Goal: Task Accomplishment & Management: Manage account settings

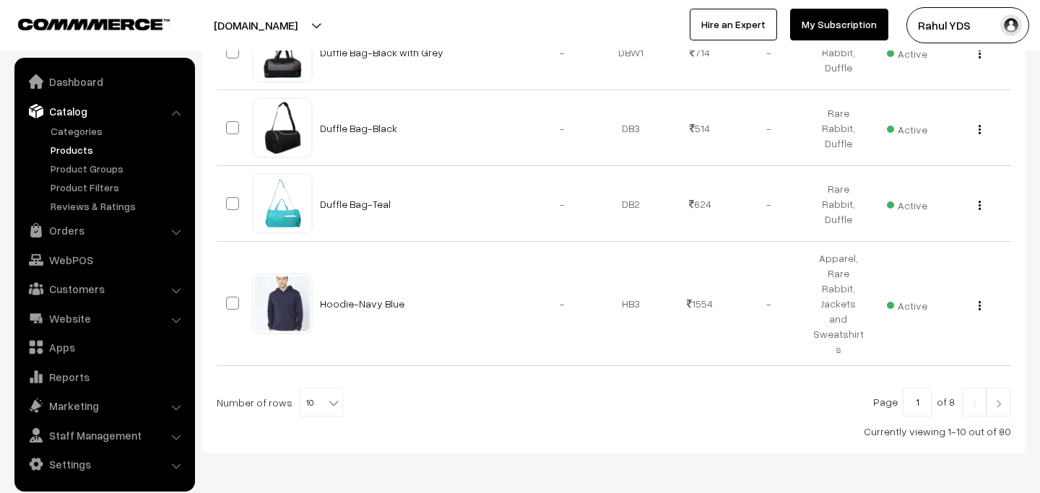
scroll to position [877, 0]
click at [305, 389] on span "10" at bounding box center [321, 403] width 42 height 29
select select "100"
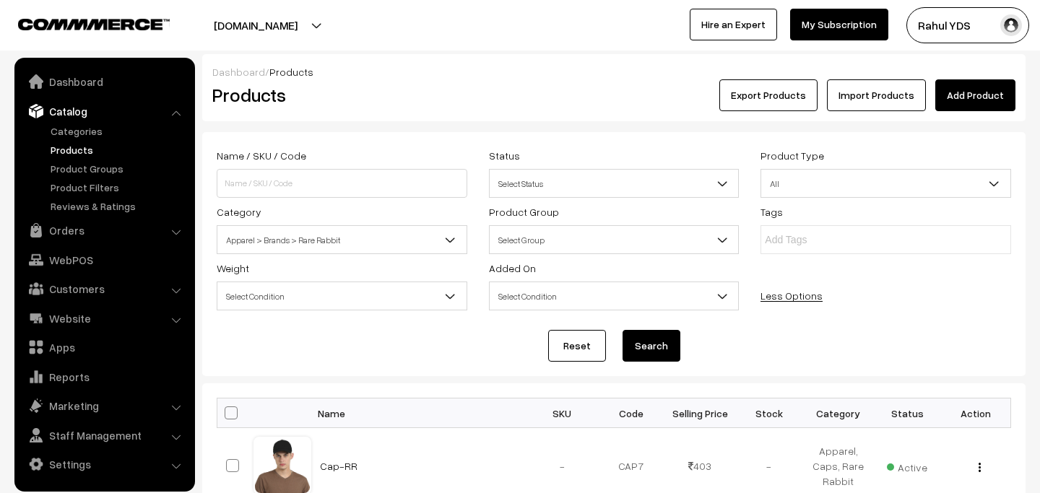
click at [227, 416] on span at bounding box center [231, 413] width 13 height 13
click at [227, 416] on input "checkbox" at bounding box center [221, 412] width 9 height 9
checkbox input "true"
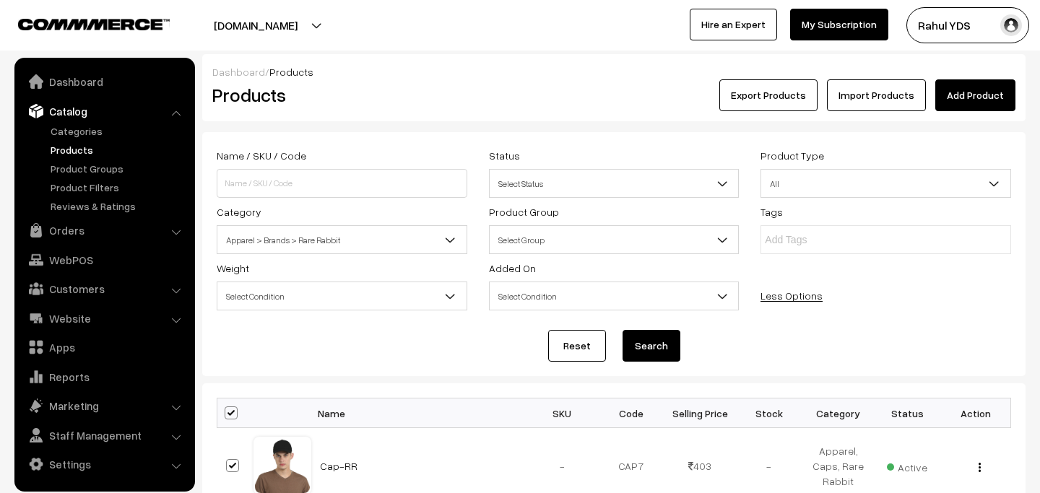
checkbox input "true"
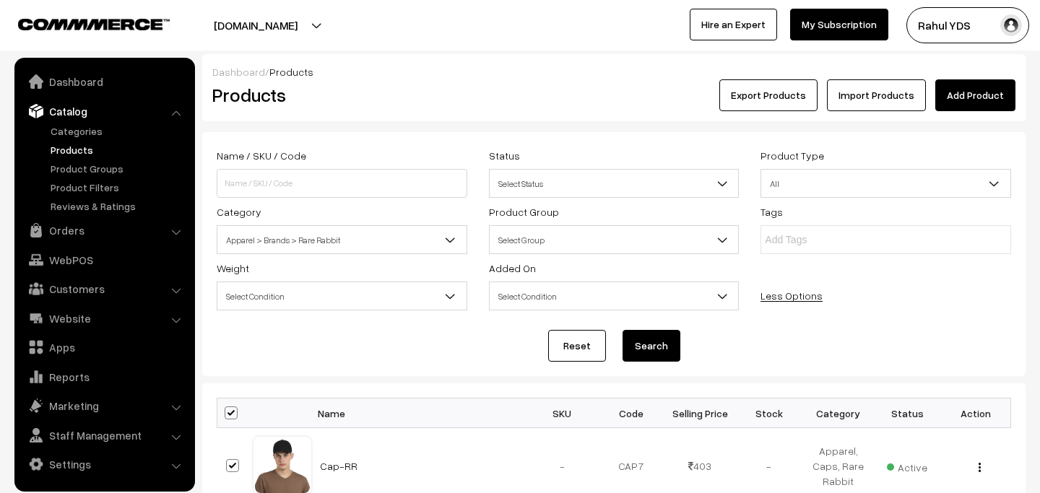
checkbox input "true"
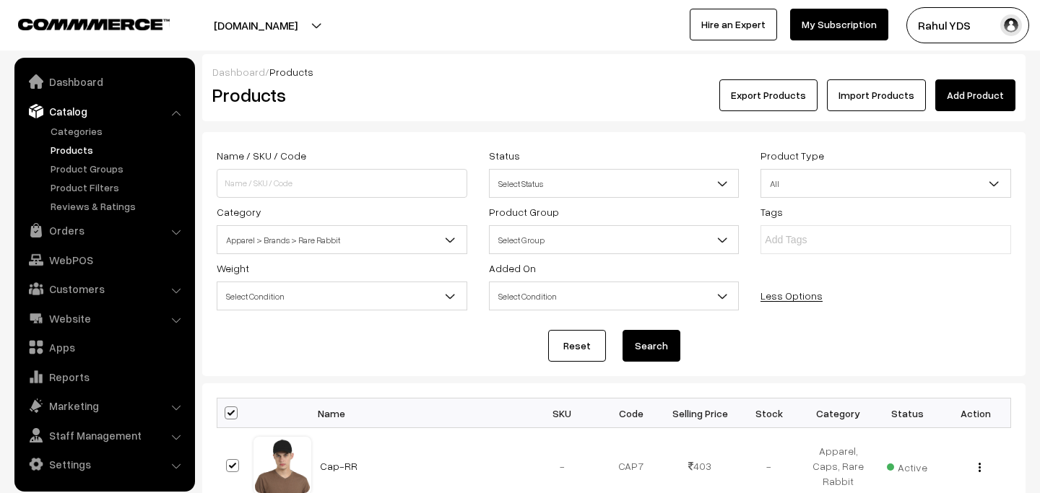
checkbox input "true"
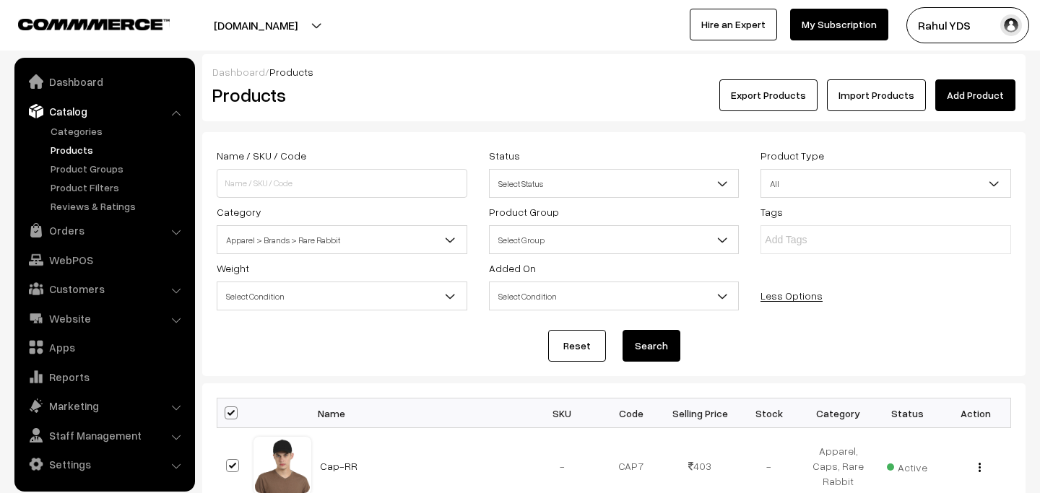
checkbox input "true"
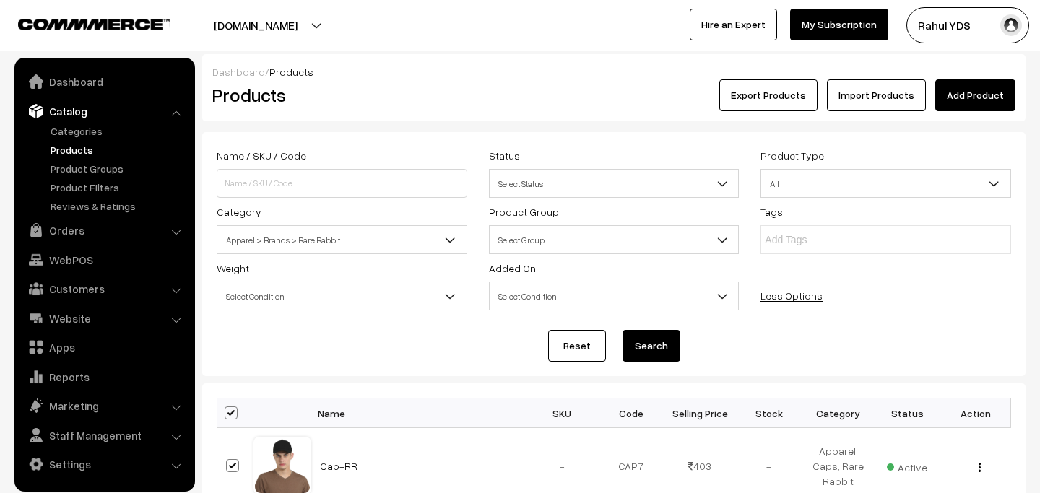
checkbox input "true"
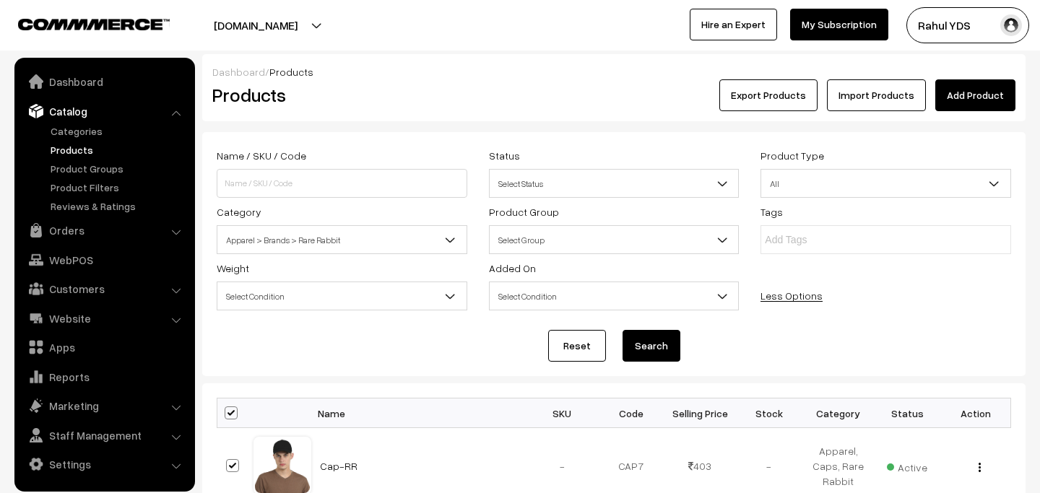
checkbox input "true"
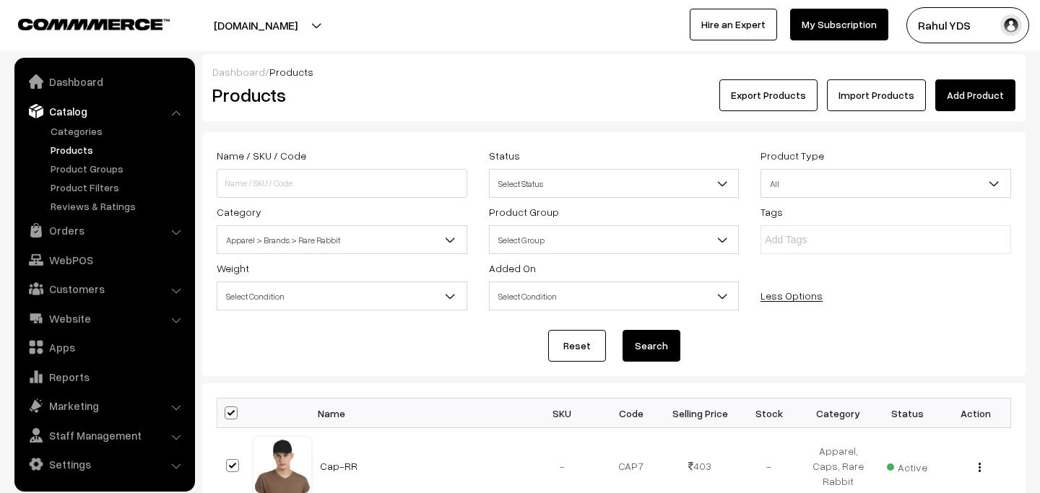
checkbox input "true"
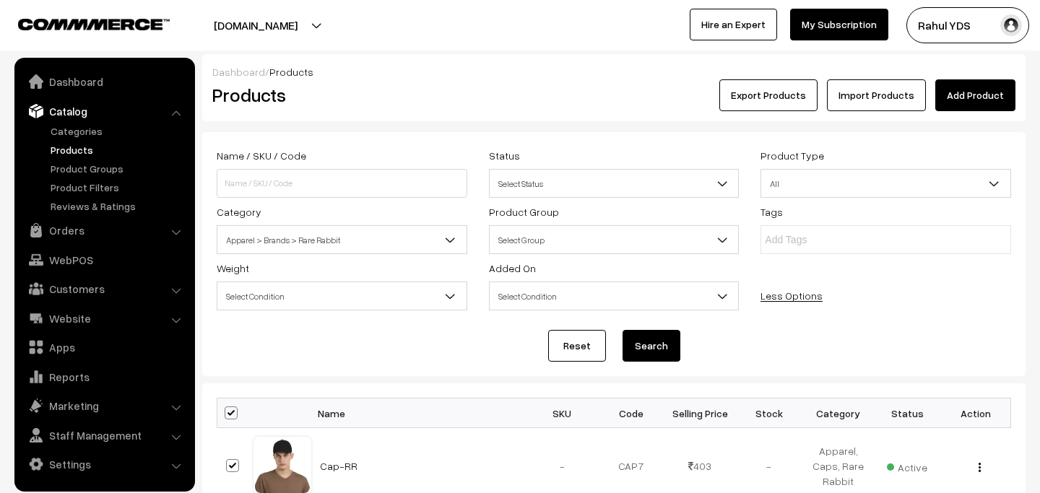
checkbox input "true"
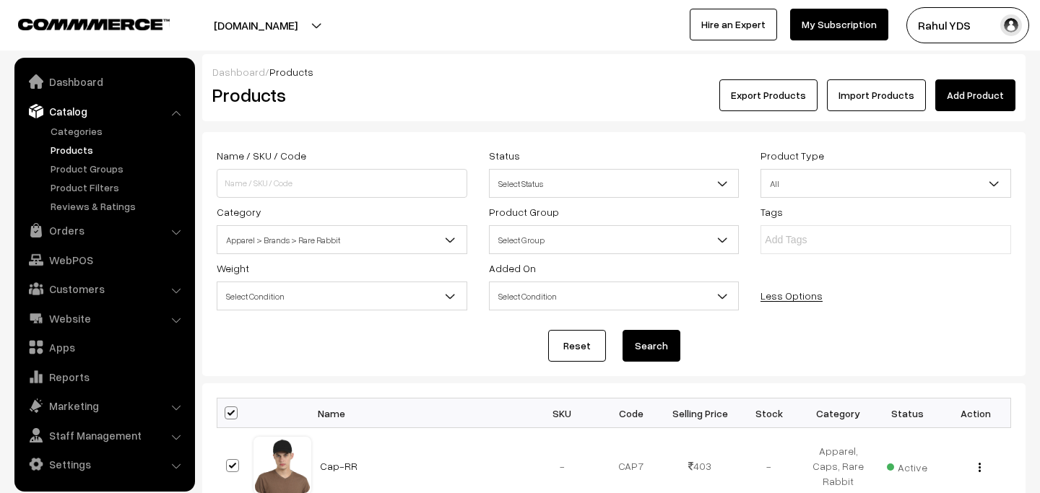
checkbox input "true"
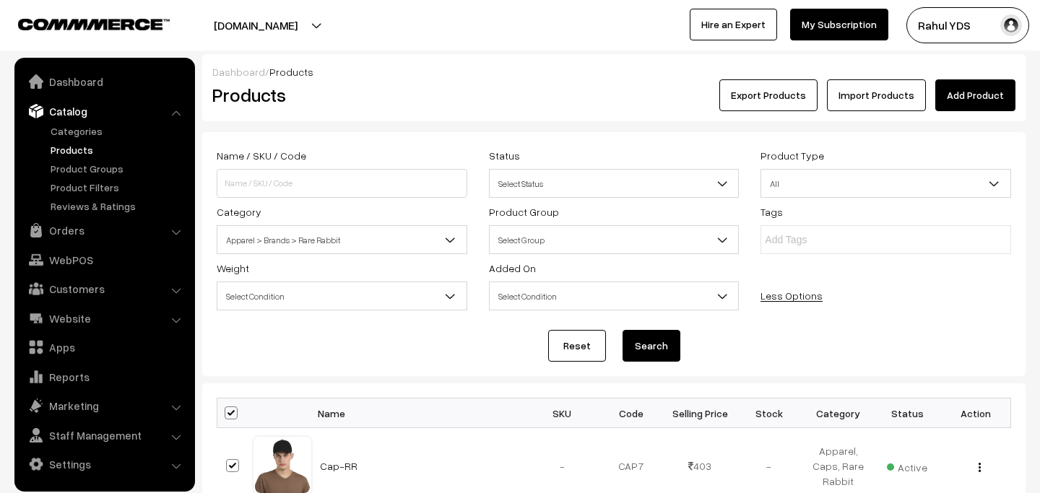
checkbox input "true"
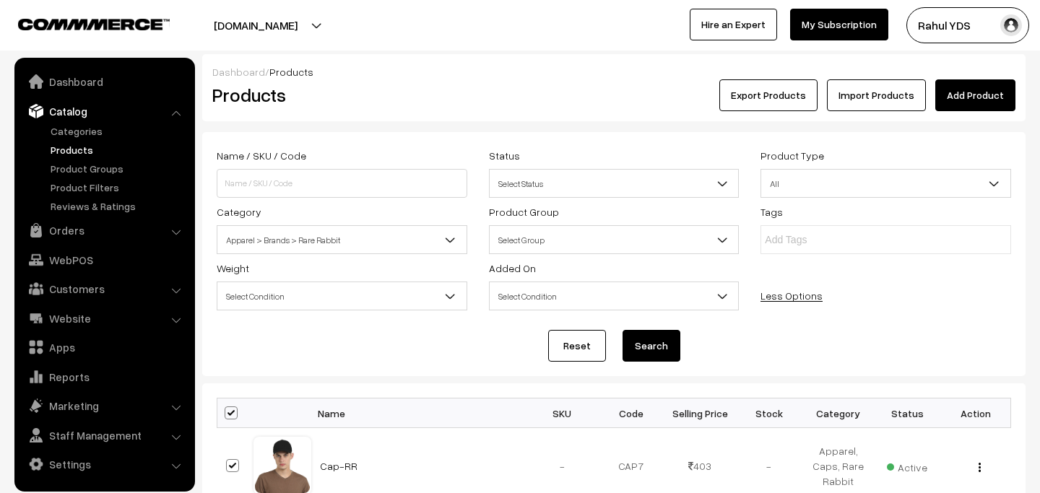
checkbox input "true"
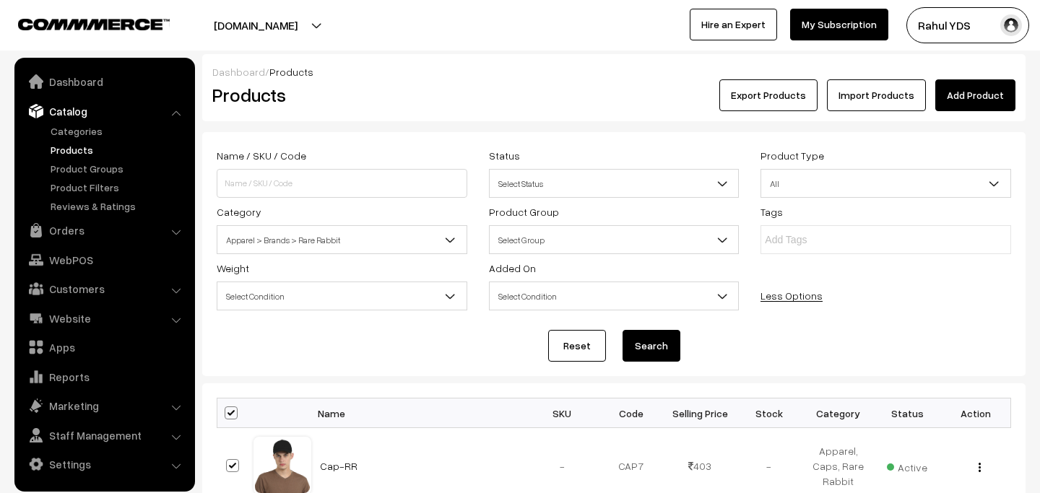
checkbox input "true"
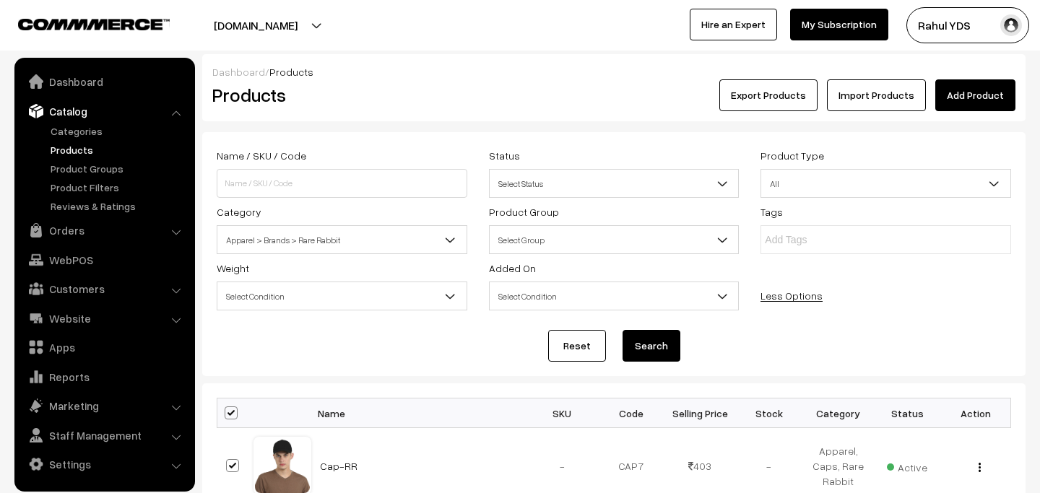
checkbox input "true"
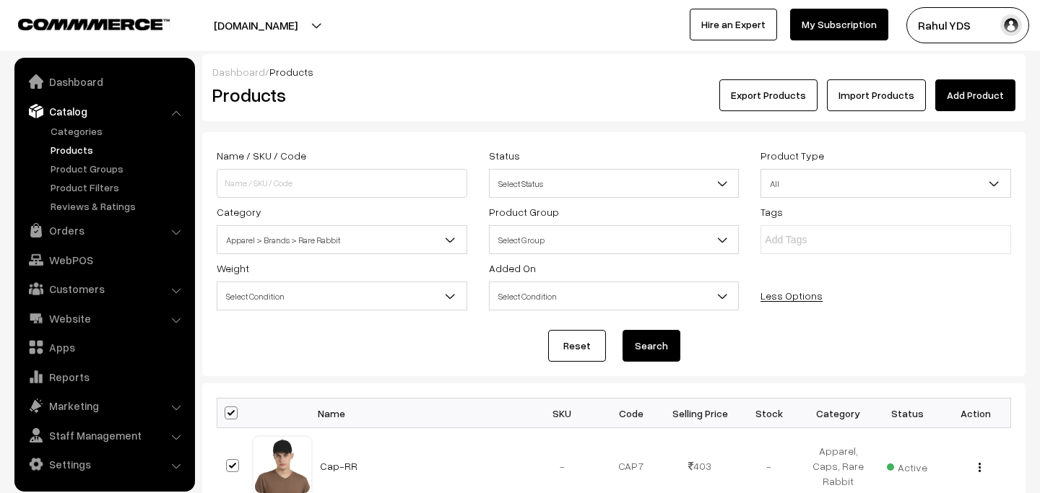
checkbox input "true"
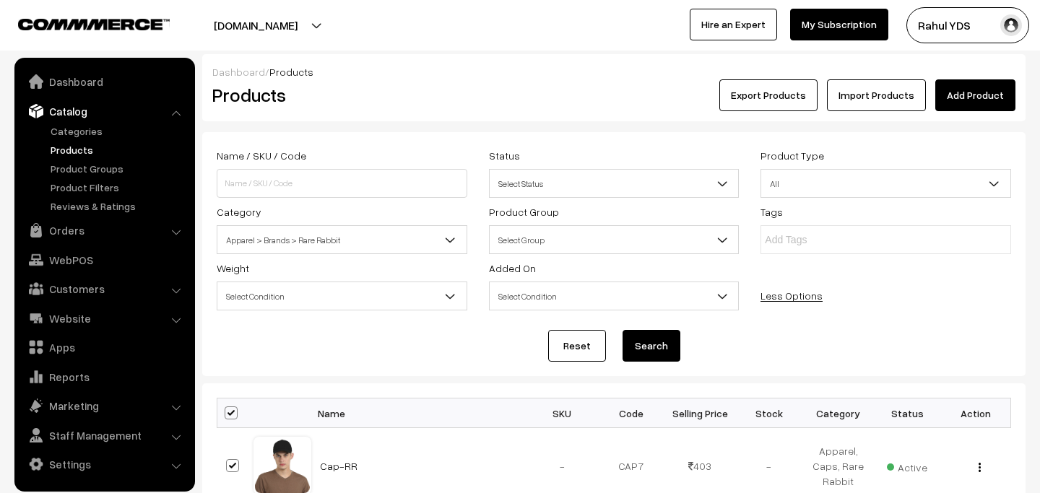
checkbox input "true"
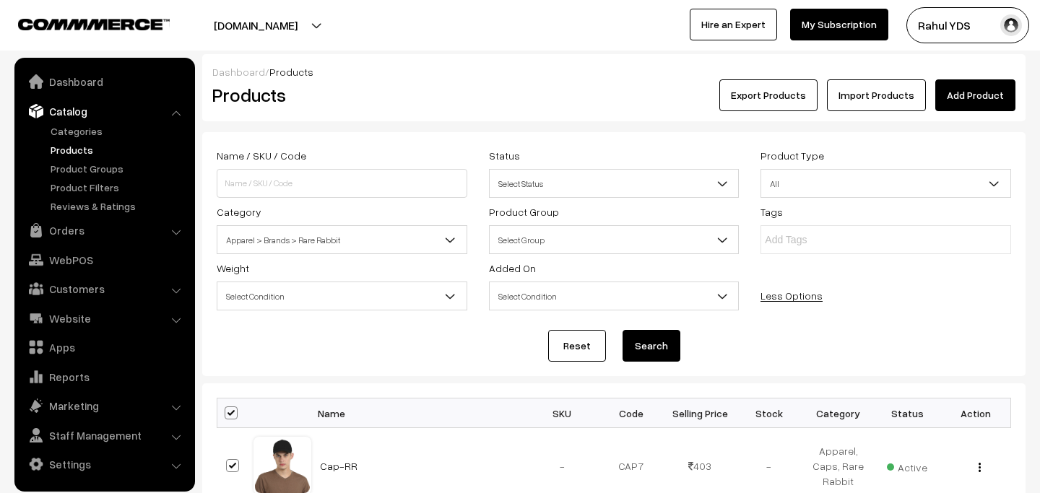
checkbox input "true"
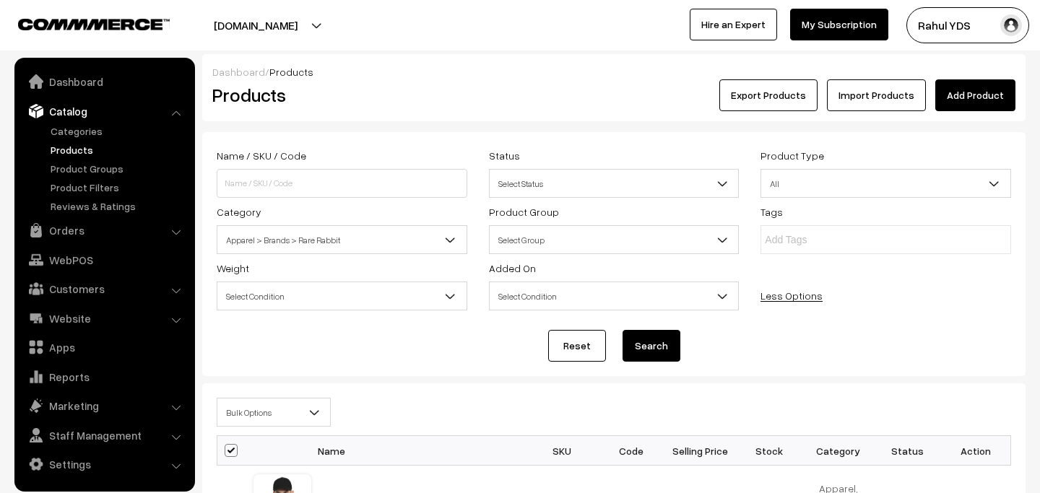
click at [272, 411] on span "Bulk Options" at bounding box center [273, 412] width 113 height 25
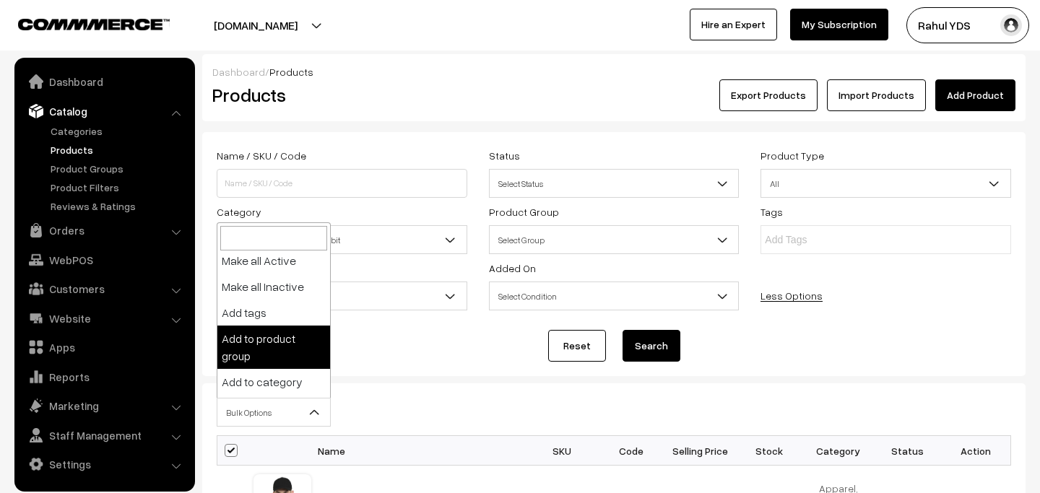
scroll to position [90, 0]
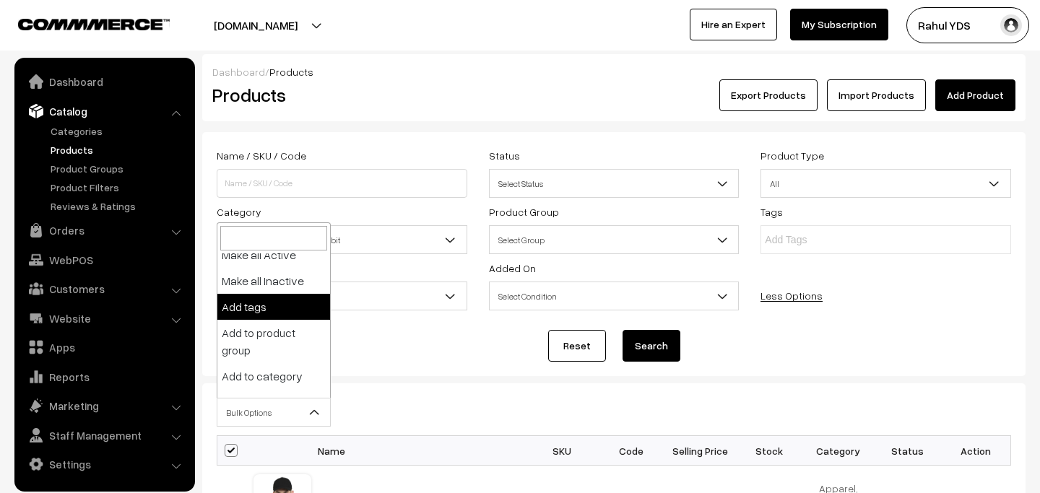
select select "tags"
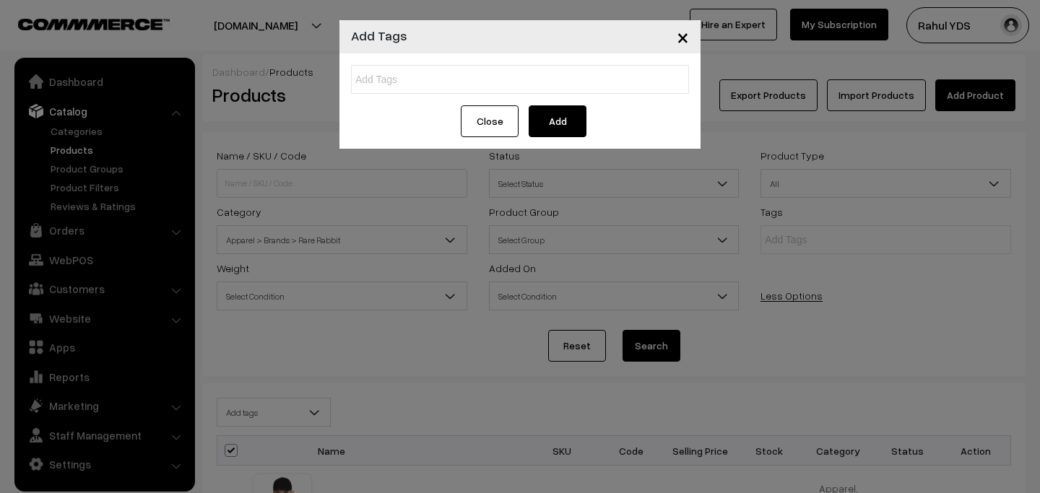
click at [456, 79] on input "text" at bounding box center [418, 79] width 126 height 15
type input "Rare Rabbit"
click at [578, 125] on button "Add" at bounding box center [558, 121] width 58 height 32
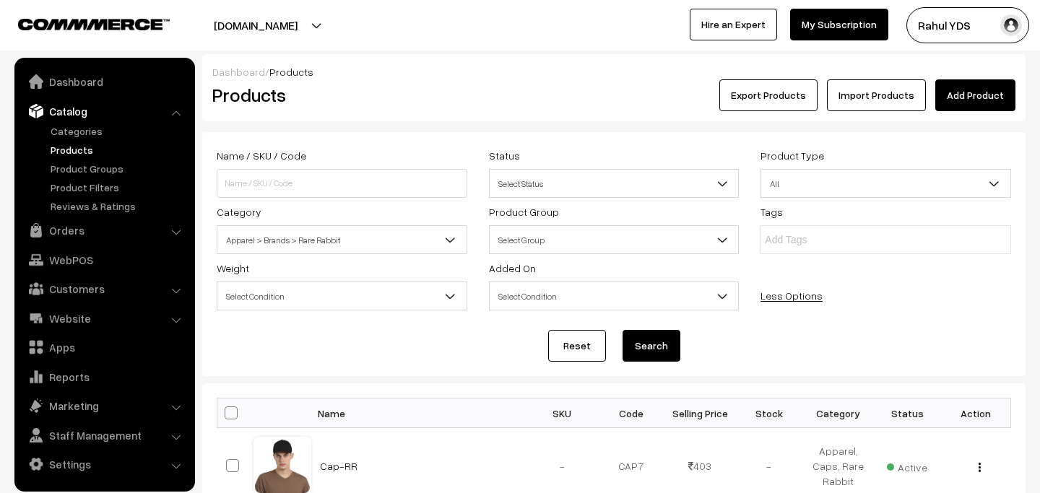
click at [227, 419] on span at bounding box center [231, 413] width 13 height 13
click at [227, 417] on input "checkbox" at bounding box center [221, 412] width 9 height 9
checkbox input "true"
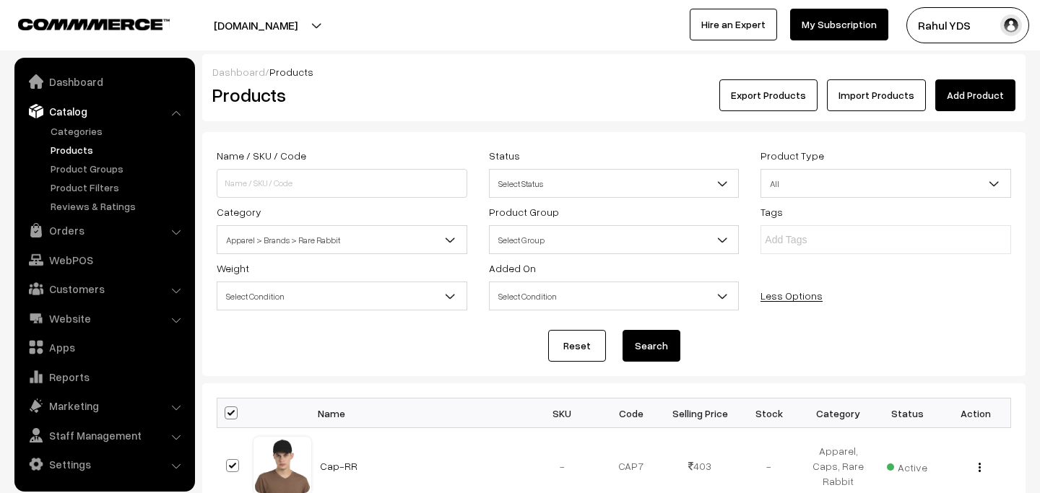
checkbox input "true"
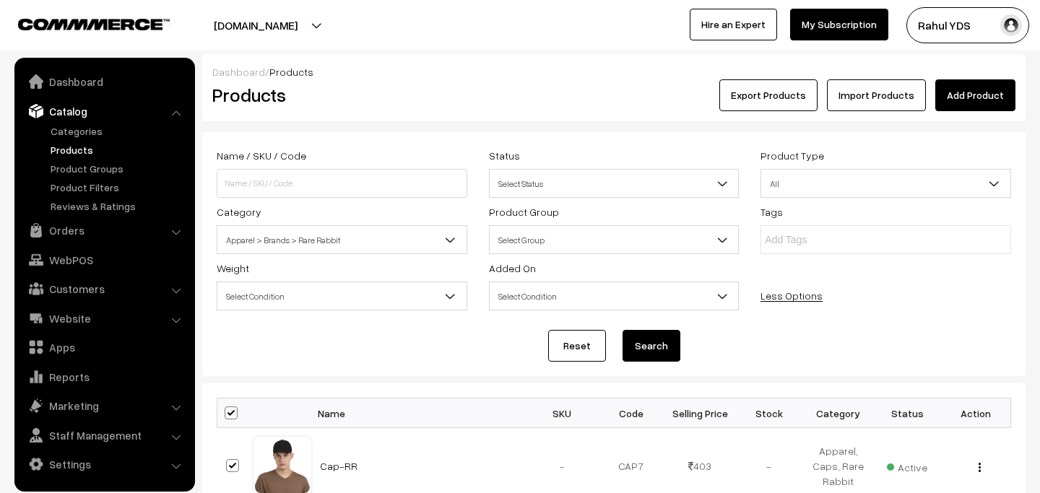
checkbox input "true"
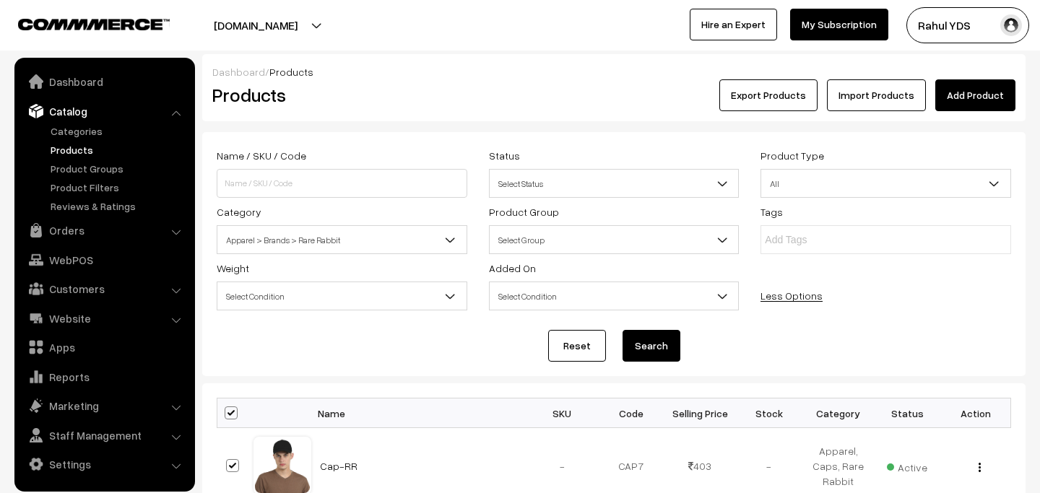
checkbox input "true"
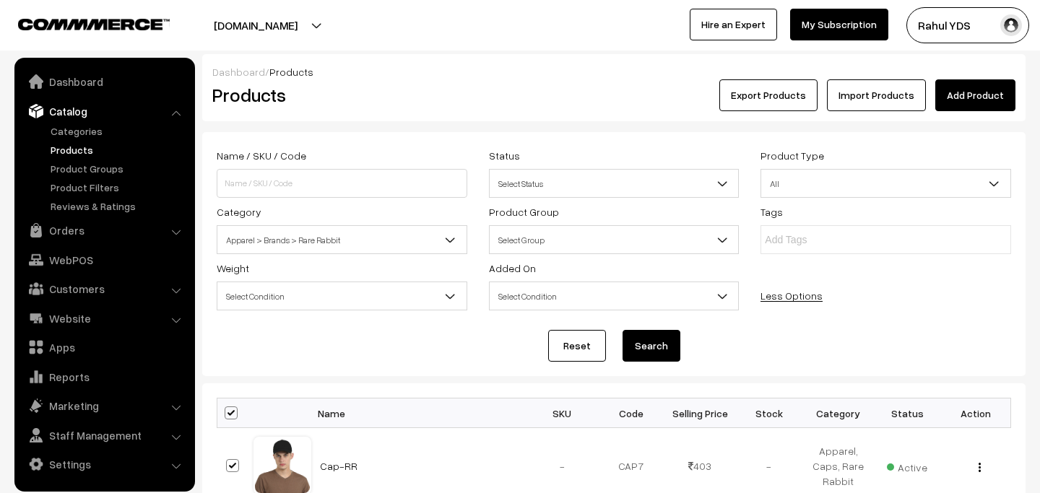
checkbox input "true"
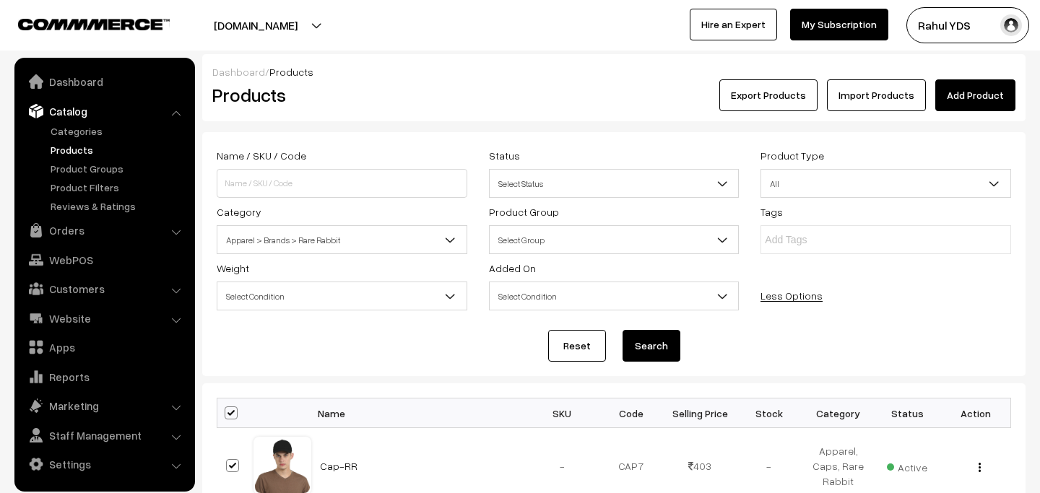
checkbox input "true"
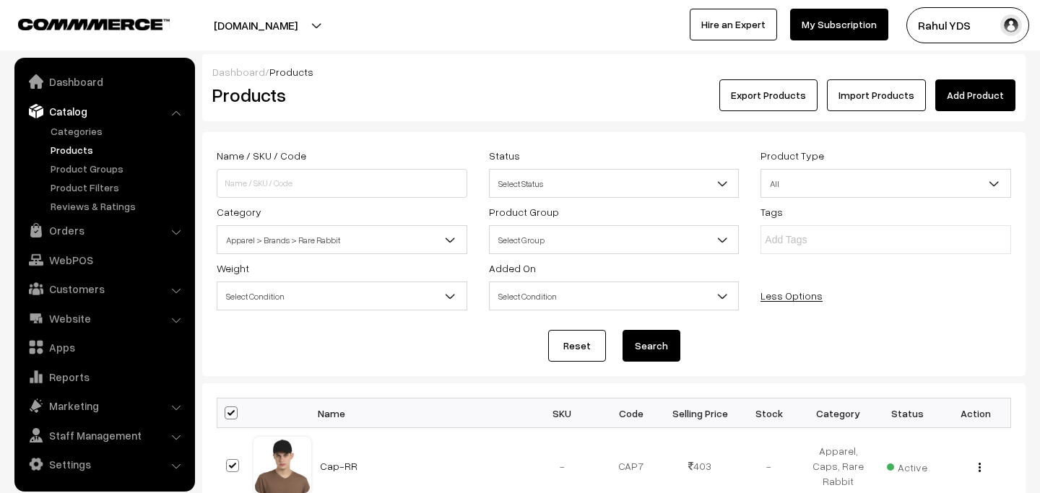
checkbox input "true"
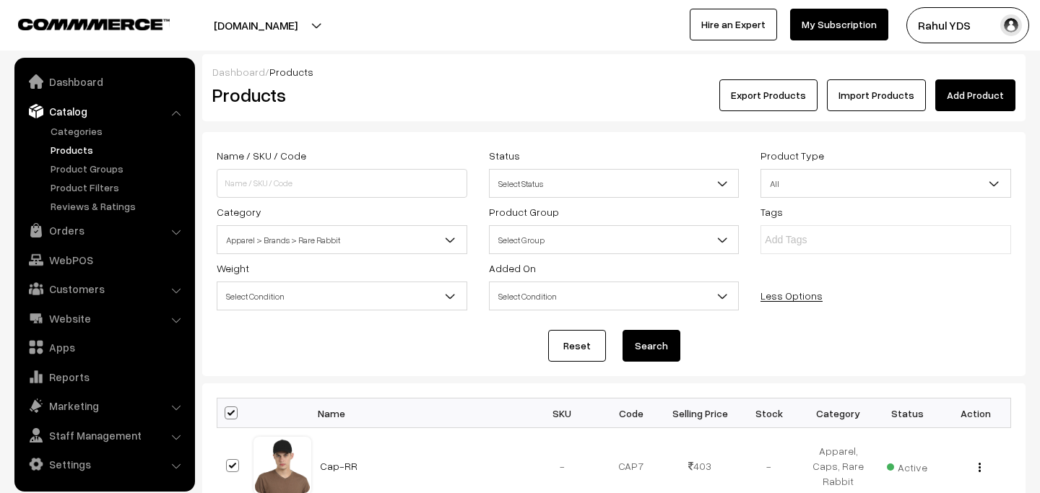
checkbox input "true"
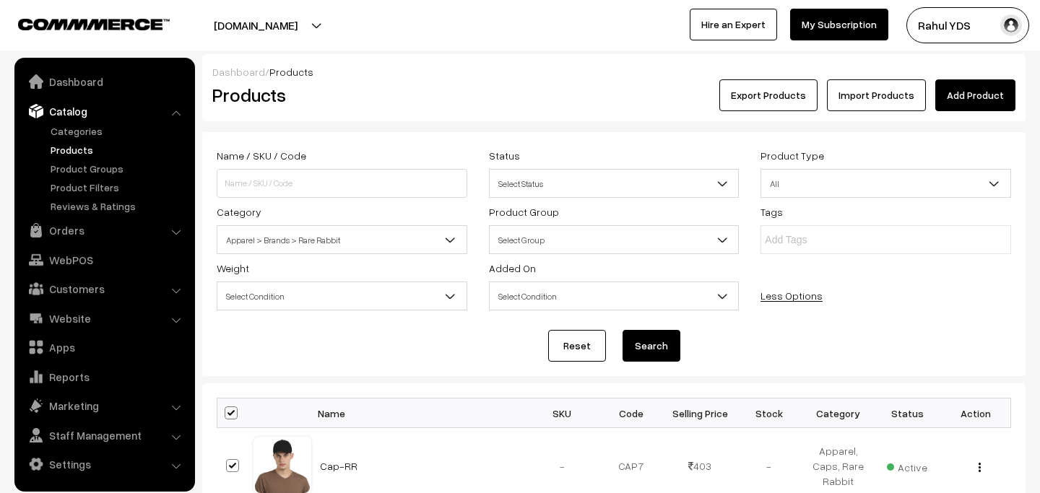
checkbox input "true"
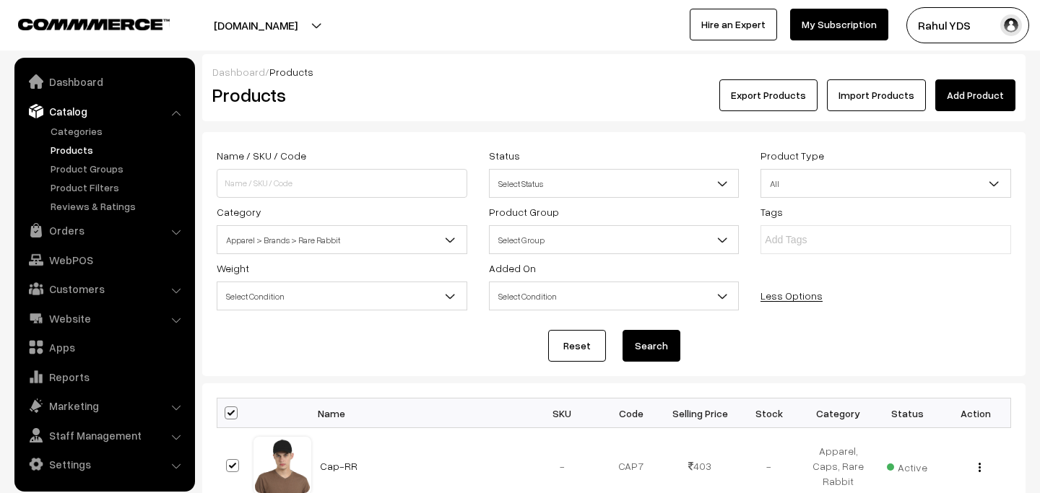
checkbox input "true"
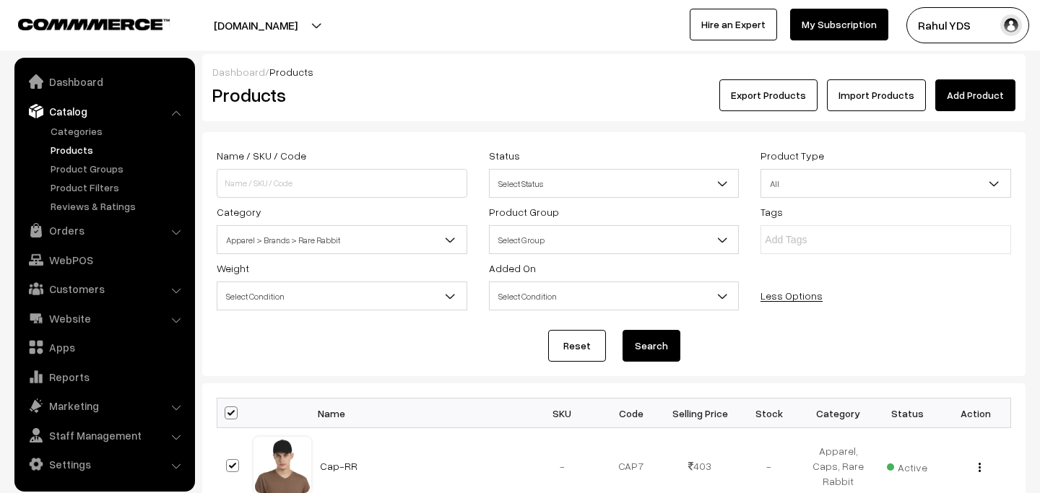
checkbox input "true"
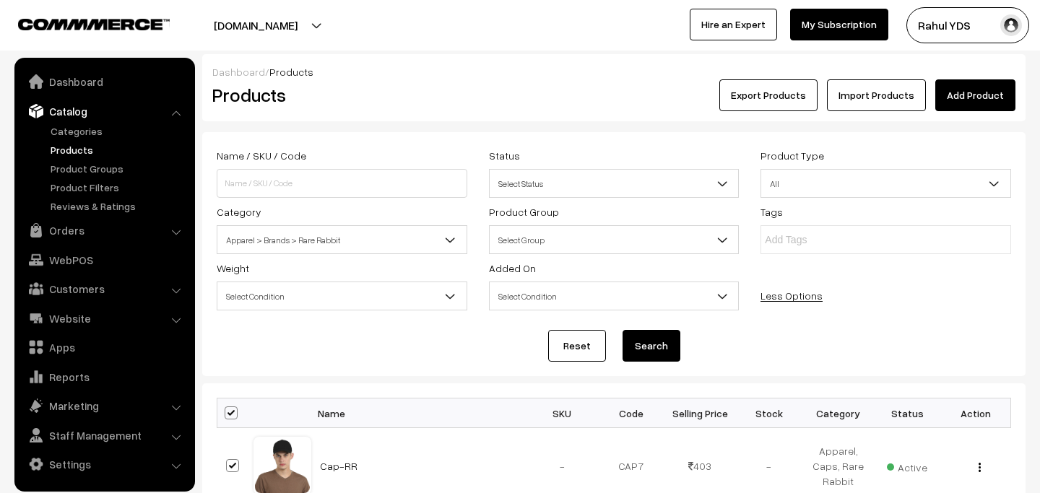
checkbox input "true"
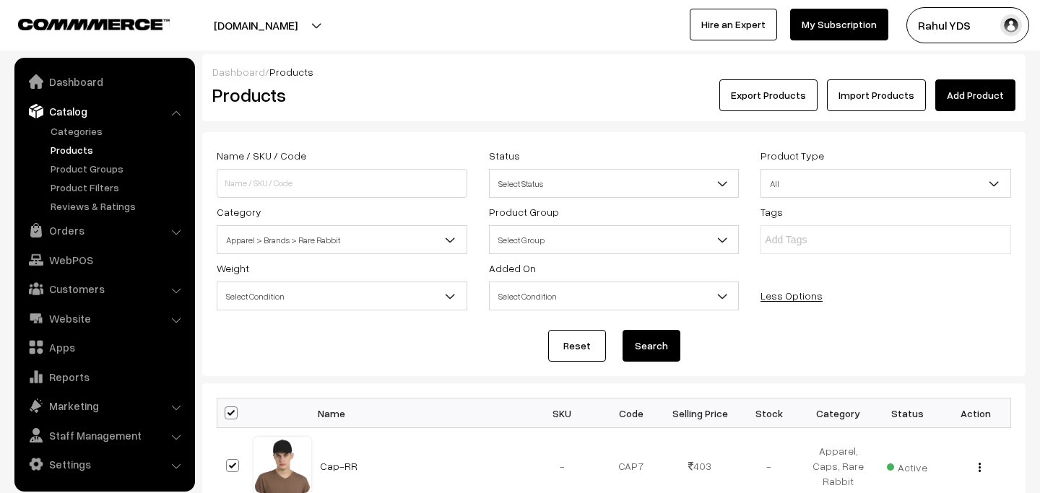
checkbox input "true"
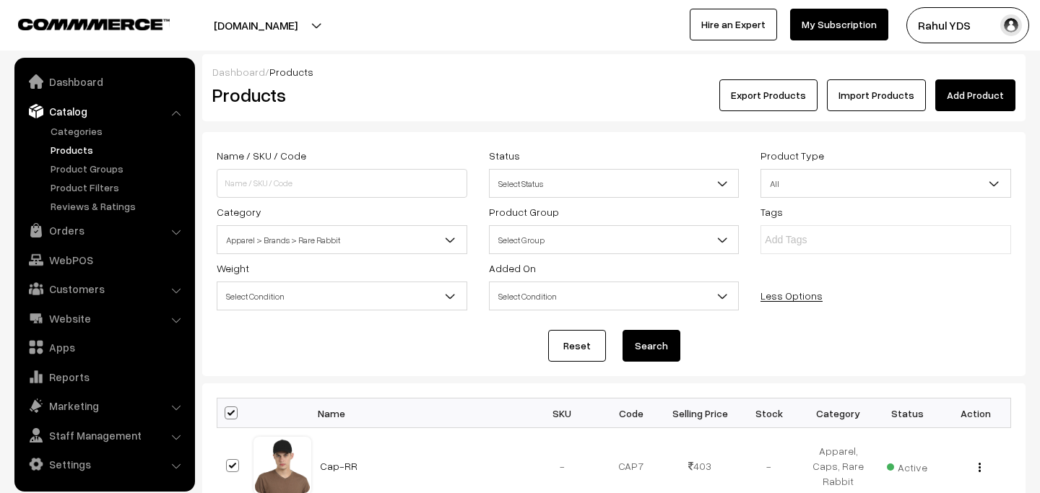
checkbox input "true"
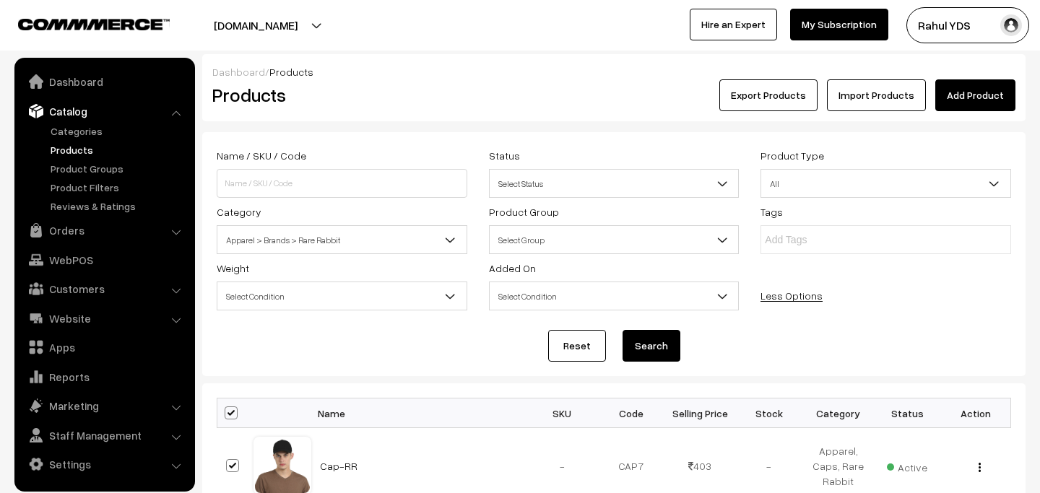
checkbox input "true"
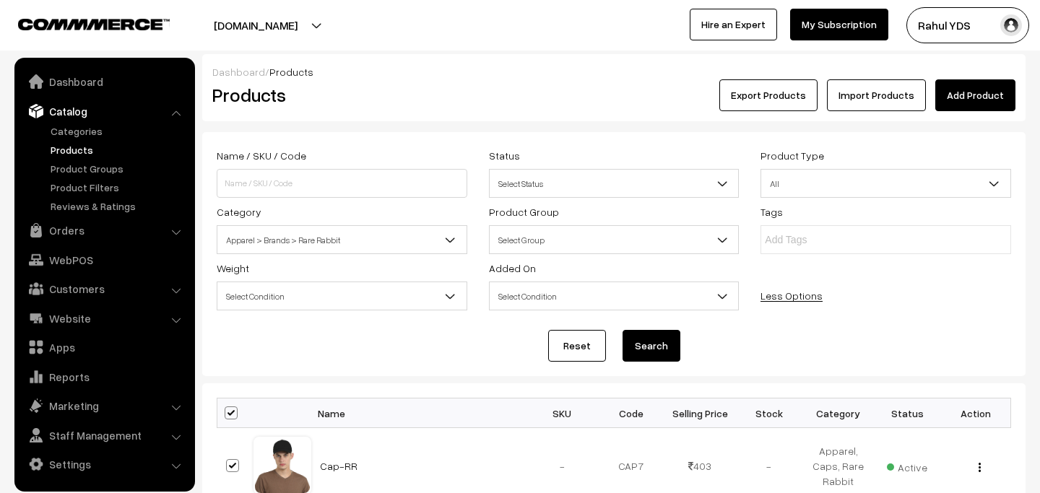
checkbox input "true"
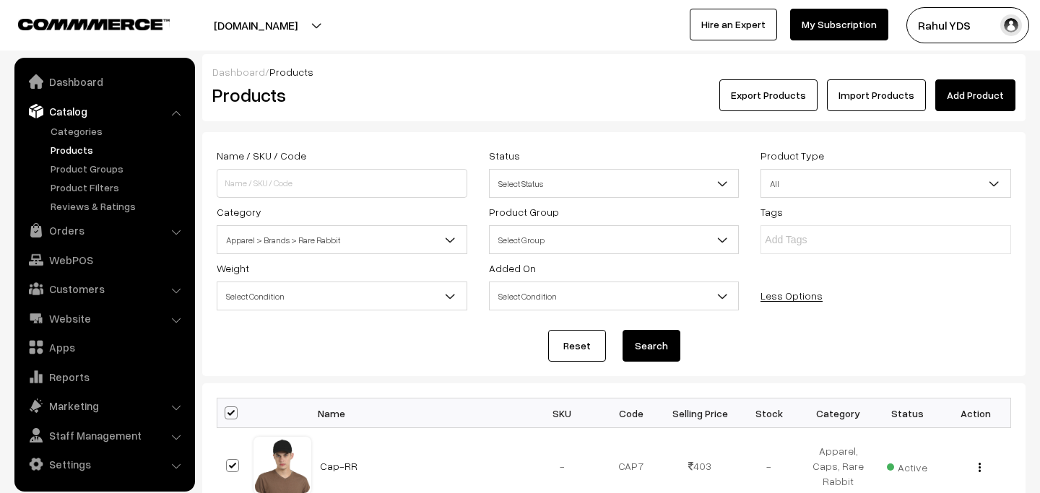
checkbox input "true"
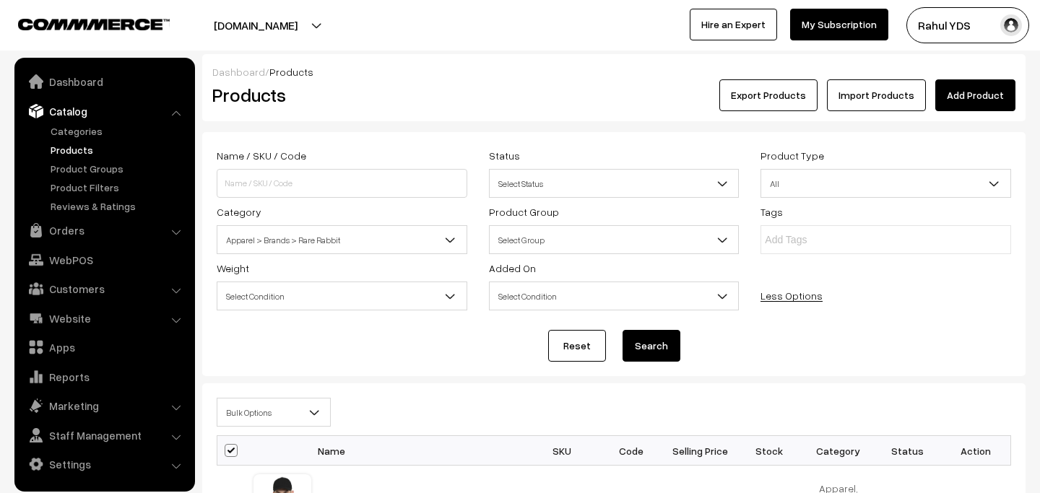
click at [256, 416] on span "Bulk Options" at bounding box center [273, 412] width 113 height 25
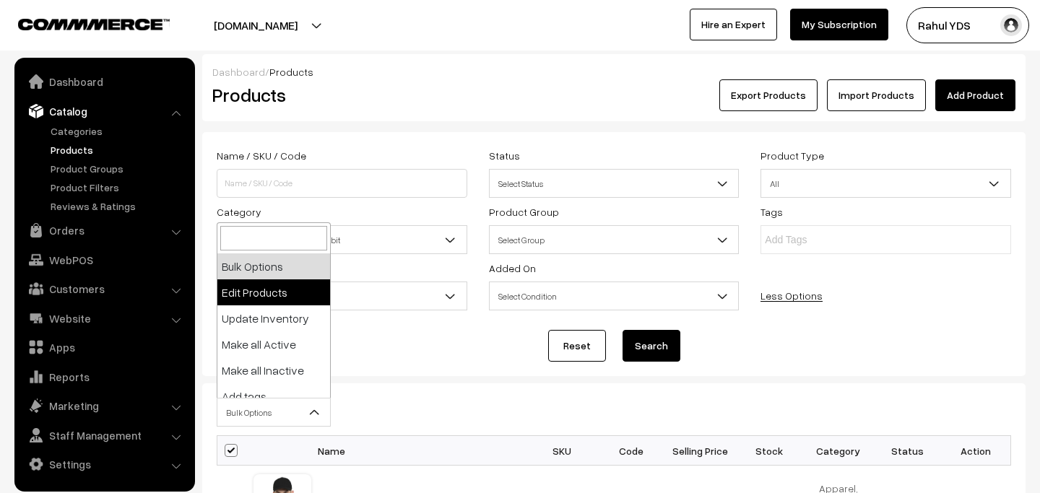
select select "editProduct"
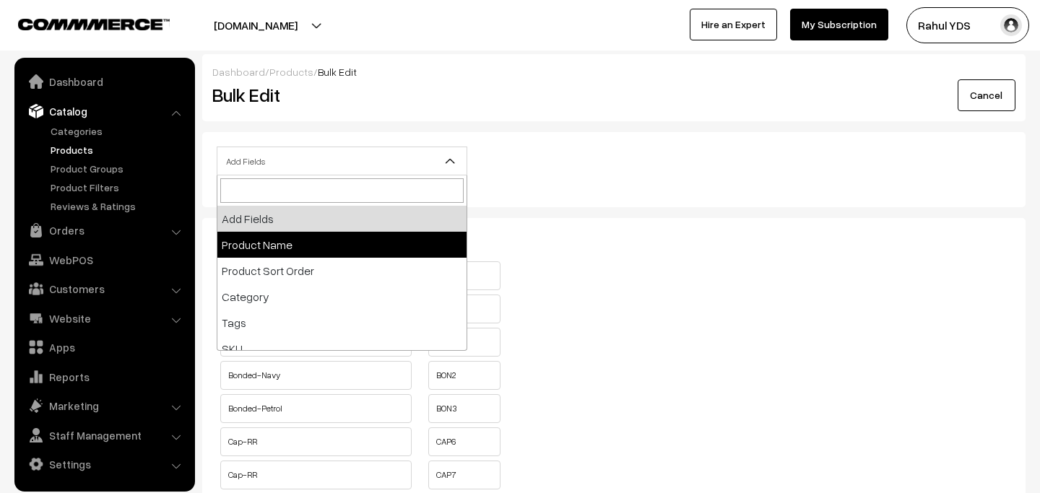
select select "name"
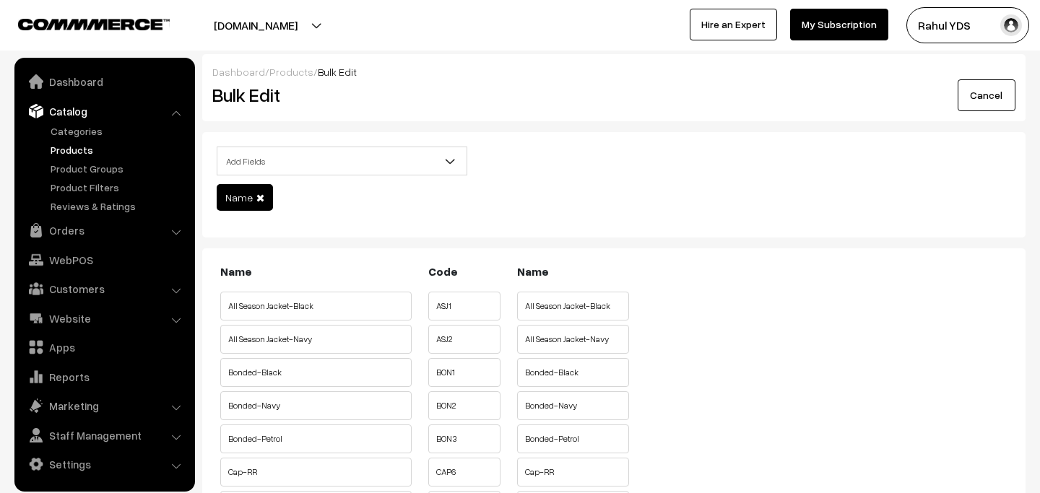
click at [342, 308] on input "All Season Jacket-Black" at bounding box center [315, 306] width 191 height 29
click at [339, 308] on input "All Season Jacket-Black" at bounding box center [315, 306] width 191 height 29
click at [578, 307] on input "All Season Jacket-Black" at bounding box center [573, 306] width 112 height 29
type input "Rare Rabbit All Season Jacket-Black"
paste input "Rare Rabbit"
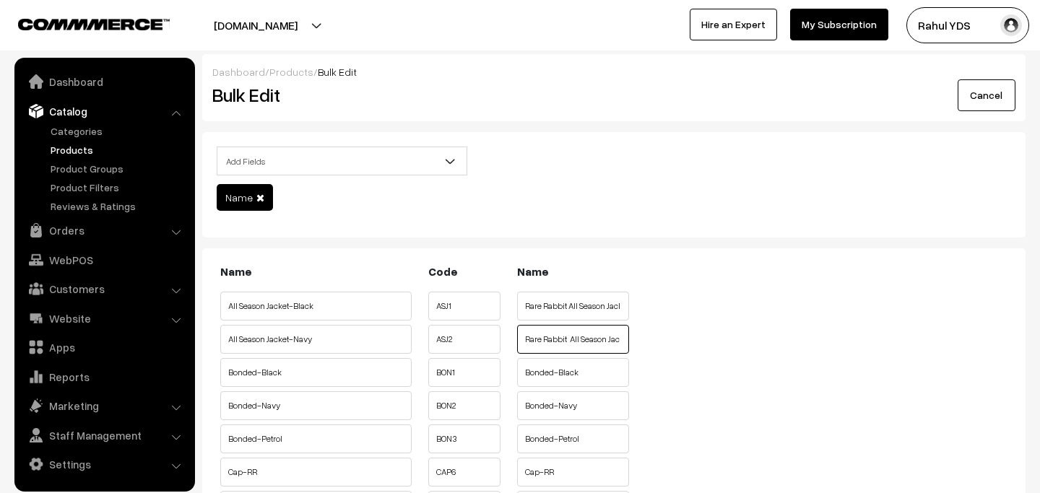
type input "Rare Rabbit All Season Jacket-Navy"
paste input "Rare Rabbit"
type input "Rare Rabbit Bonded-Black"
paste input "Rare Rabbit"
type input "Rare Rabbit Bonded-Navy"
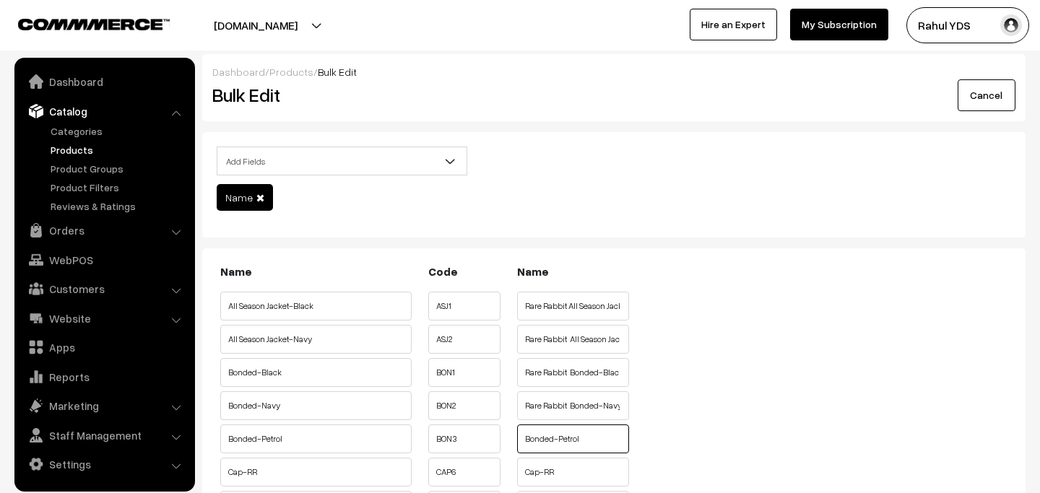
paste input "Rare Rabbit"
type input "Rare Rabbit Bonded-Petrol"
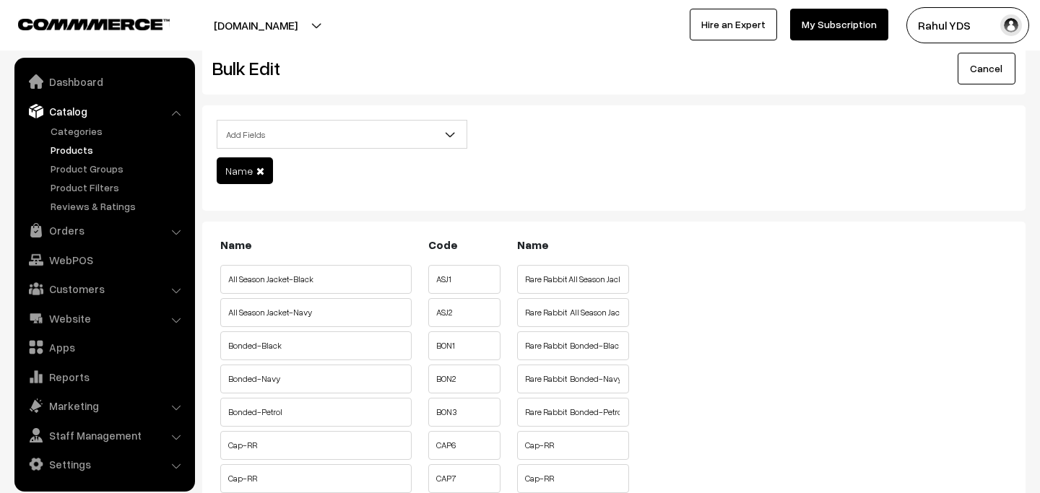
scroll to position [292, 0]
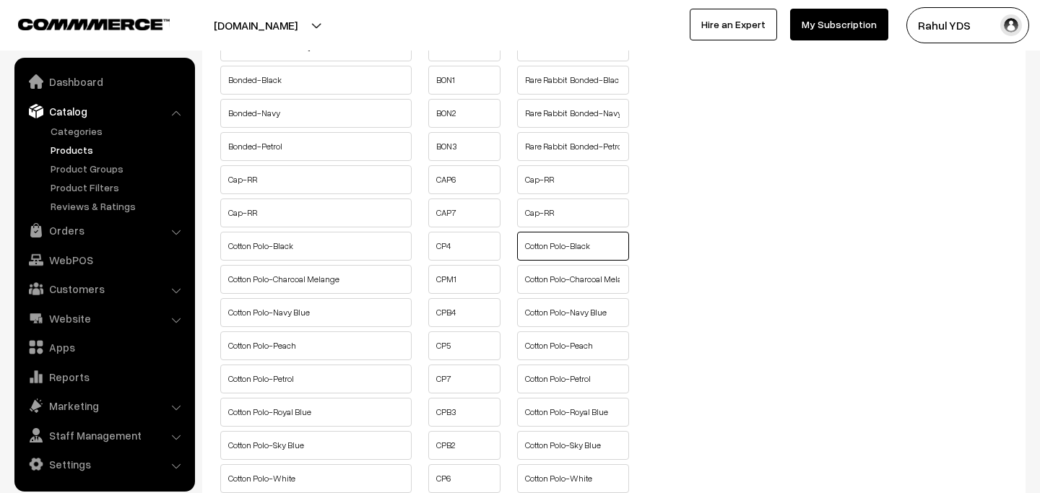
paste input "Rare Rabbit"
type input "Rare Rabbit Cotton Polo-Black"
paste input "Rare Rabbit"
type input "Rare Rabbit Cotton Polo-Charcoal Melange"
paste input "Rare Rabbit"
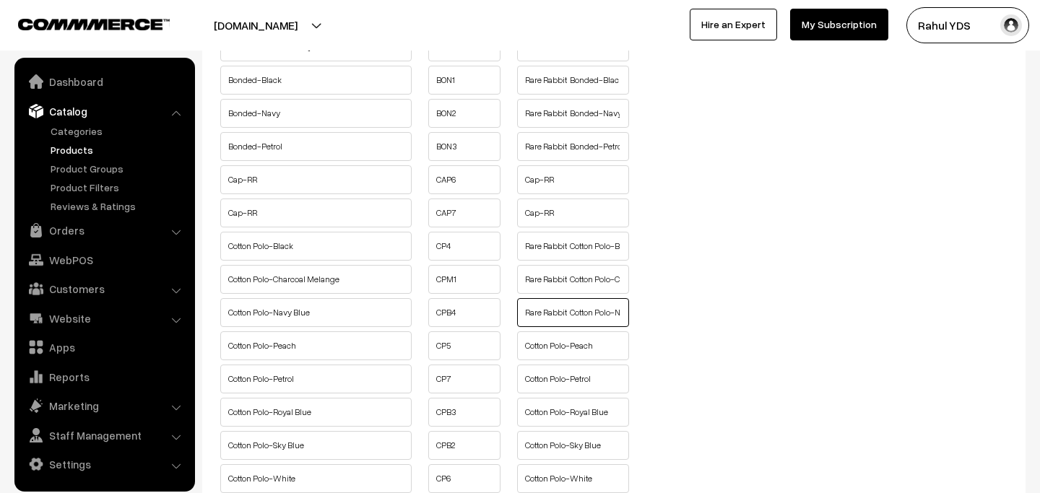
type input "Rare Rabbit Cotton Polo-Navy Blue"
paste input "Rare Rabbit"
type input "Rare Rabbit Cotton Polo-Peach"
paste input "Rare Rabbit"
type input "Rare Rabbit Cotton Polo-Petrol"
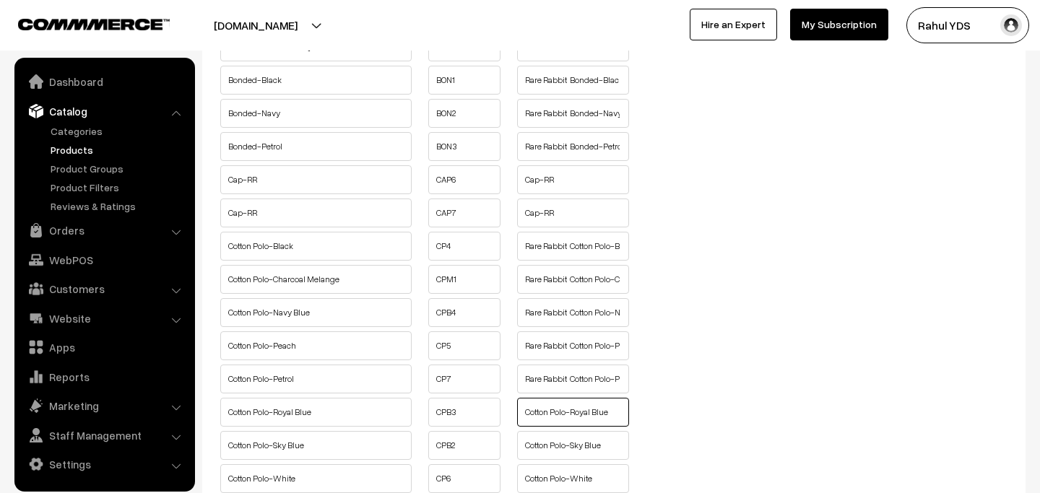
paste input "Rare Rabbit"
type input "Rare Rabbit Cotton Polo-Royal Blue"
paste input "Rare Rabbit"
type input "Rare Rabbit Cotton Polo-Sky Blue"
paste input "Rare Rabbit"
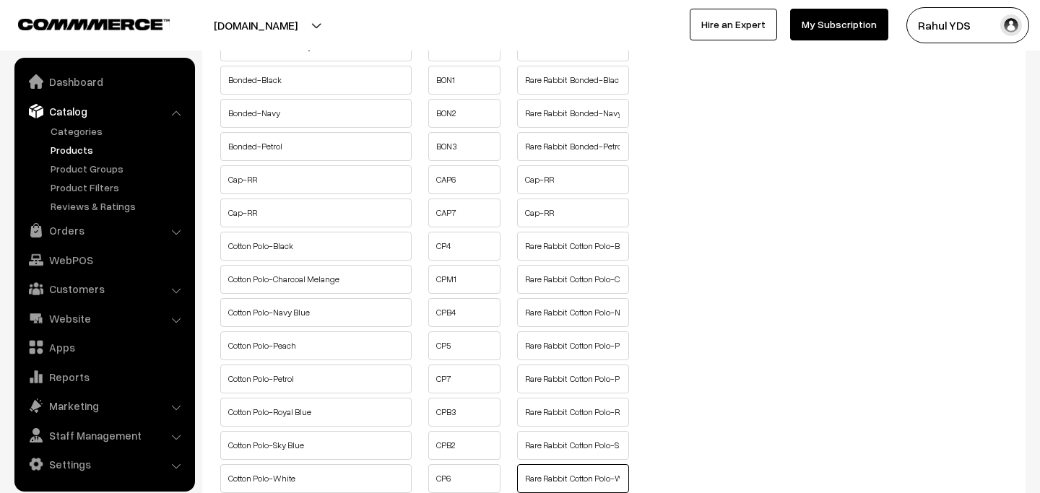
type input "Rare Rabbit Cotton Polo-White"
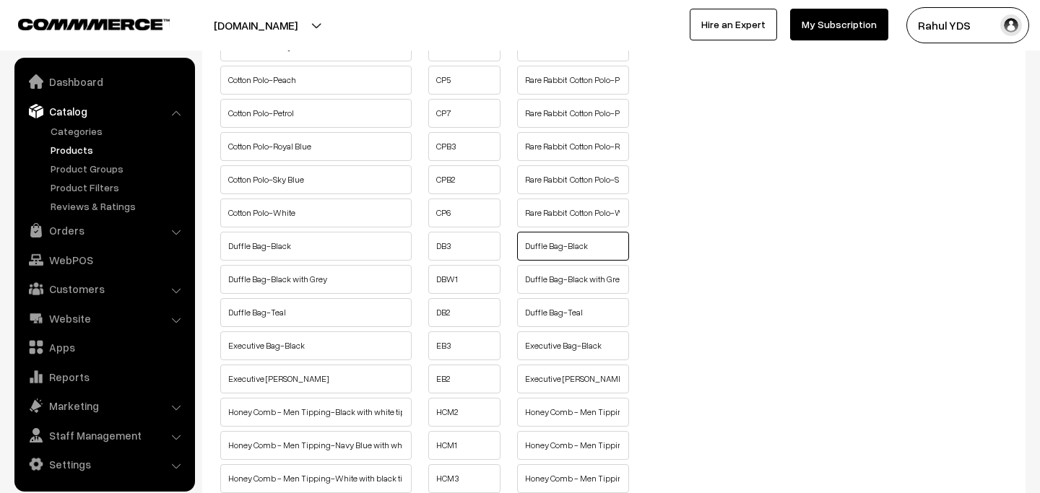
paste input "Rare Rabbit"
type input "Rare Rabbit Duffle Bag-Black"
paste input "Rare Rabbit"
type input "Rare Rabbit Duffle Bag-Black with Grey"
paste input "Rare Rabbit"
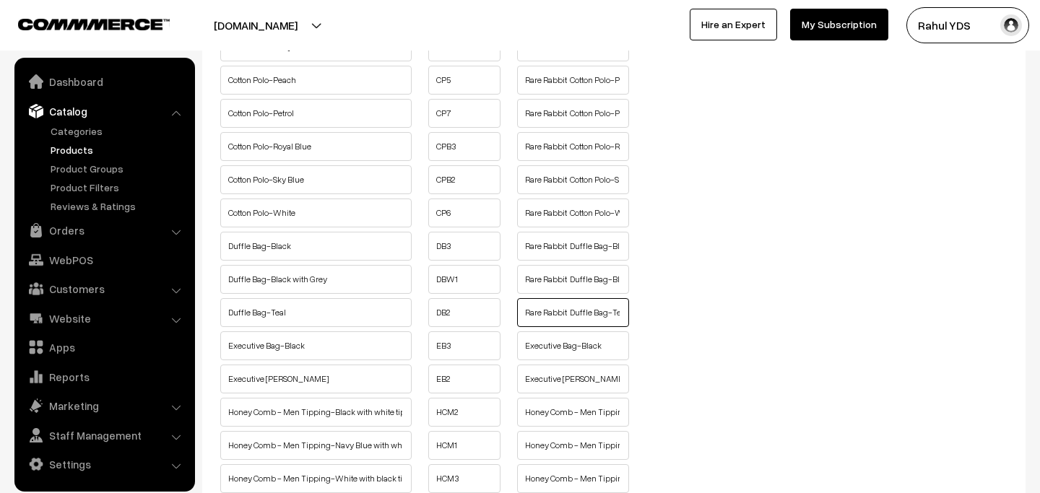
type input "Rare Rabbit Duffle Bag-Teal"
paste input "Rare Rabbit"
type input "Rare Rabbit Executive Bag-Black"
paste input "Rare Rabbit"
type input "Rare Rabbit Executive Bag-Brown"
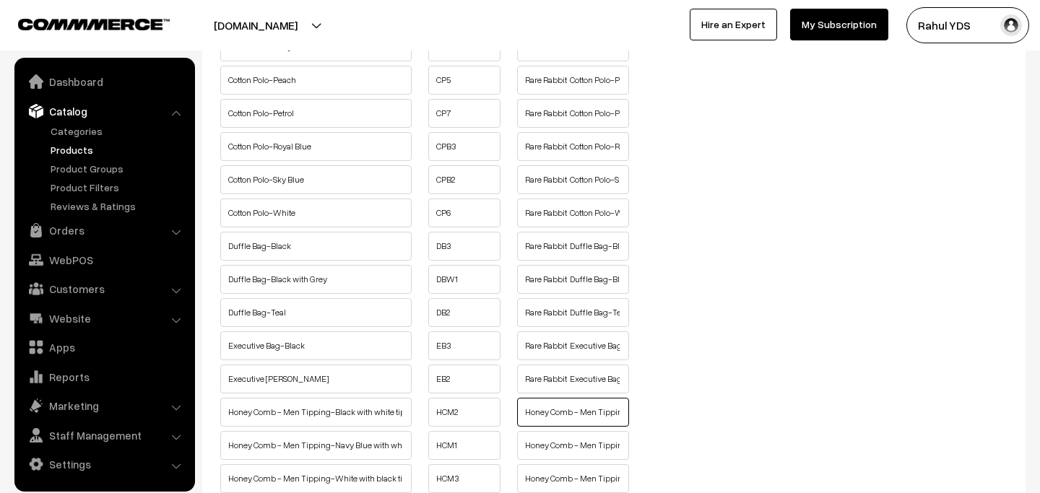
paste input "Rare Rabbit"
type input "Rare Rabbit Honey Comb - Men Tipping-Black with white tipping"
paste input "Rare Rabbit"
type input "Rare Rabbit Honey Comb - Men Tipping-Navy Blue with white tipping"
paste input "Rare Rabbit"
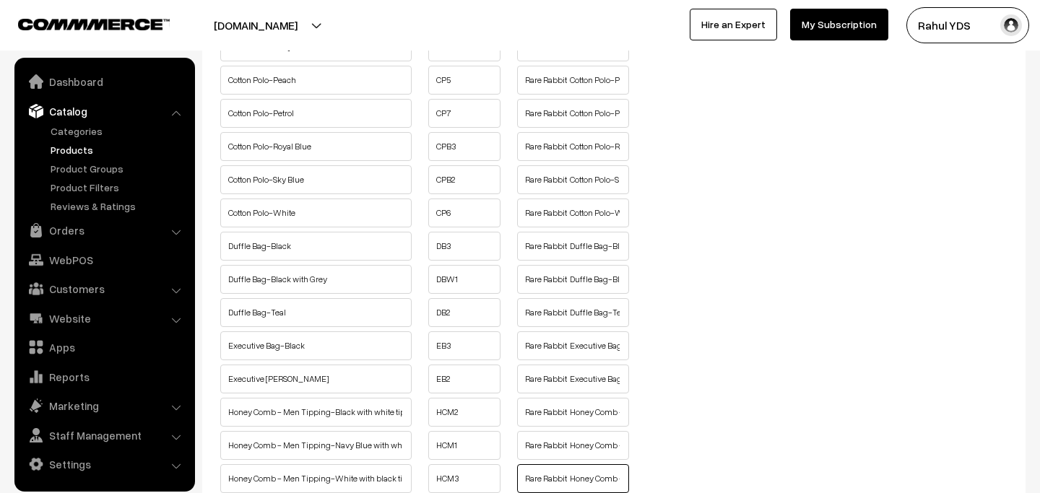
type input "Rare Rabbit Honey Comb - Men Tipping-White with black tipping"
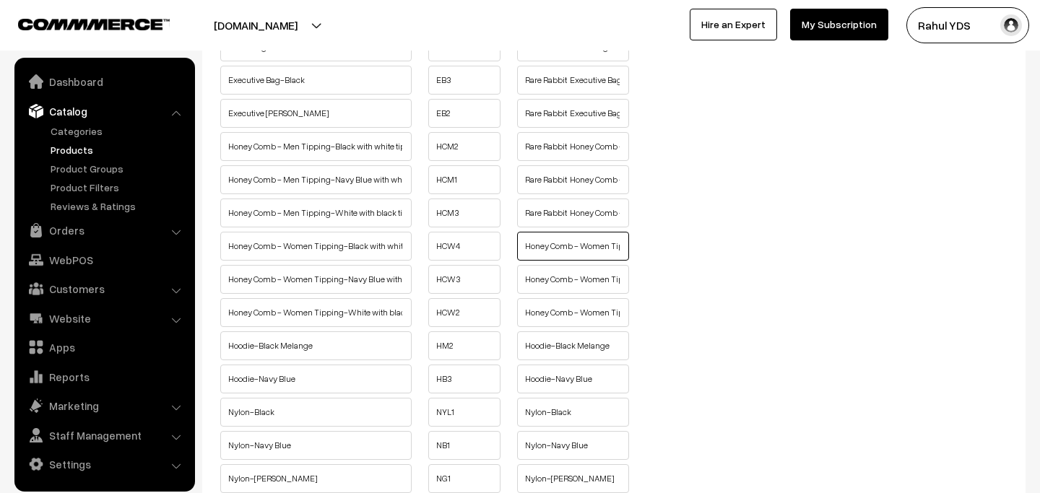
paste input "Rare Rabbit"
type input "Rare Rabbit Honey Comb - Women Tipping-Black with white tipping"
paste input "Rare Rabbit"
type input "Rare Rabbit Honey Comb - Women Tipping-Navy Blue with white tipping"
paste input "Rare Rabbit"
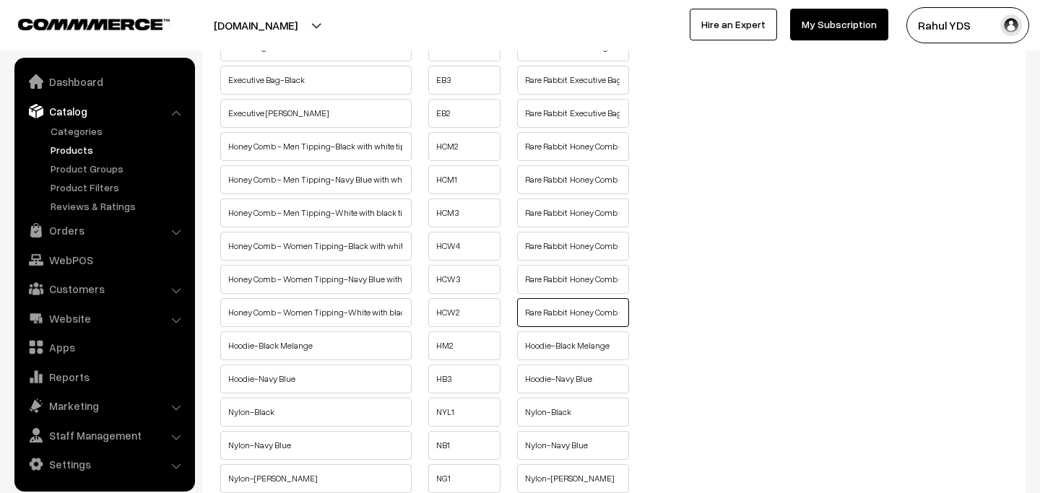
type input "Rare Rabbit Honey Comb - Women Tipping-White with black tipping"
paste input "Rare Rabbit"
type input "Rare Rabbit Hoodie-Black Melange"
paste input "Rare Rabbit"
type input "Rare Rabbit Hoodie-Navy Blue"
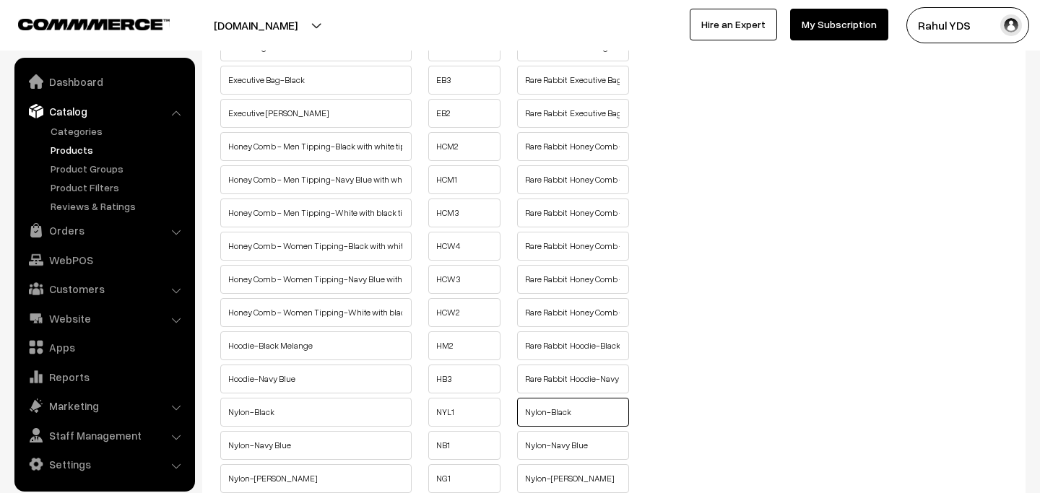
paste input "Rare Rabbit"
type input "Rare Rabbit Nylon-Black"
paste input "Rare Rabbit"
type input "Rare Rabbit Nylon-Navy Blue"
paste input "Rare Rabbit"
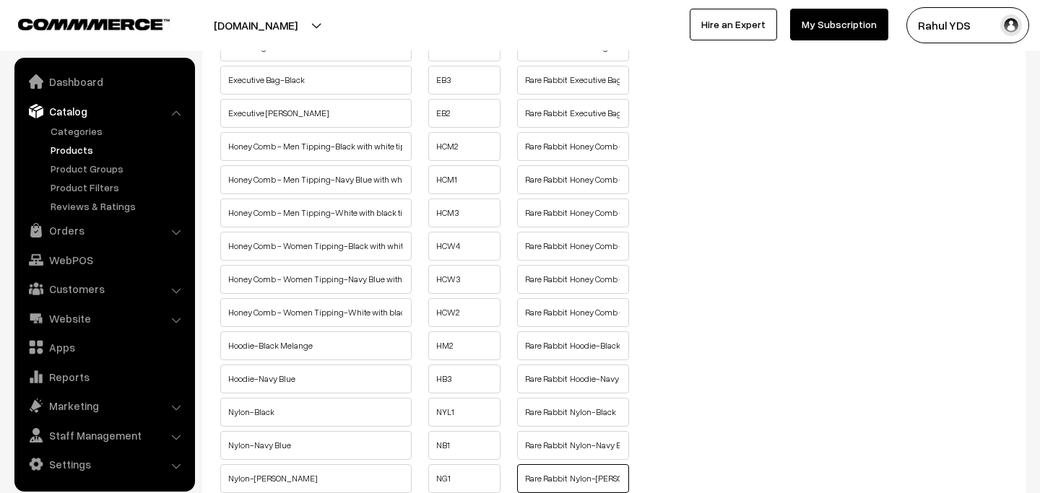
type input "Rare Rabbit Nylon-Olive Green"
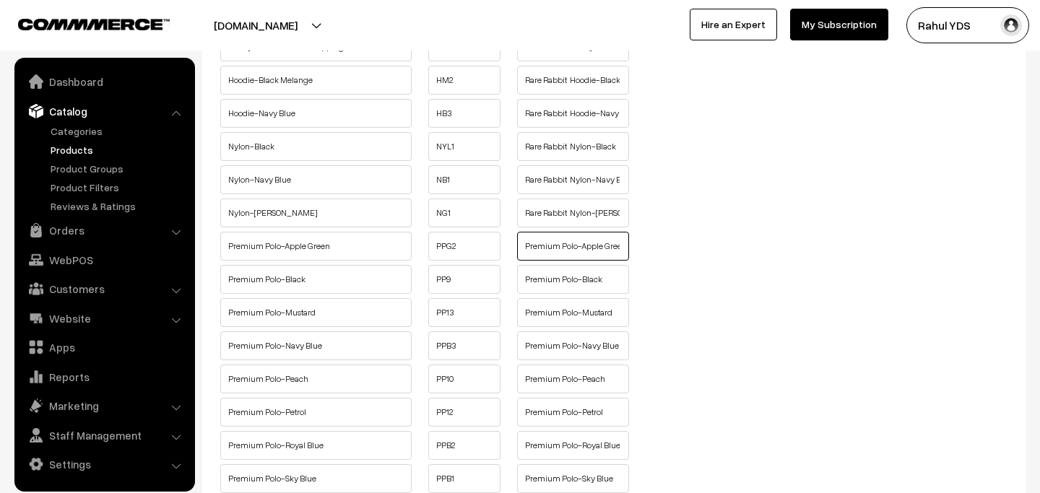
paste input "Rare Rabbit"
type input "Rare Rabbit Premium Polo-Apple Green"
paste input "Rare Rabbit"
type input "Rare Rabbit Premium Polo-Black"
paste input "Rare Rabbit"
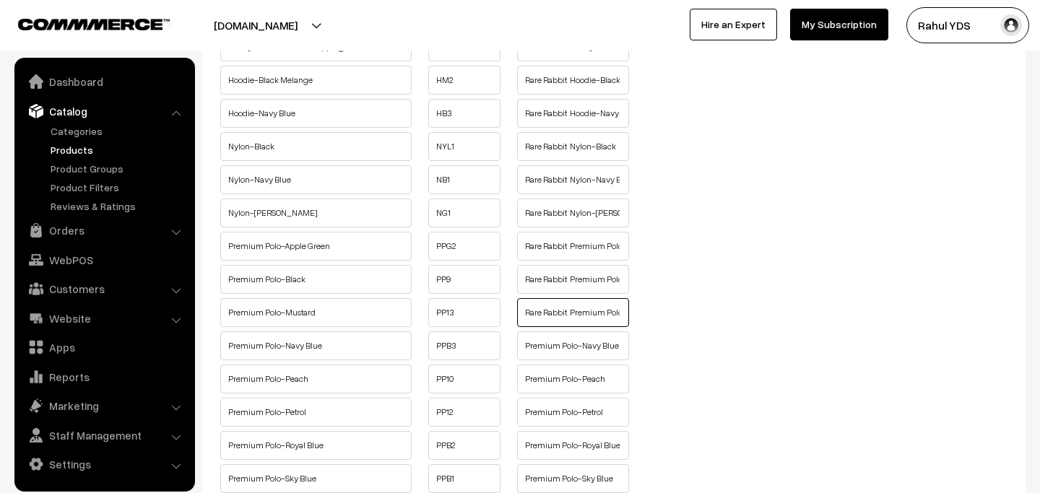
type input "Rare Rabbit Premium Polo-Mustard"
paste
type input "Rare Rabbit Premium Polo-Navy Blue"
type input "Rare Rabbit Premium Polo-Peach"
type input "Rare Rabbit Premium Polo-Petrol"
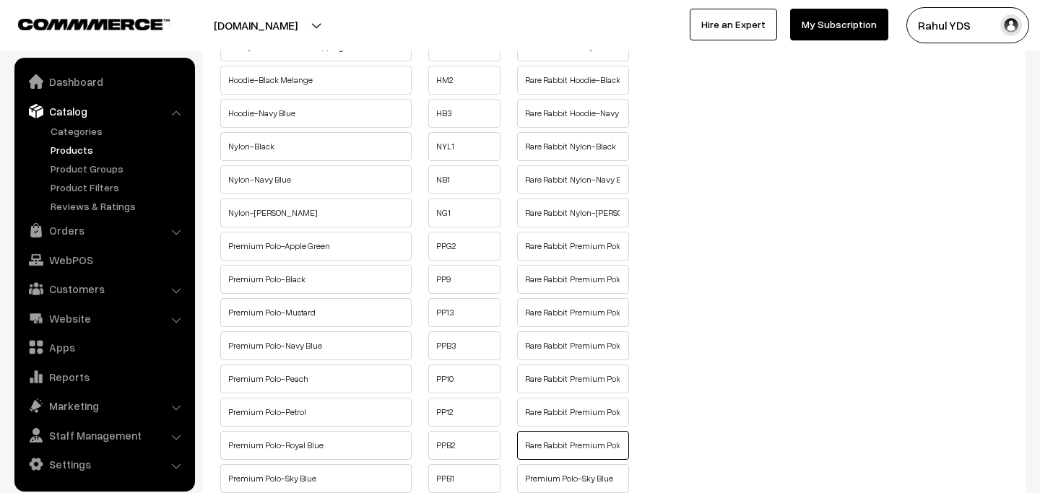
type input "Rare Rabbit Premium Polo-Royal Blue"
type input "Rare Rabbit Premium Polo-Sky Blue"
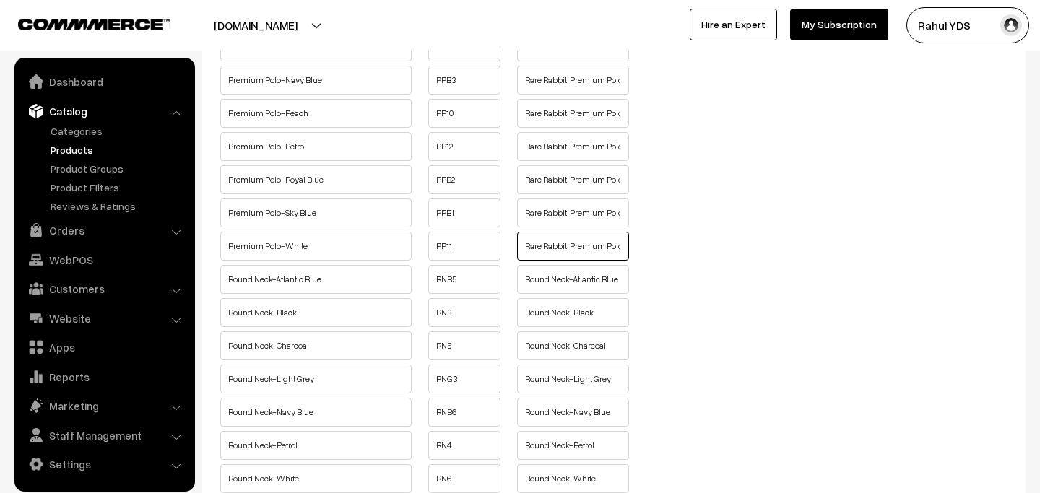
type input "Rare Rabbit Premium Polo-White"
type input "Rare Rabbit Round Neck-Atlantic Blue"
type input "Rare Rabbit Round Neck-Black"
type input "Rare Rabbit Round Neck-Charcoal"
type input "Rare Rabbit Round Neck-Light Grey"
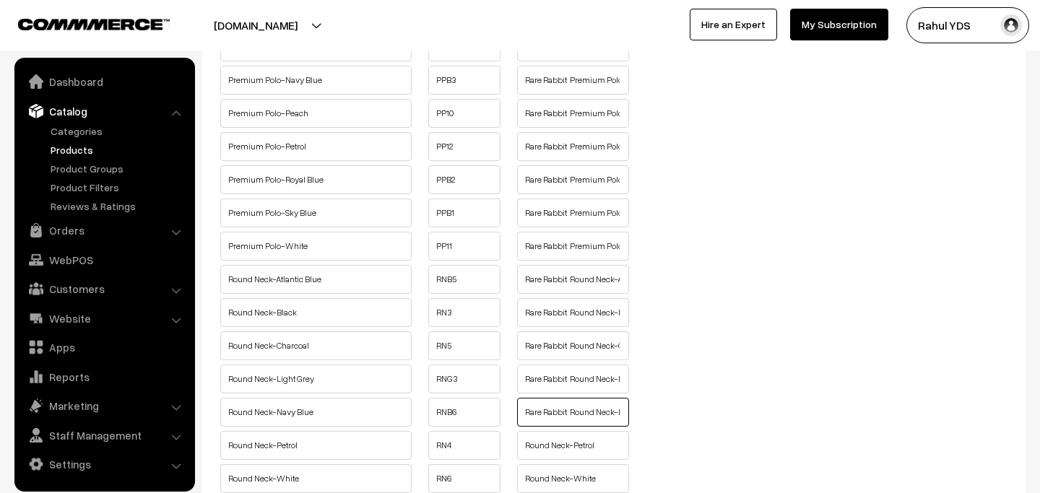
type input "Rare Rabbit Round Neck-Navy Blue"
type input "Rare Rabbit Round Neck-Petrol"
type input "Rare Rabbit Round Neck-White"
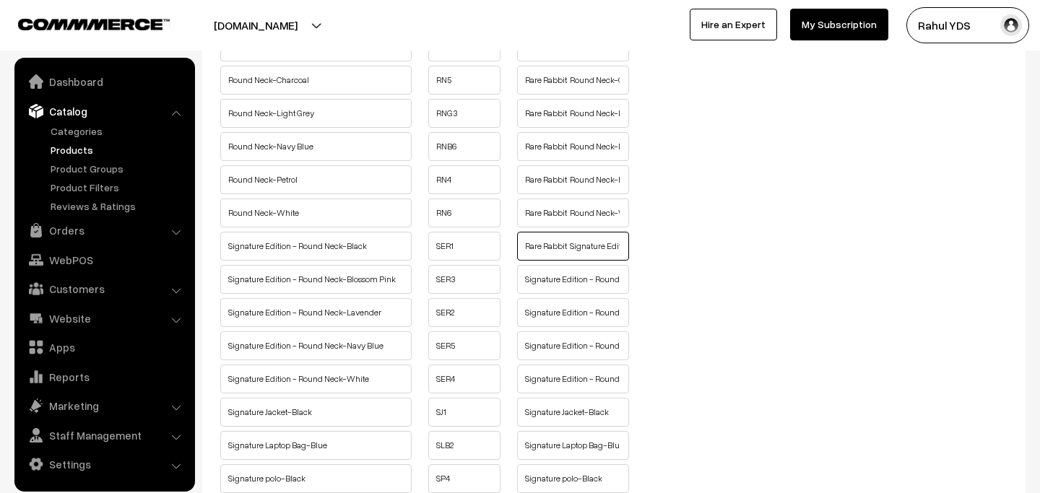
type input "Rare Rabbit Signature Edition - Round Neck-Black"
type input "Rare Rabbit Signature Edition - Round Neck-Blossom Pink"
type input "Rare Rabbit Signature Edition - Round Neck-Lavender"
type input "Rare Rabbit Signature Edition - Round Neck-Navy Blue"
type input "Rare Rabbit Signature Edition - Round Neck-White"
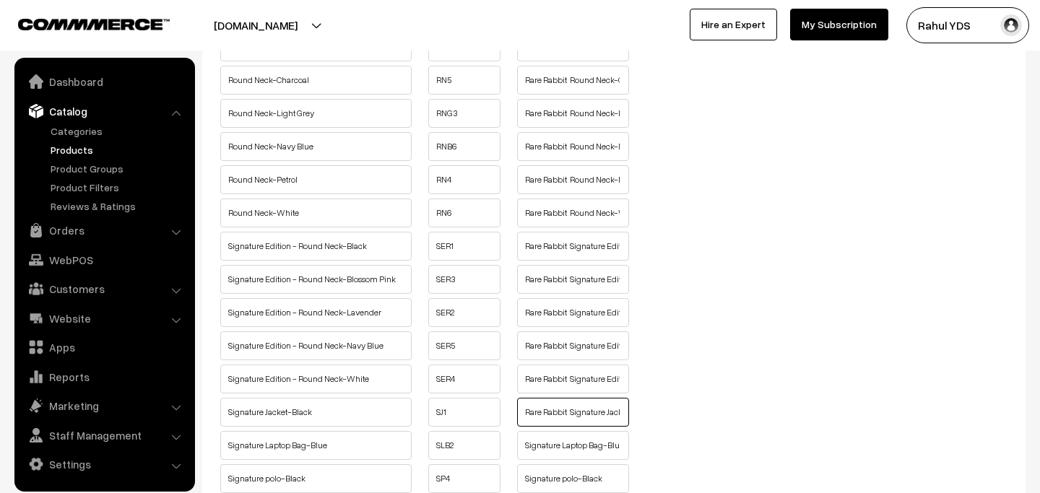
type input "Rare Rabbit Signature Jacket-Black"
type input "Rare Rabbit Signature Laptop Bag-Blue"
type input "Rare Rabbit Signature polo-Black"
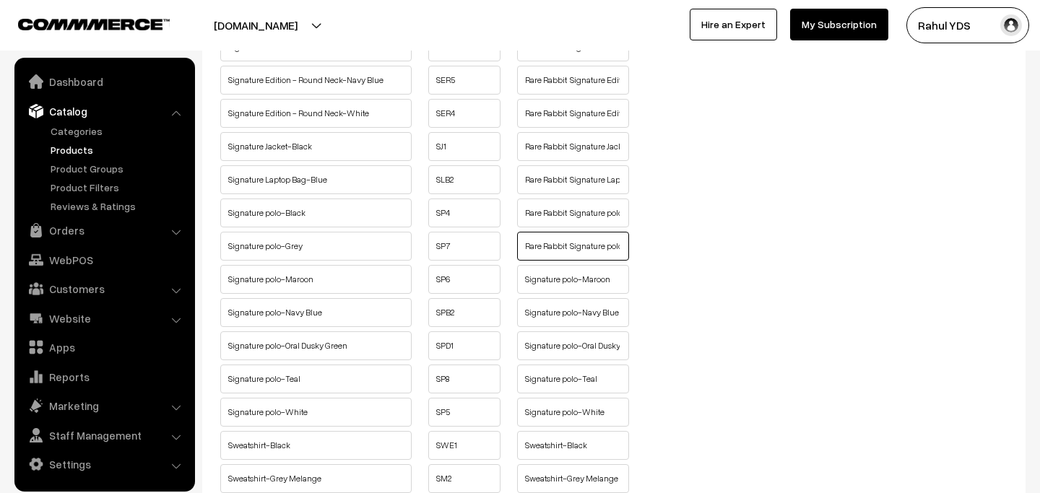
type input "Rare Rabbit Signature polo-Grey"
type input "Rare Rabbit Signature polo-Maroon"
type input "Rare Rabbit Signature polo-Navy Blue"
type input "Rare Rabbit Signature polo-Oral Dusky Green"
type input "Rare Rabbit Signature polo-Teal"
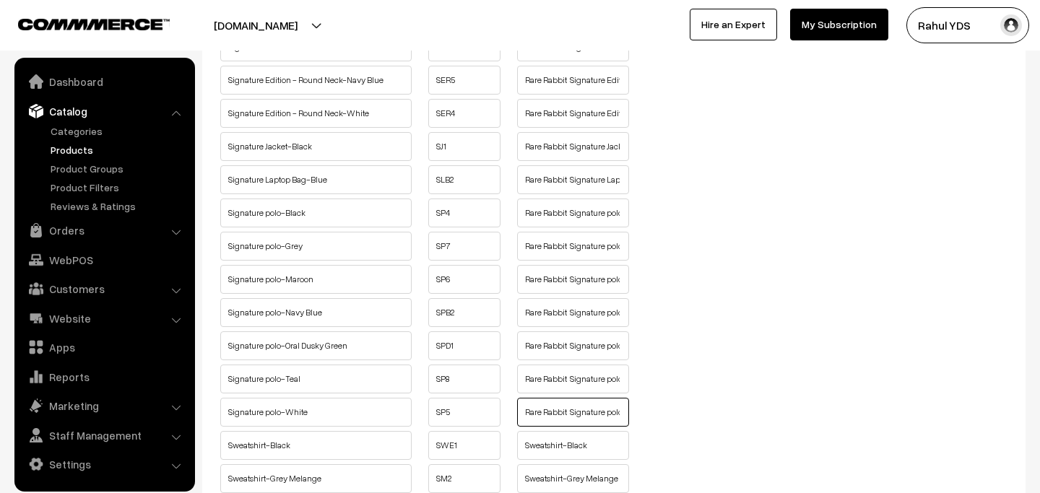
type input "Rare Rabbit Signature polo-White"
type input "Rare Rabbit Sweatshirt-Black"
type input "Rare Rabbit Sweatshirt-Grey Melange"
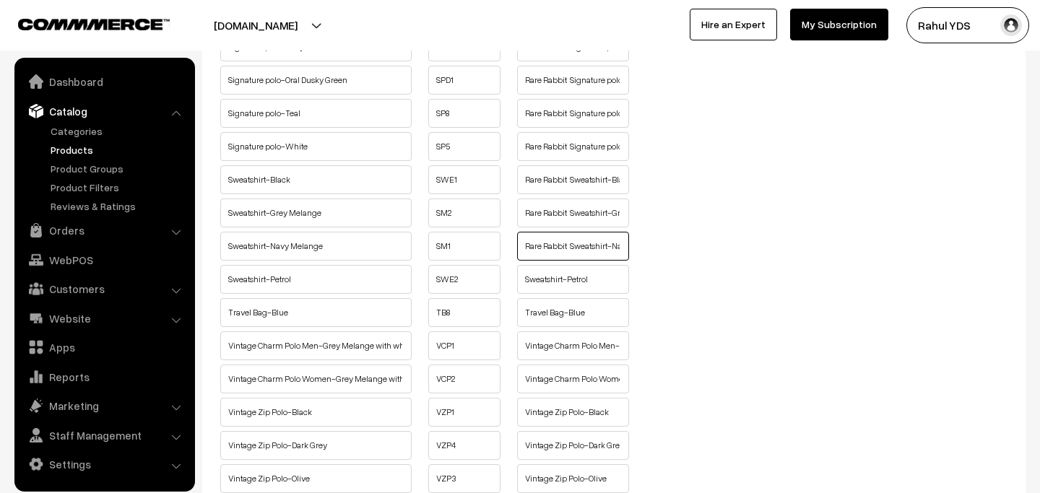
type input "Rare Rabbit Sweatshirt-Navy Melange"
type input "Rare Rabbit Sweatshirt-Petrol"
type input "Rare Rabbit Travel Bag-Blue"
type input "Rare Rabbit Vintage Charm Polo Men-Grey Melange with white tipping"
type input "Rare Rabbit Vintage Charm Polo Women-Grey Melange with white tipping"
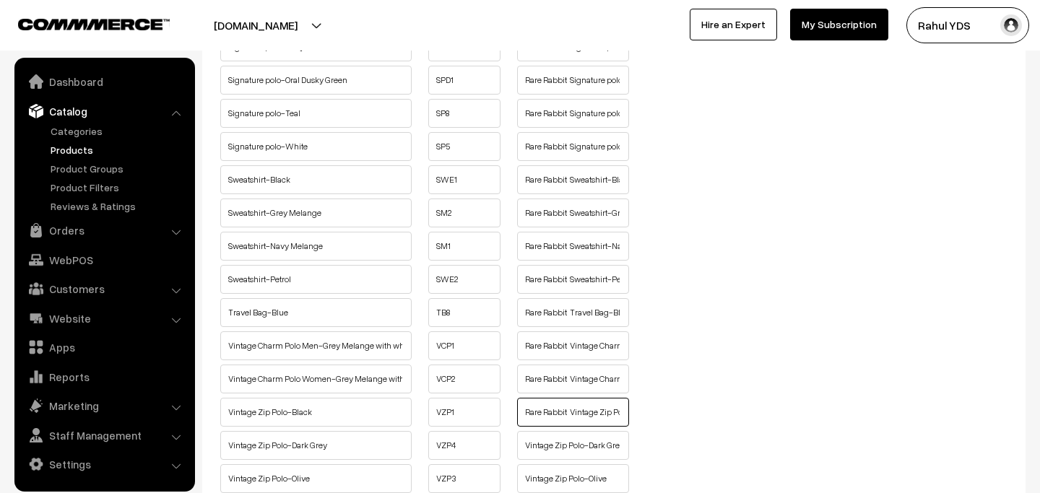
type input "Rare Rabbit Vintage Zip Polo-Black"
type input "Rare Rabbit Vintage Zip Polo-Dark Grey"
type input "Rare Rabbit Vintage Zip Polo-Olive"
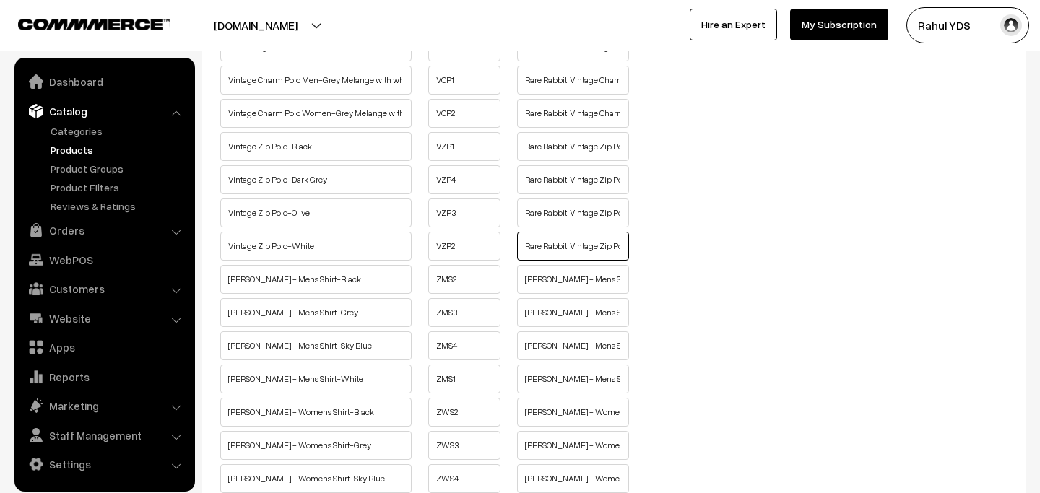
type input "Rare Rabbit Vintage Zip Polo-White"
type input "Rare Rabbit Zander - Mens Shirt-Black"
type input "Rare Rabbit Zander - Mens Shirt-Grey"
type input "Rare Rabbit Zander - Mens Shirt-Sky Blue"
type input "Rare Rabbit Zander - Mens Shirt-White"
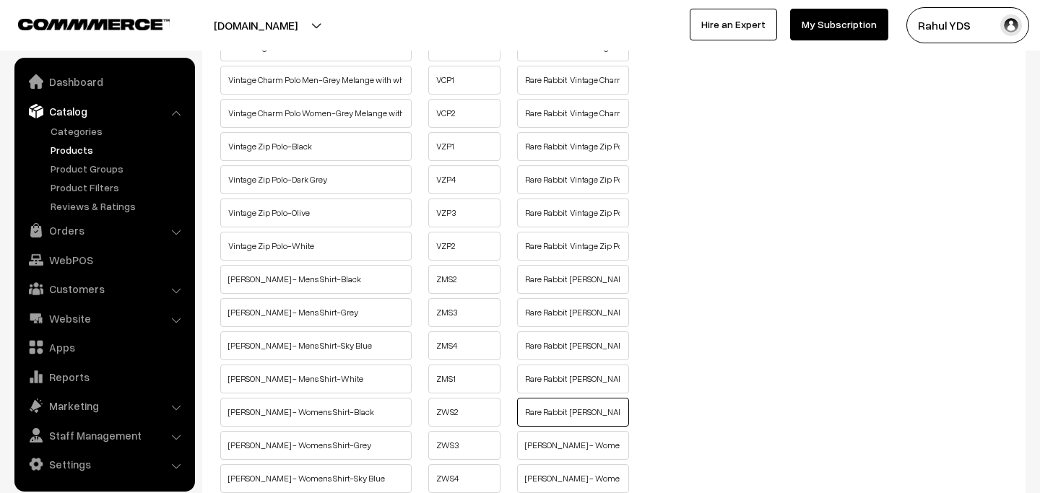
type input "Rare Rabbit Zander - Womens Shirt-Black"
type input "Rare Rabbit Zander - Womens Shirt-Grey"
type input "Rare Rabbit Zander - Womens Shirt-Sky Blue"
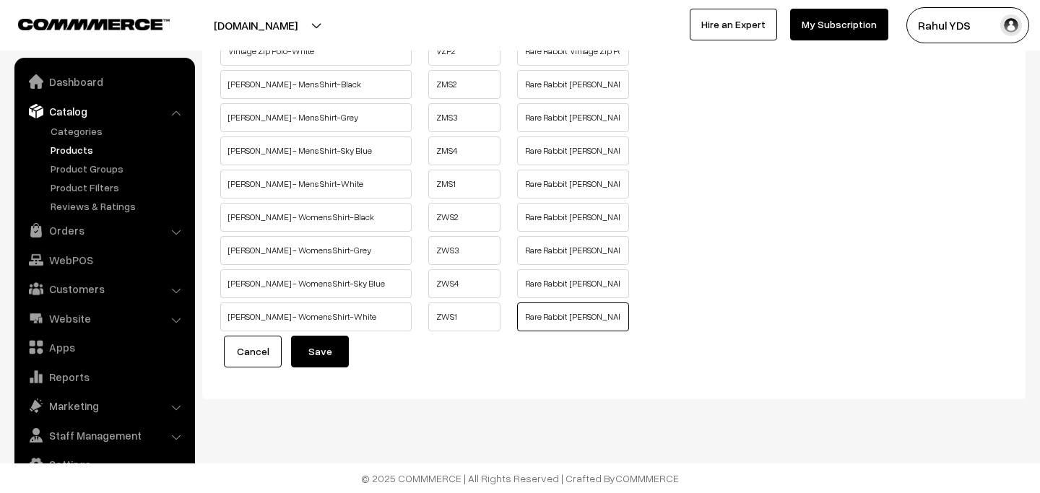
type input "Rare Rabbit Zander - Womens Shirt-White"
click at [316, 346] on button "Save" at bounding box center [320, 352] width 58 height 32
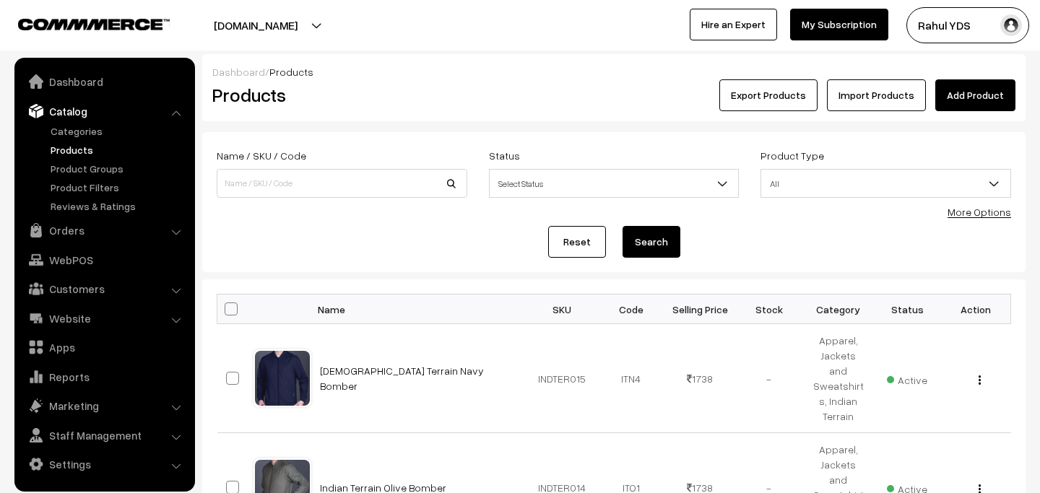
click at [971, 214] on link "More Options" at bounding box center [979, 212] width 64 height 12
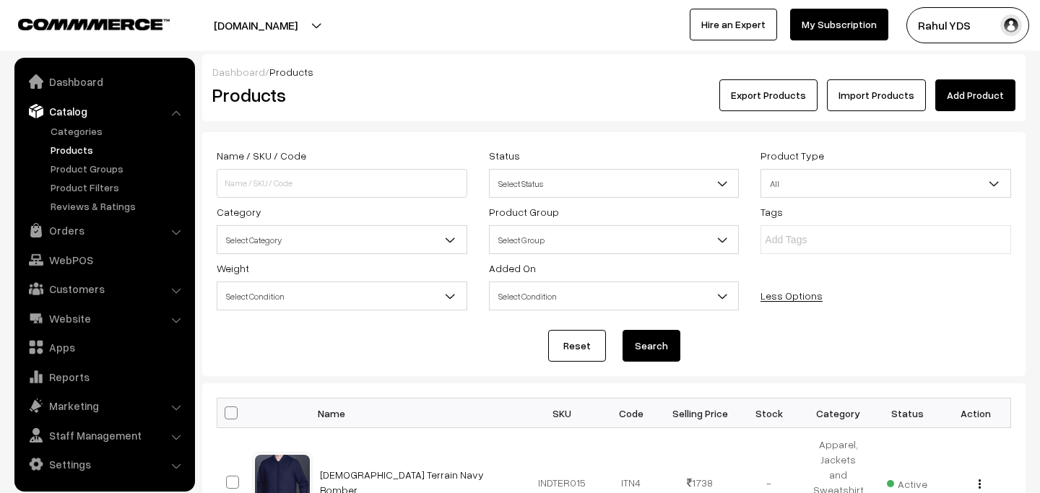
click at [323, 237] on span "Select Category" at bounding box center [341, 239] width 249 height 25
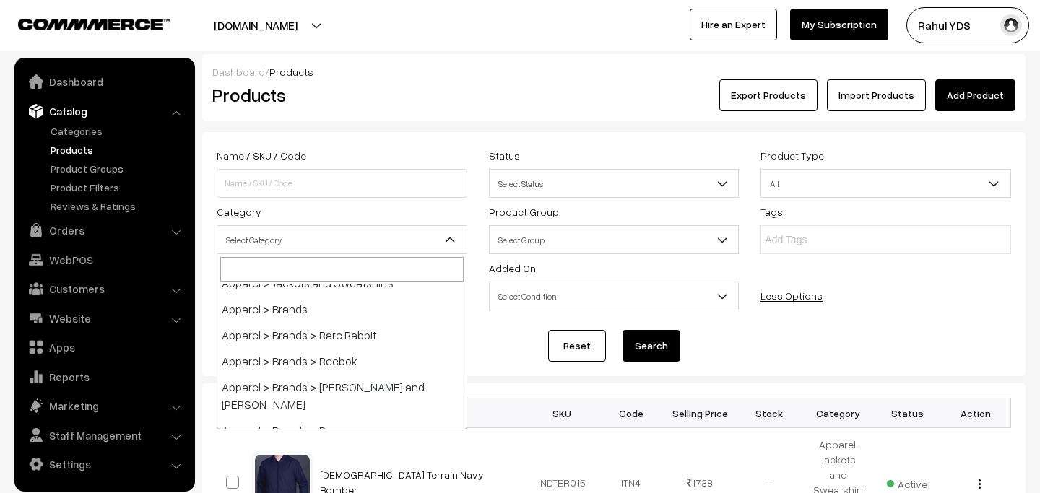
scroll to position [166, 0]
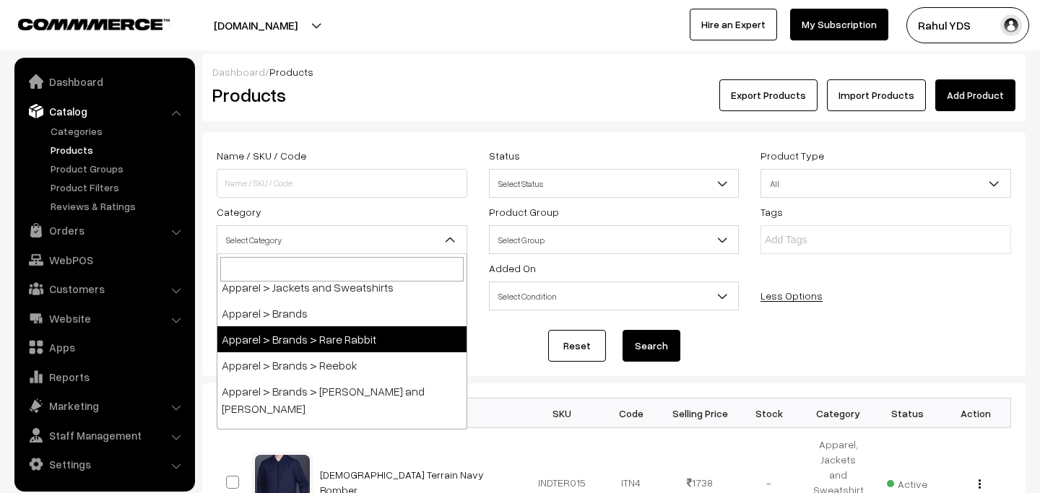
select select "48"
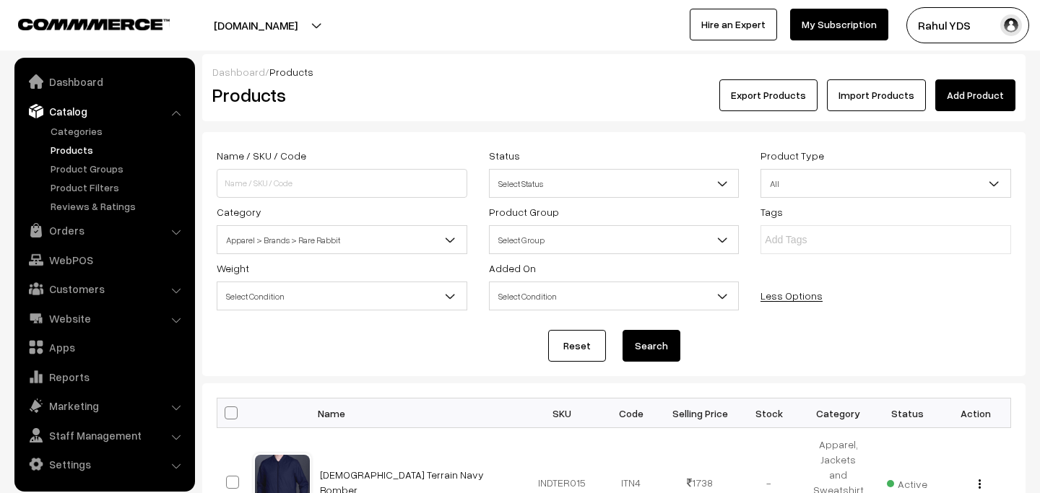
click at [632, 357] on button "Search" at bounding box center [651, 346] width 58 height 32
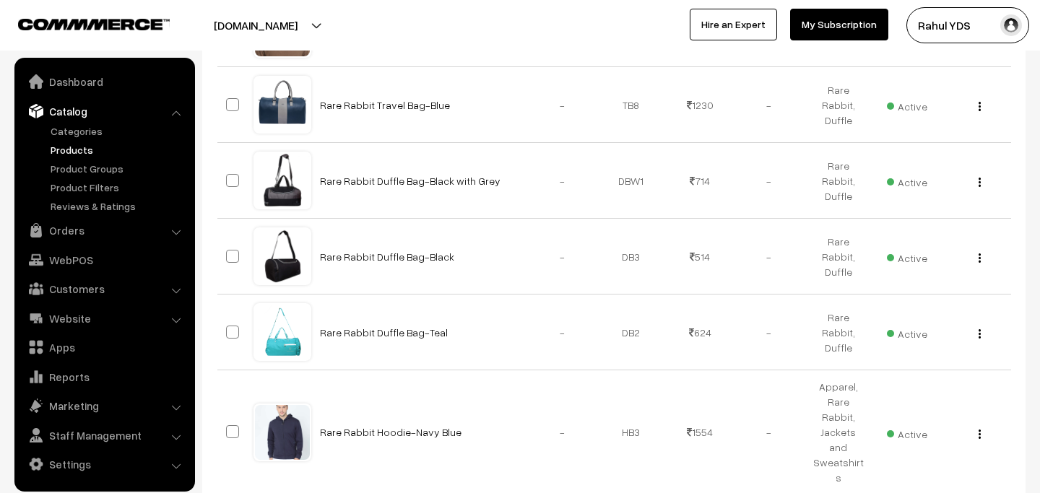
scroll to position [877, 0]
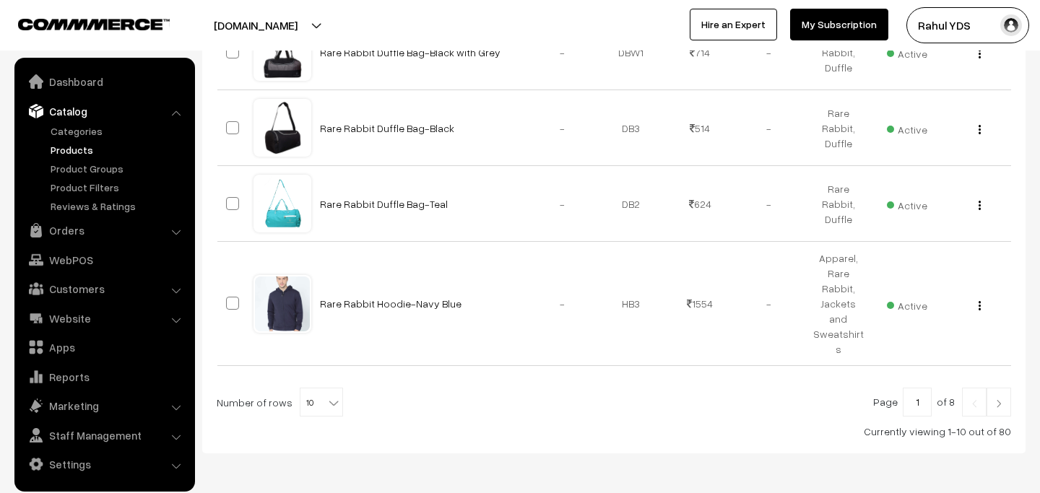
click at [326, 396] on b at bounding box center [333, 403] width 14 height 14
select select "80"
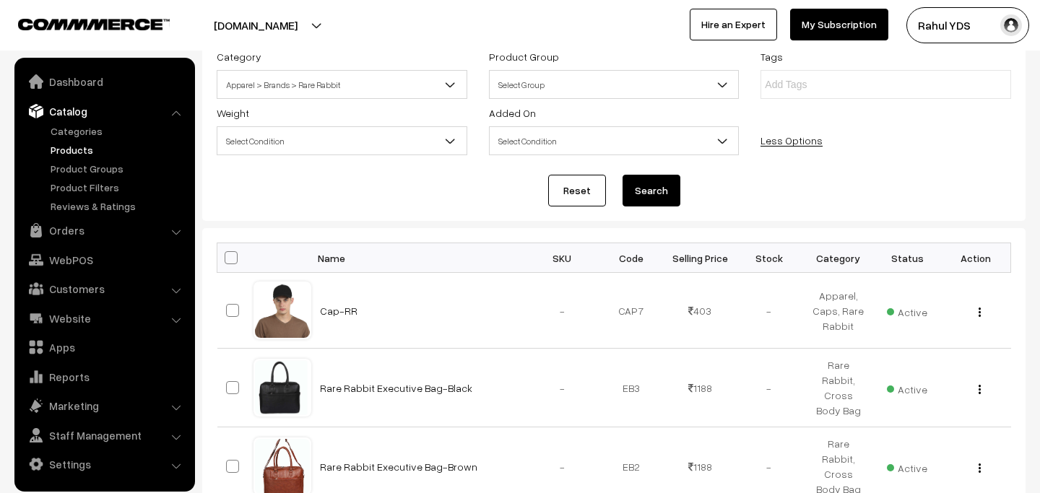
scroll to position [157, 0]
click at [378, 81] on span "Apparel > Brands > Rare Rabbit" at bounding box center [341, 83] width 249 height 25
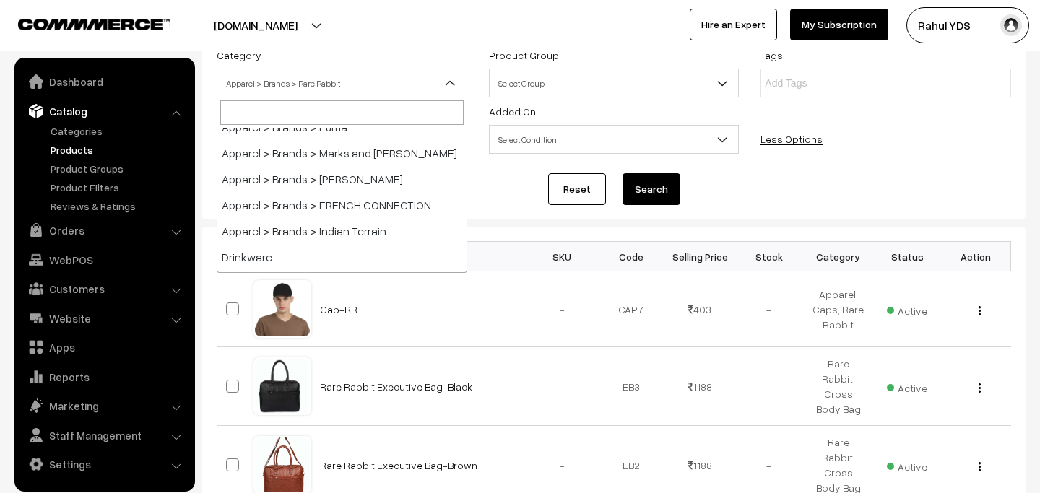
scroll to position [322, 0]
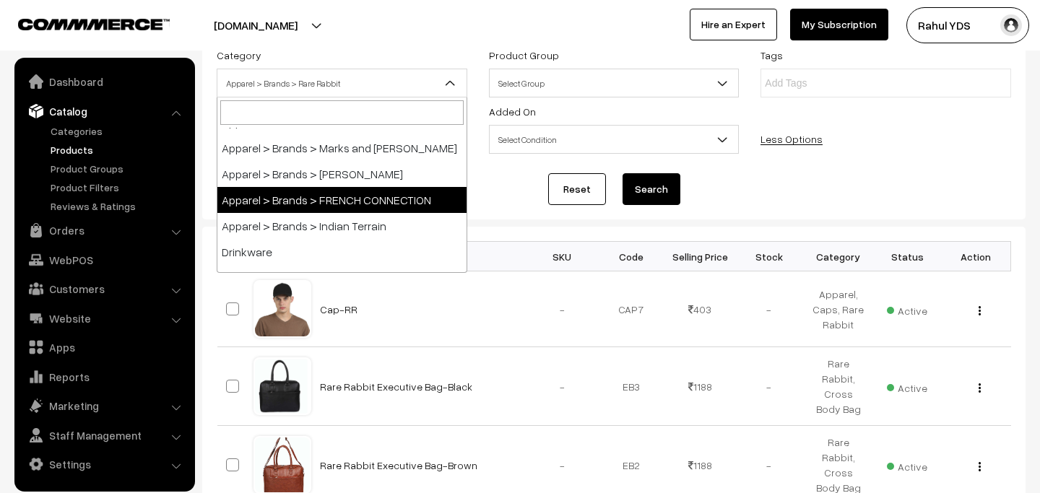
select select "113"
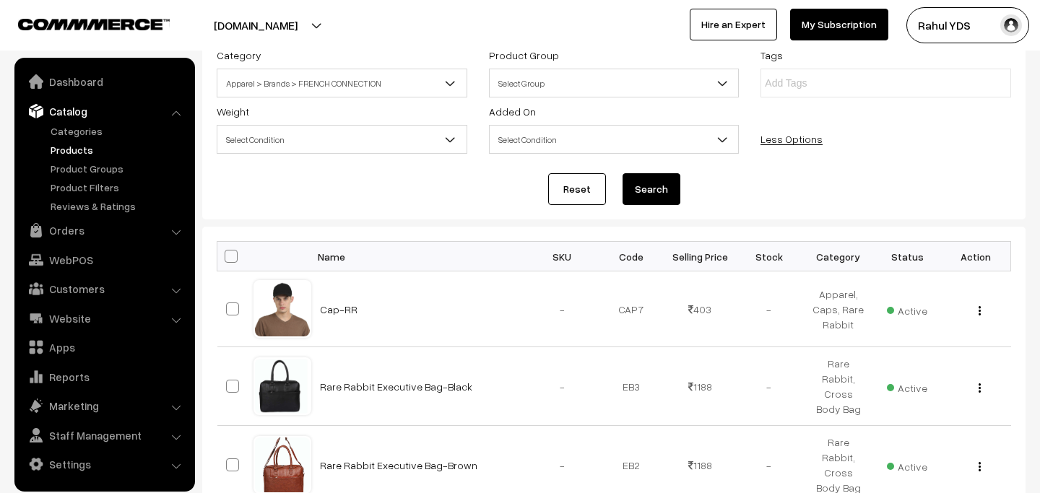
click at [649, 199] on button "Search" at bounding box center [651, 189] width 58 height 32
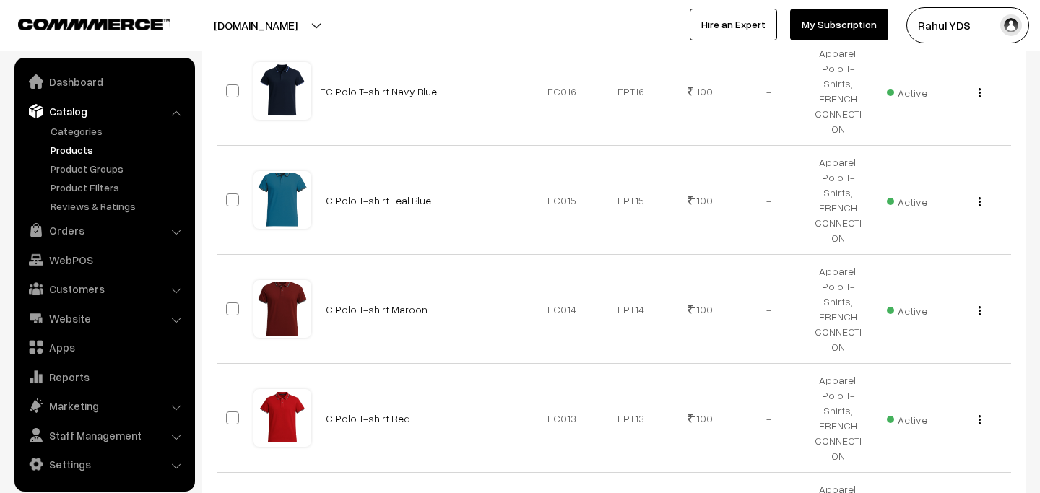
scroll to position [1207, 0]
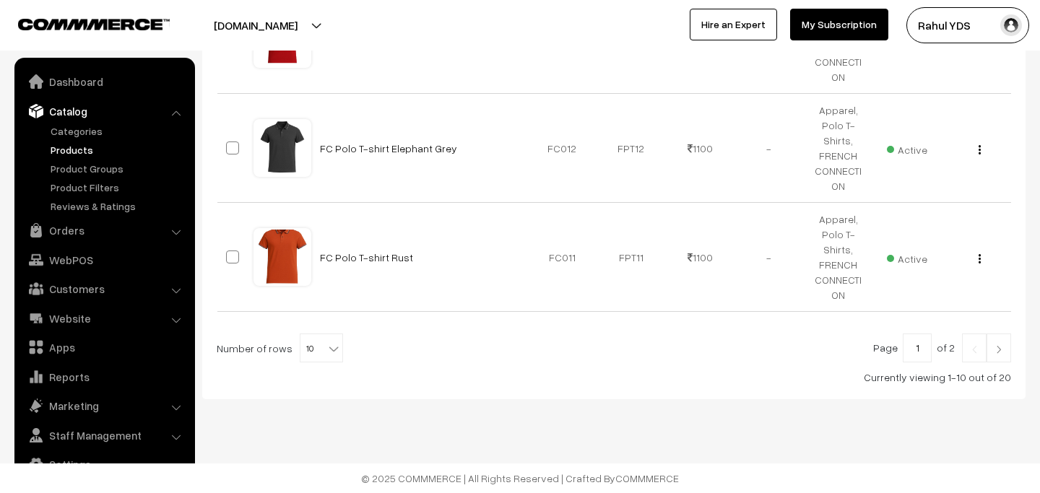
click at [307, 349] on span "10" at bounding box center [321, 348] width 42 height 29
select select "20"
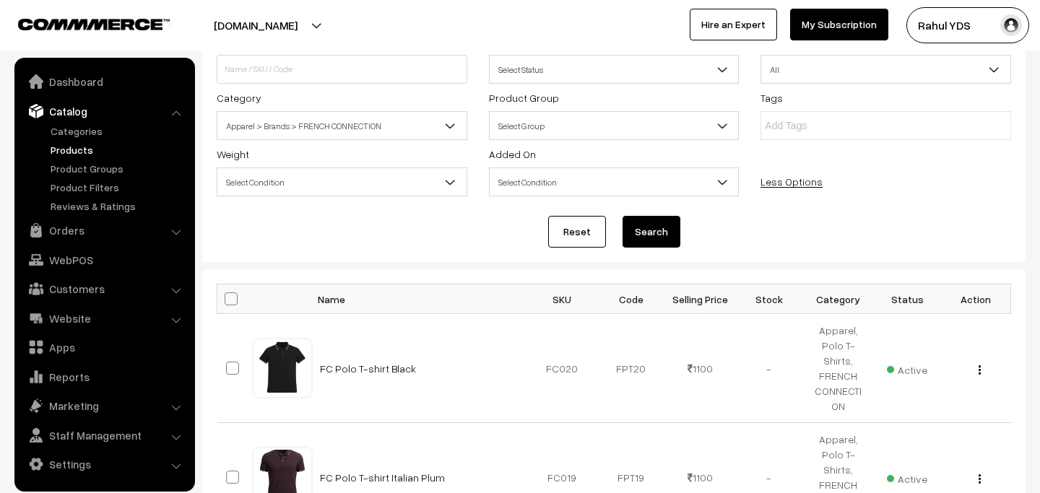
scroll to position [214, 0]
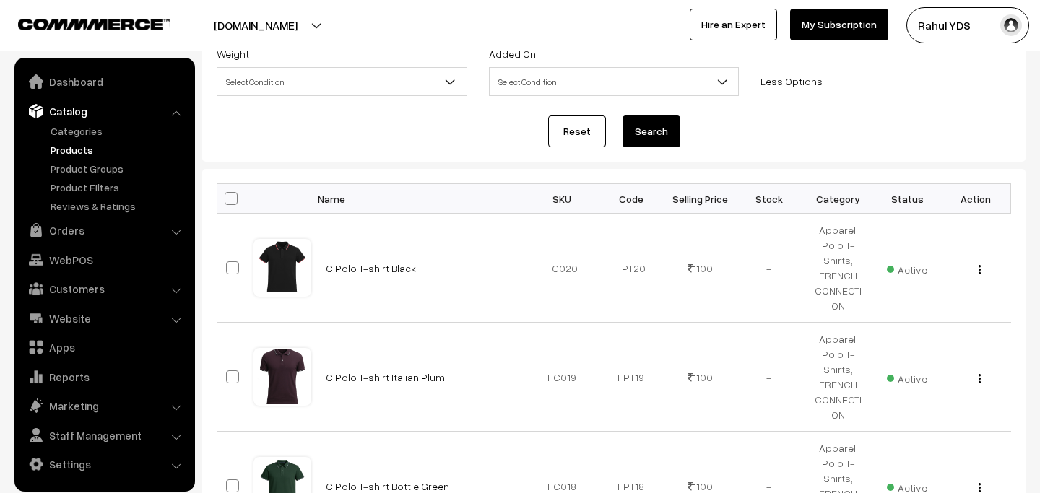
click at [230, 199] on span at bounding box center [231, 198] width 13 height 13
click at [227, 199] on input "checkbox" at bounding box center [221, 198] width 9 height 9
checkbox input "true"
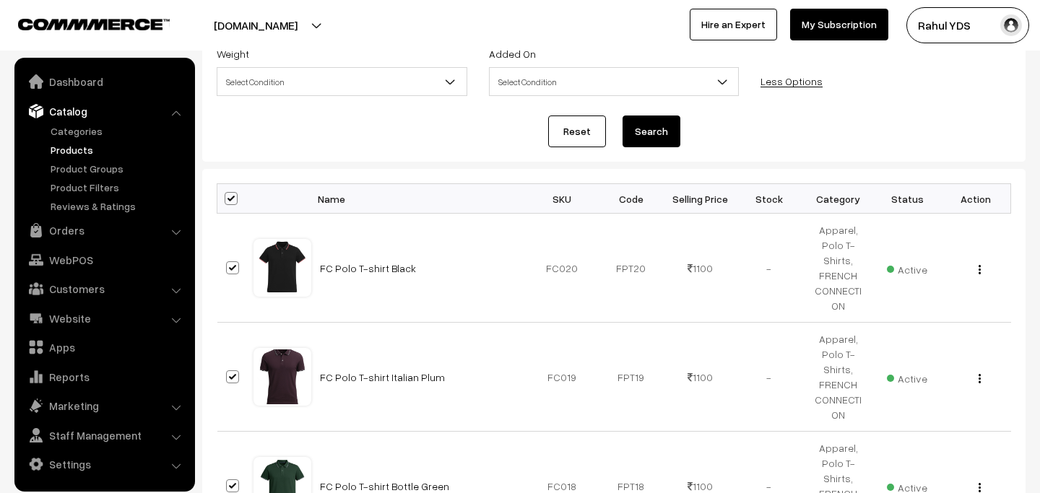
checkbox input "true"
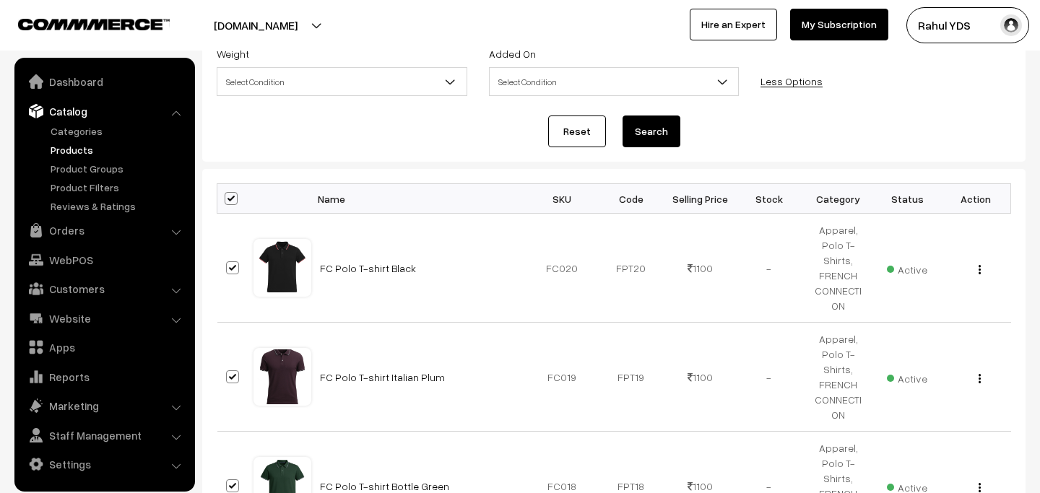
checkbox input "true"
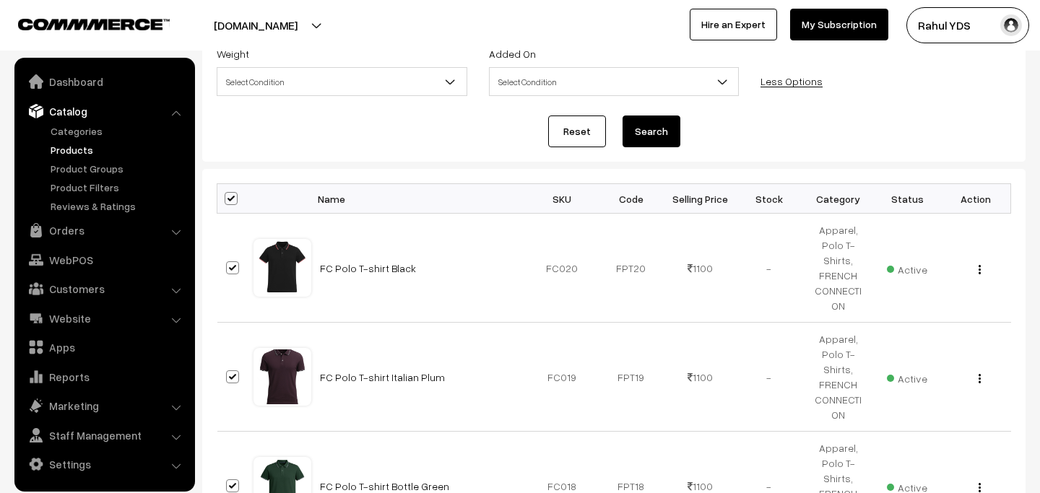
checkbox input "true"
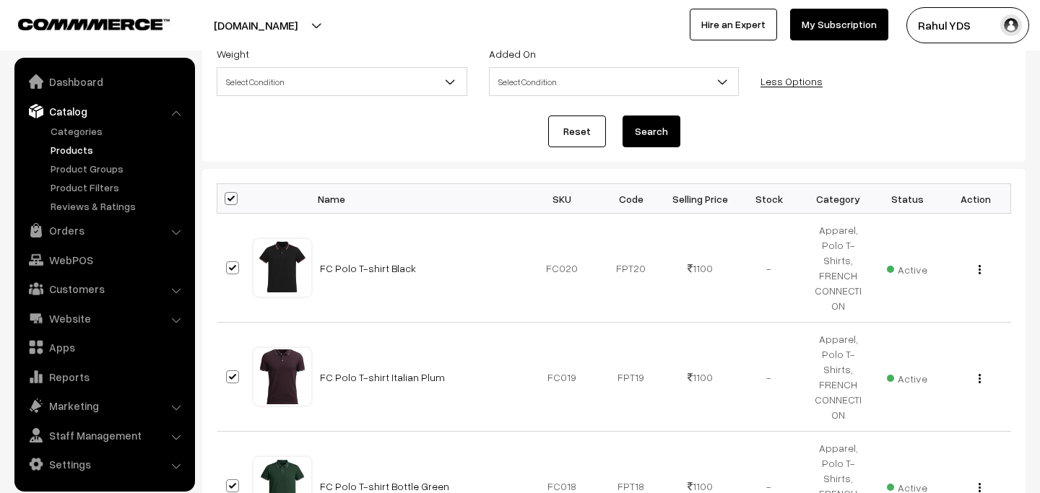
checkbox input "true"
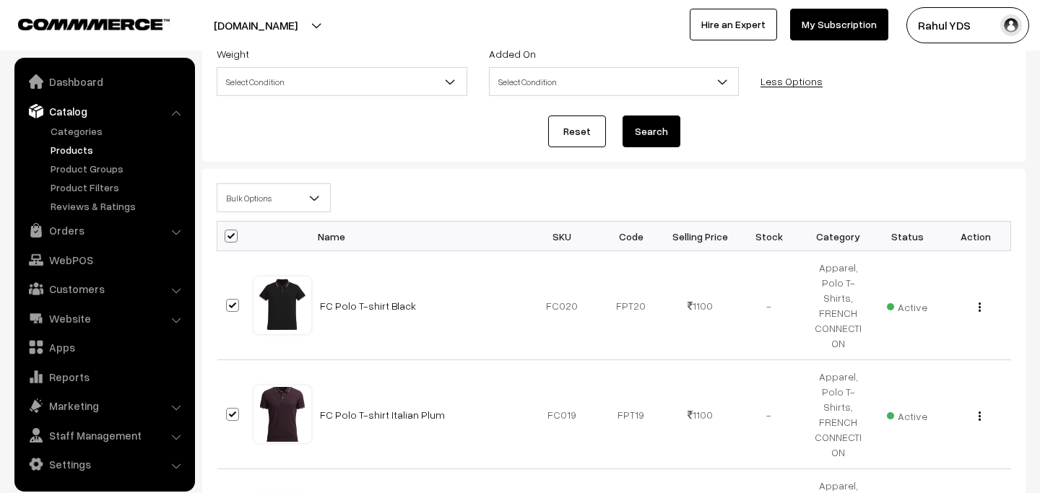
click at [271, 195] on span "Bulk Options" at bounding box center [273, 198] width 113 height 25
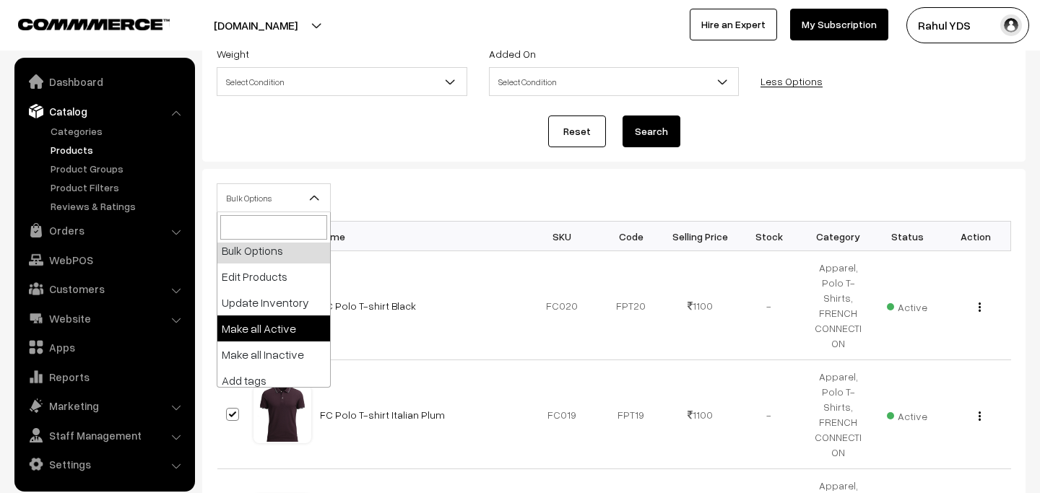
scroll to position [10, 0]
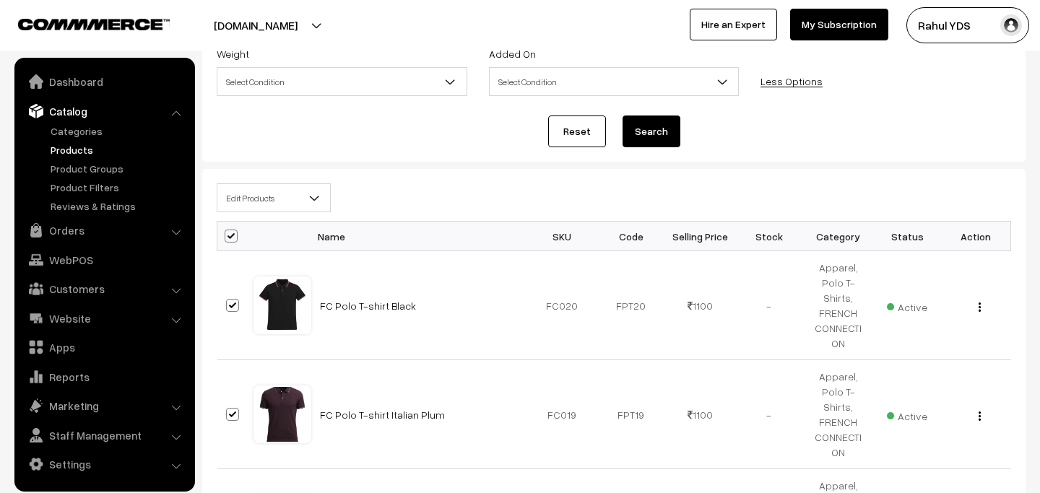
select select "editProduct"
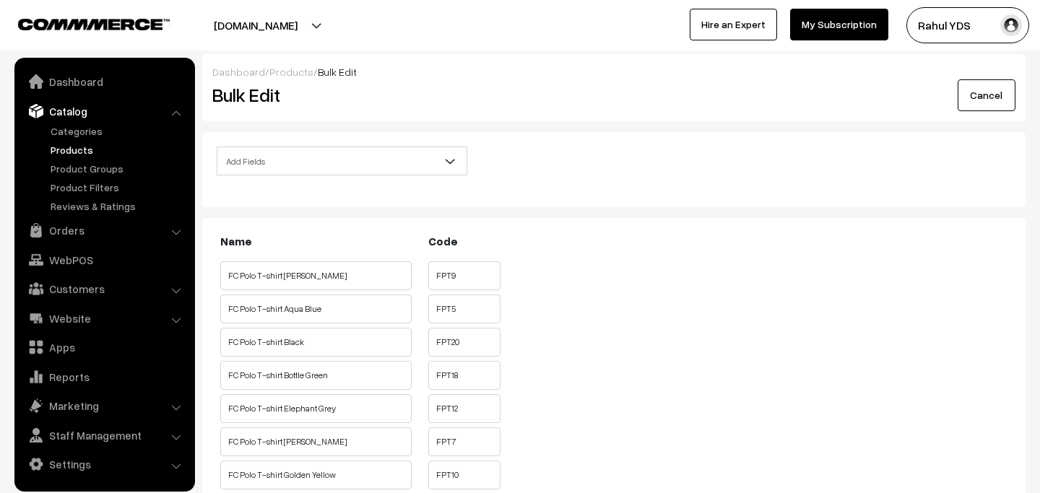
click at [352, 155] on span "Add Fields" at bounding box center [341, 161] width 249 height 25
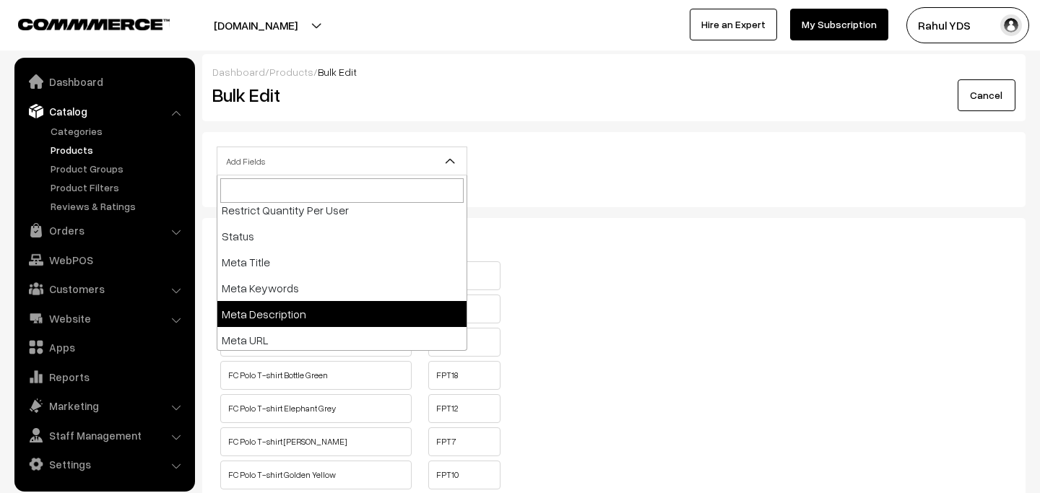
scroll to position [324, 0]
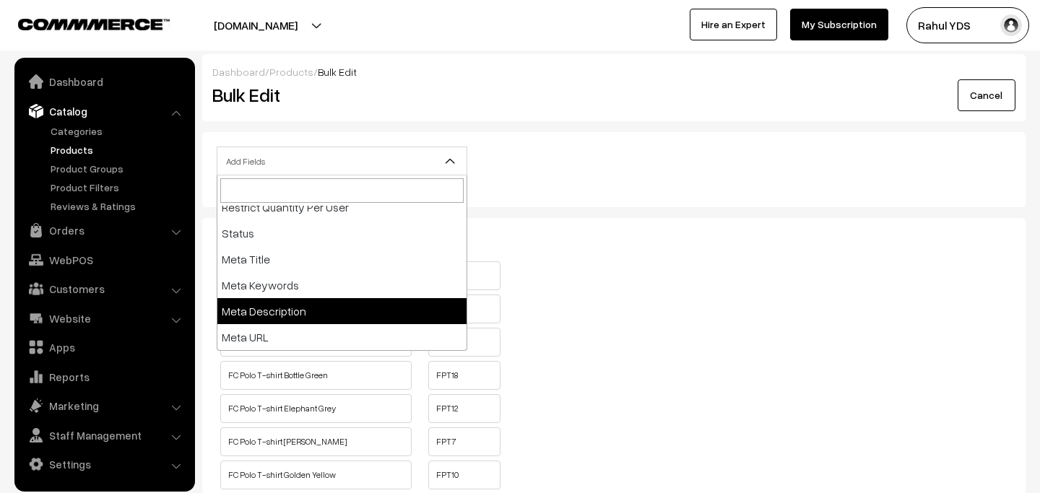
select select "meta-description"
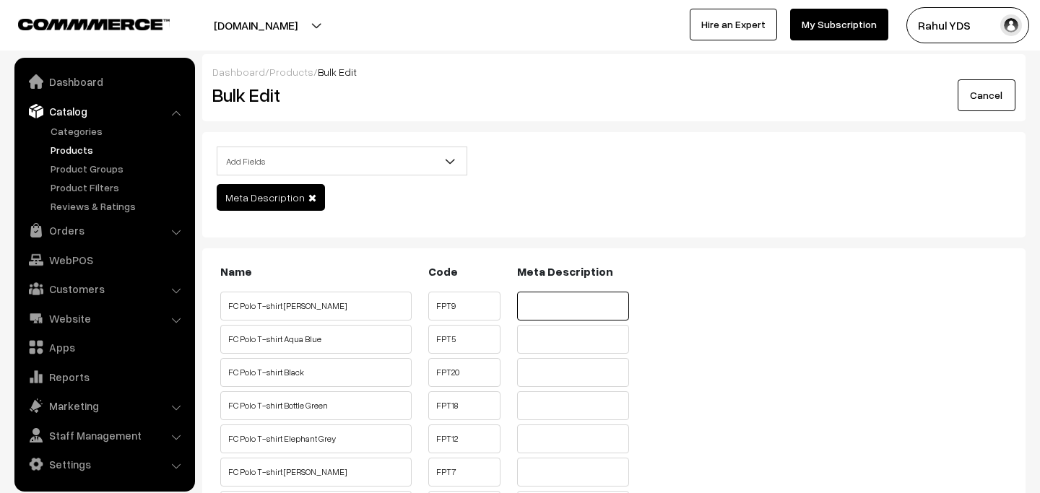
click at [537, 309] on input "text" at bounding box center [573, 306] width 112 height 29
type input "a"
type input "french"
drag, startPoint x: 347, startPoint y: 308, endPoint x: 222, endPoint y: 304, distance: 125.0
click at [225, 303] on input "FC Polo T-shirt Anthra Melange" at bounding box center [315, 306] width 191 height 29
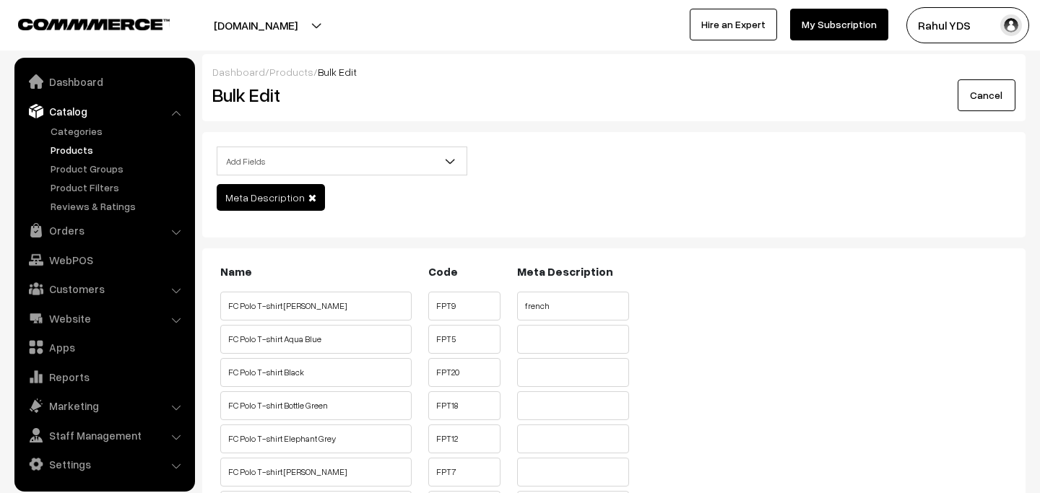
drag, startPoint x: 222, startPoint y: 304, endPoint x: 344, endPoint y: 305, distance: 121.3
click at [307, 302] on input "FC Polo T-shirt Anthra Melange" at bounding box center [315, 306] width 191 height 29
drag, startPoint x: 343, startPoint y: 303, endPoint x: 235, endPoint y: 305, distance: 108.3
click at [235, 305] on input "FC Polo T-shirt Anthra Melange" at bounding box center [315, 306] width 191 height 29
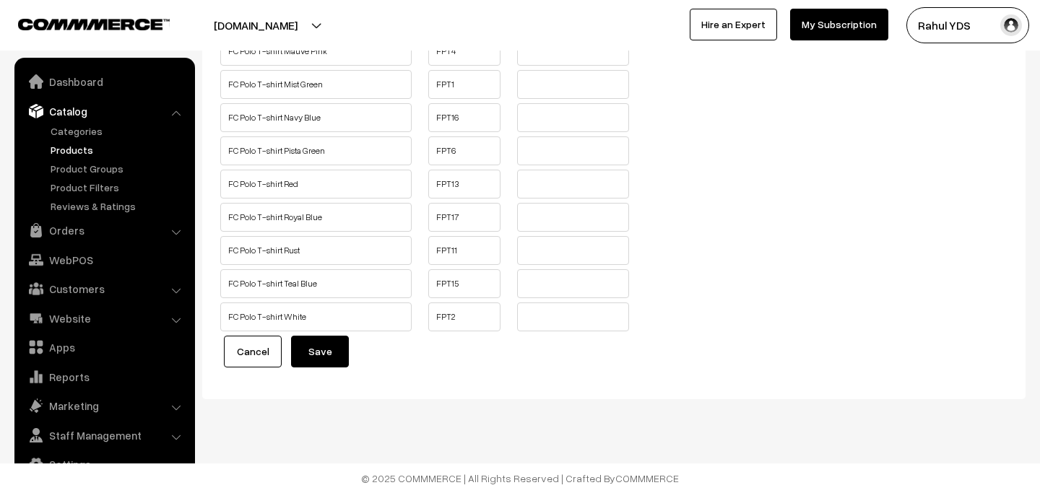
click at [339, 363] on button "Save" at bounding box center [320, 352] width 58 height 32
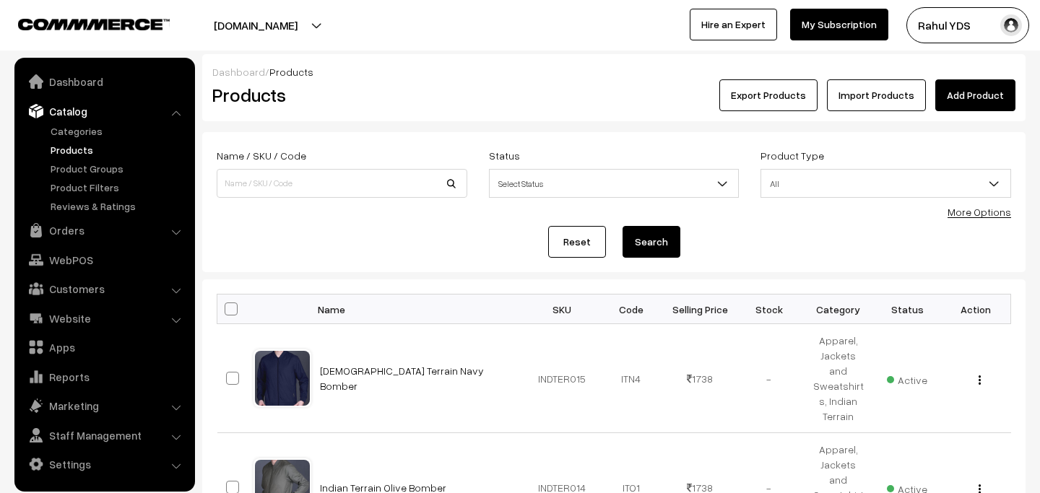
click at [965, 211] on link "More Options" at bounding box center [979, 212] width 64 height 12
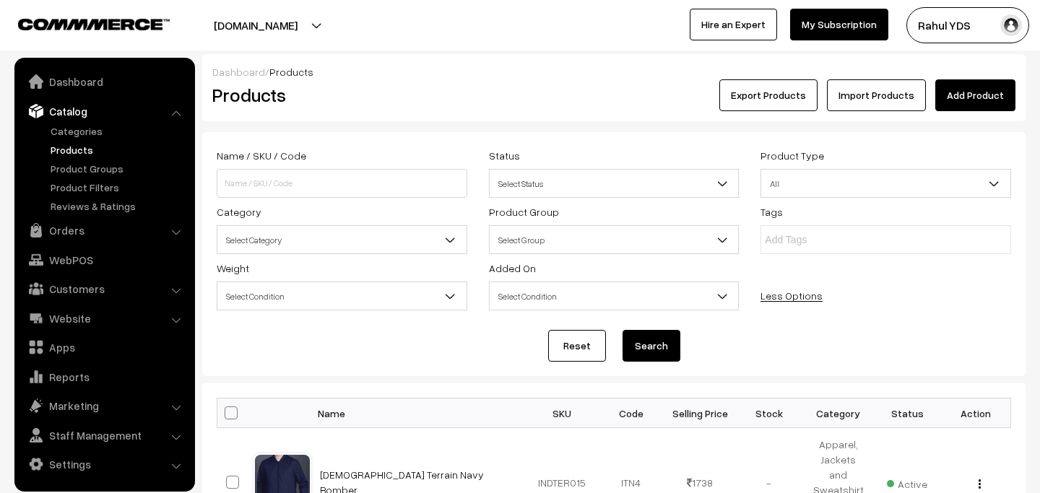
click at [353, 243] on span "Select Category" at bounding box center [341, 239] width 249 height 25
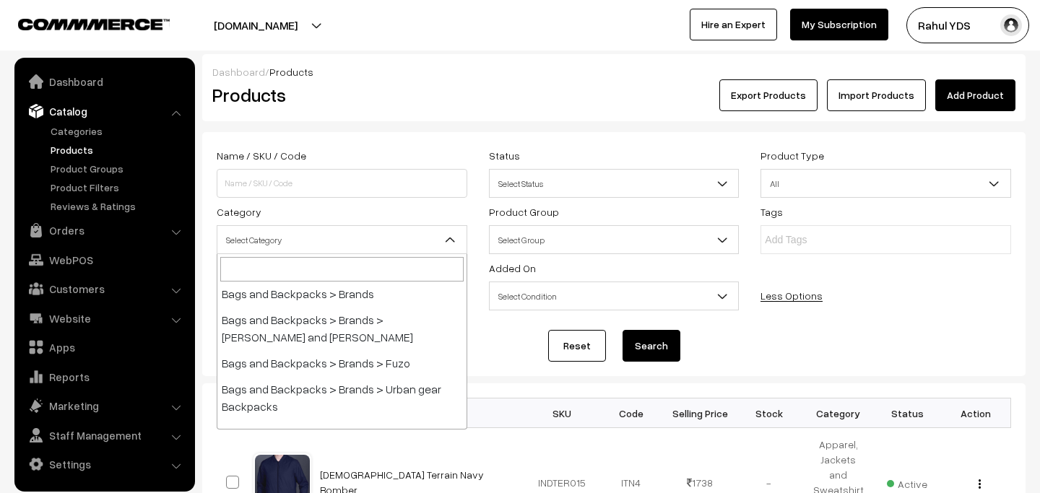
scroll to position [1769, 0]
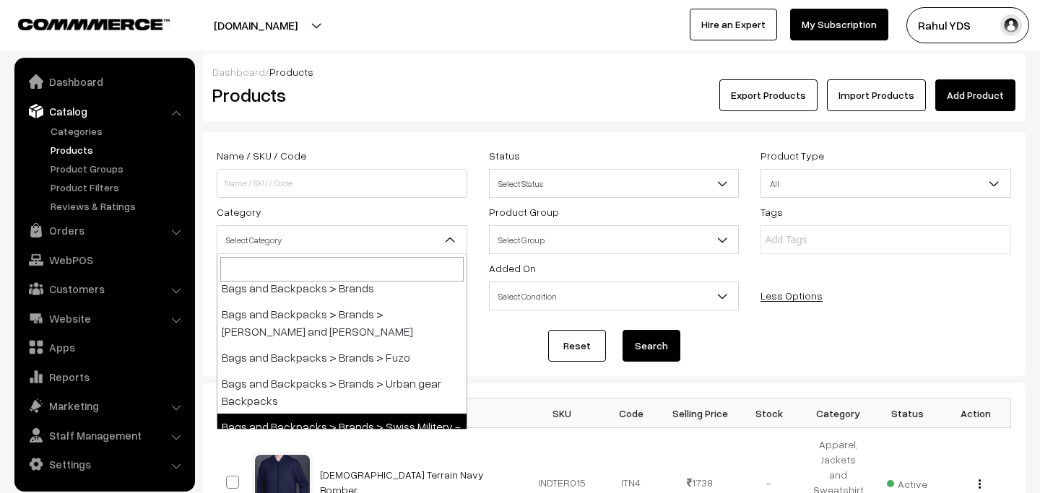
select select "57"
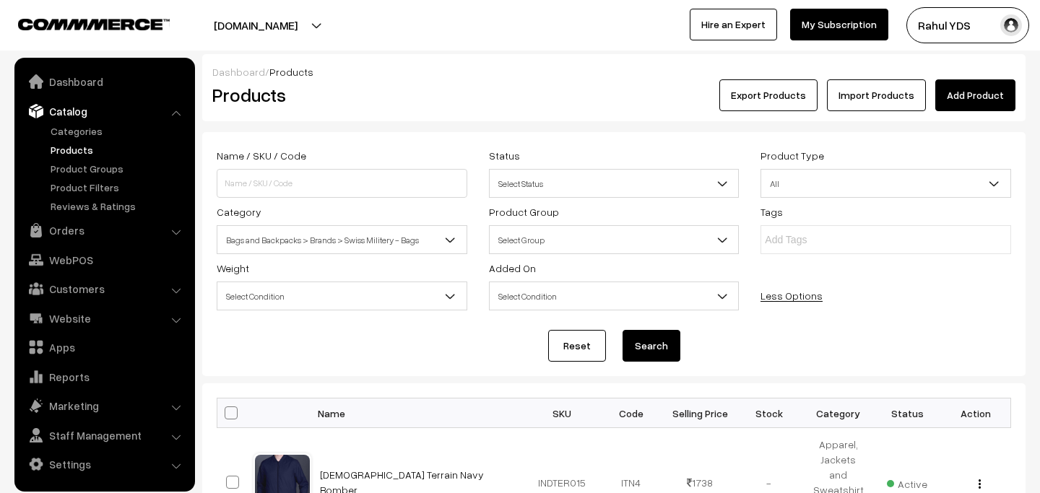
click at [659, 342] on button "Search" at bounding box center [651, 346] width 58 height 32
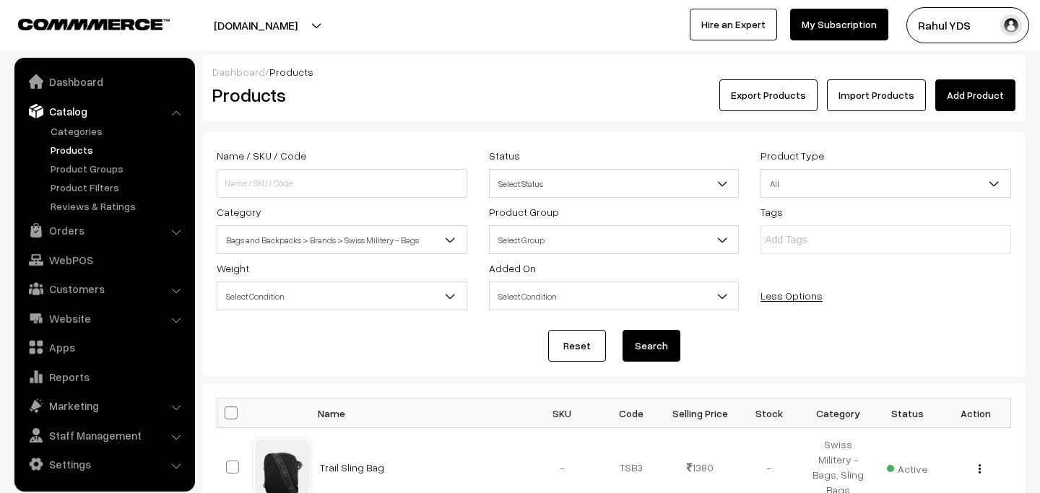
scroll to position [903, 0]
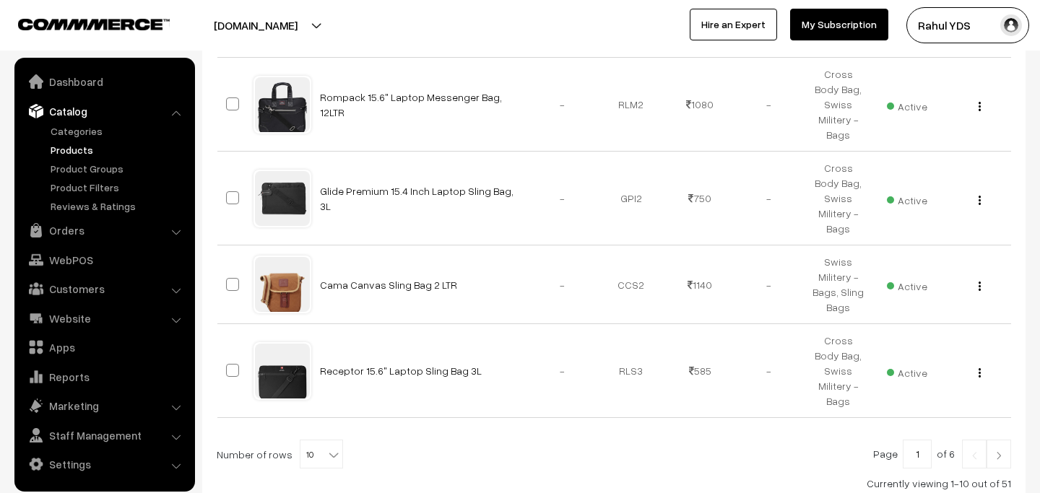
click at [326, 448] on b at bounding box center [333, 455] width 14 height 14
select select "60"
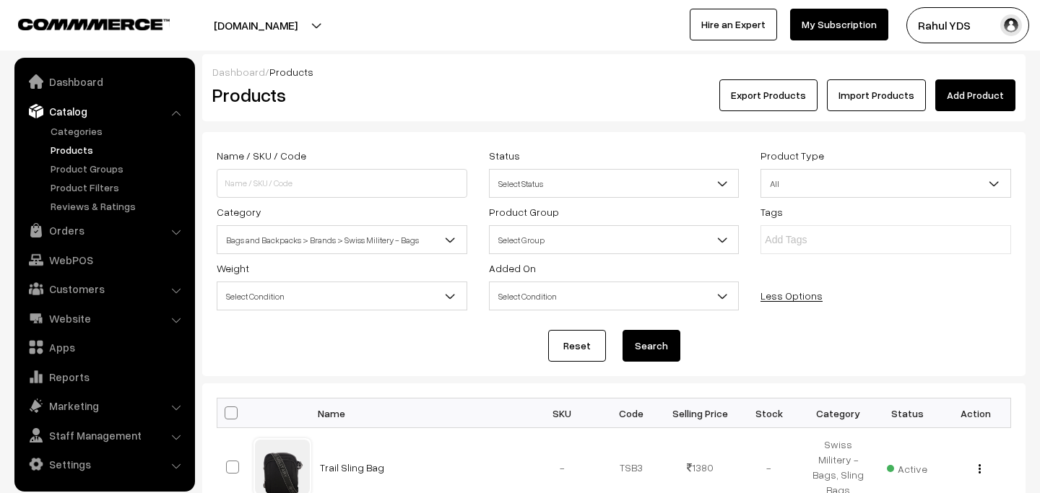
click at [231, 412] on span at bounding box center [231, 413] width 13 height 13
click at [227, 412] on input "checkbox" at bounding box center [221, 412] width 9 height 9
checkbox input "true"
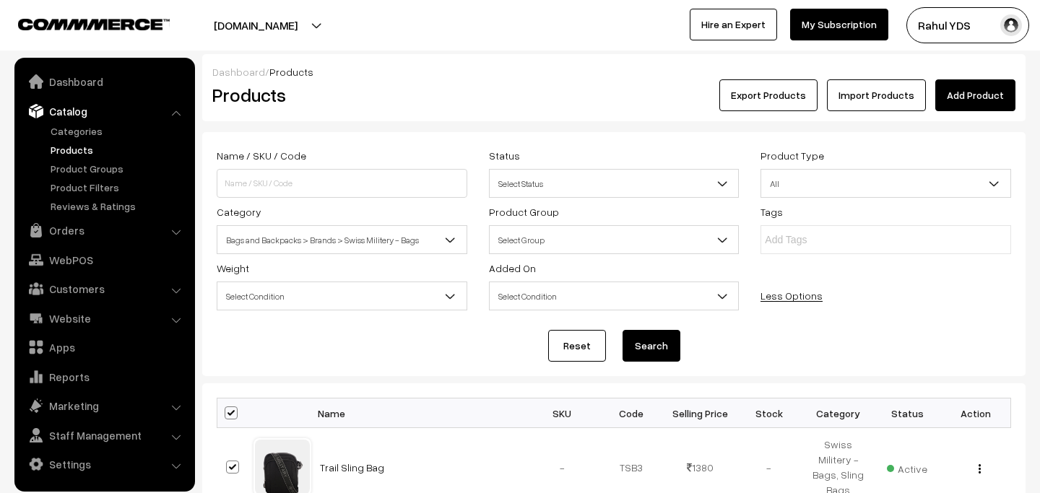
checkbox input "true"
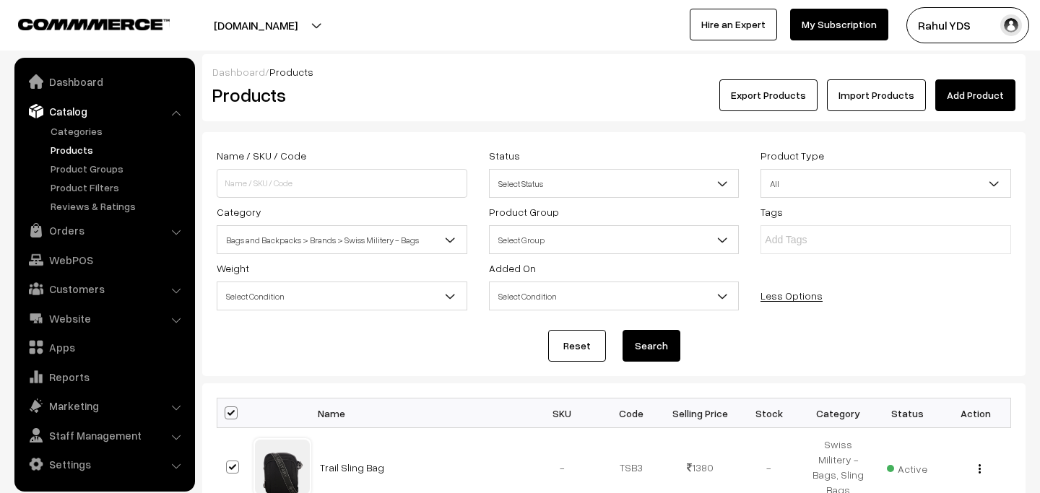
checkbox input "true"
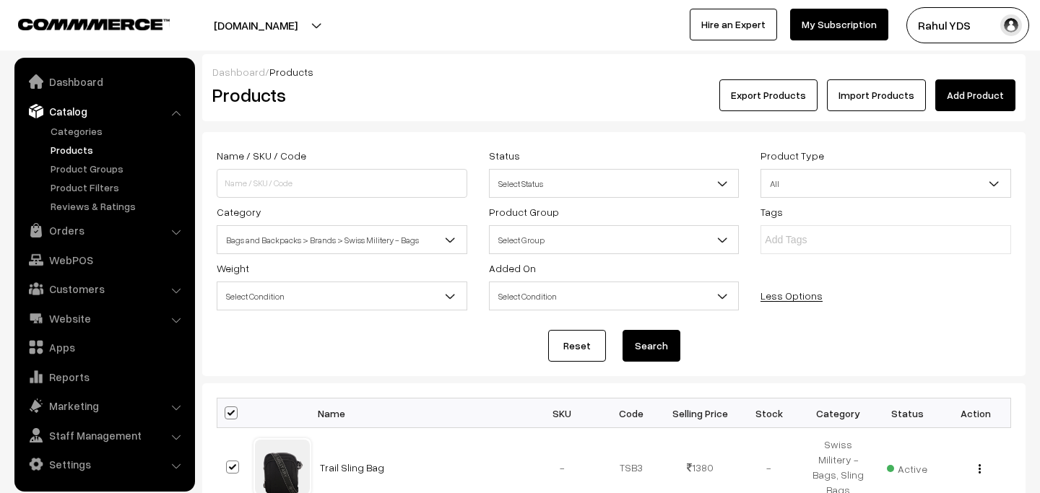
checkbox input "true"
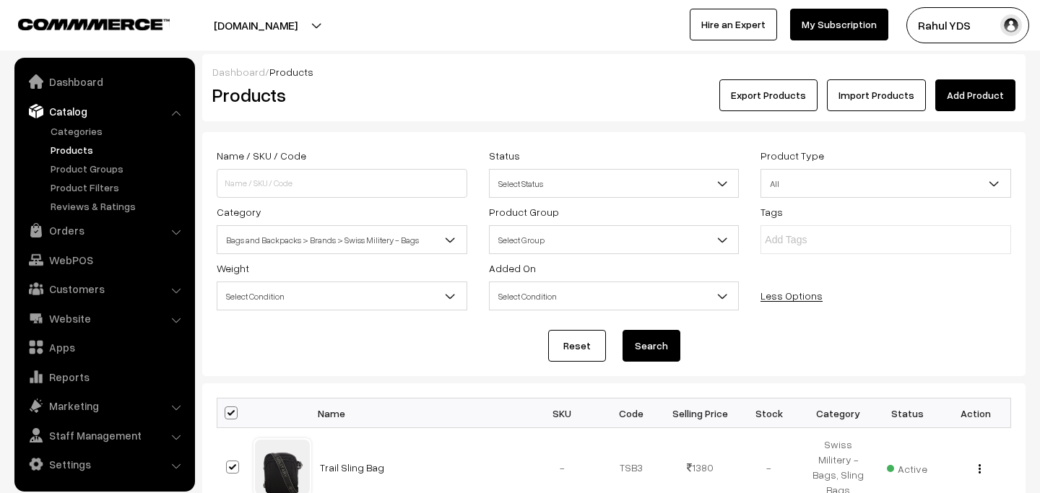
checkbox input "true"
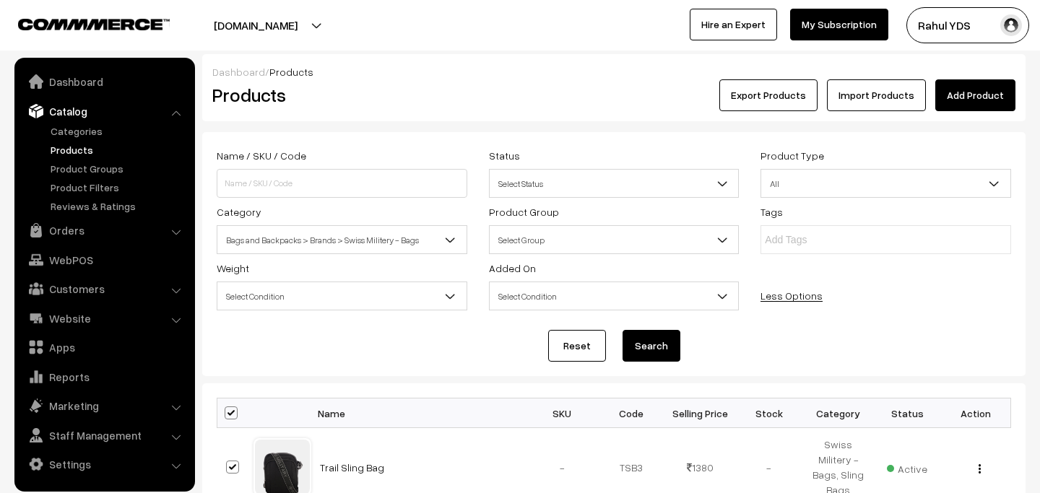
checkbox input "true"
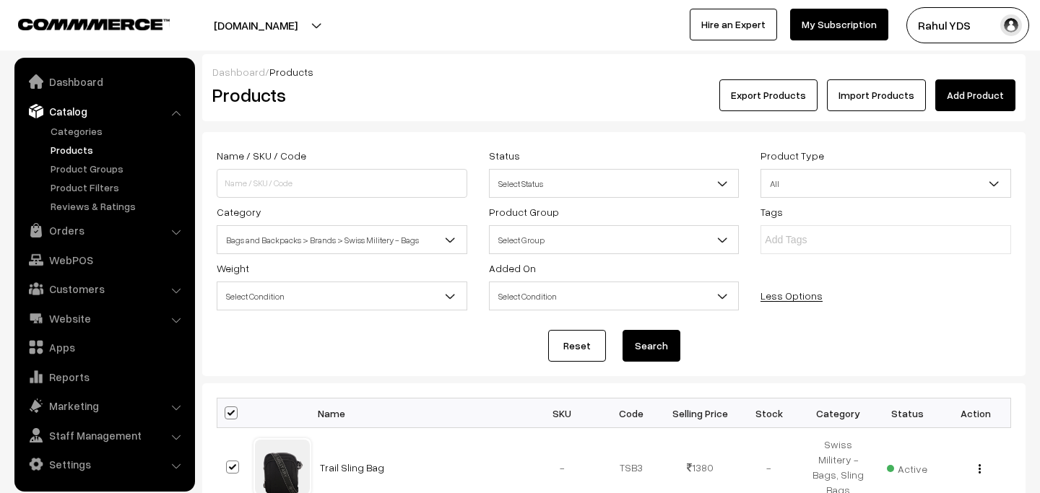
checkbox input "true"
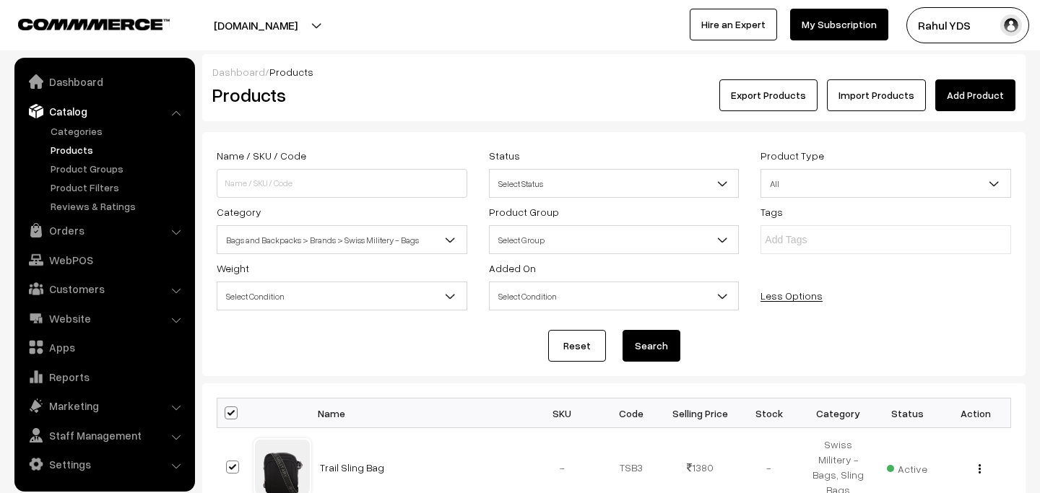
checkbox input "true"
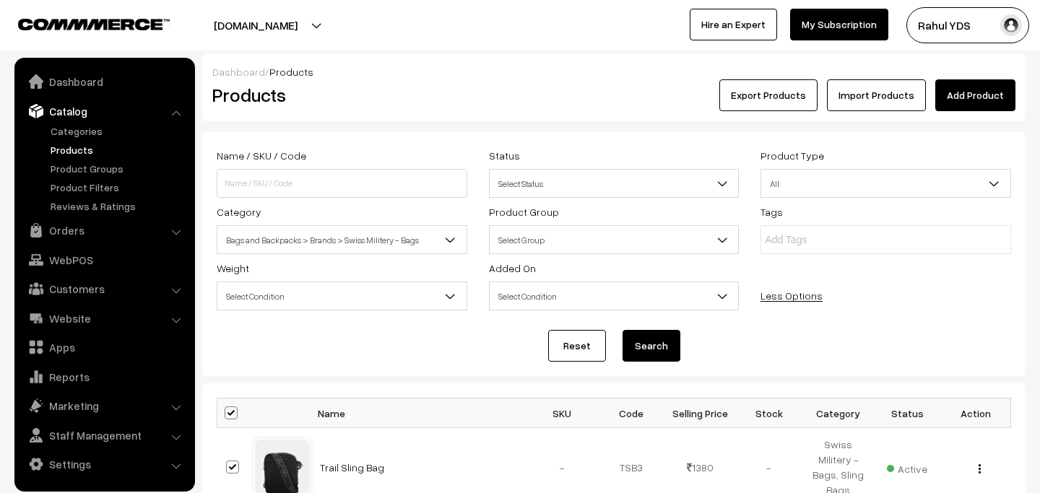
checkbox input "true"
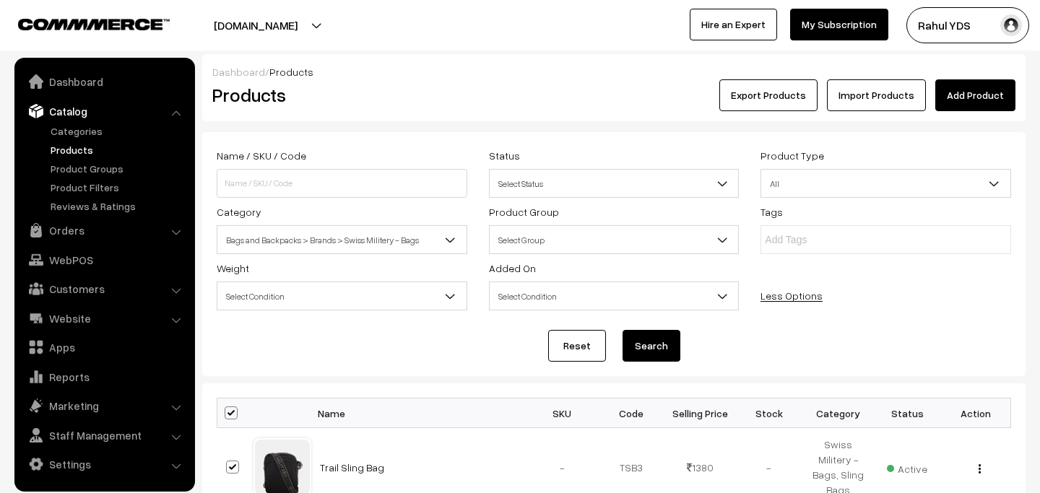
checkbox input "true"
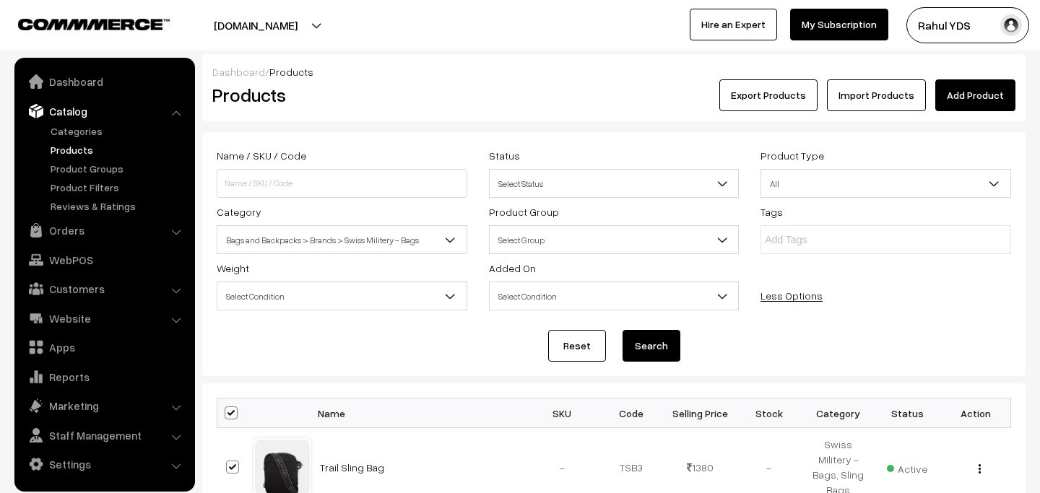
checkbox input "true"
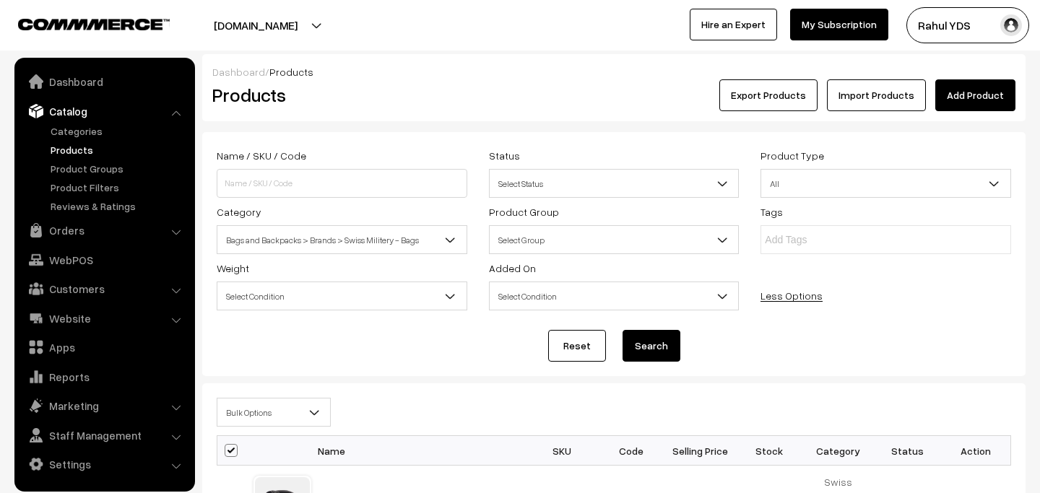
click at [555, 187] on span "Select Status" at bounding box center [614, 183] width 249 height 25
select select "active"
click at [644, 349] on button "Search" at bounding box center [651, 346] width 58 height 32
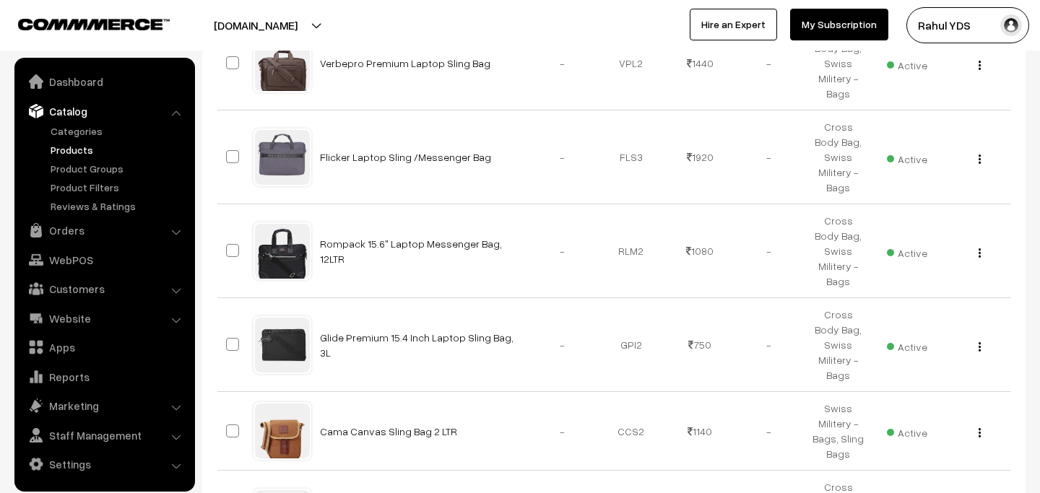
scroll to position [903, 0]
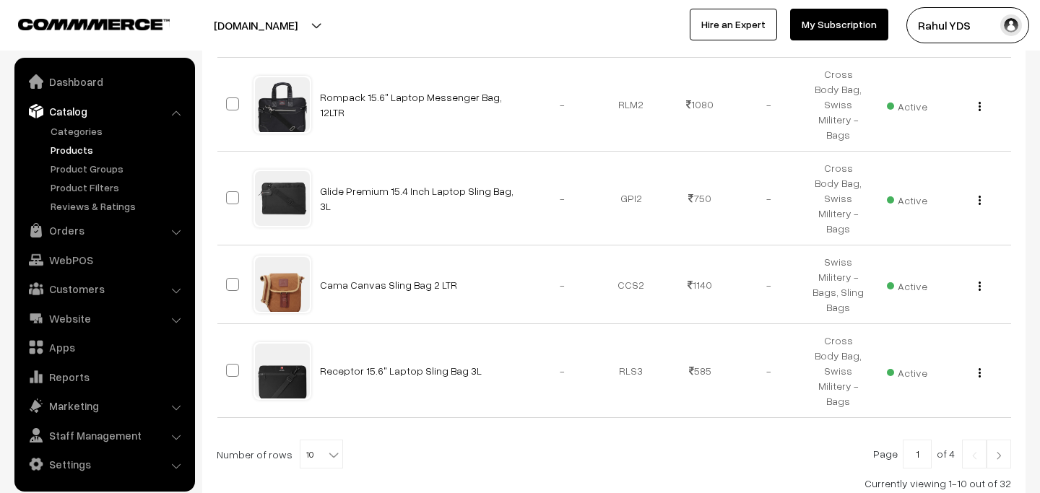
click at [307, 441] on span "10" at bounding box center [321, 455] width 42 height 29
select select "40"
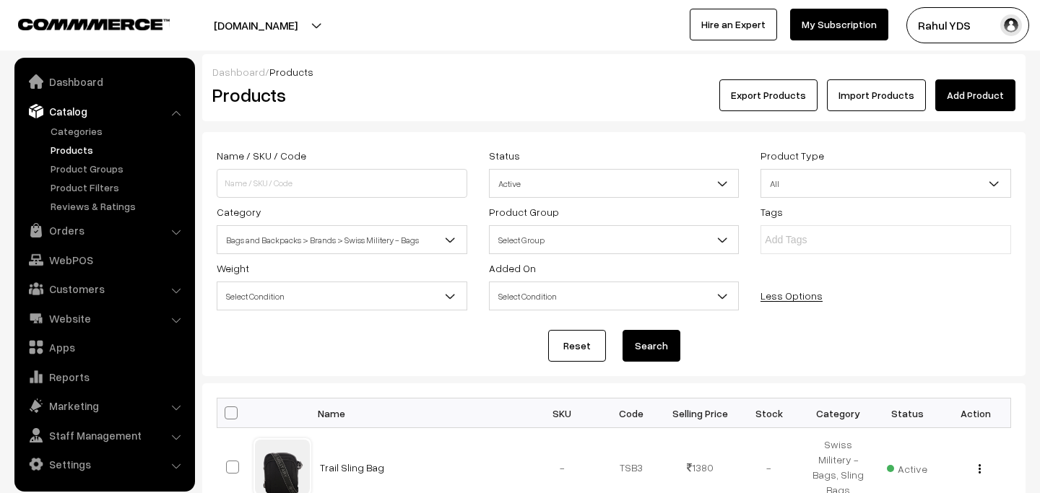
click at [225, 409] on span at bounding box center [231, 413] width 13 height 13
click at [225, 409] on input "checkbox" at bounding box center [221, 412] width 9 height 9
checkbox input "true"
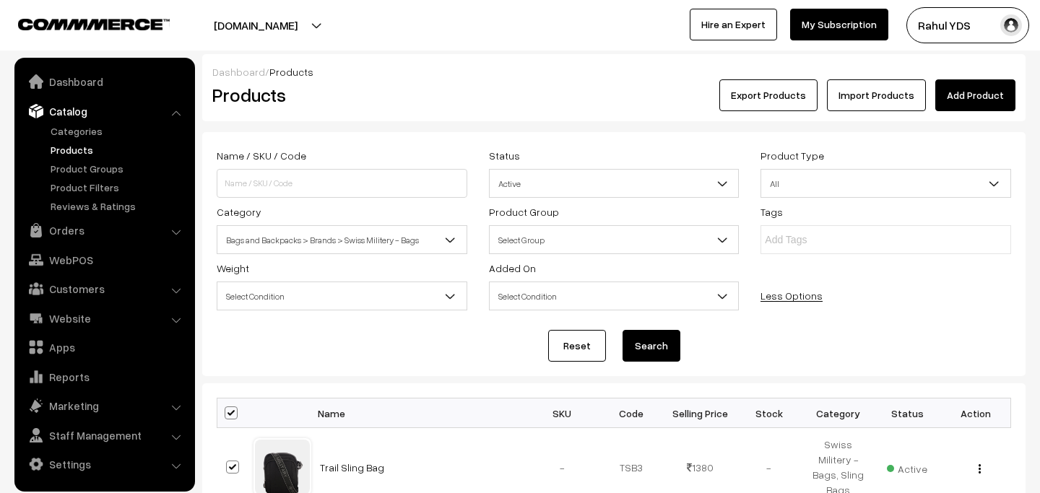
checkbox input "true"
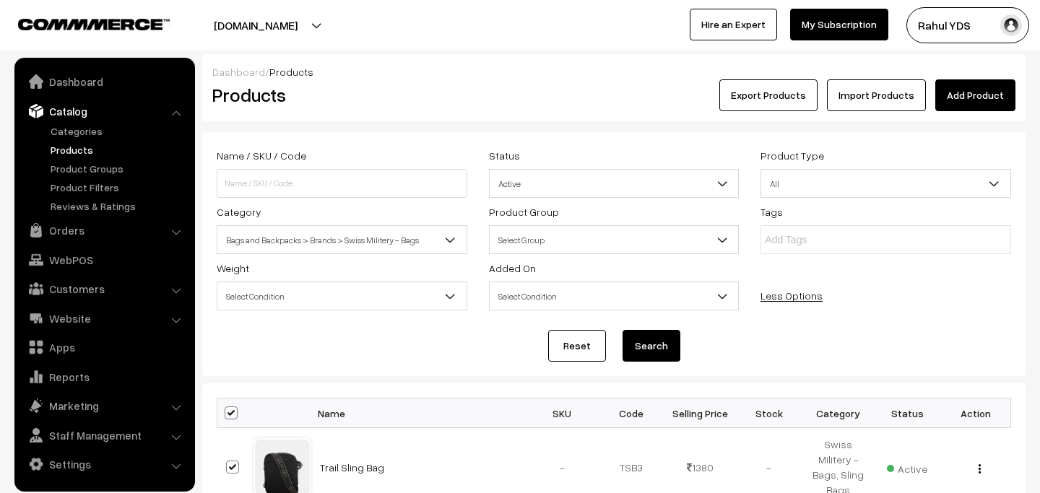
checkbox input "true"
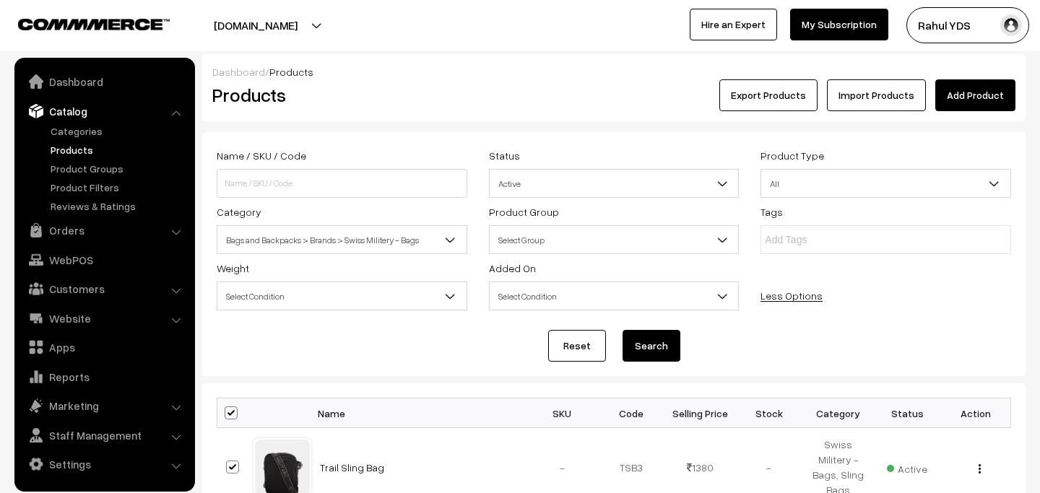
checkbox input "true"
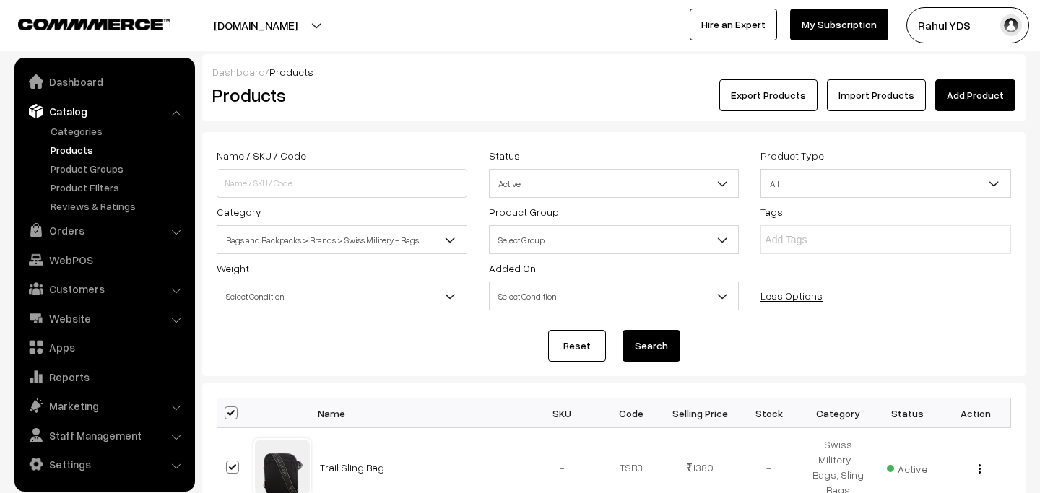
checkbox input "true"
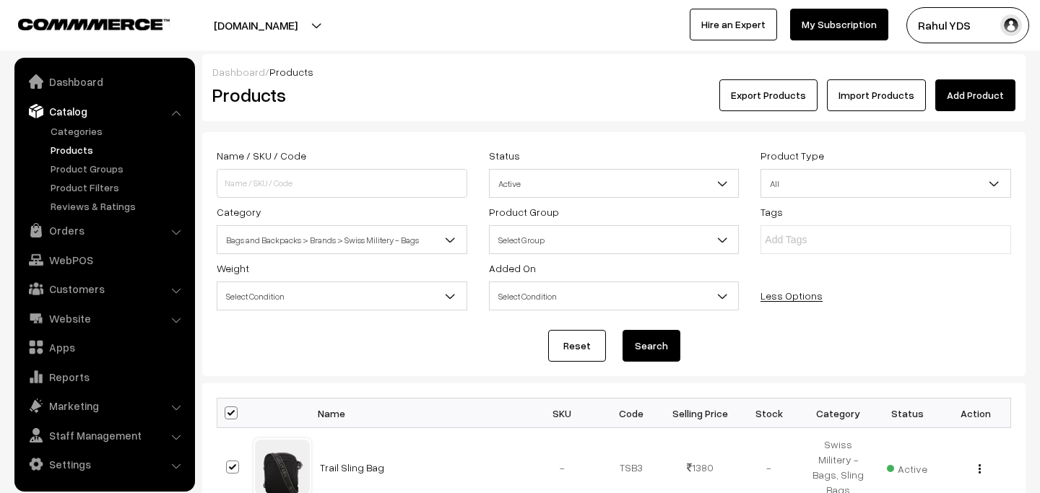
checkbox input "true"
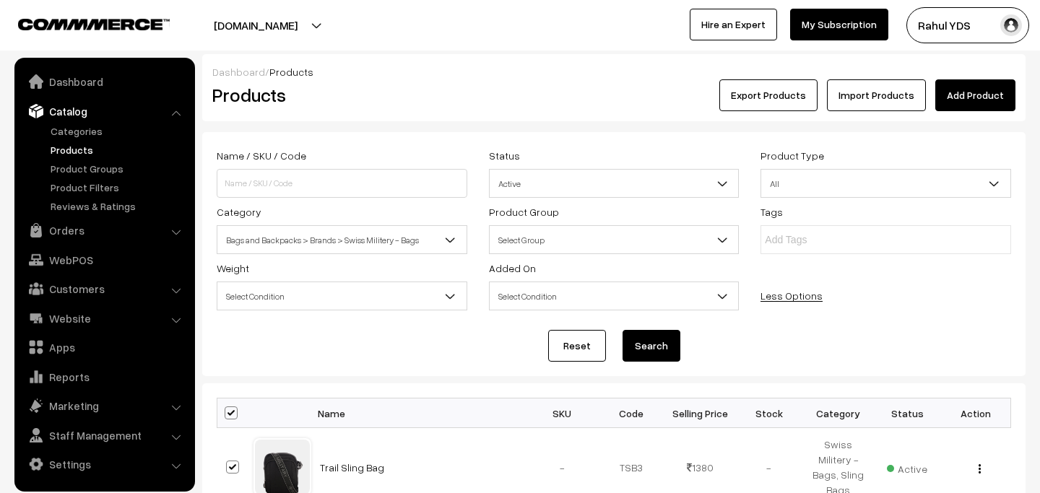
checkbox input "true"
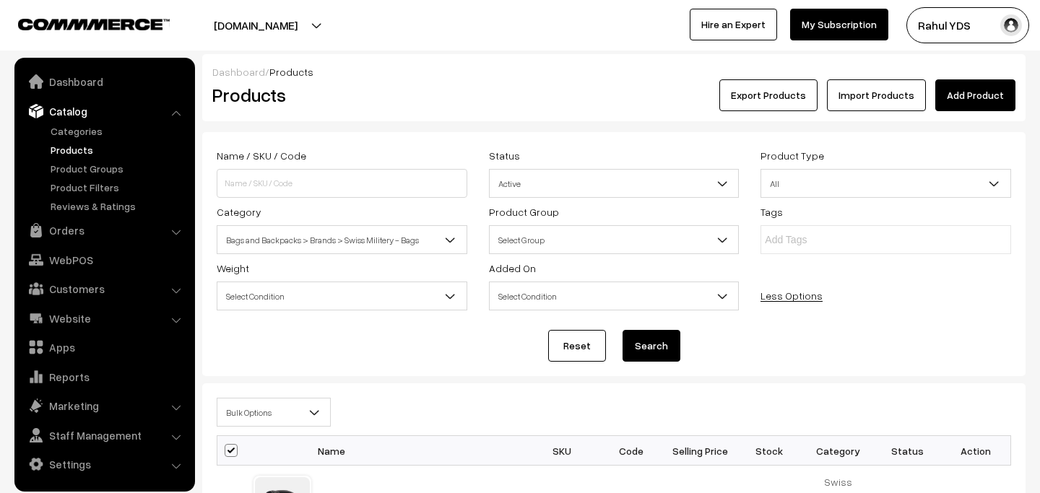
click at [264, 416] on span "Bulk Options" at bounding box center [273, 412] width 113 height 25
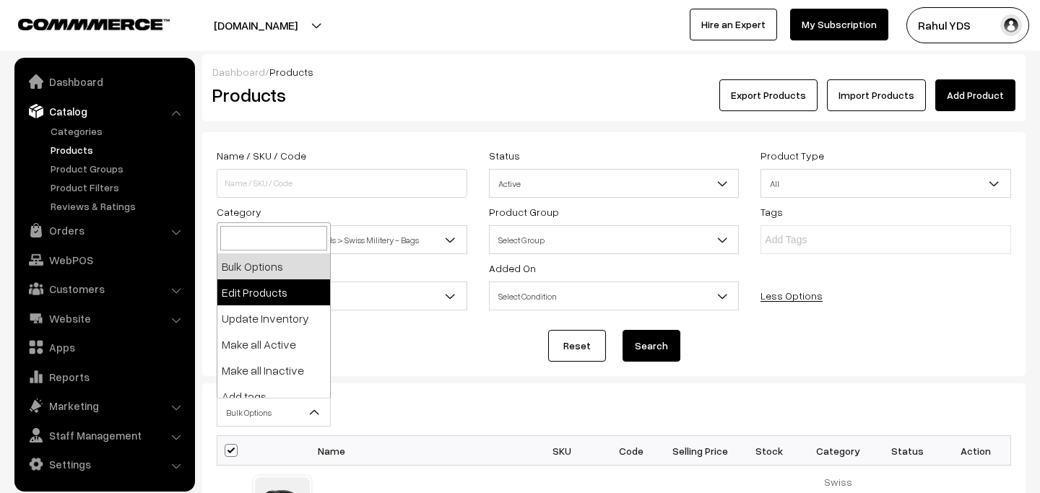
select select "editProduct"
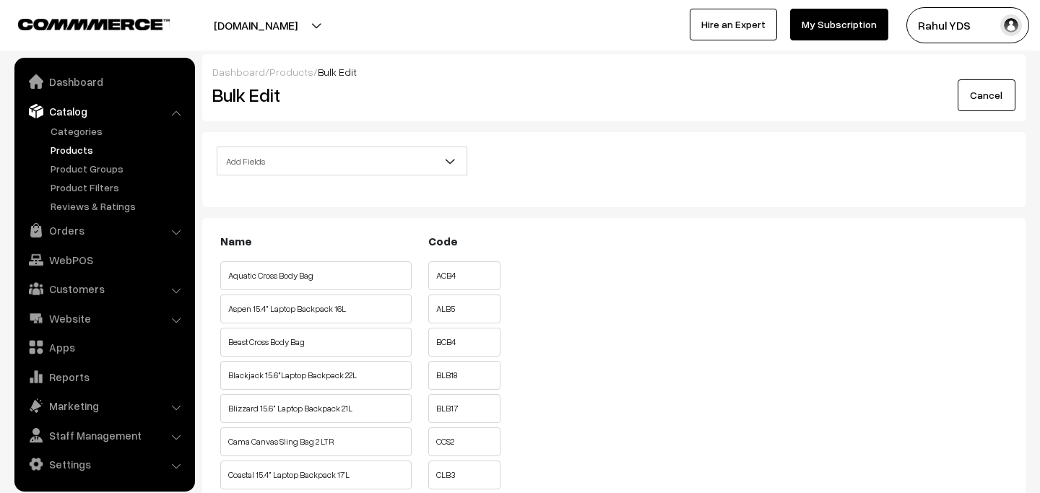
click at [371, 166] on span "Add Fields" at bounding box center [341, 161] width 249 height 25
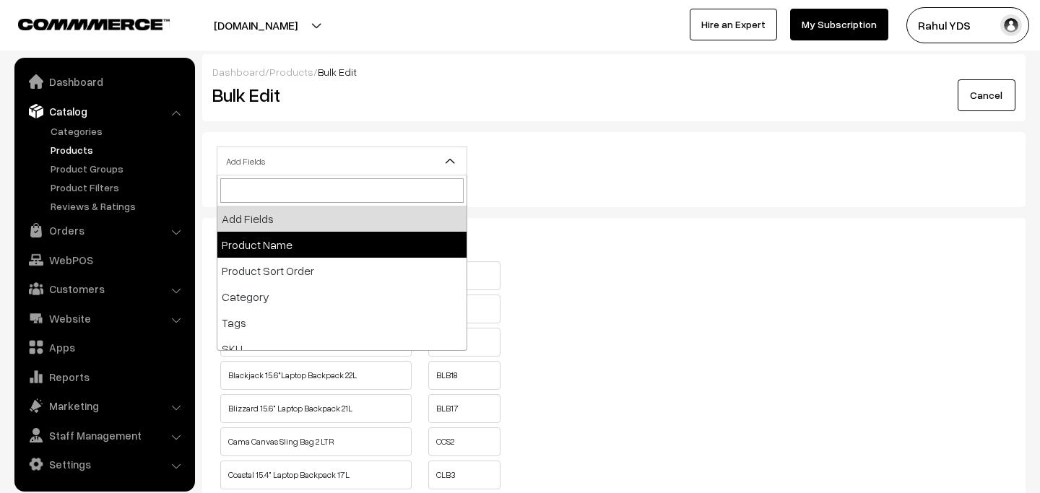
select select "name"
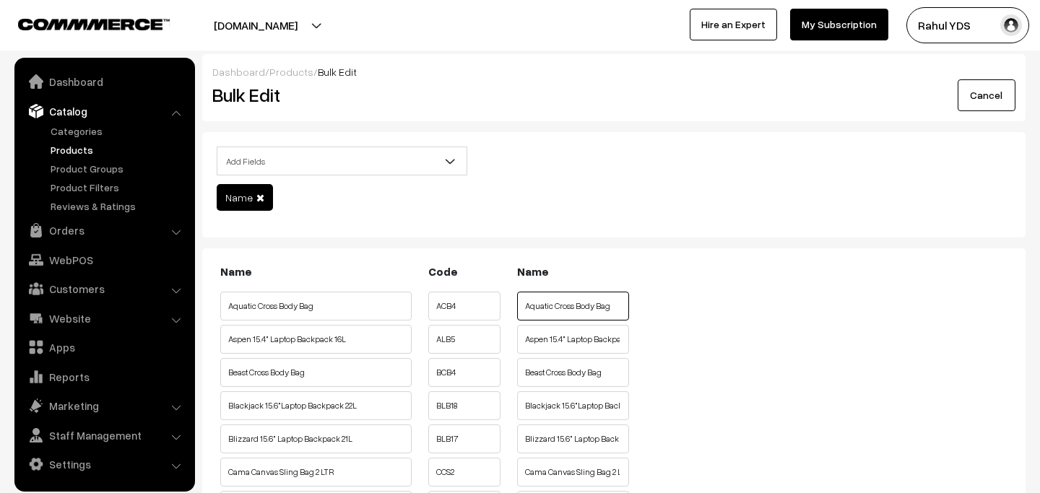
click at [526, 309] on input "Aquatic Cross Body Bag" at bounding box center [573, 306] width 112 height 29
paste input "SWISS MILITERY"
type input "SWISS MILITERY Aquatic Cross Body Bag"
paste input "SWISS MILITERY"
type input "SWISS MILITERY Aspen 15.4" Laptop Backpack 16L"
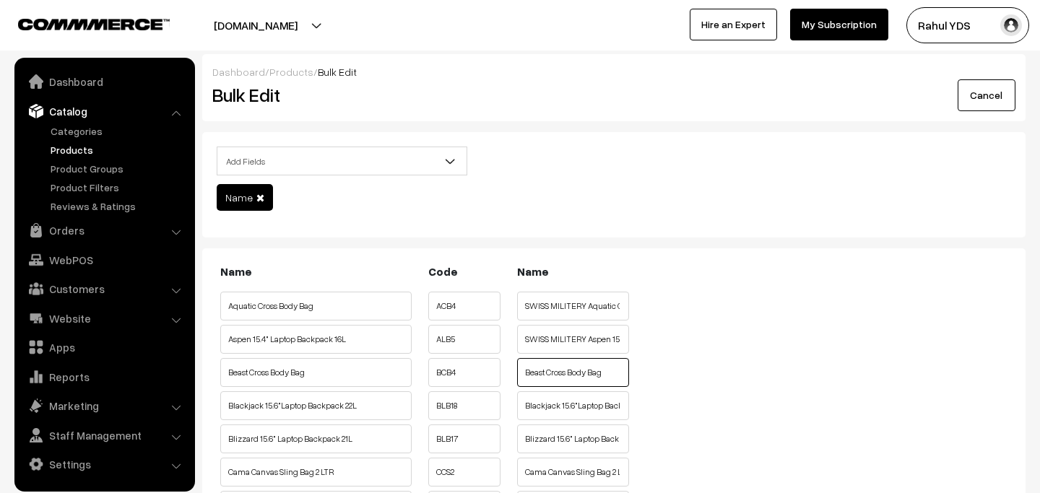
paste input "SWISS MILITERY"
type input "SWISS MILITERY Beast Cross Body Bag"
paste input "SWISS MILITERY"
type input "SWISS MILITERY Blackjack 15.6"Laptop Backpack 22L"
paste input "SWISS MILITERY"
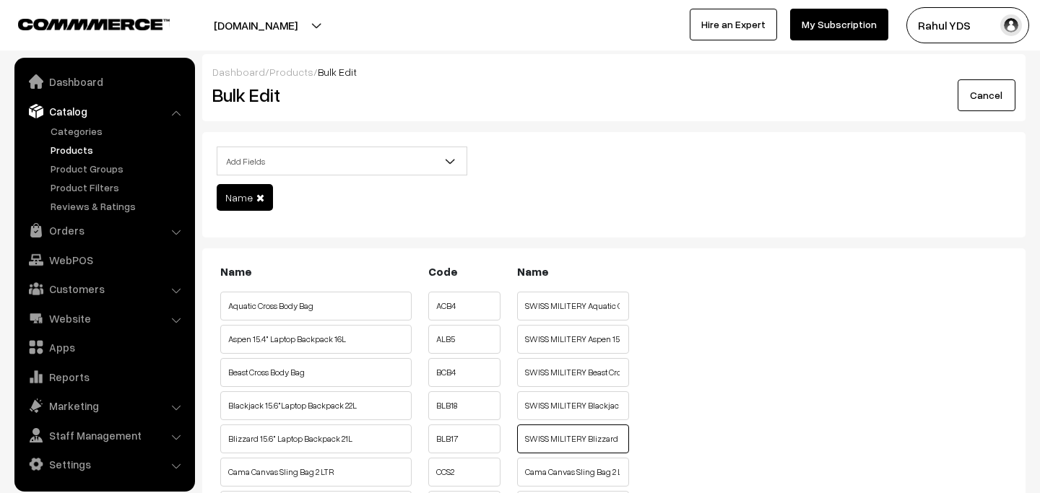
type input "SWISS MILITERY Blizzard 15.6" Laptop Backpack 21L"
paste input "SWISS MILITERY"
type input "SWISS MILITERY Cama Canvas Sling Bag 2 LTR"
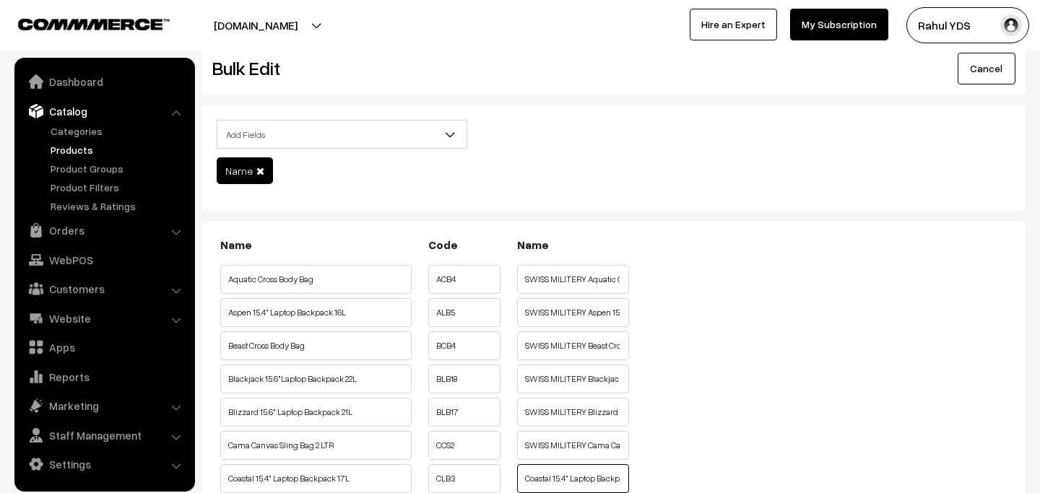
paste input "SWISS MILITERY"
type input "SWISS MILITERY Coastal 15.4" Laptop Backpack 17L"
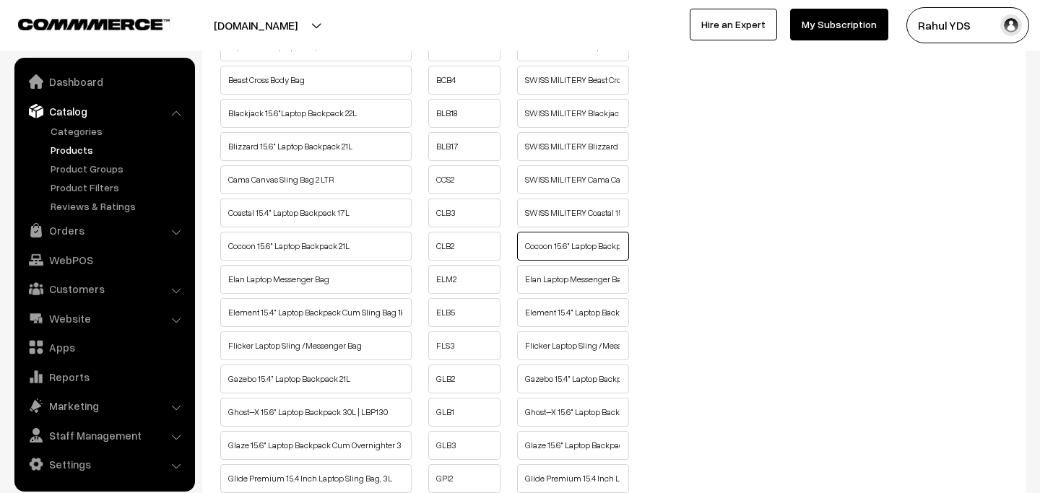
paste input "SWISS MILITERY"
type input "SWISS MILITERY Cocoon 15.6" Laptop Backpack 21L"
paste input "SWISS MILITERY"
type input "SWISS MILITERY Elan Laptop Messenger Bag"
paste input "SWISS MILITERY"
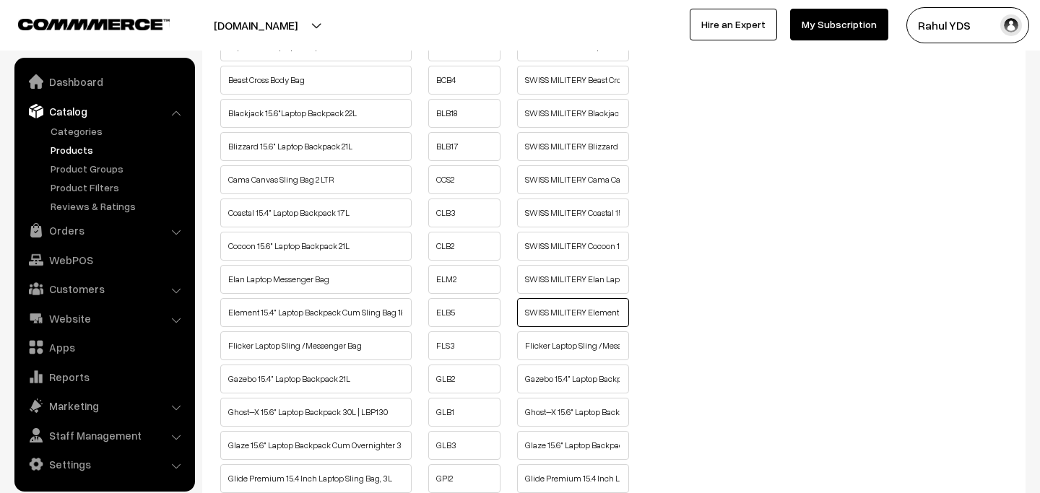
type input "SWISS MILITERY Element 15.4" Laptop Backpack Cum Sling Bag 18L | LBP91"
paste input "SWISS MILITERY"
type input "SWISS MILITERY Flicker Laptop Sling /Messenger Bag"
paste input "SWISS MILITERY"
type input "SWISS MILITERY Gazebo 15.4" Laptop Backpack 21L"
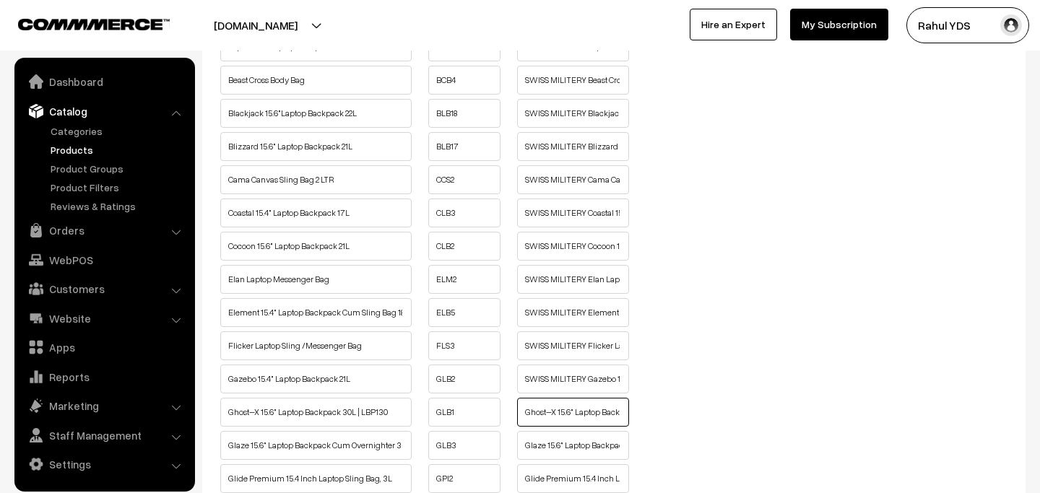
paste input "SWISS MILITERY"
type input "SWISS MILITERY Ghost–X 15.6" Laptop Backpack 30L | LBP130"
paste input "SWISS MILITERY"
type input "SWISS MILITERY Glaze 15.6" Laptop Backpack Cum Overnighter 35L"
paste input "SWISS MILITERY"
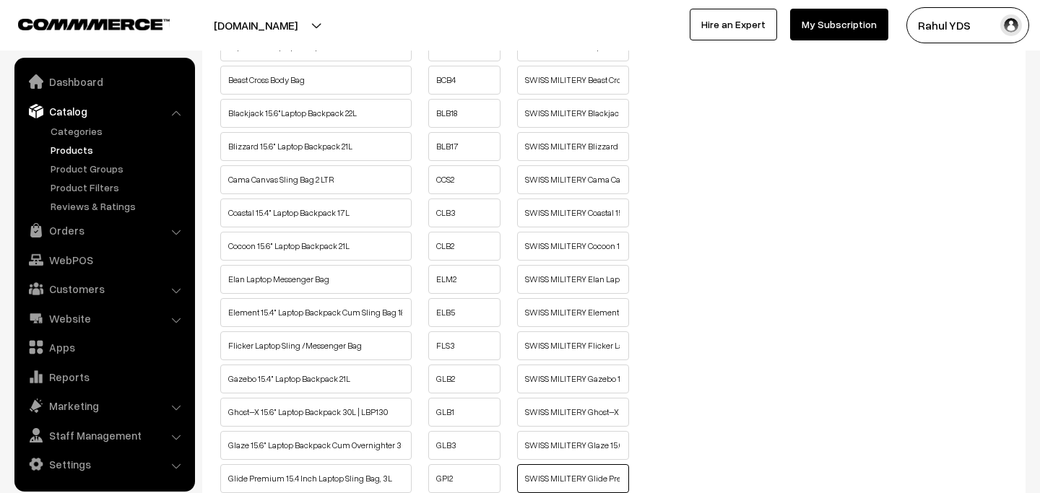
type input "SWISS MILITERY Glide Premium 15.4 Inch Laptop Sling Bag, 3L"
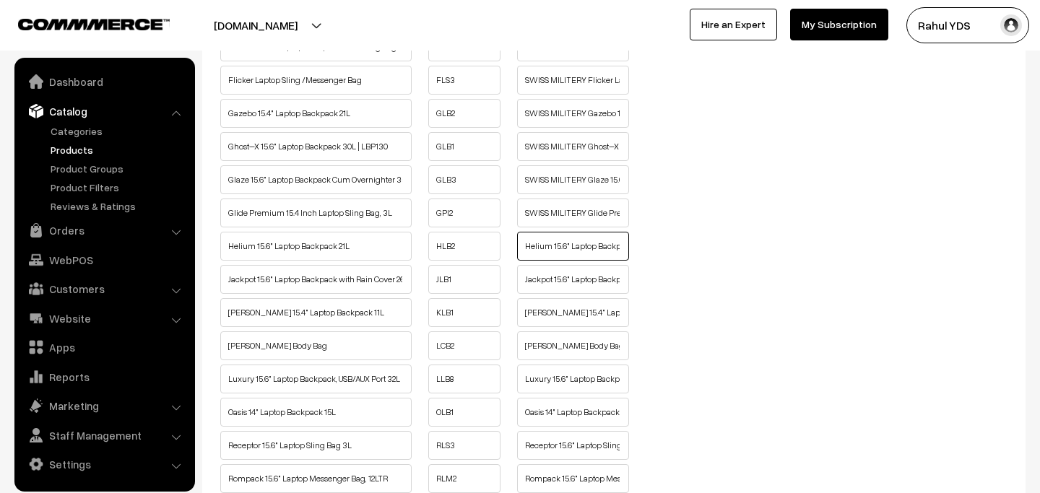
paste input "SWISS MILITERY"
type input "SWISS MILITERY Helium 15.6" Laptop Backpack 21L"
paste input "SWISS MILITERY"
type input "SWISS MILITERY Jackpot 15.6" Laptop Backpack with Rain Cover 26L"
paste input "SWISS MILITERY"
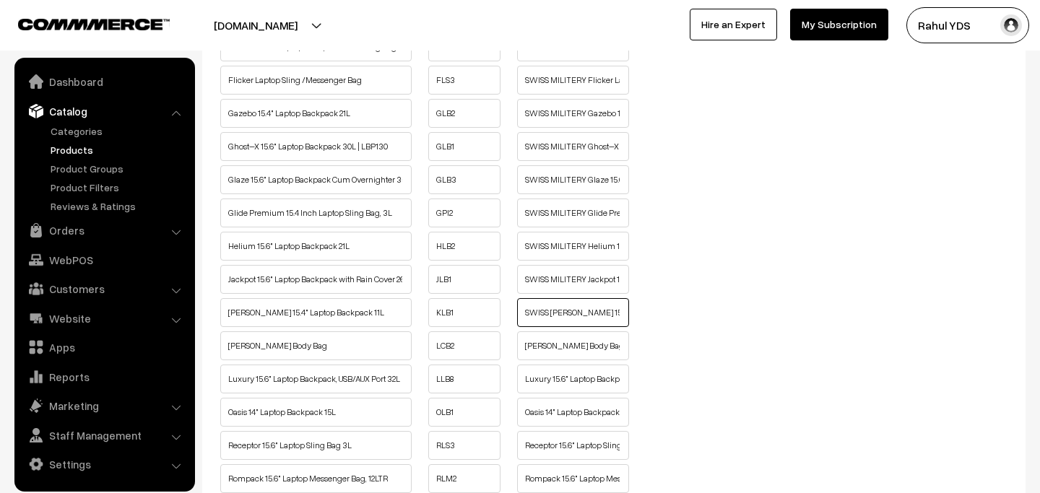
type input "SWISS MILITERY Knox 15.4" Laptop Backpack 11L"
paste input "SWISS MILITERY"
type input "SWISS MILITERY Lucas Cross Body Bag"
paste input "SWISS MILITERY"
type input "SWISS MILITERY Luxury 15.6" Laptop Backpack, USB/AUX Port 32L"
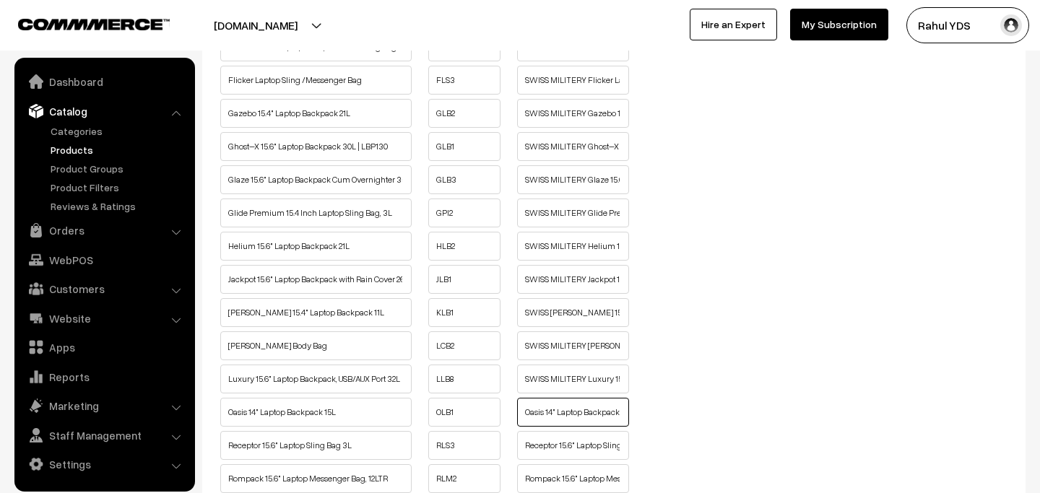
paste input "SWISS MILITERY"
type input "SWISS MILITERY Oasis 14" Laptop Backpack 15L"
paste input "SWISS MILITERY"
type input "SWISS MILITERY Receptor 15.6" Laptop Sling Bag 3L"
paste input "SWISS MILITERY"
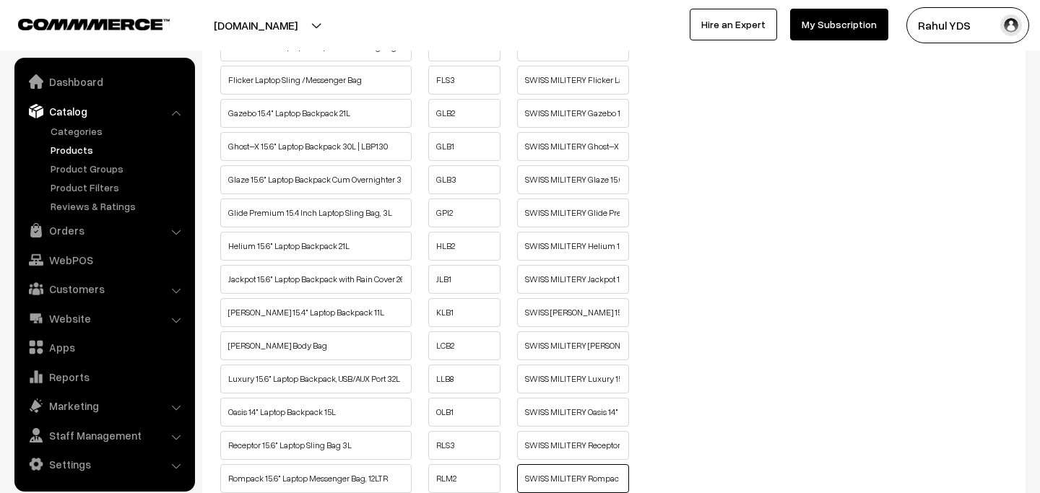
type input "SWISS MILITERY Rompack 15.6" Laptop Messenger Bag, 12LTR"
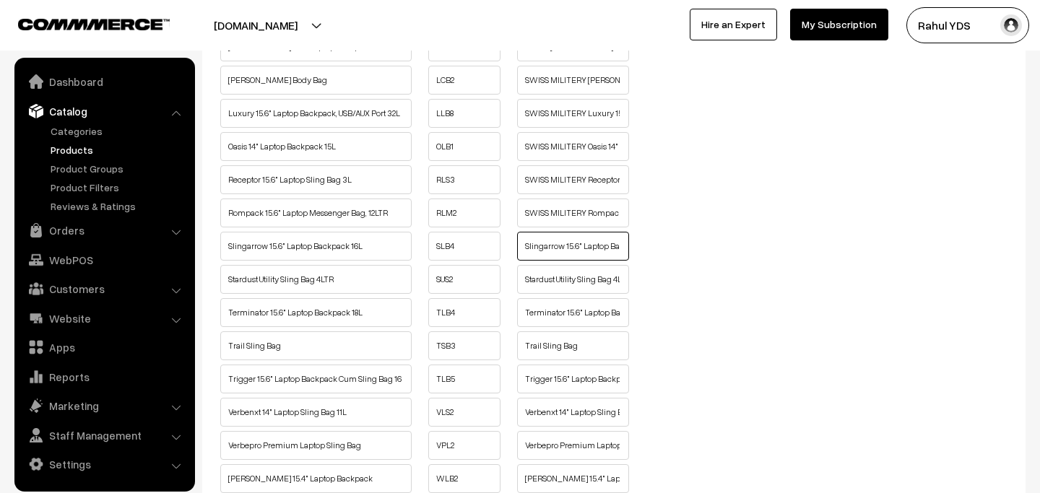
paste input "SWISS MILITERY"
type input "SWISS MILITERY Slingarrow 15.6" Laptop Backpack 16L"
paste input "SWISS MILITERY"
type input "SWISS MILITERY Stardust Utility Sling Bag 4LTR"
paste input "SWISS MILITERY"
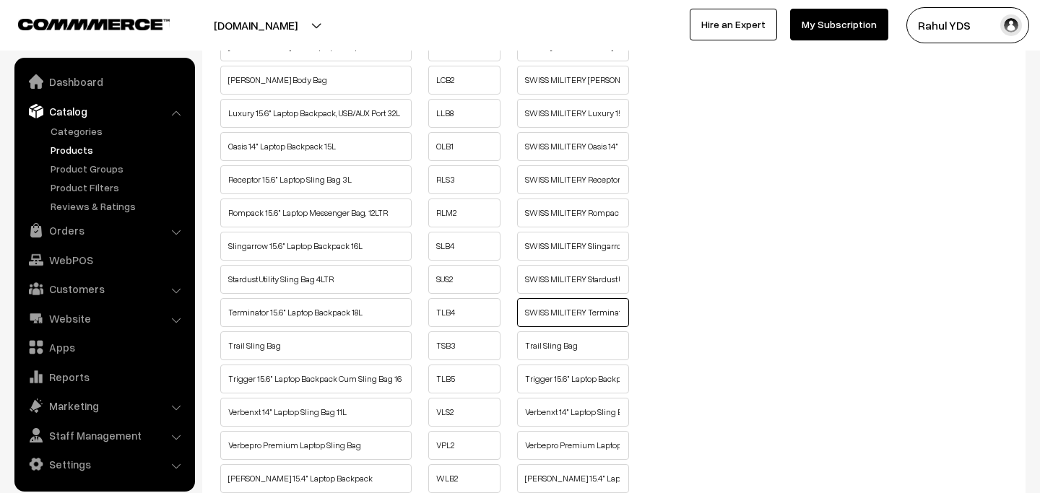
type input "SWISS MILITERY Terminator 15.6" Laptop Backpack 18L"
paste input "SWISS MILITERY"
type input "SWISS MILITERY Trail Sling Bag"
paste input "SWISS MILITERY"
type input "SWISS MILITERY Trigger 15.6" Laptop Backpack Cum Sling Bag 16L"
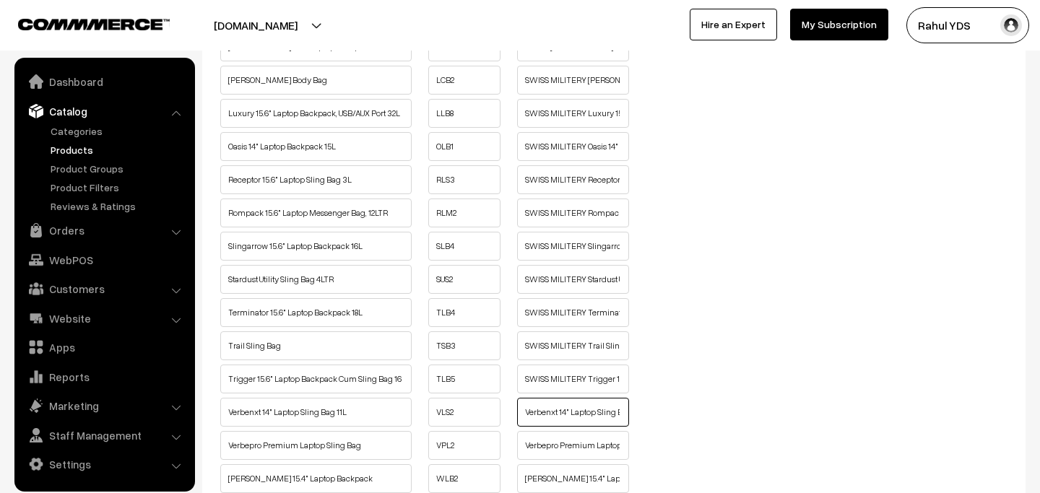
paste input "SWISS MILITERY"
type input "SWISS MILITERY Verbenxt 14" Laptop Sling Bag 11L"
paste input "SWISS MILITERY"
type input "SWISS MILITERY Verbepro Premium Laptop Sling Bag"
paste
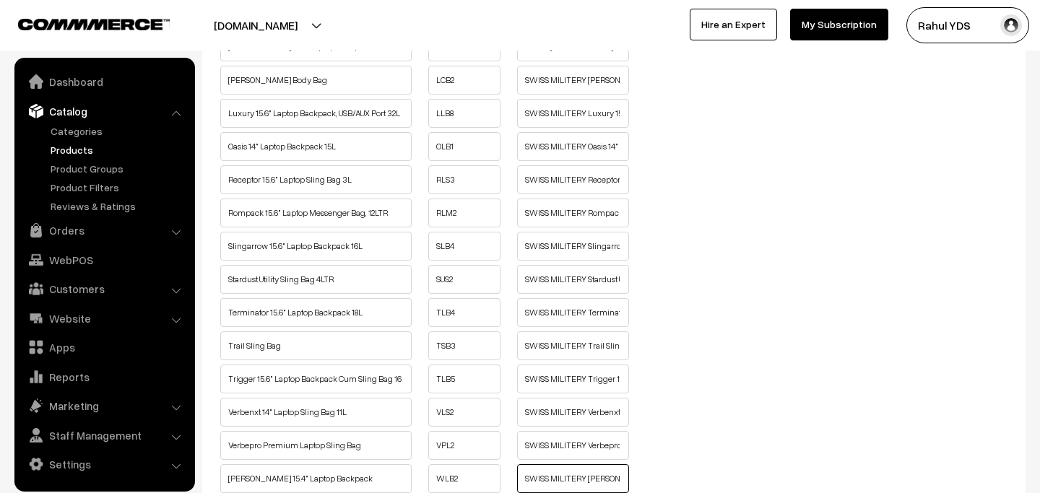
type input "SWISS MILITERY Wesley 15.4" Laptop Backpack"
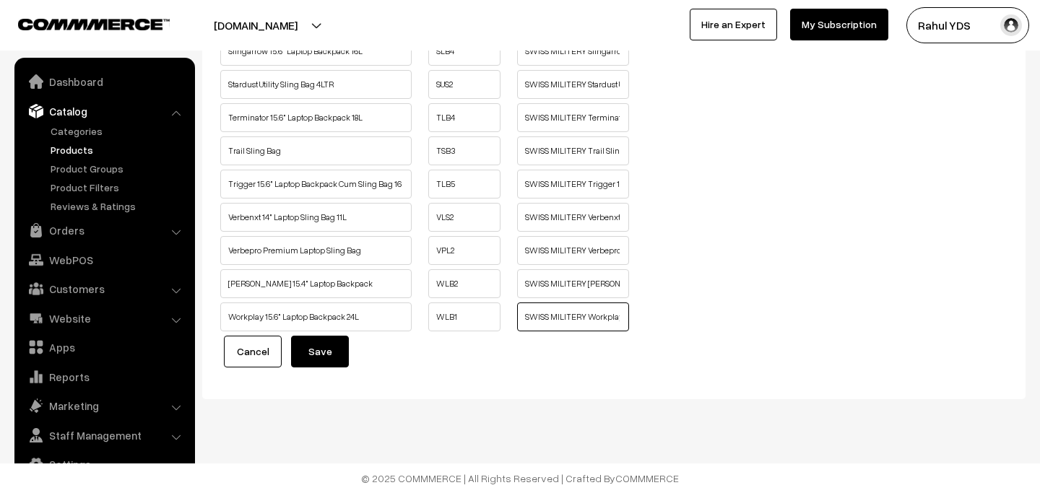
type input "SWISS MILITERY Workplay 15.6" Laptop Backpack 24L"
click at [326, 348] on button "Save" at bounding box center [320, 352] width 58 height 32
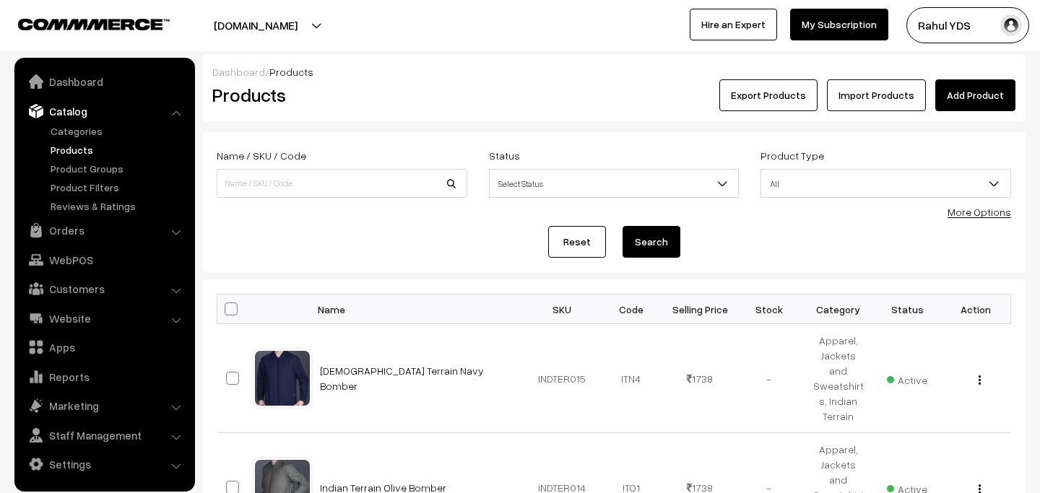
click at [962, 214] on link "More Options" at bounding box center [979, 212] width 64 height 12
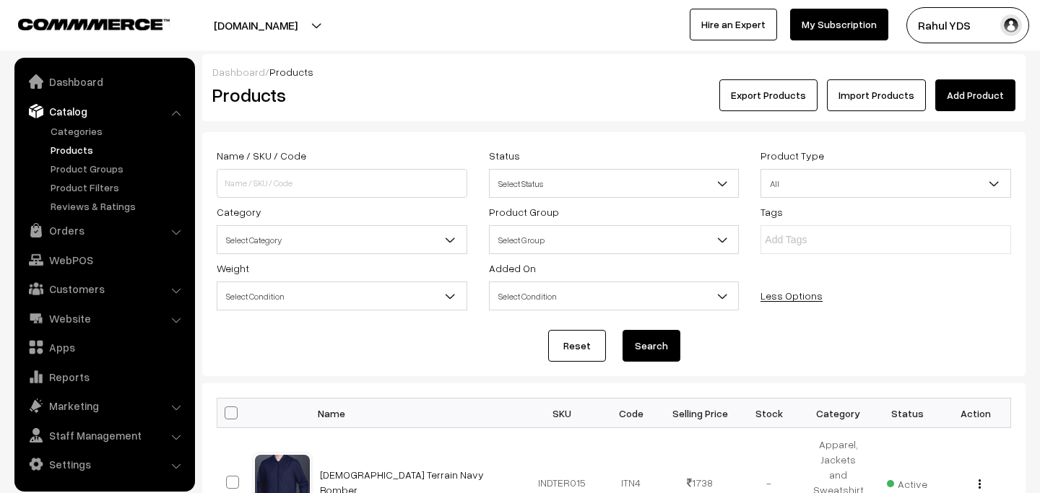
click at [280, 242] on span "Select Category" at bounding box center [341, 239] width 249 height 25
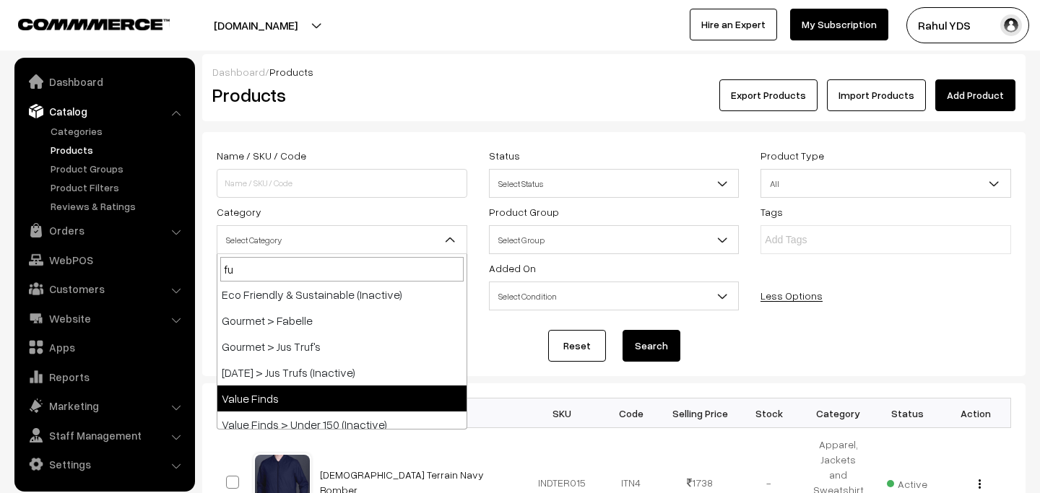
scroll to position [38, 0]
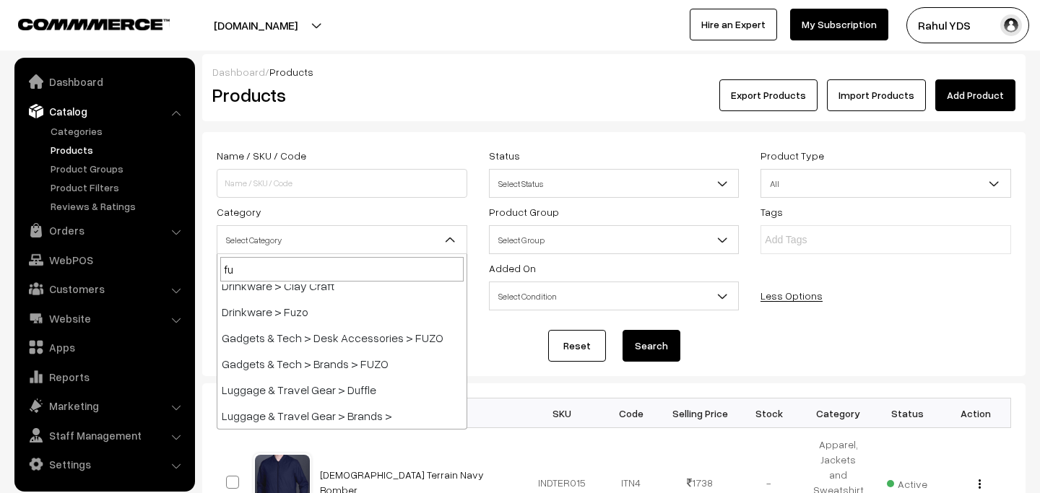
type input "fur"
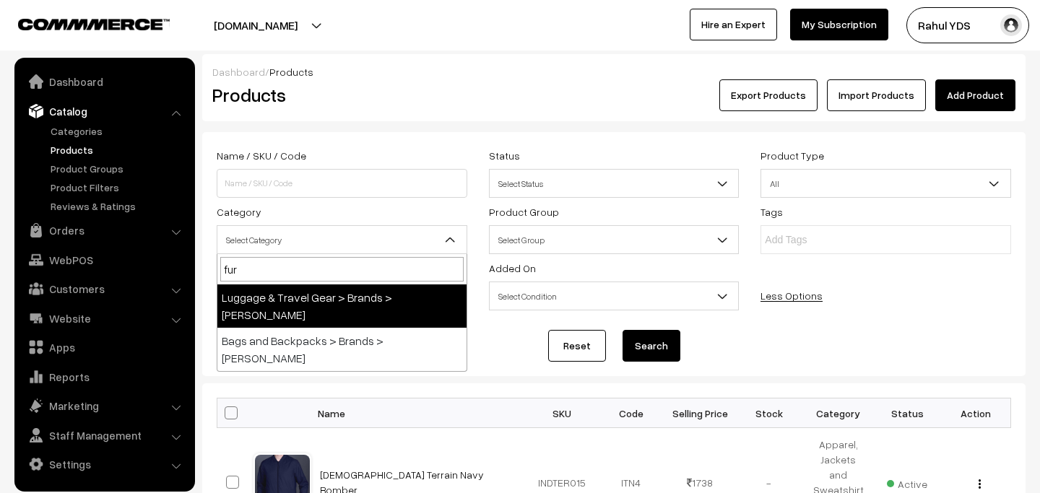
scroll to position [0, 0]
select select "70"
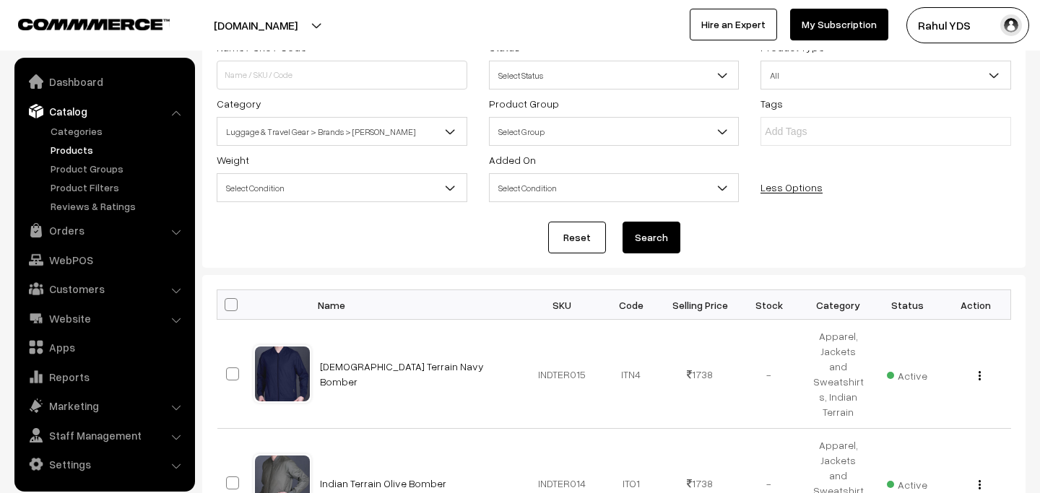
scroll to position [109, 0]
click at [666, 235] on button "Search" at bounding box center [651, 237] width 58 height 32
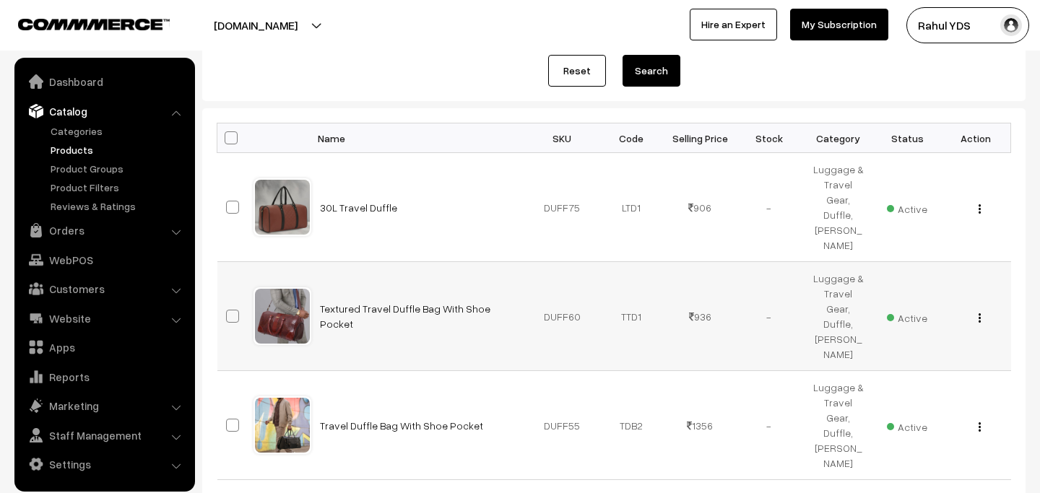
scroll to position [282, 0]
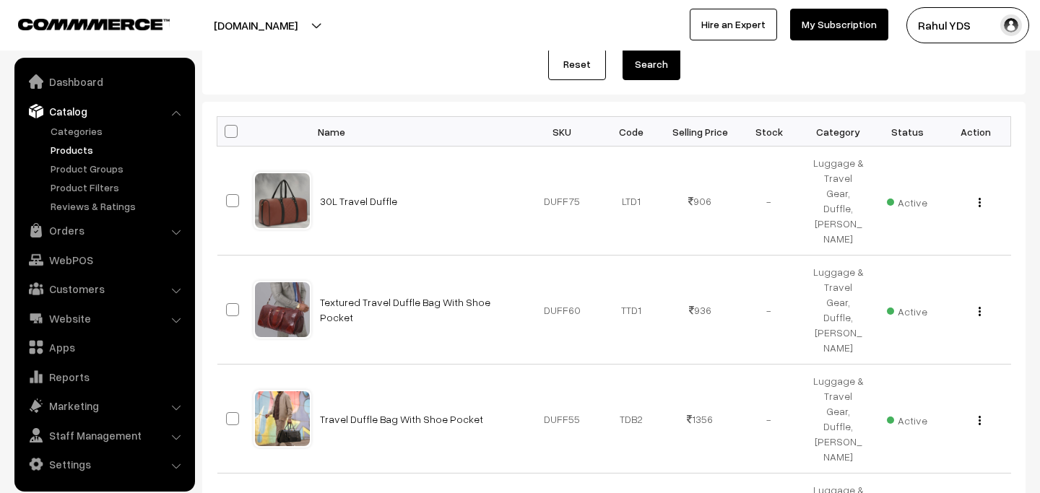
click at [227, 133] on span at bounding box center [231, 131] width 13 height 13
click at [227, 133] on input "checkbox" at bounding box center [221, 130] width 9 height 9
checkbox input "true"
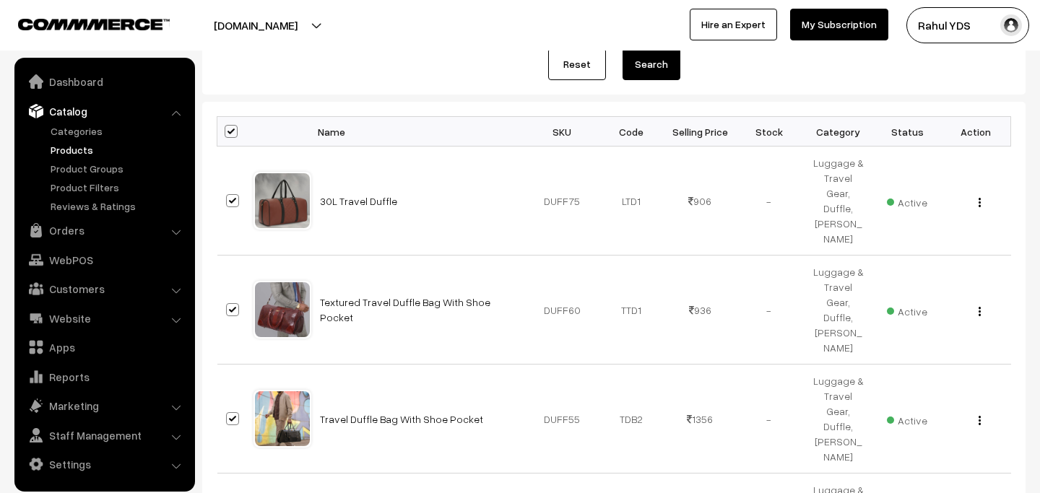
checkbox input "true"
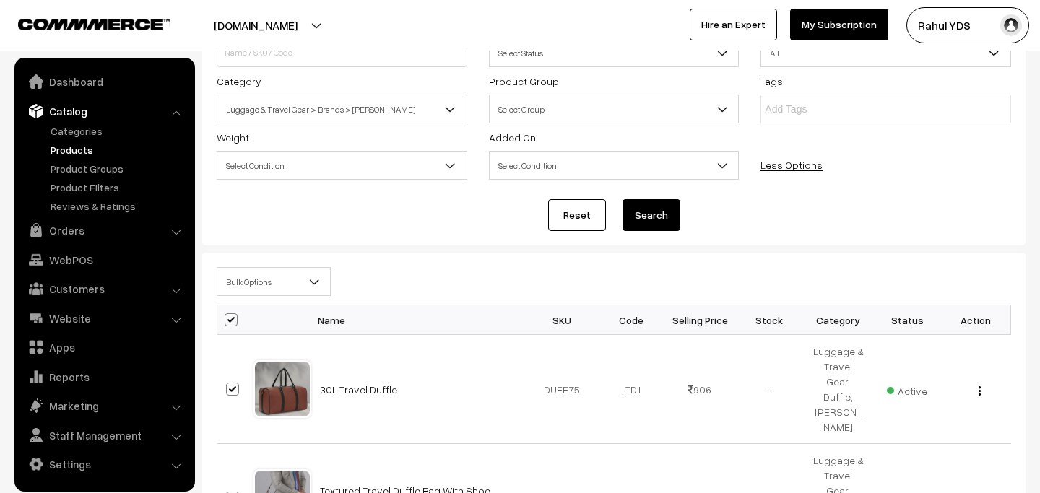
scroll to position [0, 0]
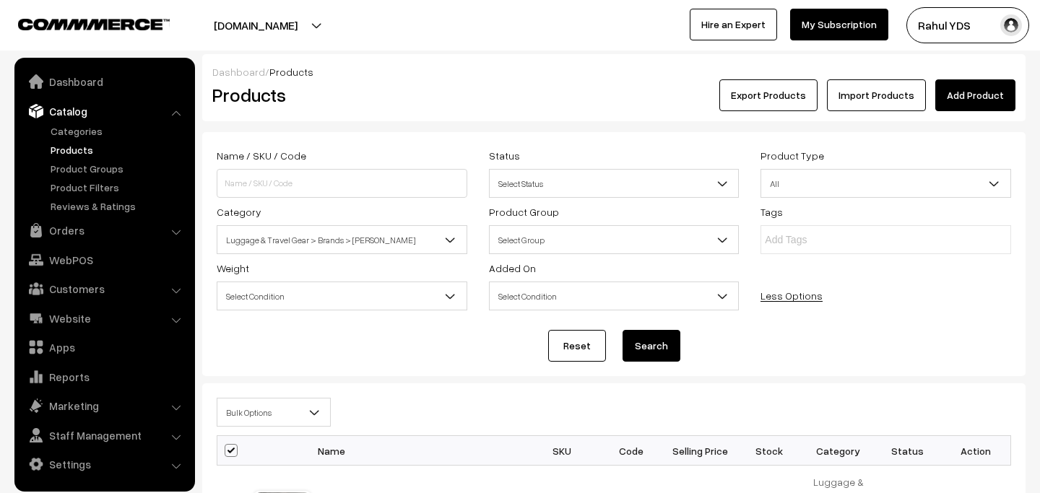
click at [272, 412] on span "Bulk Options" at bounding box center [273, 412] width 113 height 25
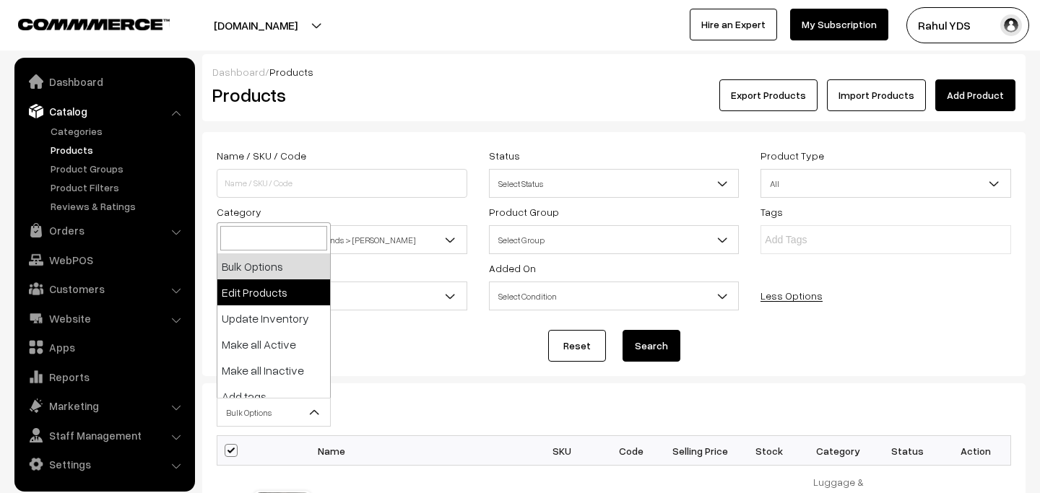
select select "editProduct"
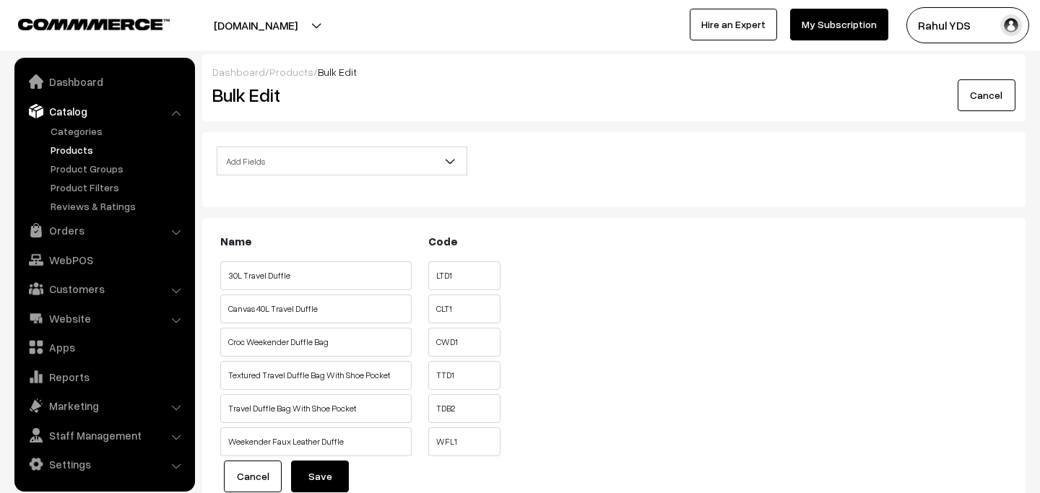
click at [375, 173] on span "Add Fields" at bounding box center [341, 161] width 249 height 25
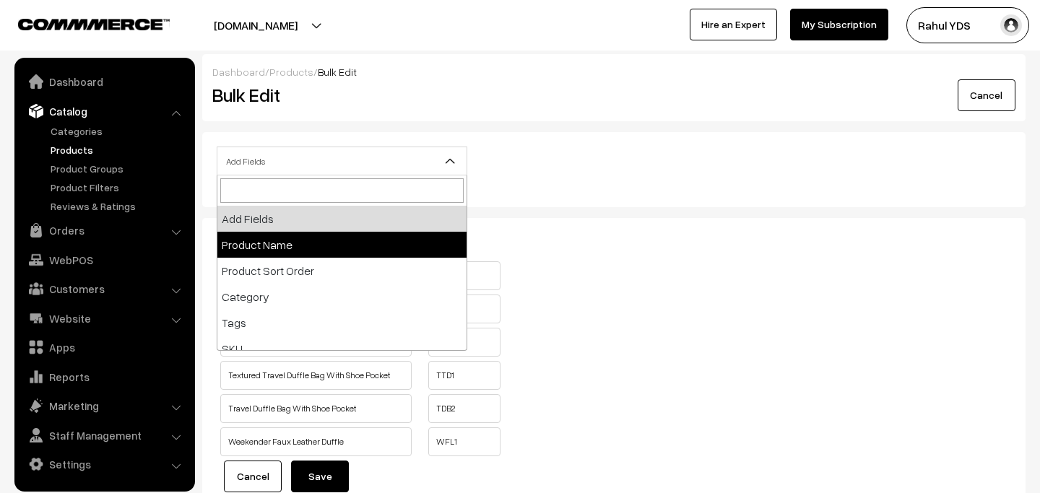
select select "name"
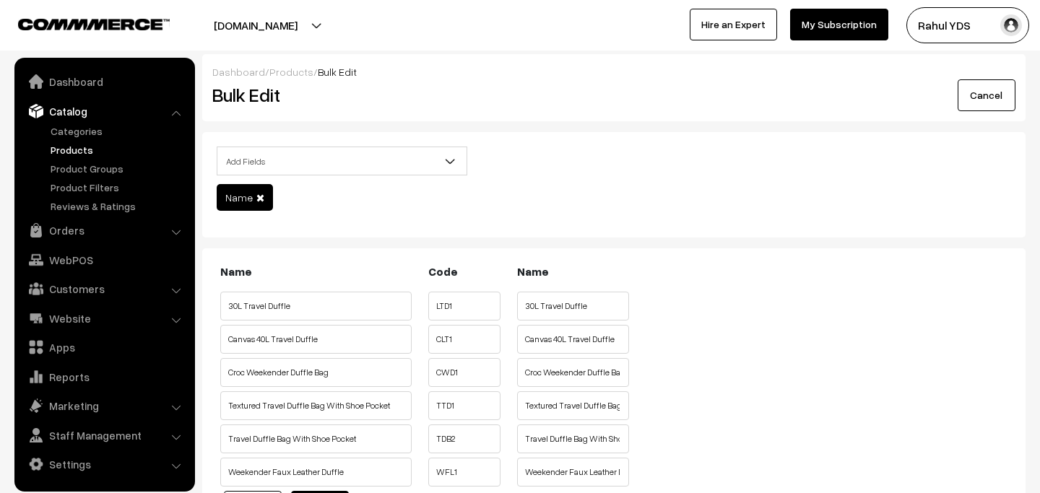
click at [304, 301] on input "30L Travel Duffle" at bounding box center [315, 306] width 191 height 29
paste input "FUR JADEN"
type input "FUR JADEN 30L Travel Duffle"
paste input "FUR JADEN"
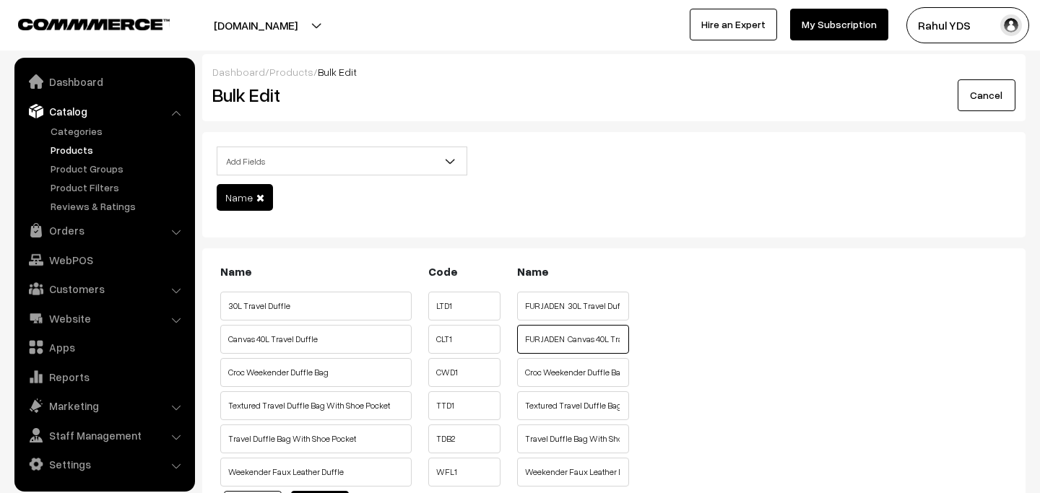
type input "FUR JADEN Canvas 40L Travel Duffle"
paste input "FUR JADEN"
type input "FUR JADEN Croc Weekender Duffle Bag"
paste input "FUR JADEN"
type input "FUR JADEN Textured Travel Duffle Bag With Shoe Pocket"
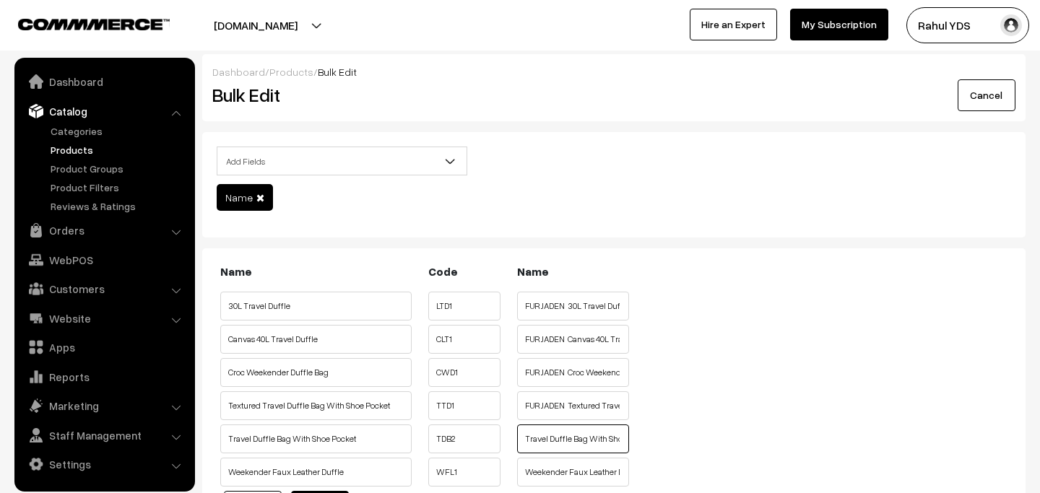
paste input "FUR JADEN"
type input "FUR JADEN Travel Duffle Bag With Shoe Pocket"
paste input "FUR JADEN"
type input "FUR JADEN Weekender Faux Leather Duffle"
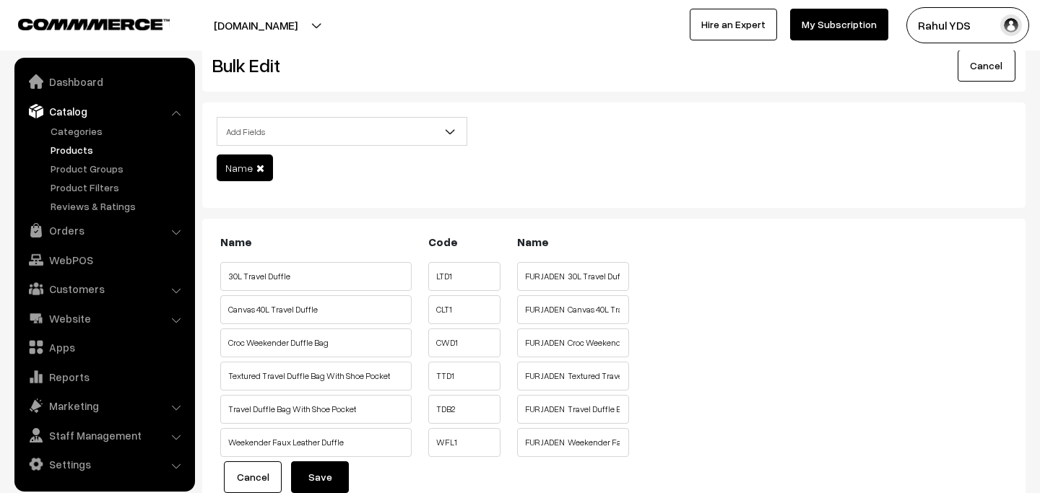
scroll to position [155, 0]
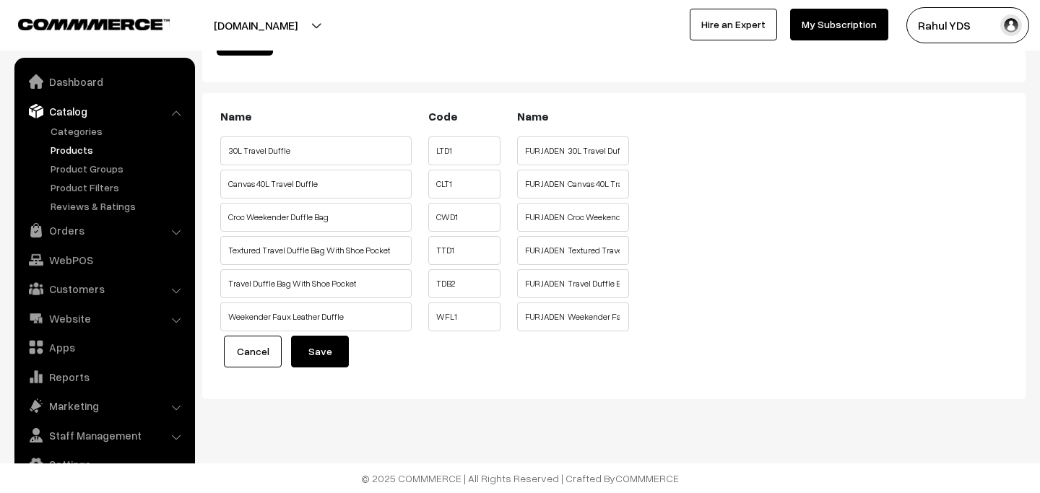
click at [298, 358] on button "Save" at bounding box center [320, 352] width 58 height 32
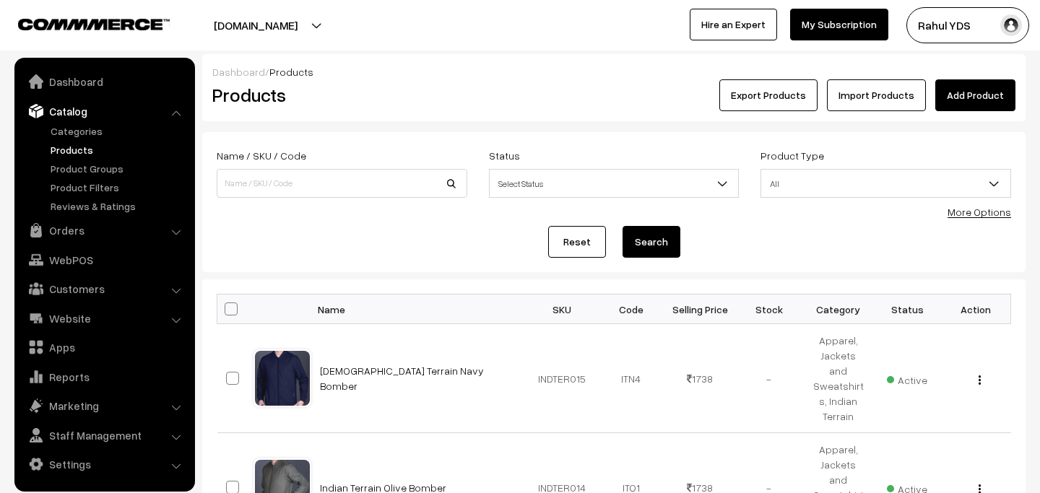
click at [986, 213] on link "More Options" at bounding box center [979, 212] width 64 height 12
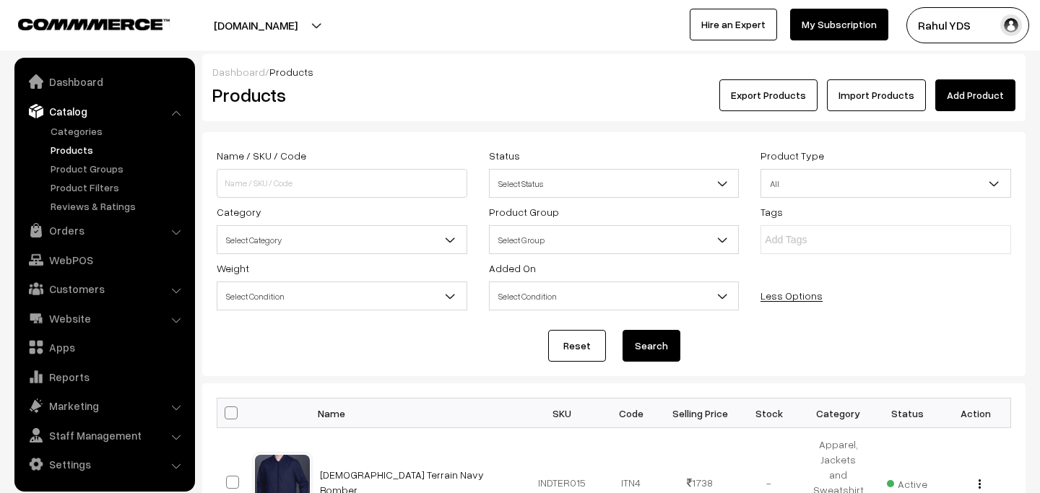
click at [364, 242] on span "Select Category" at bounding box center [341, 239] width 249 height 25
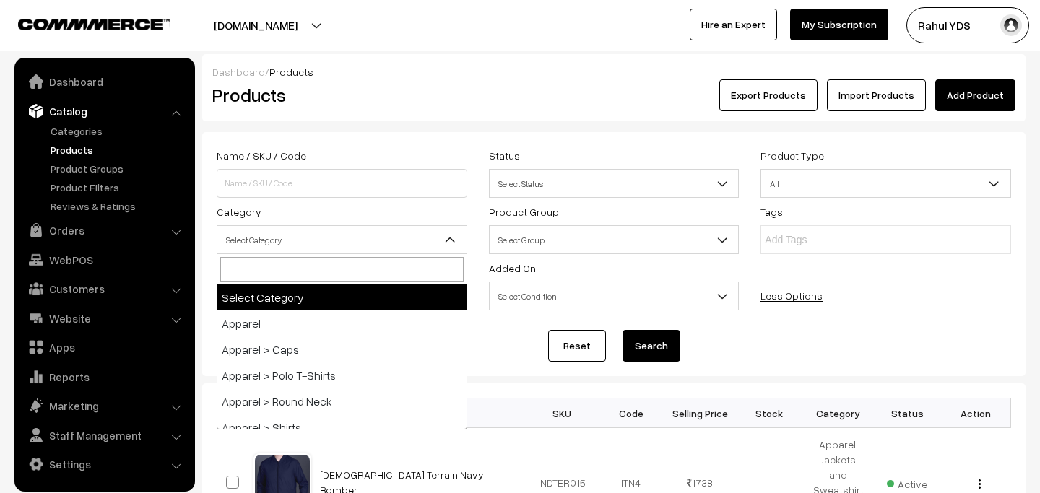
type input "FUR JADEN"
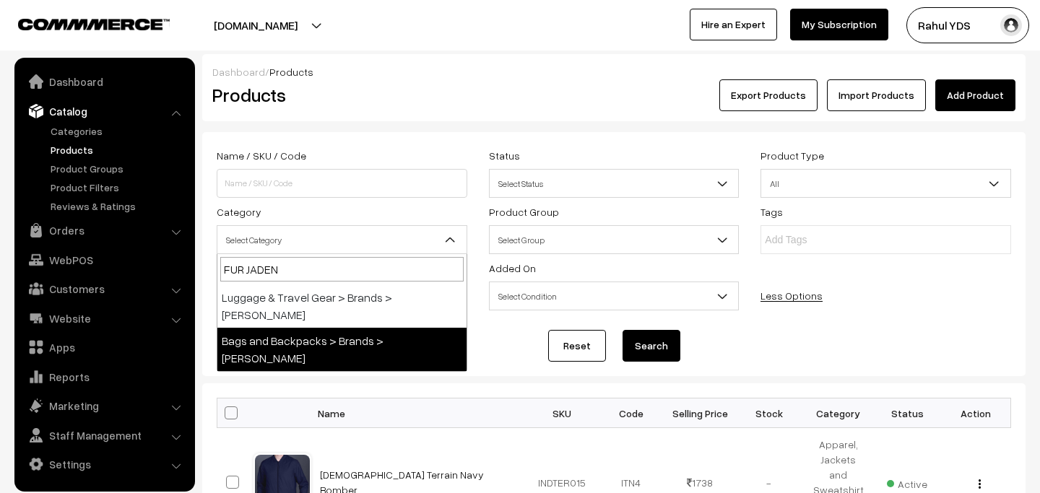
select select "62"
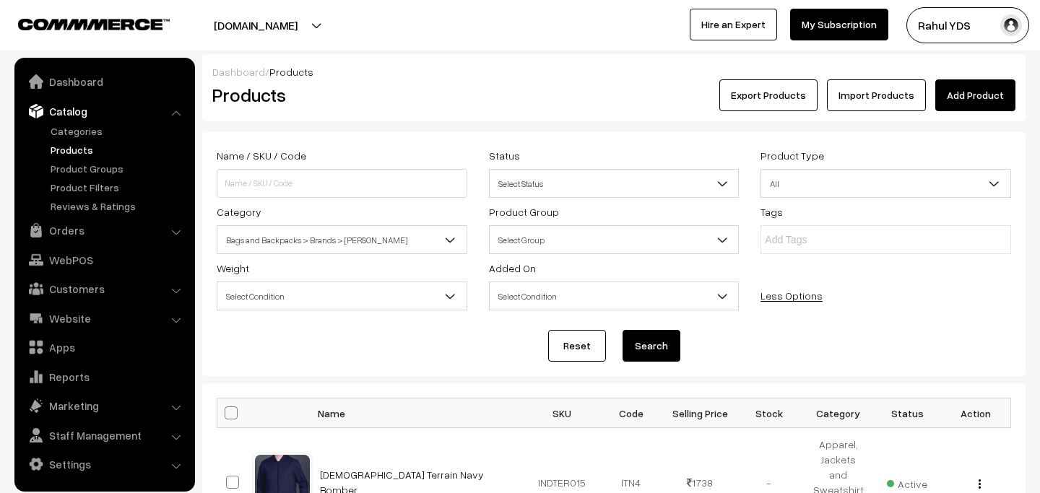
click at [660, 342] on button "Search" at bounding box center [651, 346] width 58 height 32
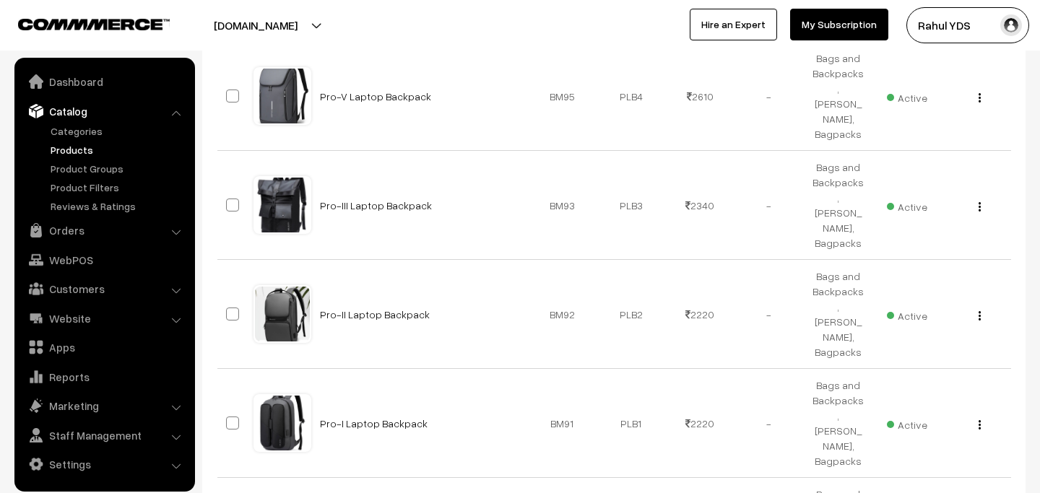
scroll to position [903, 0]
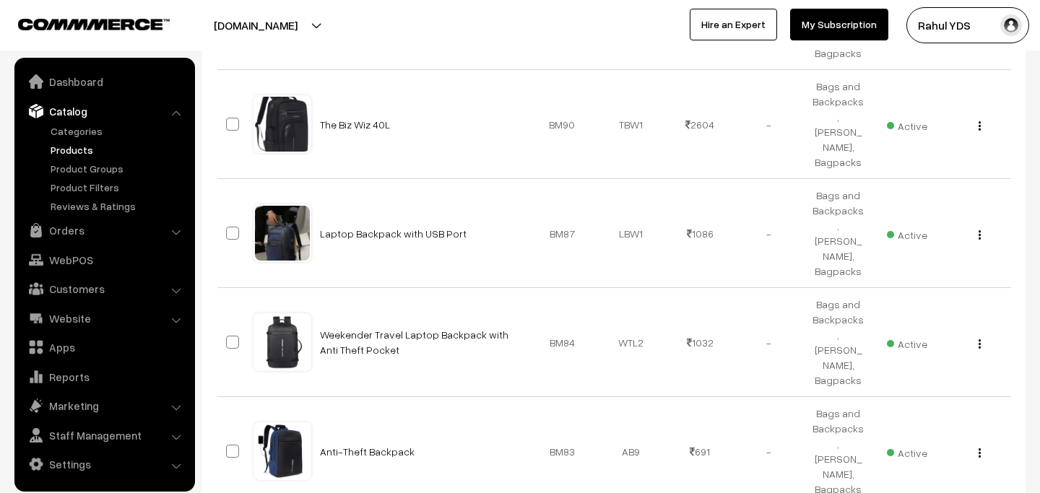
select select "30"
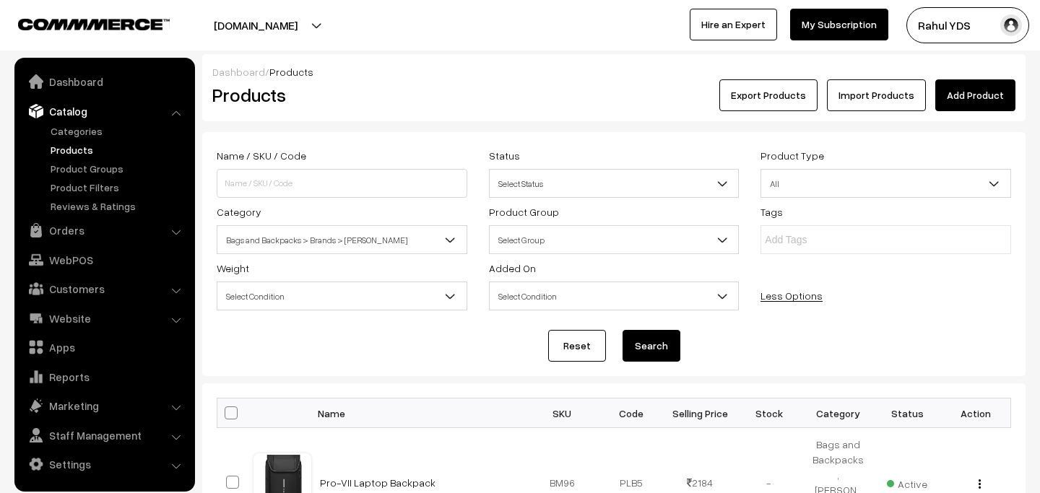
click at [227, 417] on span at bounding box center [231, 413] width 13 height 13
click at [227, 417] on input "checkbox" at bounding box center [221, 412] width 9 height 9
checkbox input "true"
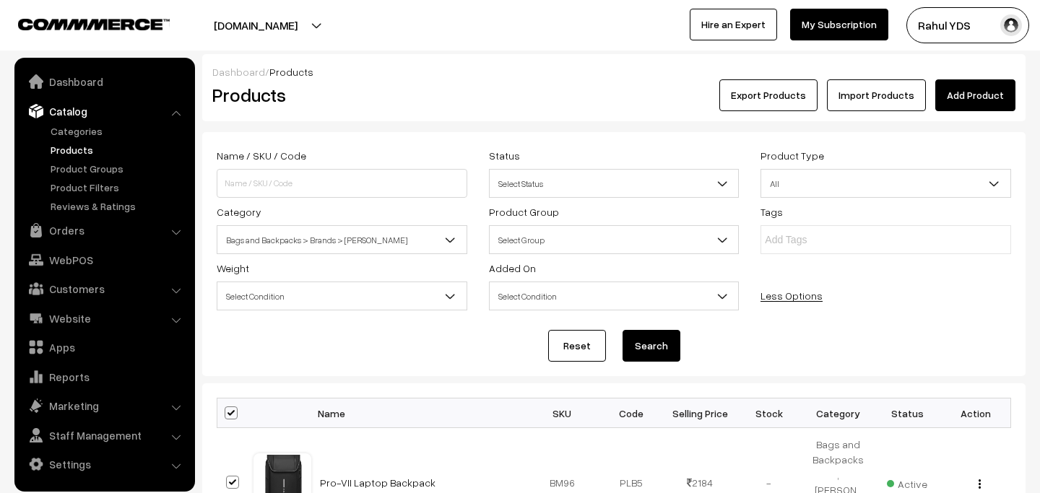
checkbox input "true"
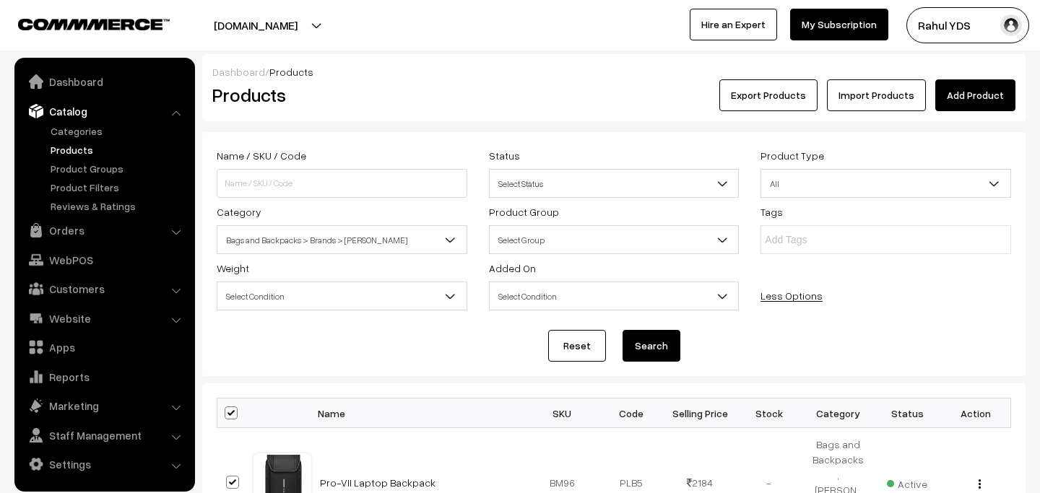
checkbox input "true"
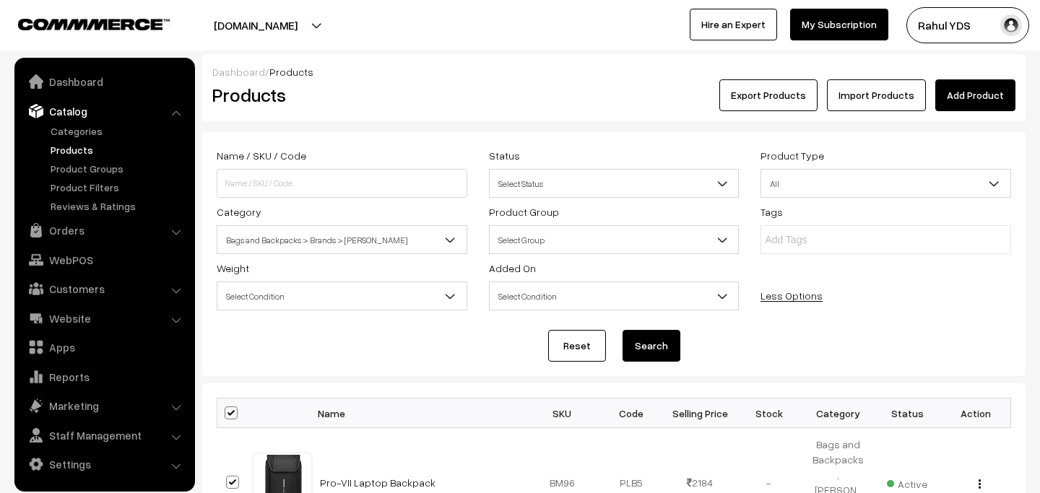
checkbox input "true"
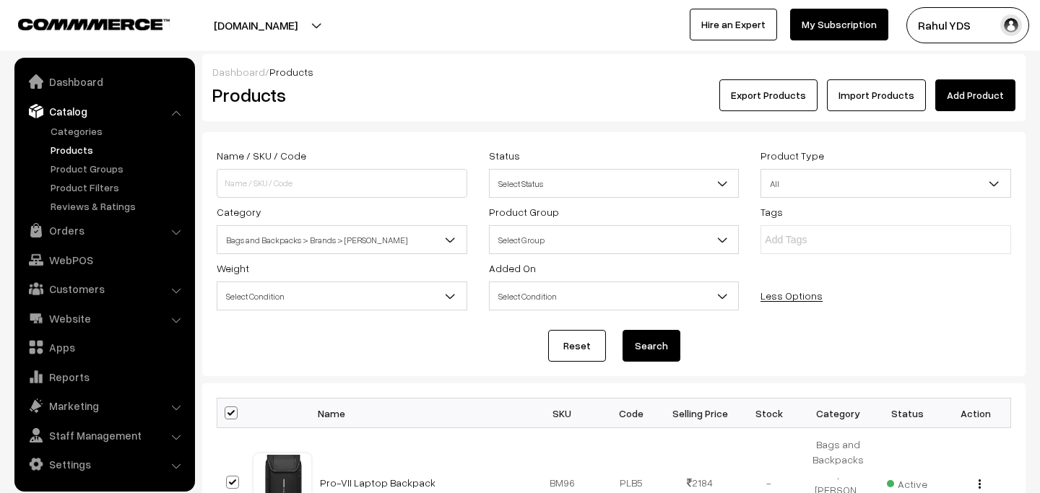
checkbox input "true"
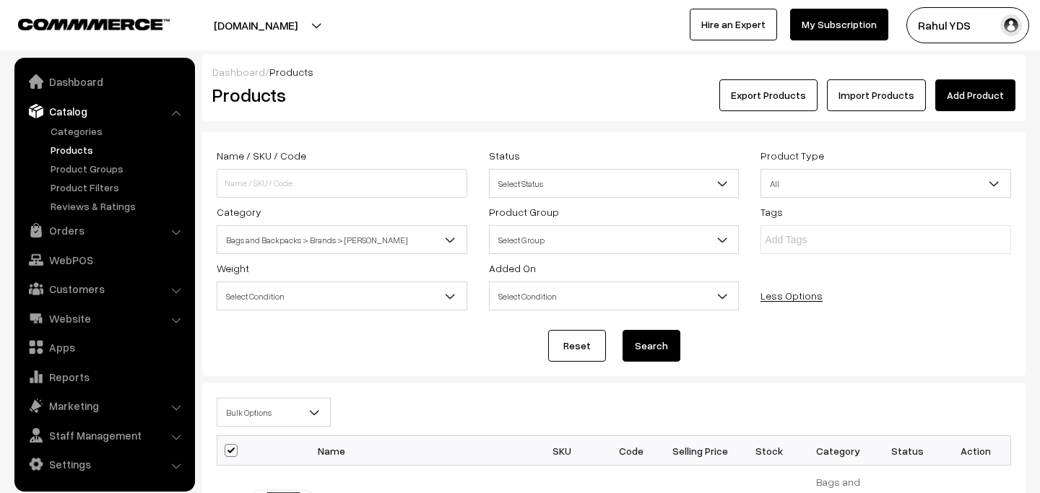
click at [285, 417] on span "Bulk Options" at bounding box center [273, 412] width 113 height 25
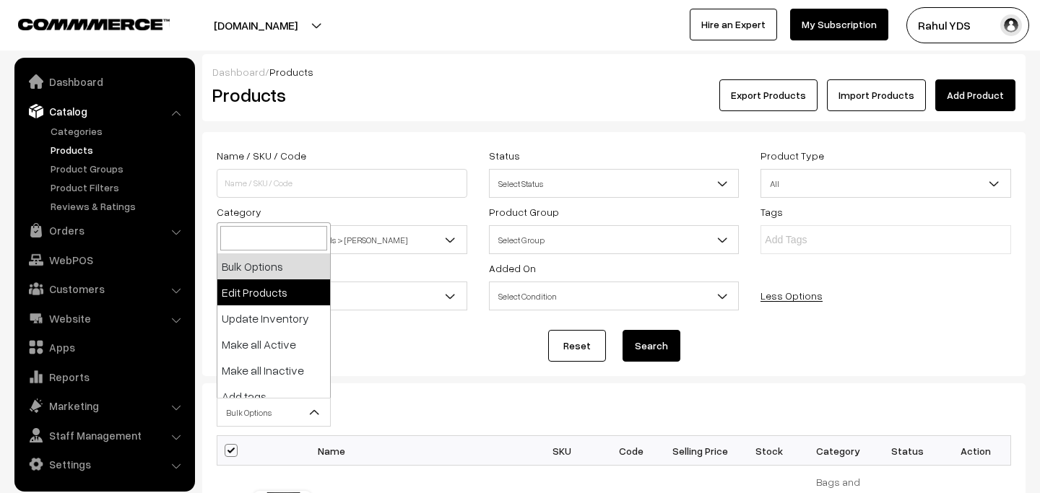
select select "editProduct"
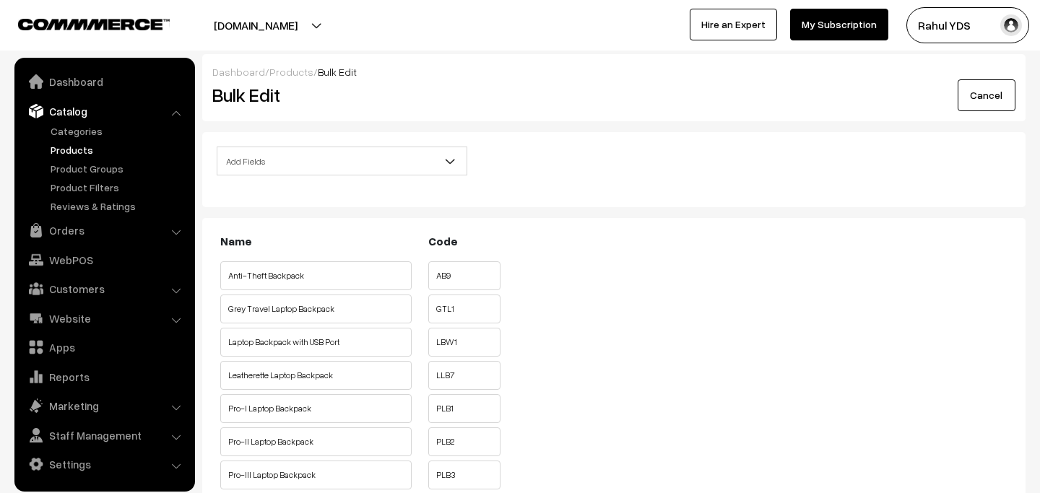
click at [357, 164] on span "Add Fields" at bounding box center [341, 161] width 249 height 25
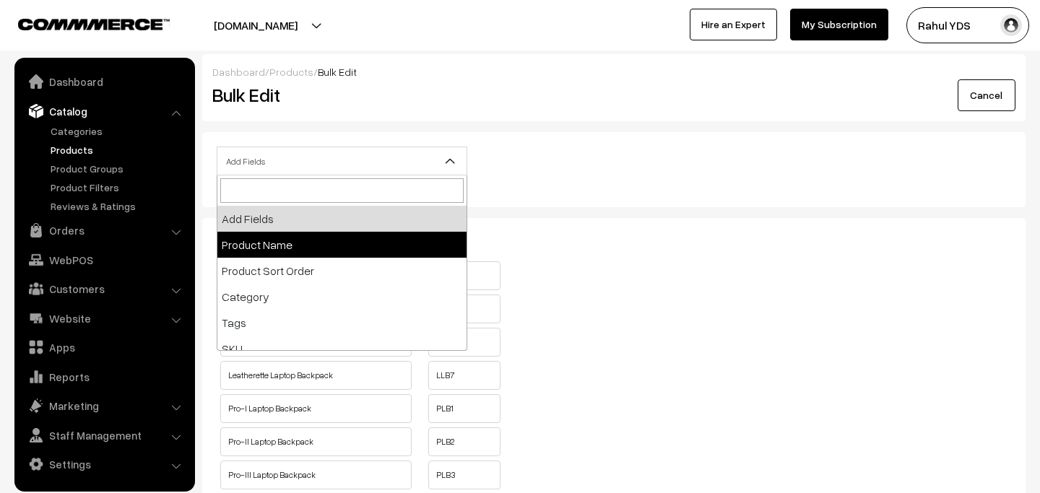
select select "name"
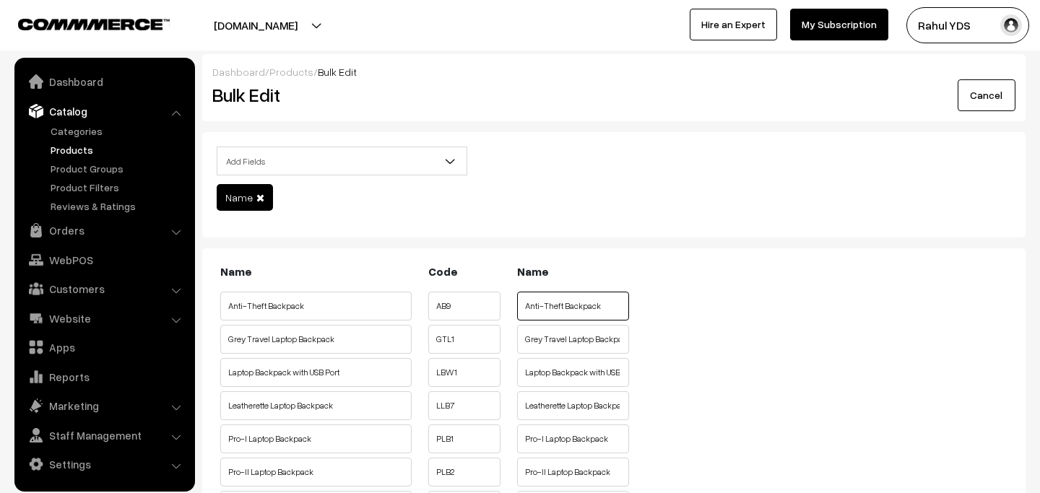
click at [565, 307] on input "Anti-Theft Backpack" at bounding box center [573, 306] width 112 height 29
paste input "FUR JADEN"
type input "FUR JADEN Anti-Theft Backpack"
paste input "FUR JADEN"
type input "FUR JADEN Grey Travel Laptop Backpack"
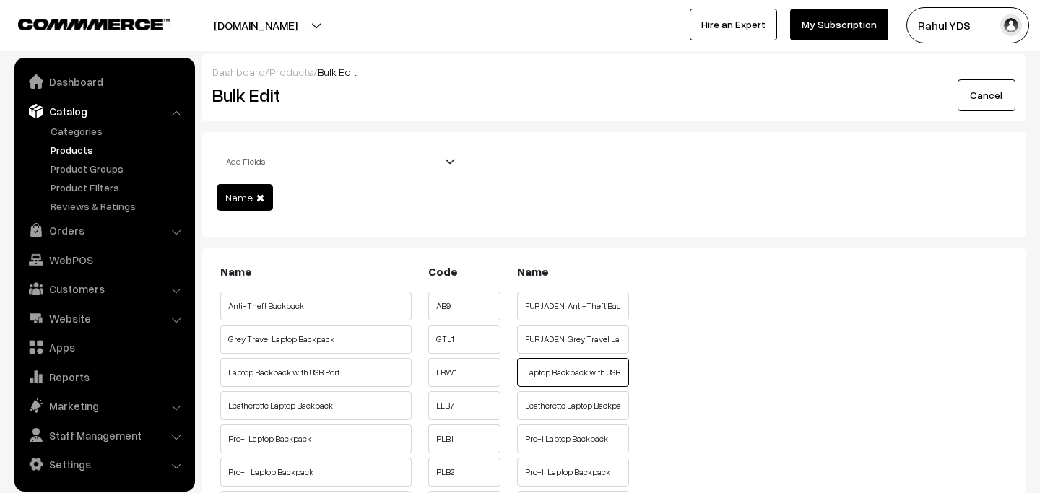
paste input "FUR JADEN"
type input "FUR JADEN Laptop Backpack with USB Port"
paste input "FUR JADEN"
type input "FUR JADEN Leatherette Laptop Backpack"
paste input "FUR JADEN"
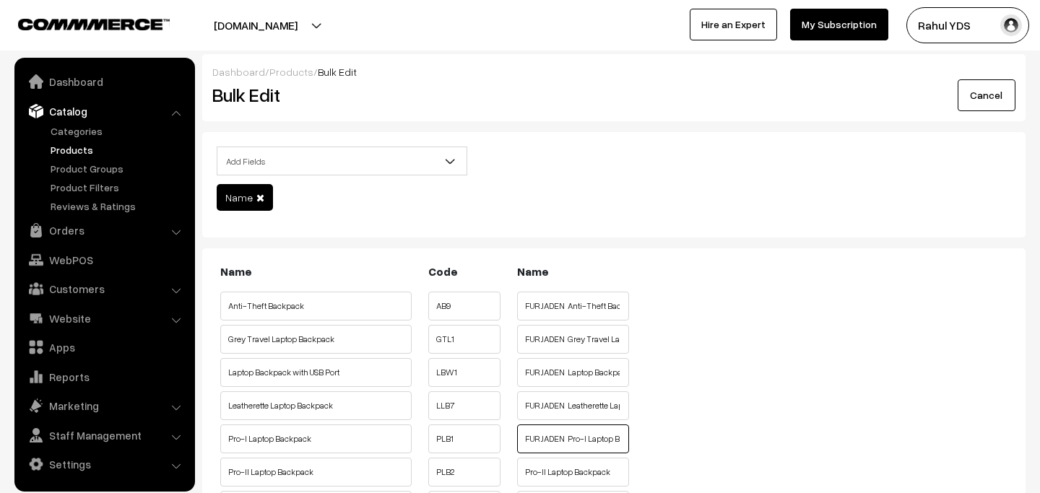
type input "FUR JADEN Pro-I Laptop Backpack"
paste input "FUR JADEN"
type input "FUR JADEN Pro-II Laptop Backpack"
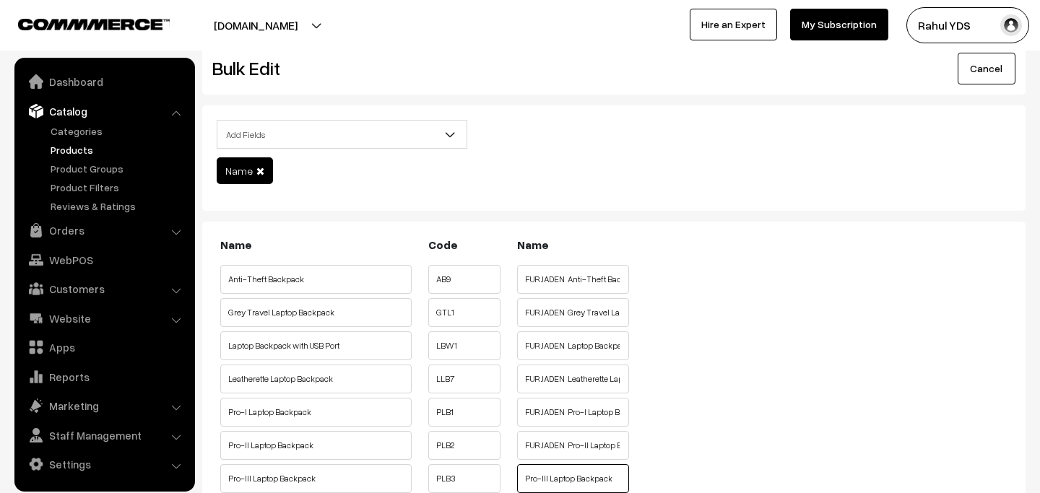
paste input "FUR JADEN"
type input "FUR JADEN Pro-III Laptop Backpack"
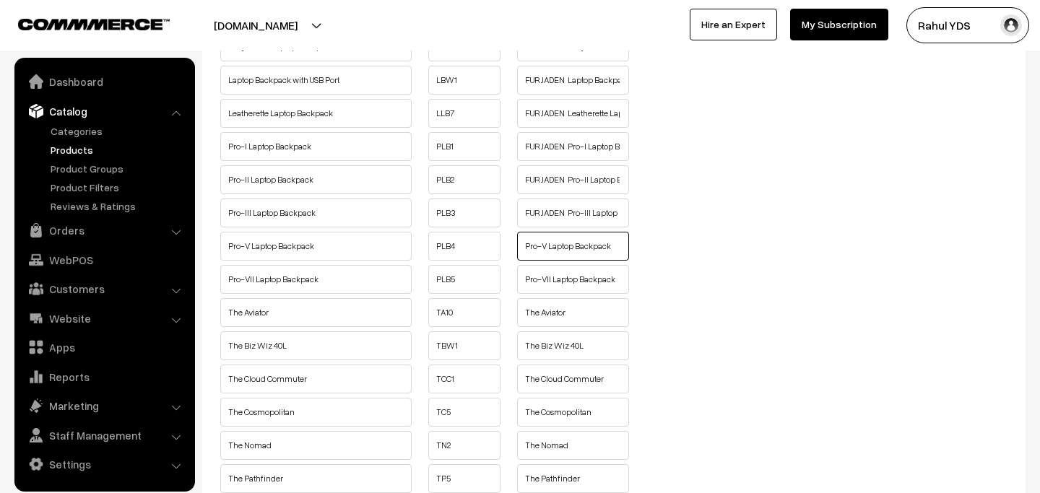
paste input "FUR JADEN"
type input "FUR JADEN Pro-V Laptop Backpack"
paste input "FUR JADEN"
type input "FUR JADEN Pro-VII Laptop Backpack"
paste input "FUR JADEN"
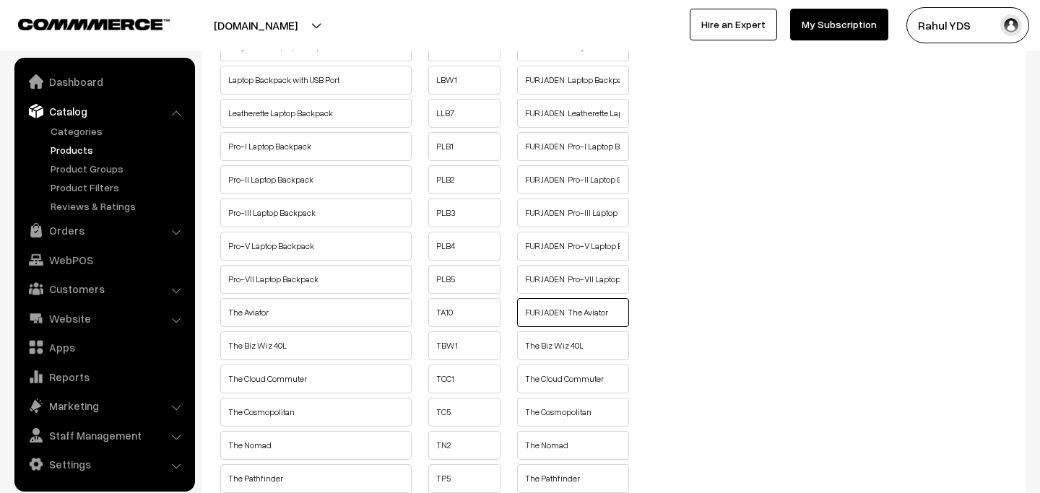
type input "FUR JADEN The Aviator"
paste input "FUR JADEN"
type input "FUR JADEN The Biz Wiz 40L"
paste input "FUR JADEN"
type input "FUR JADEN The Cloud Commuter"
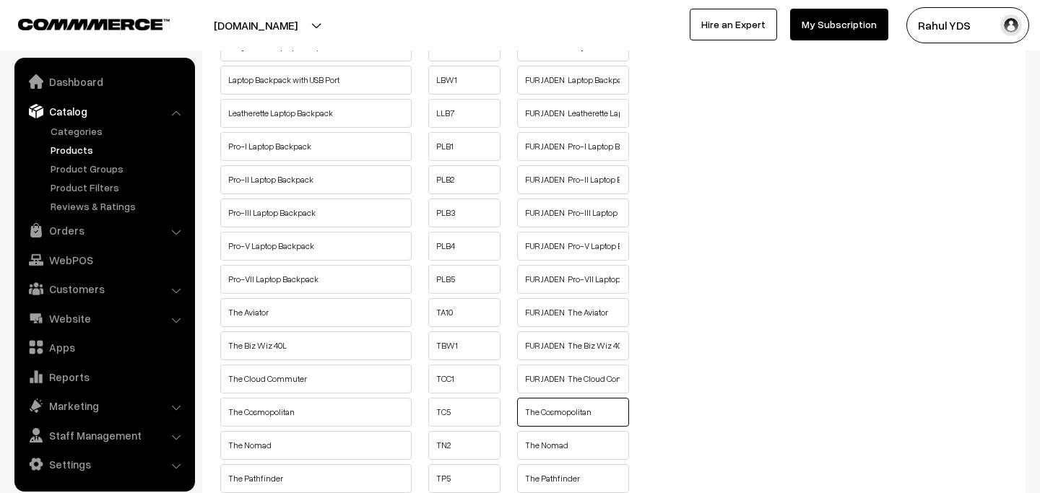
paste input "FUR JADEN"
type input "FUR JADEN The Cosmopolitan"
paste input "FUR JADEN"
type input "FUR JADEN The Nomad"
paste input "FUR JADEN"
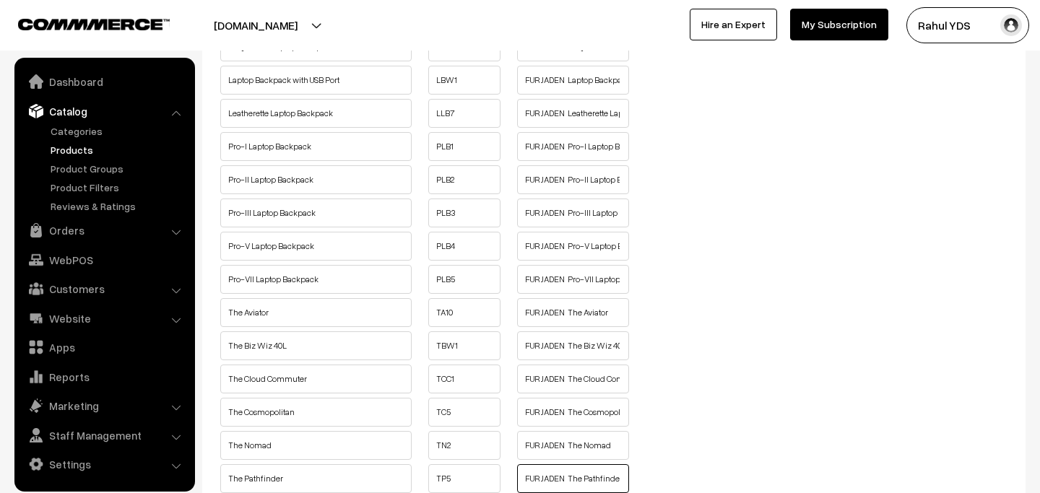
type input "FUR JADEN The Pathfinder"
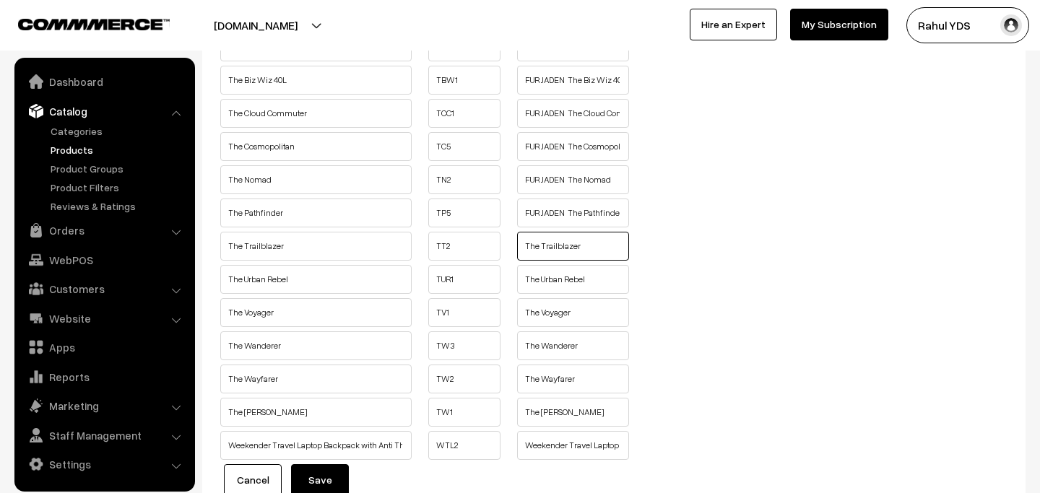
paste input "FUR JADEN"
type input "FUR JADEN The Trailblazer"
paste input "FUR JADEN"
type input "FUR JADEN The Urban Rebel"
paste input "FUR JADEN"
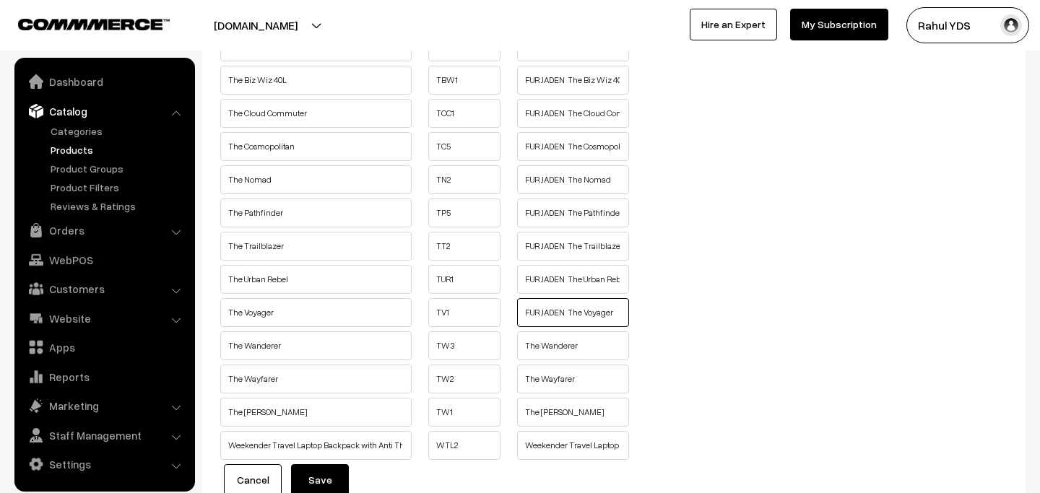
type input "FUR JADEN The Voyager"
paste input "FUR JADEN"
type input "FUR JADEN The Wanderer"
paste input "FUR JADEN"
type input "FUR JADEN The Wayfarer"
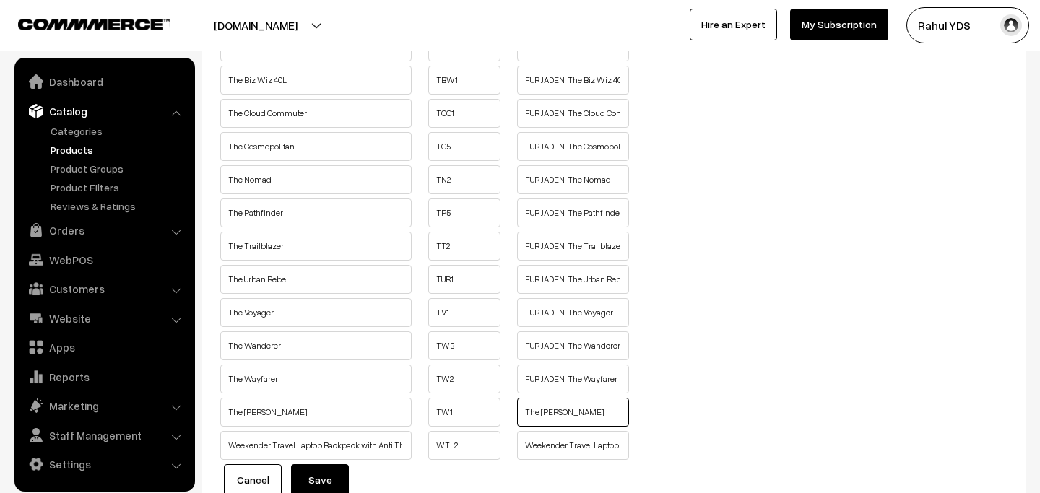
paste input "FUR JADEN"
type input "FUR JADEN The Wunderkind"
paste input "FUR JADEN"
type input "FUR JADEN Weekender Travel Laptop Backpack with Anti Theft Pocket"
click at [326, 480] on button "Save" at bounding box center [320, 480] width 58 height 32
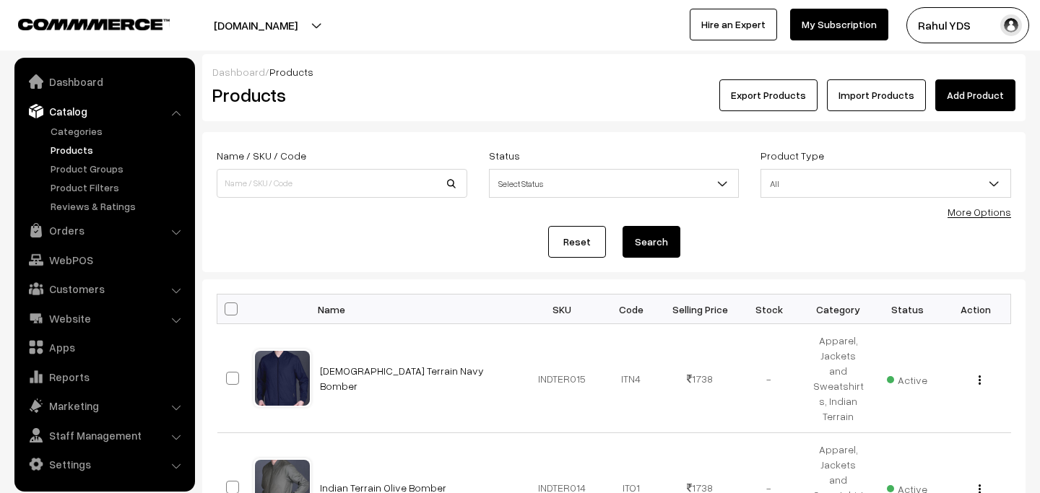
scroll to position [18, 0]
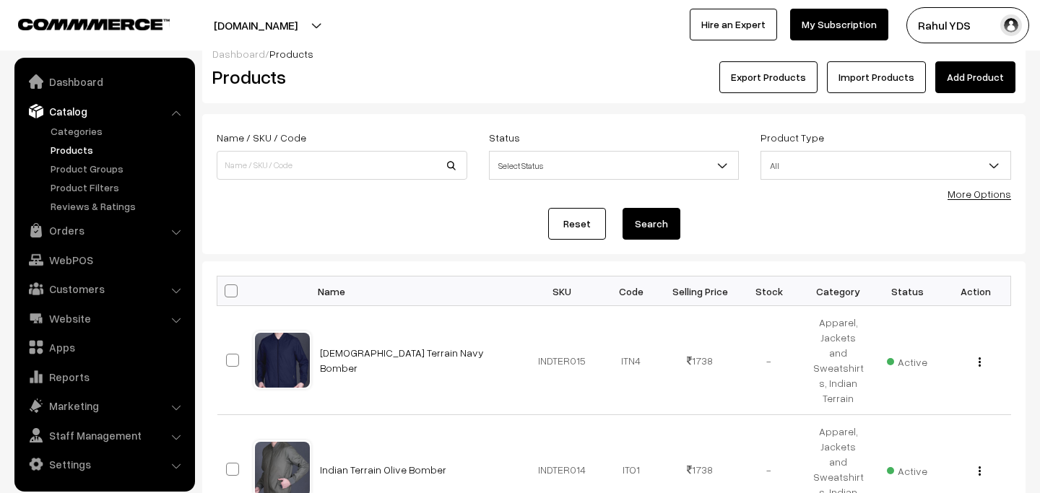
click at [971, 204] on form "Name / SKU / Code Status Select Status Active Inactive Select Status Product Ty…" at bounding box center [613, 184] width 823 height 140
click at [977, 200] on div "More Options" at bounding box center [979, 193] width 64 height 15
click at [984, 196] on link "More Options" at bounding box center [979, 194] width 64 height 12
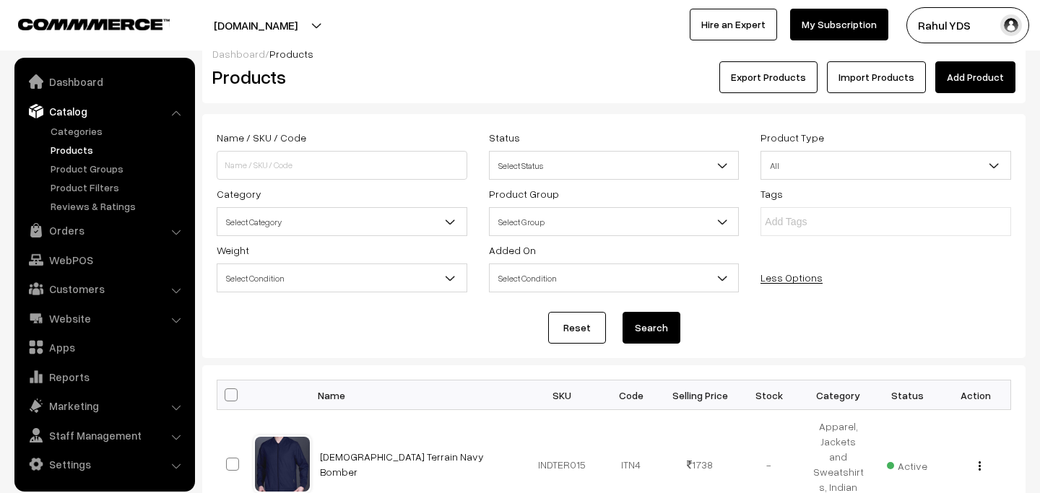
click at [357, 224] on span "Select Category" at bounding box center [341, 221] width 249 height 25
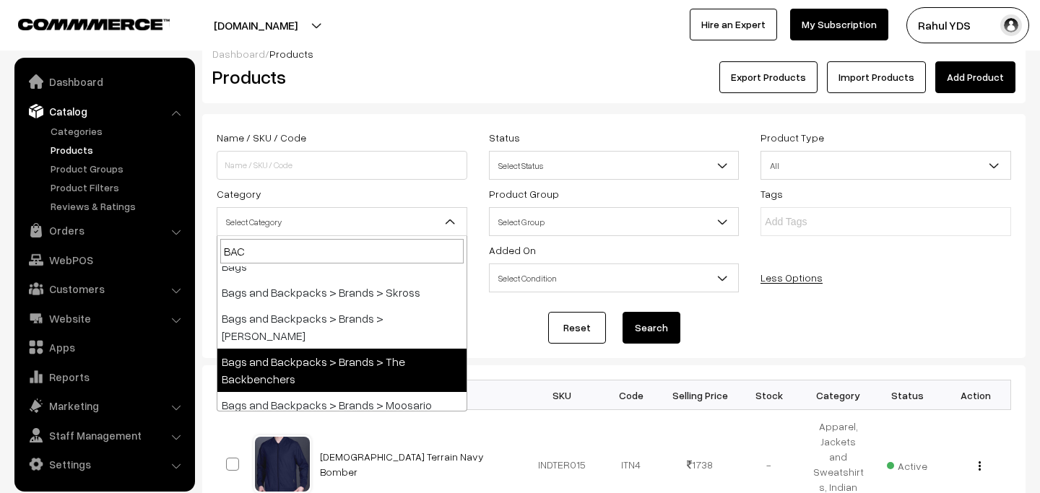
scroll to position [419, 0]
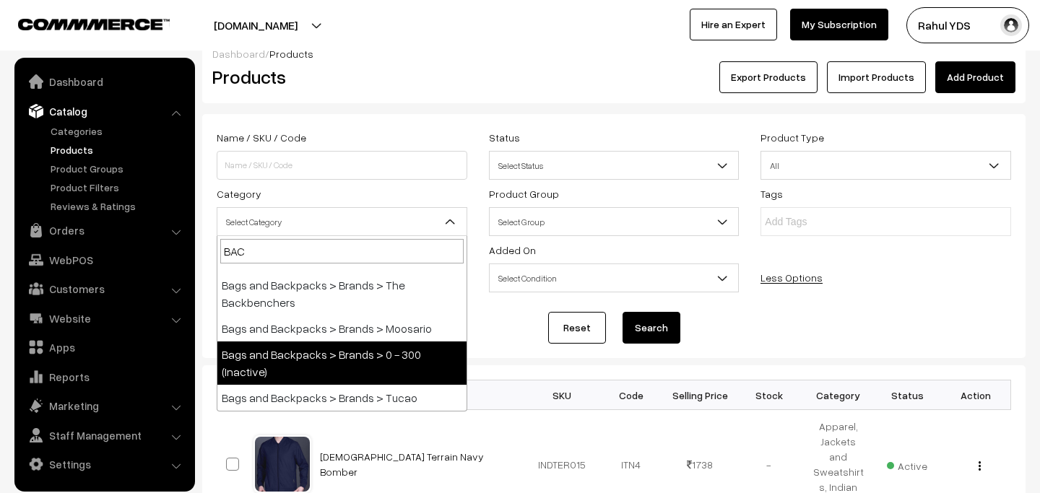
type input "BACK"
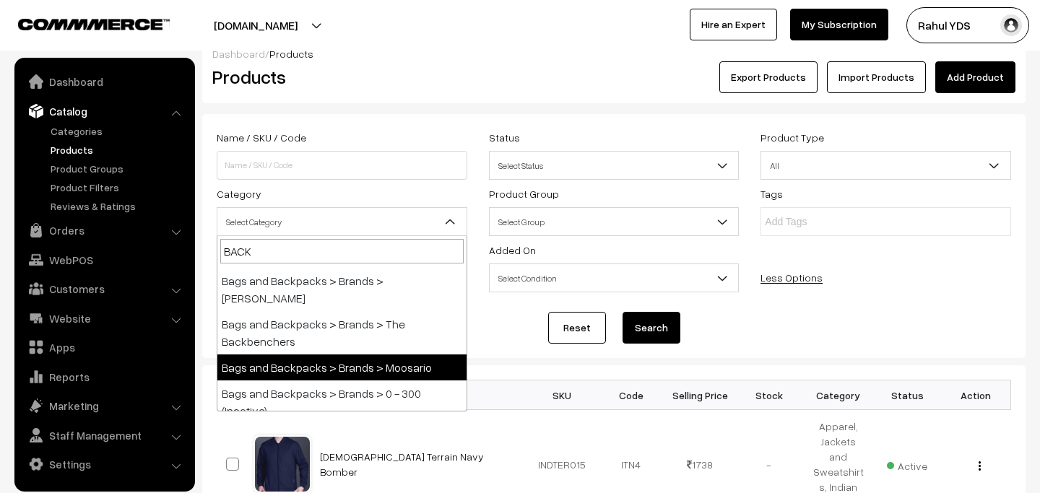
scroll to position [378, 0]
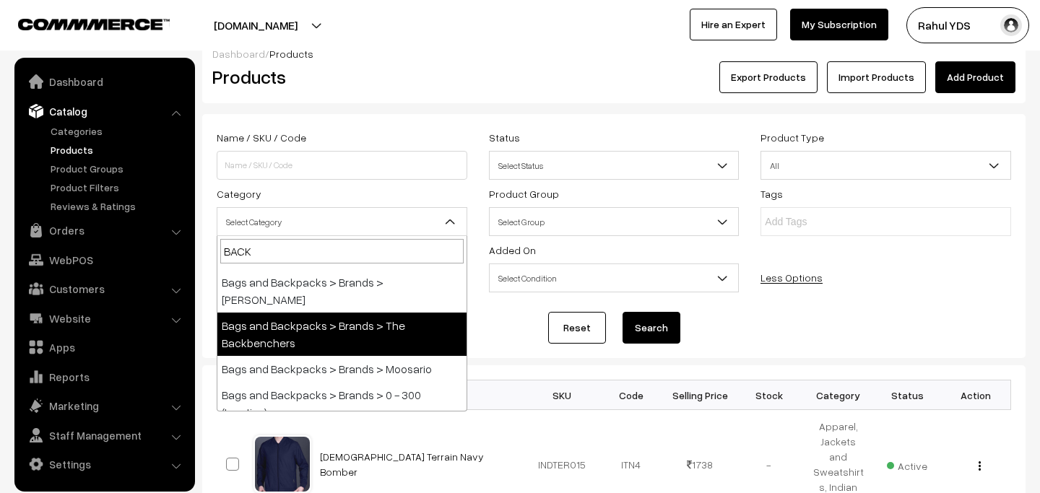
select select "67"
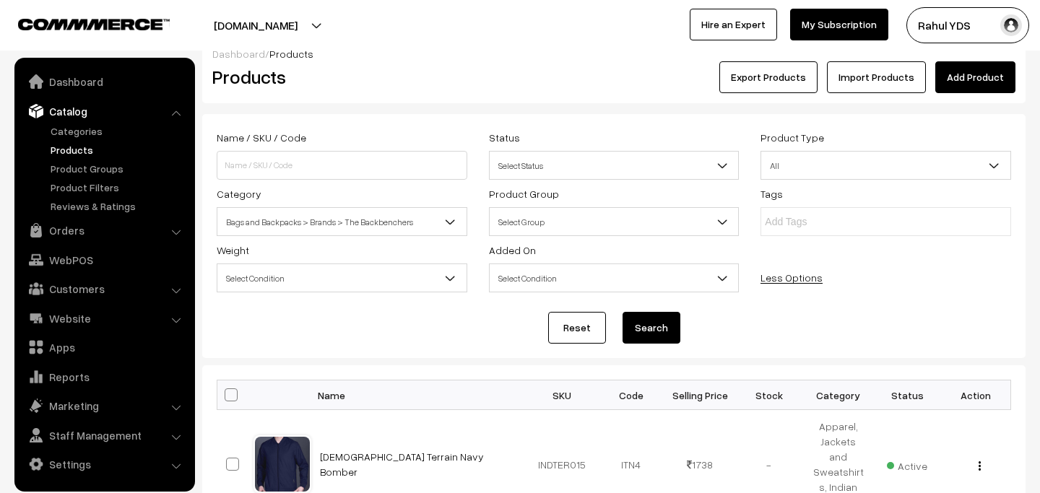
click at [641, 329] on button "Search" at bounding box center [651, 328] width 58 height 32
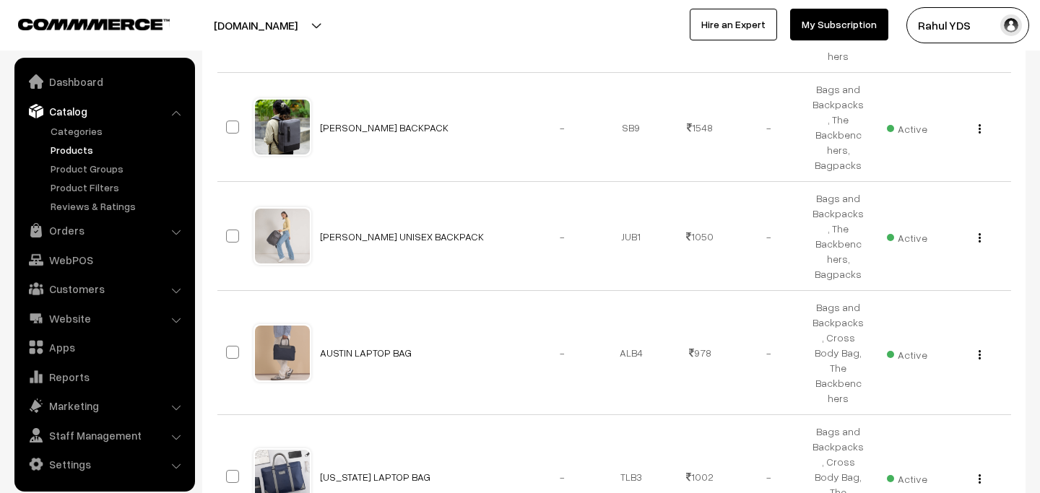
scroll to position [1207, 0]
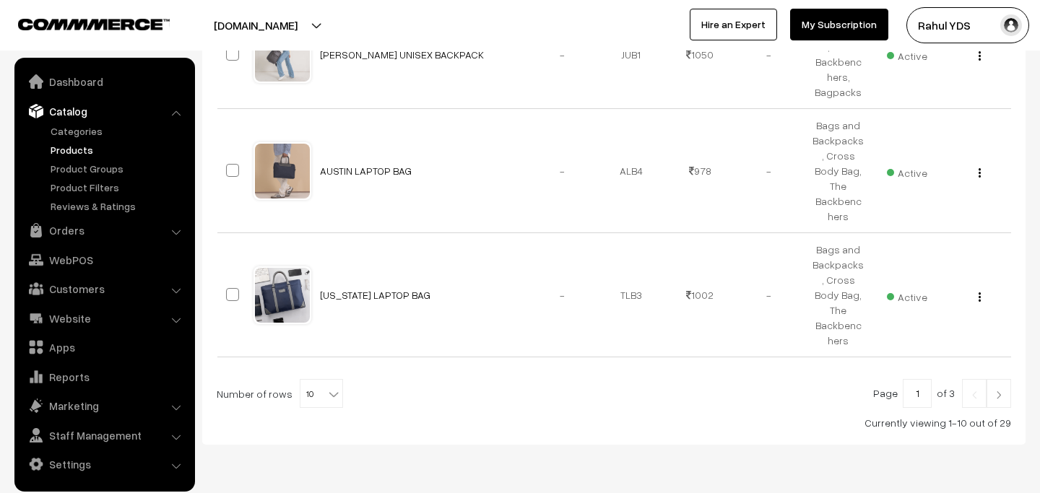
click at [311, 380] on span "10" at bounding box center [321, 394] width 42 height 29
select select "40"
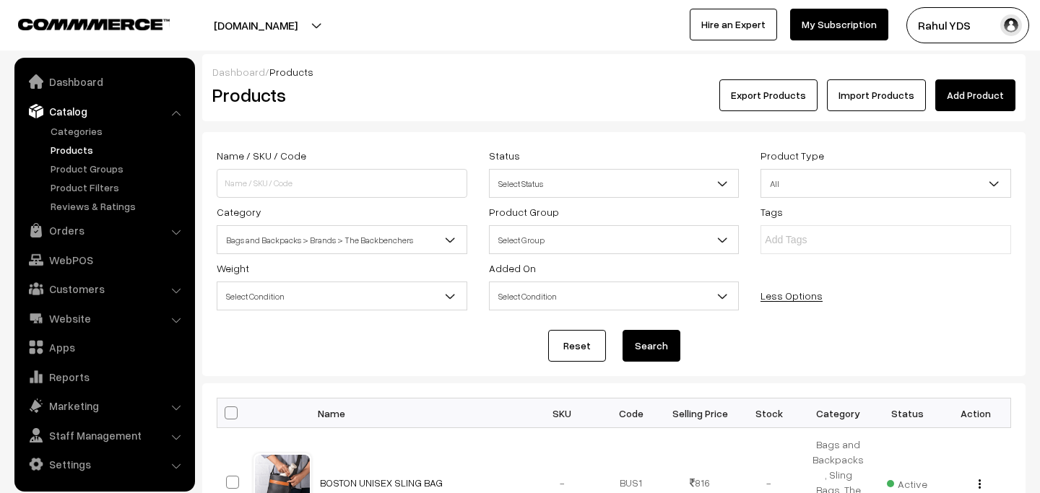
click at [233, 409] on span at bounding box center [231, 413] width 13 height 13
click at [227, 409] on input "checkbox" at bounding box center [221, 412] width 9 height 9
checkbox input "true"
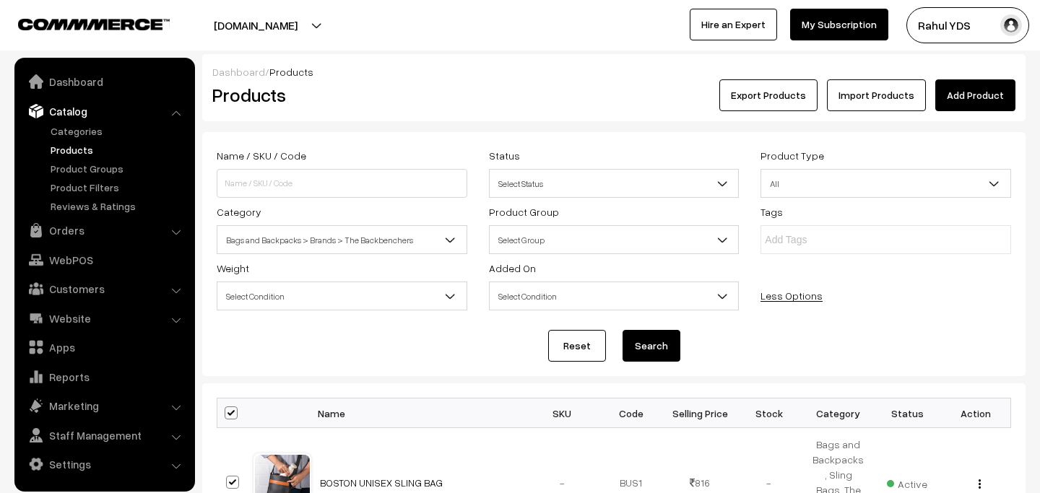
checkbox input "true"
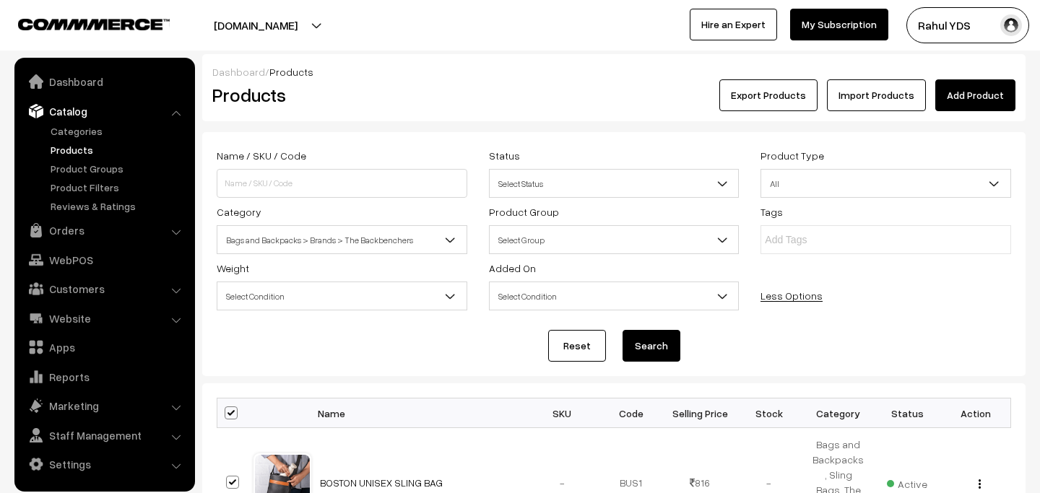
checkbox input "true"
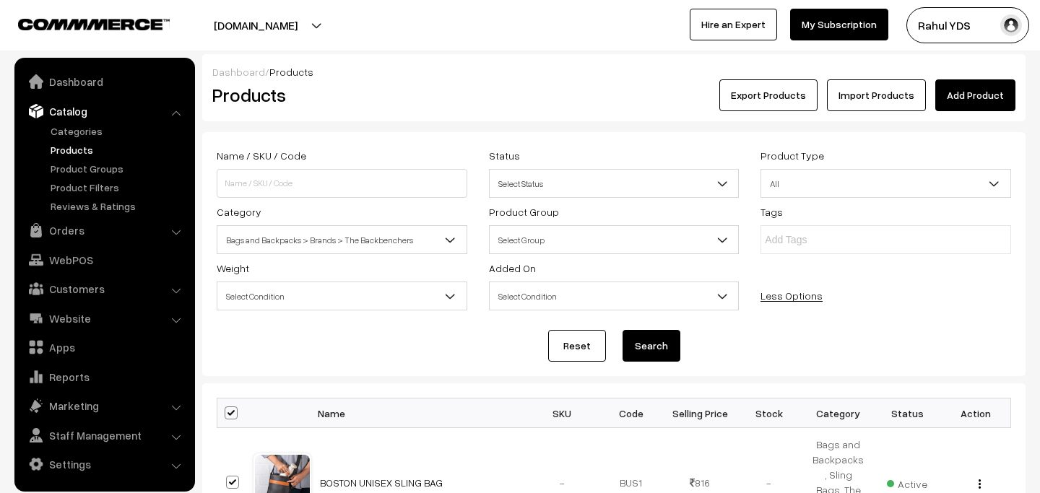
checkbox input "true"
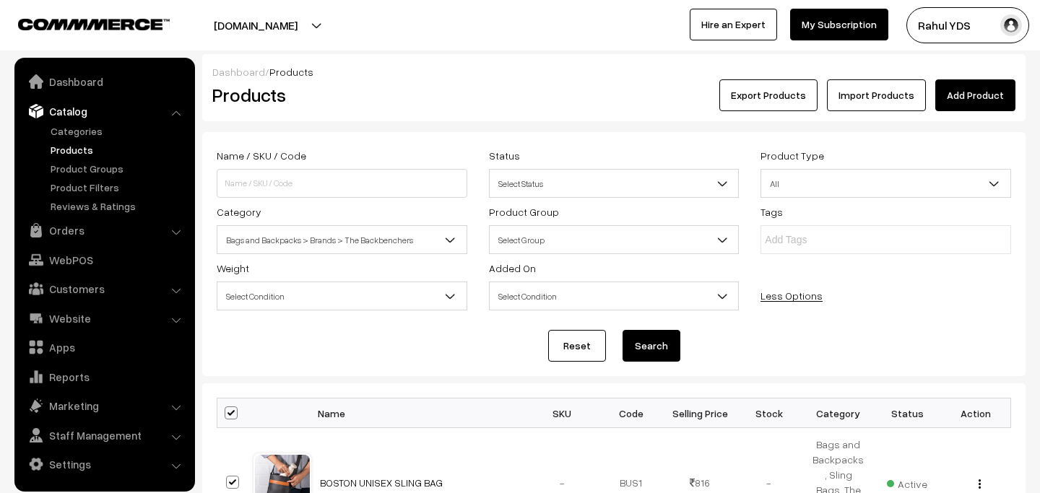
checkbox input "true"
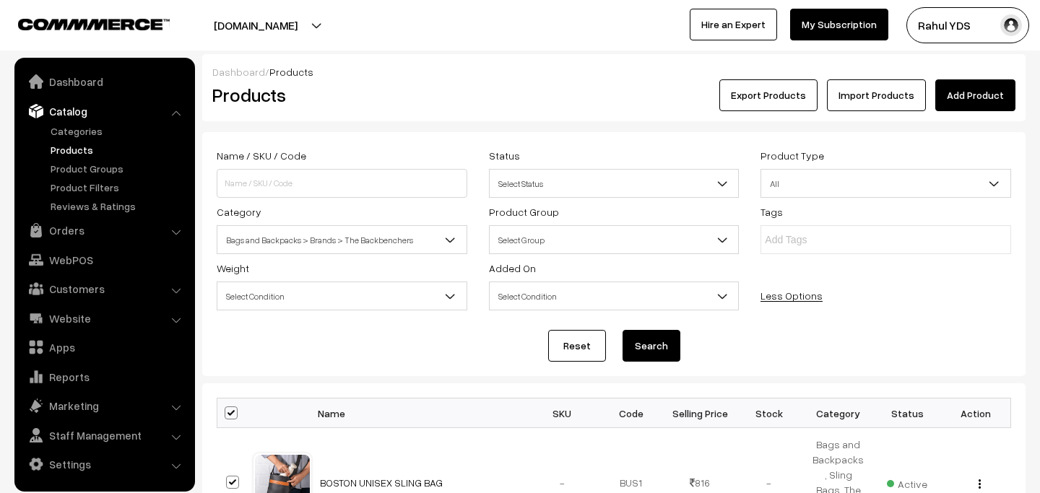
checkbox input "true"
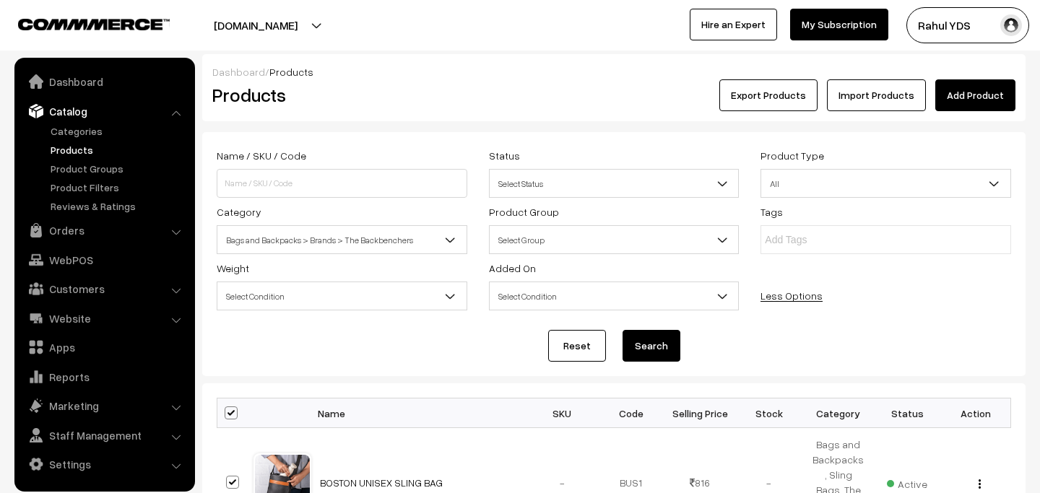
checkbox input "true"
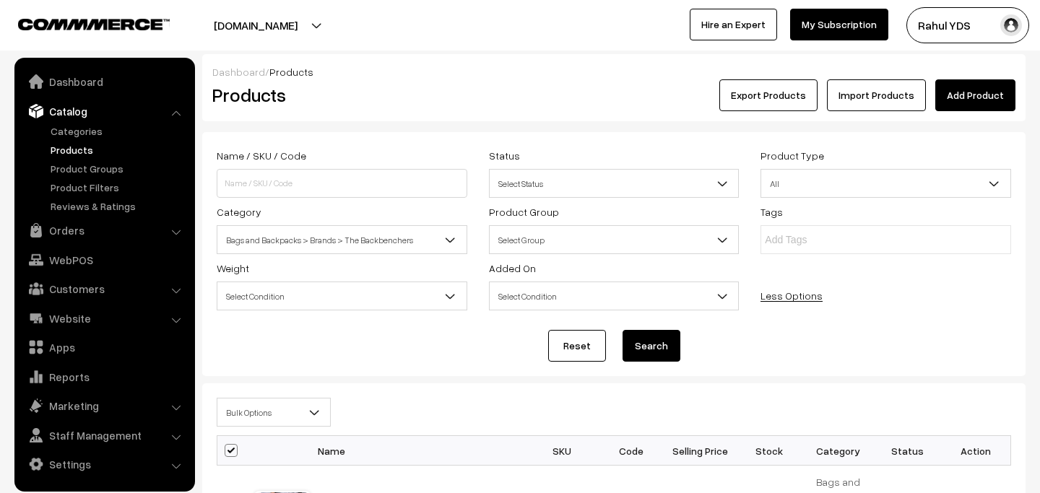
click at [272, 413] on span "Bulk Options" at bounding box center [273, 412] width 113 height 25
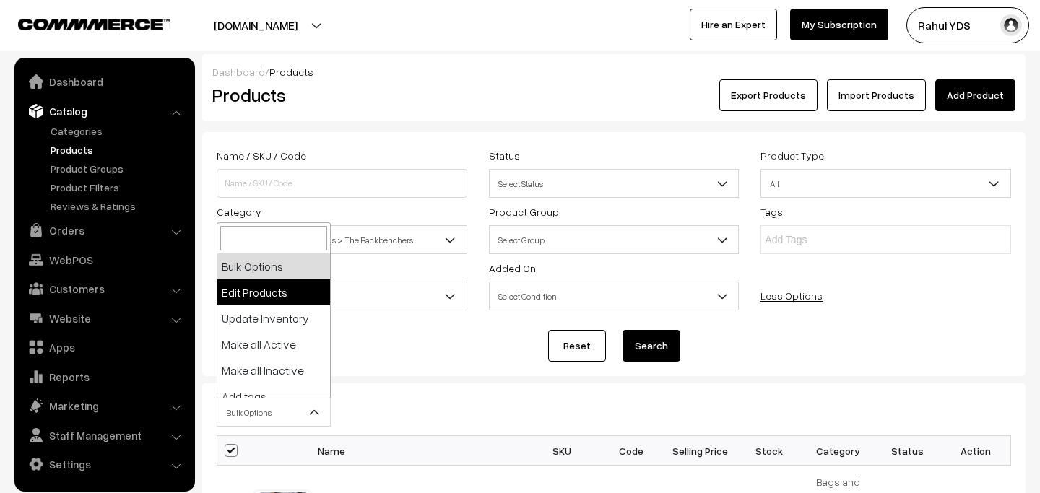
select select "editProduct"
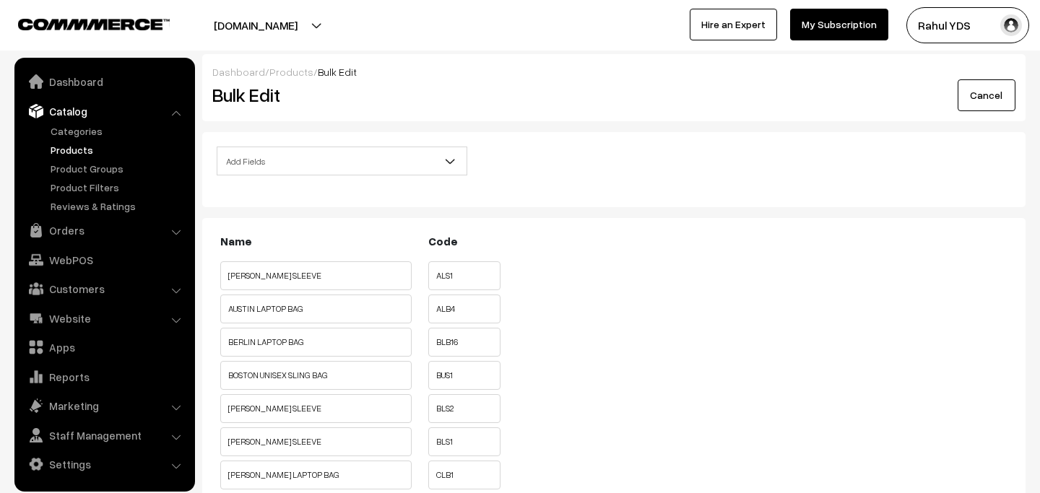
click at [419, 165] on span "Add Fields" at bounding box center [341, 161] width 249 height 25
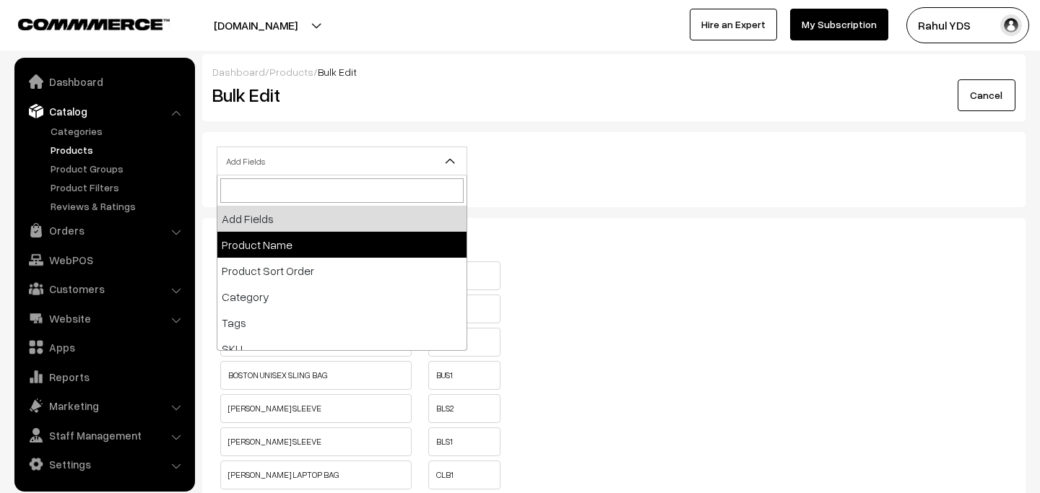
select select "name"
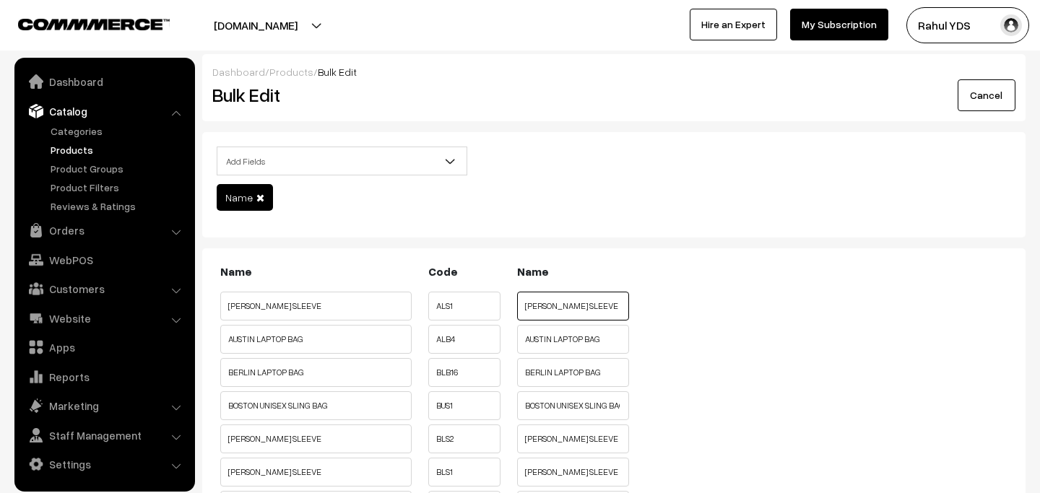
click at [524, 308] on input "ALBERT LAPTOP SLEEVE" at bounding box center [573, 306] width 112 height 29
paste input "THE BACKBENCHERS"
type input "BACKBENCHERS ALBERT LAPTOP SLEEVE"
paste input "BACKBENCHERS"
type input "BACKBENCHERS AUSTIN LAPTOP BAG"
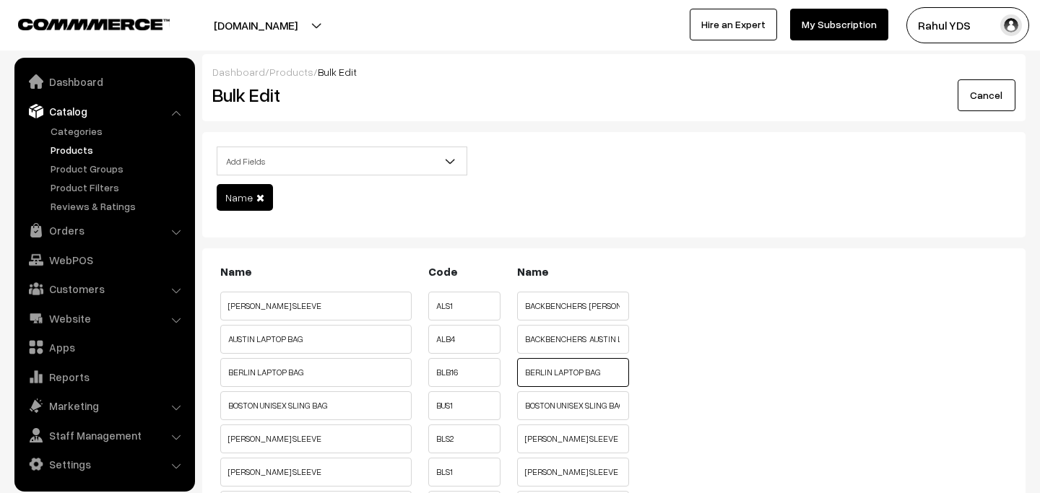
paste input "BACKBENCHERS"
type input "BACKBENCHERS BERLIN LAPTOP BAG"
paste input "BACKBENCHERS"
type input "BACKBENCHERS BOSTON UNISEX SLING BAG"
paste input "BACKBENCHERS"
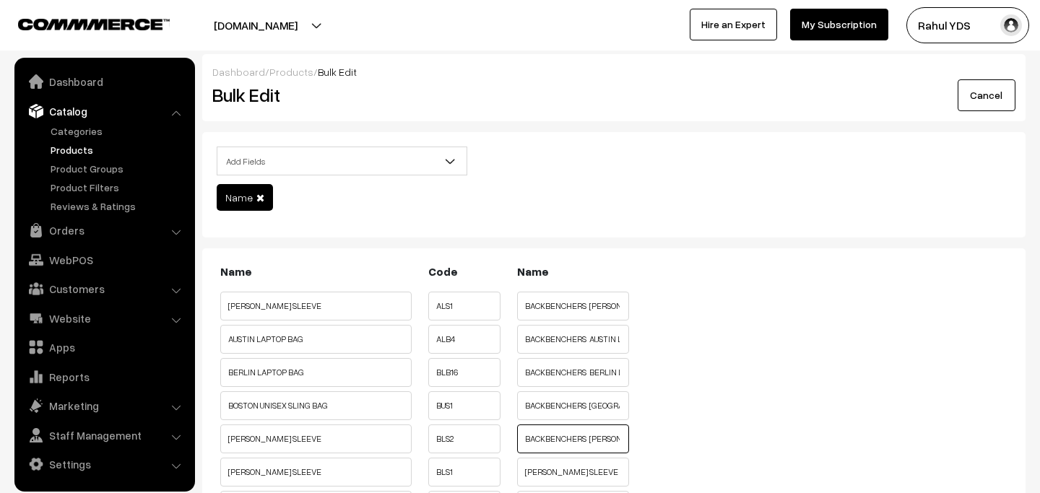
type input "BACKBENCHERS BRUCE LAPTOP SLEEVE"
paste input "BACKBENCHERS"
type input "BACKBENCHERS BRYAN LAPTOP SLEEVE"
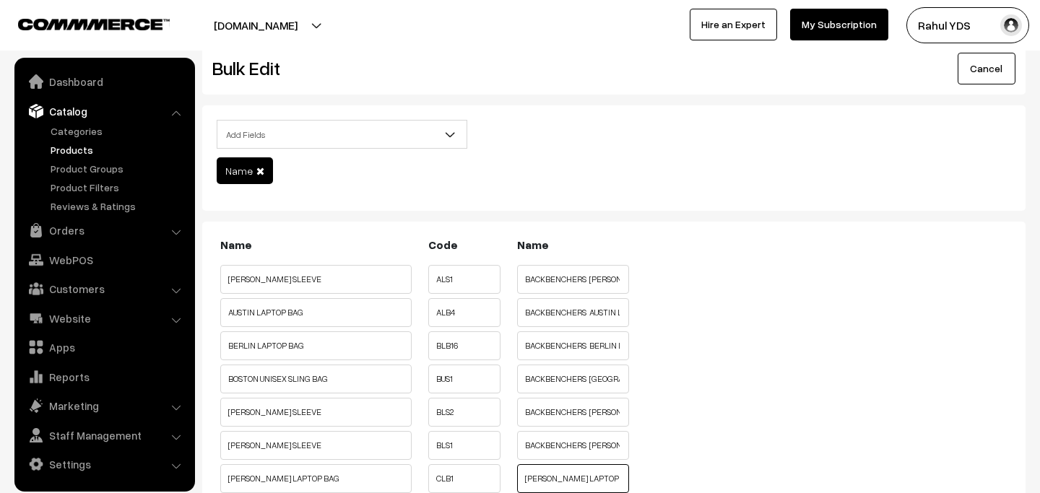
paste input "BACKBENCHERS"
type input "BACKBENCHERS CHESTER LAPTOP BAG"
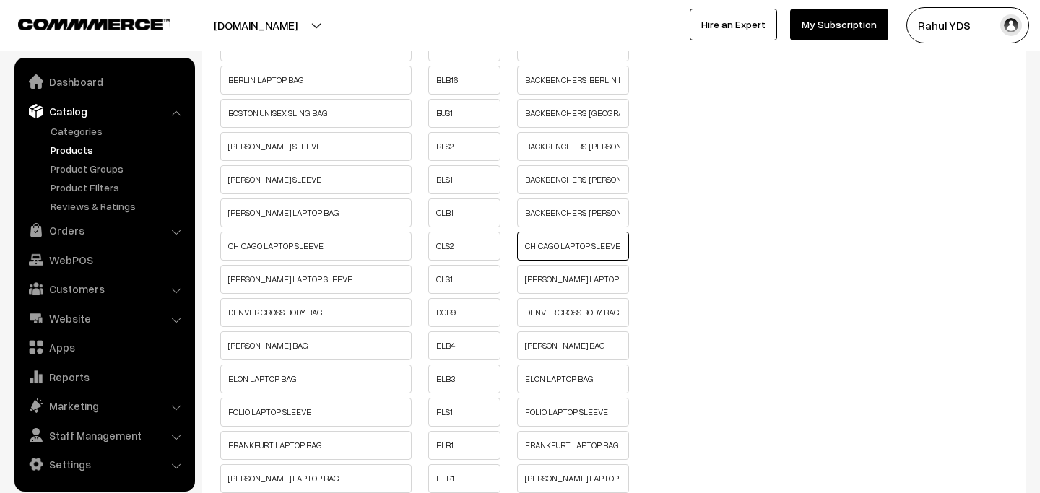
paste input "BACKBENCHERS"
type input "BACKBENCHERS CHICAGO LAPTOP SLEEVE"
paste input "BACKBENCHERS"
type input "BACKBENCHERS COOPER LAPTOP SLEEVE"
paste input "BACKBENCHERS"
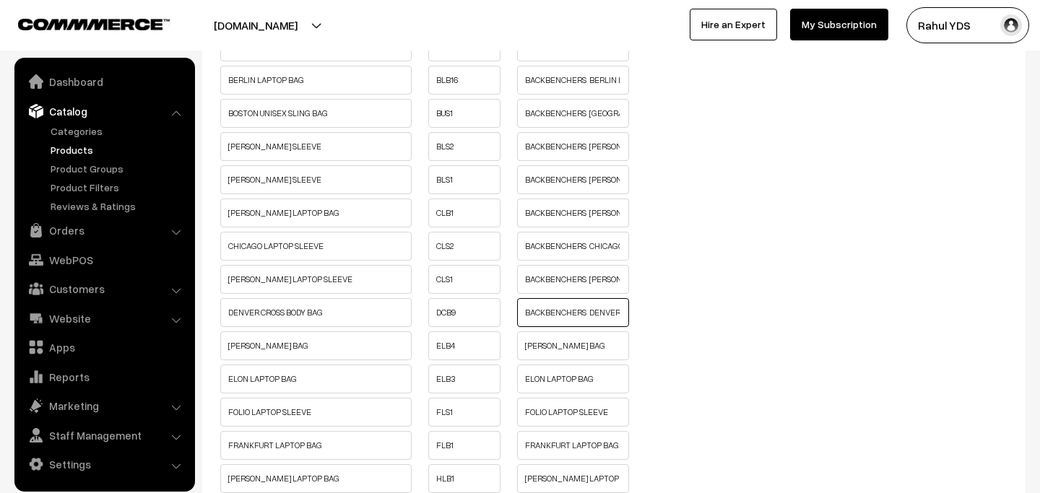
type input "BACKBENCHERS DENVER CROSS BODY BAG"
paste input "BACKBENCHERS"
type input "BACKBENCHERS EDWARD LAPTOP BAG"
paste input "BACKBENCHERS"
type input "BACKBENCHERS ELON LAPTOP BAG"
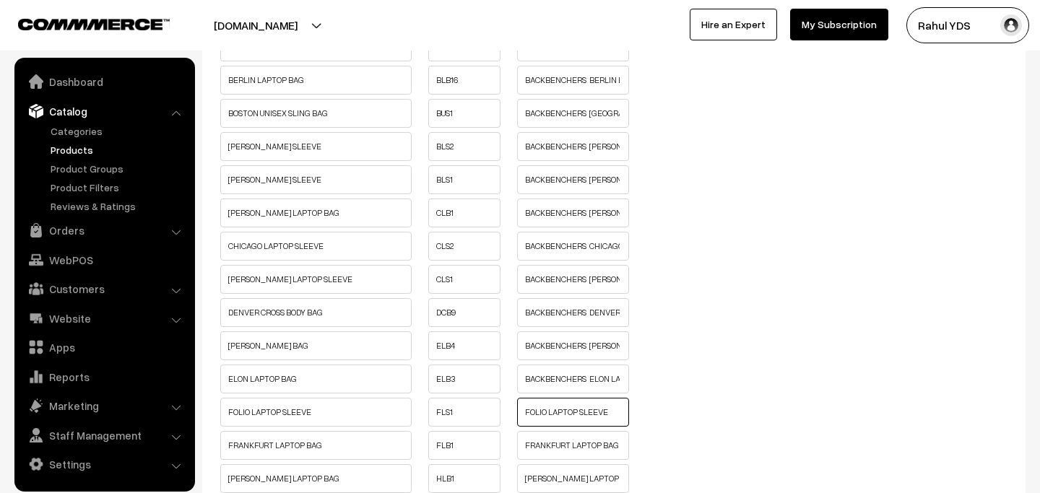
paste input "BACKBENCHERS"
type input "BACKBENCHERS FOLIO LAPTOP SLEEVE"
paste input "BACKBENCHERS"
type input "BACKBENCHERS FRANKFURT LAPTOP BAG"
paste input "BACKBENCHERS"
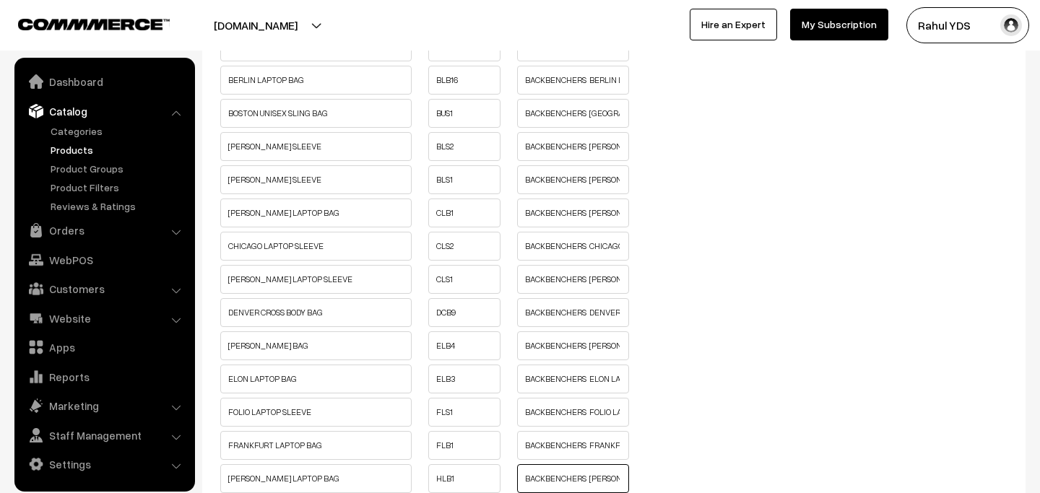
type input "BACKBENCHERS HARRIS LAPTOP BAG"
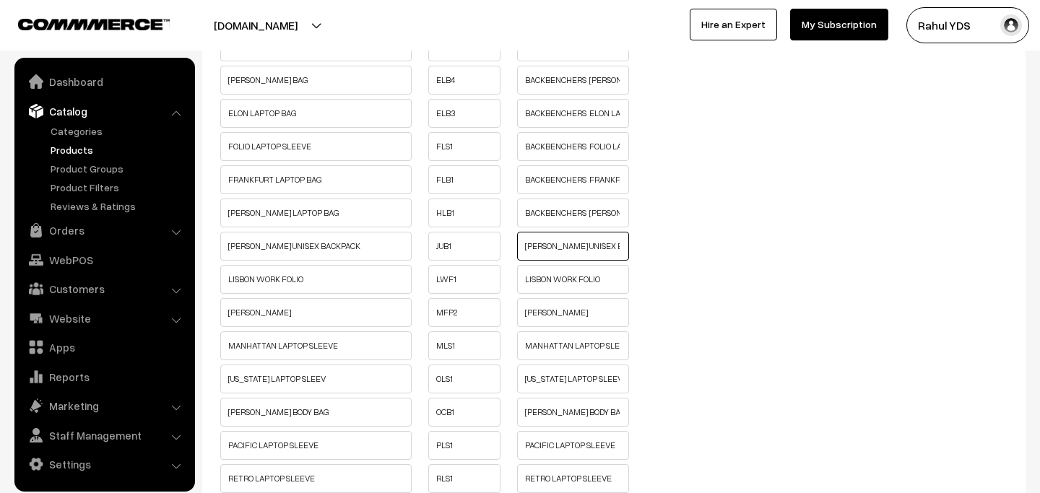
paste input "BACKBENCHERS"
type input "BACKBENCHERS JOSHUA UNISEX BACKPACK"
paste input "BACKBENCHERS"
type input "BACKBENCHERS LISBON WORK FOLIO"
paste input "BACKBENCHERS"
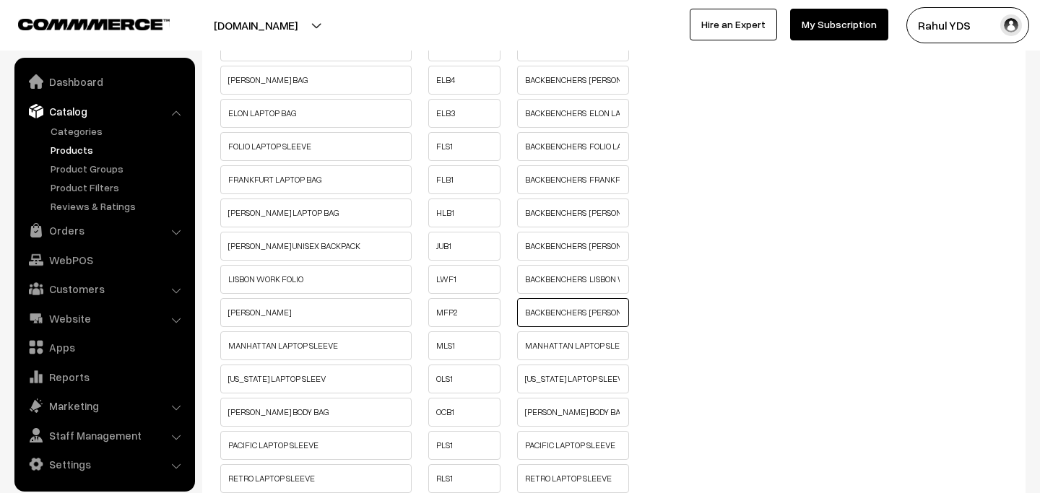
type input "BACKBENCHERS MADRID FANNY PACK"
paste input "BACKBENCHERS"
type input "BACKBENCHERS MANHATTAN LAPTOP SLEEVE"
paste input "BACKBENCHERS"
type input "BACKBENCHERS OHIO LAPTOP SLEEV"
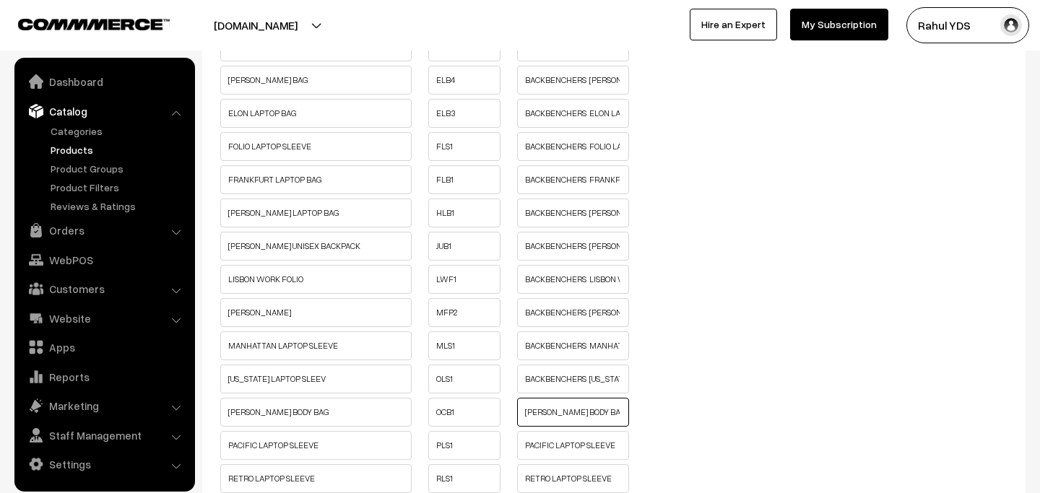
paste input "BACKBENCHERS"
type input "BACKBENCHERS OLIVER CROSS BODY BAG"
paste input "BACKBENCHERS"
type input "BACKBENCHERS PACIFIC LAPTOP SLEEVE"
paste input "BACKBENCHERS"
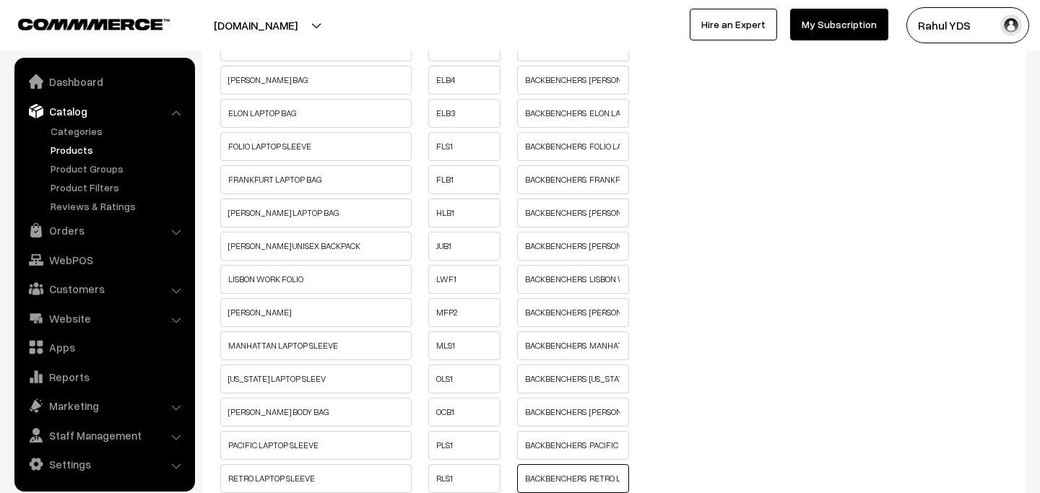
type input "BACKBENCHERS RETRO LAPTOP SLEEVE"
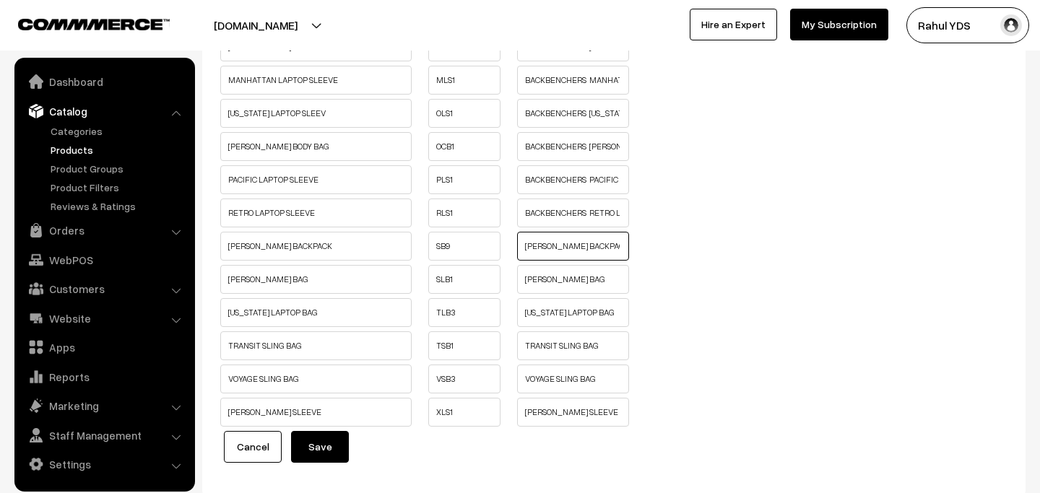
paste input "BACKBENCHERS"
type input "BACKBENCHERS SMITH BACKPACK"
paste input "BACKBENCHERS"
type input "BACKBENCHERS STEPHEN LAPTOP BAG"
paste input "BACKBENCHERS"
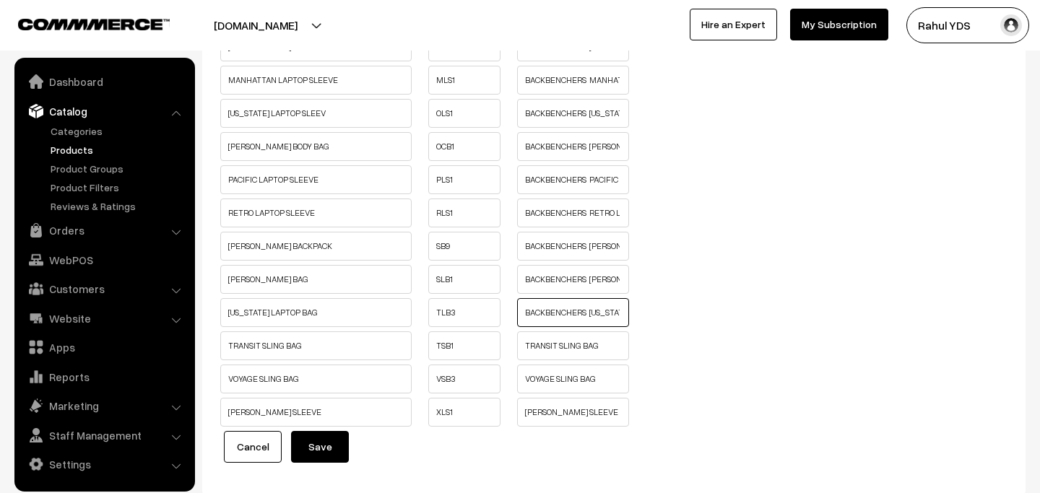
type input "BACKBENCHERS TEXAS LAPTOP BAG"
paste input "BACKBENCHERS"
type input "BACKBENCHERS TRANSIT SLING BAG"
paste input "BACKBENCHERS"
type input "BACKBENCHERS VOYAGE SLING BAG"
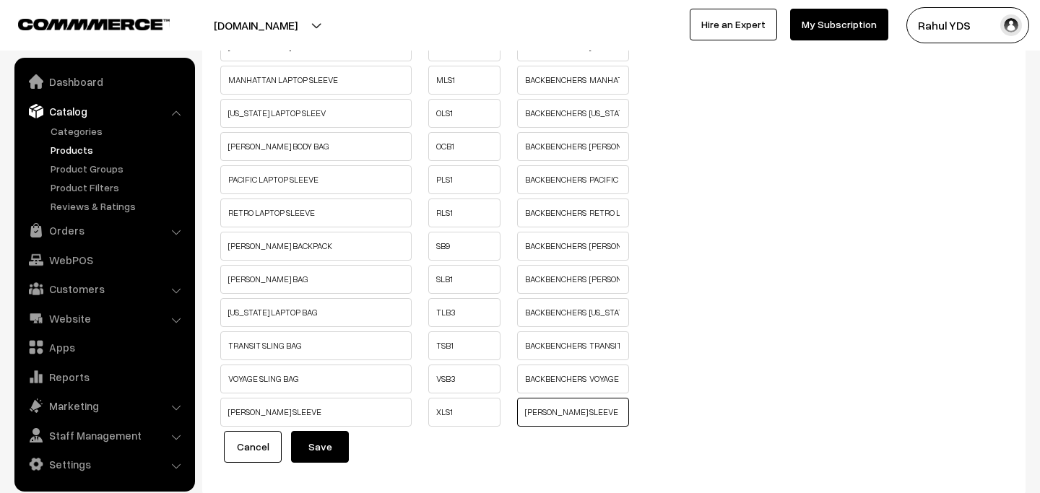
paste input "BACKBENCHERS"
type input "BACKBENCHERS XAVIER LAPTOP SLEEVE"
click at [315, 456] on button "Save" at bounding box center [320, 447] width 58 height 32
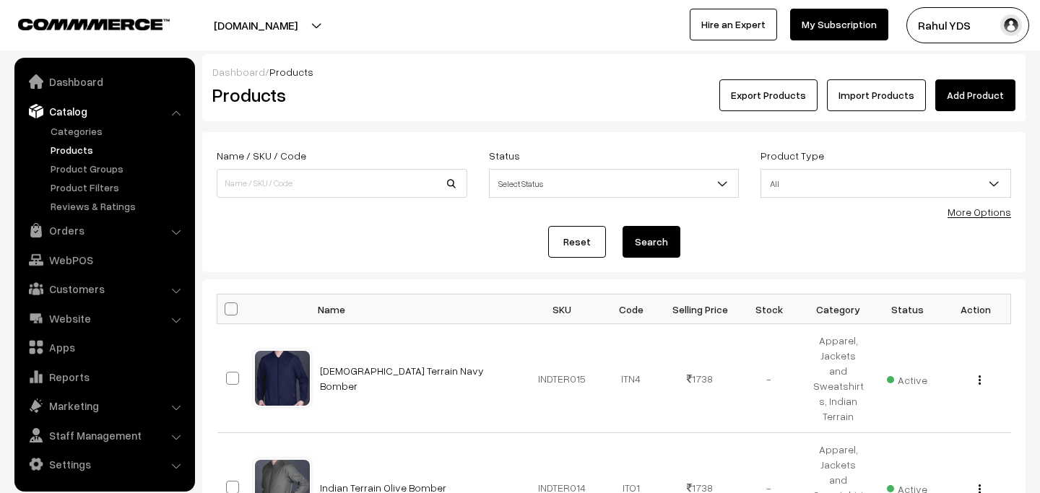
click at [990, 217] on link "More Options" at bounding box center [979, 212] width 64 height 12
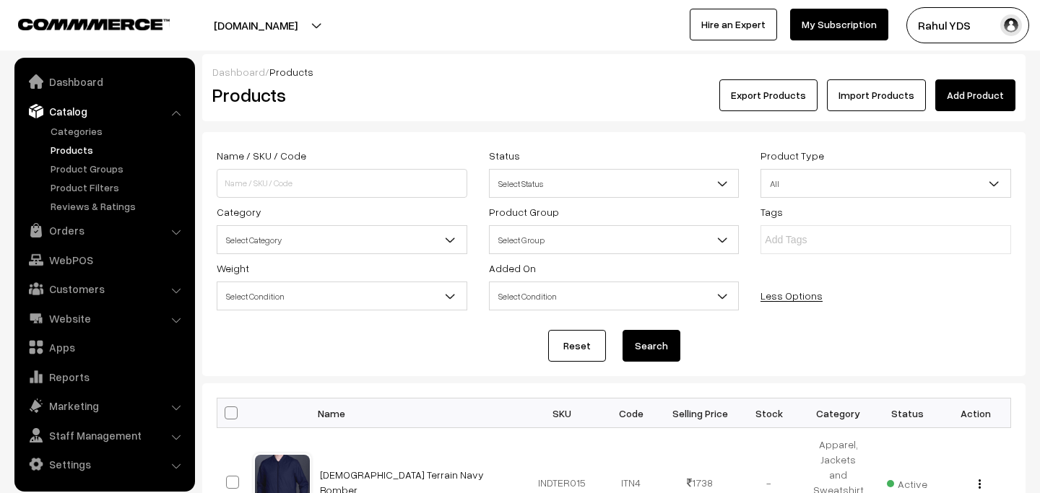
click at [354, 233] on span "Select Category" at bounding box center [341, 239] width 249 height 25
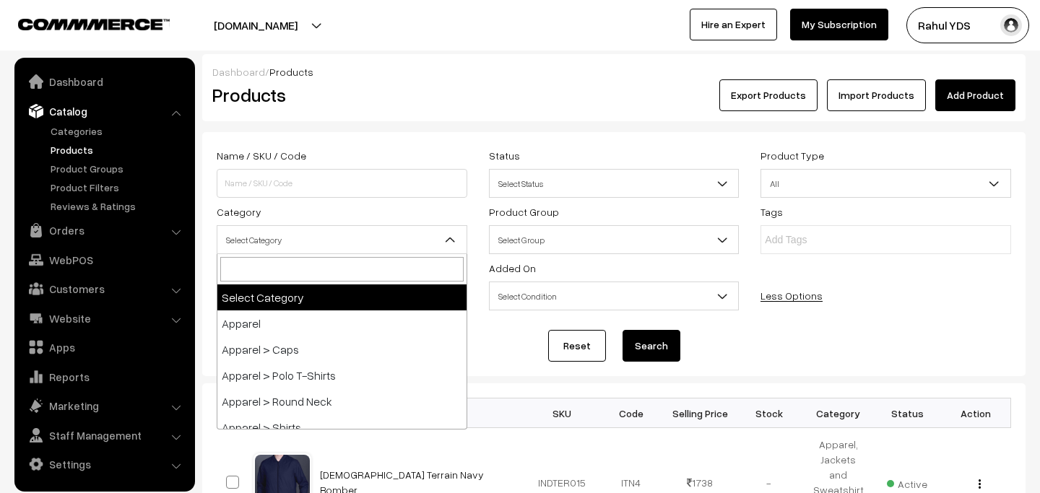
type input "MOOSARIO"
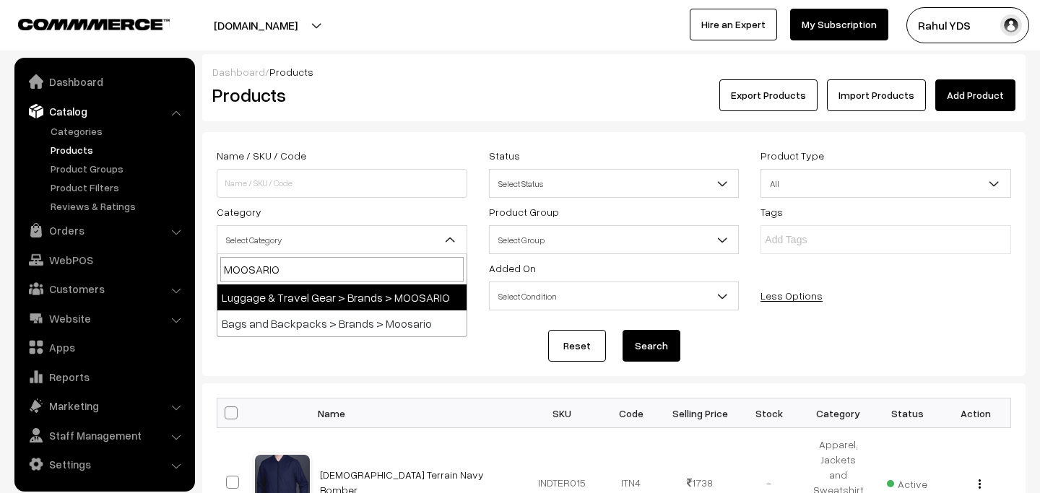
select select "71"
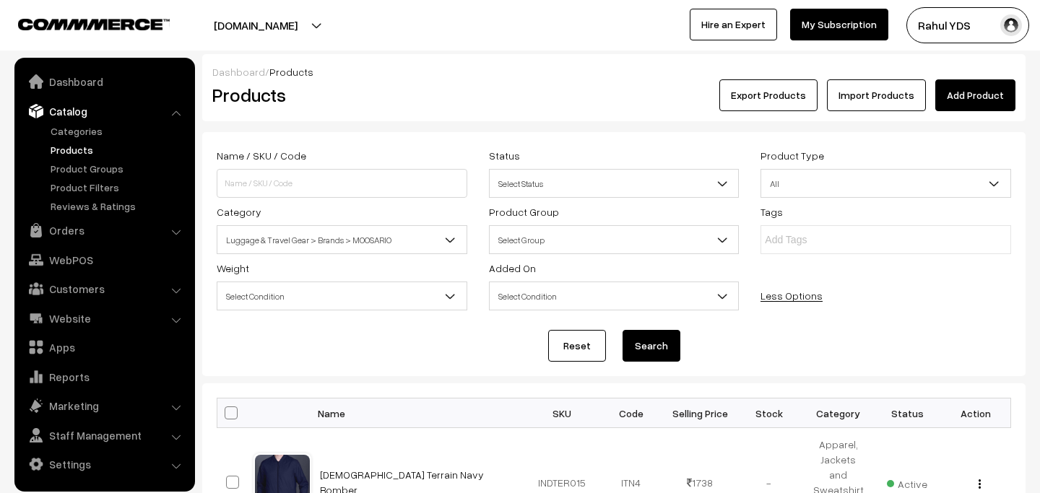
click at [669, 354] on button "Search" at bounding box center [651, 346] width 58 height 32
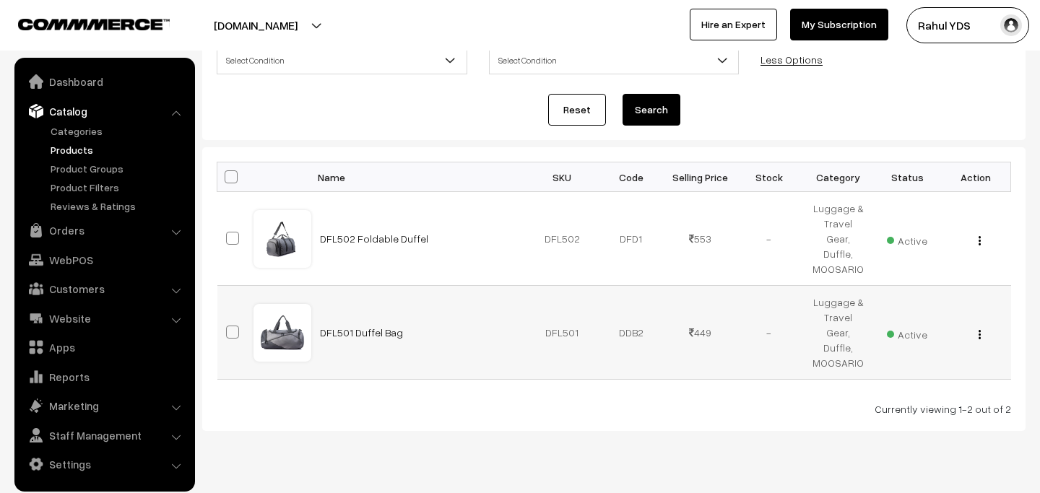
scroll to position [238, 0]
click at [234, 175] on span at bounding box center [231, 175] width 13 height 13
click at [227, 175] on input "checkbox" at bounding box center [221, 174] width 9 height 9
checkbox input "true"
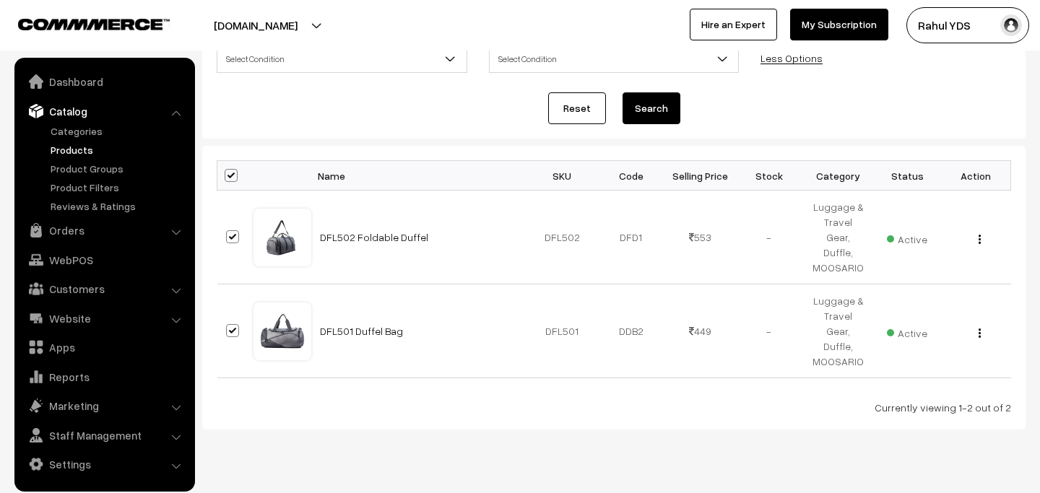
checkbox input "true"
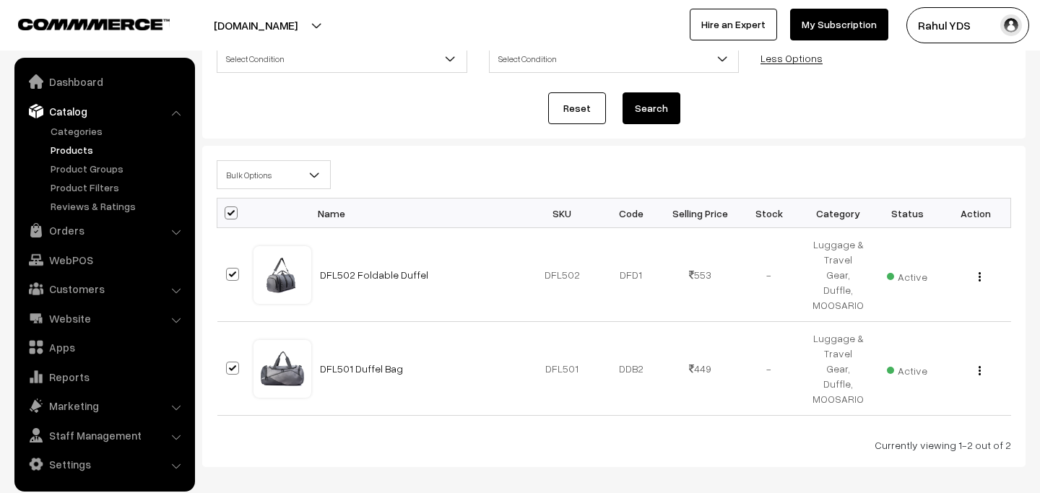
click at [263, 185] on span "Bulk Options" at bounding box center [273, 174] width 113 height 25
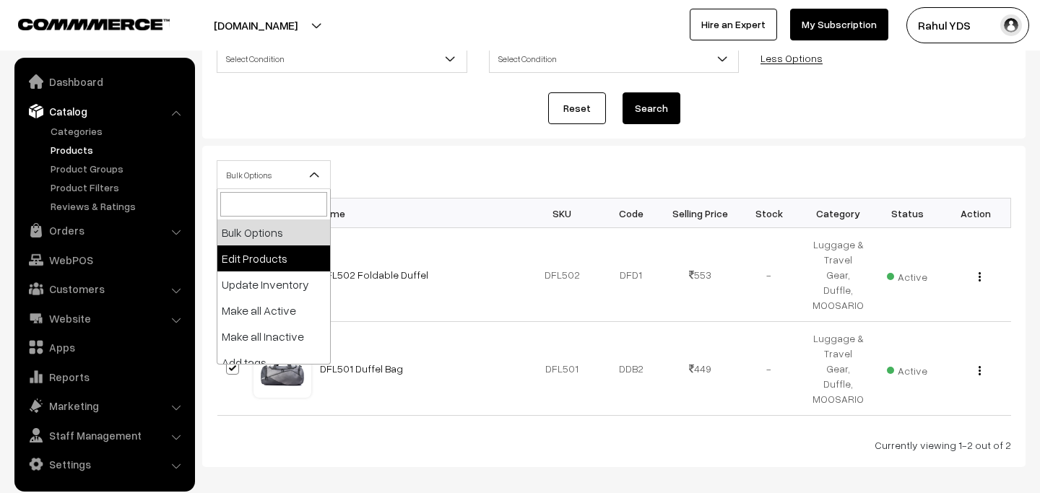
select select "editProduct"
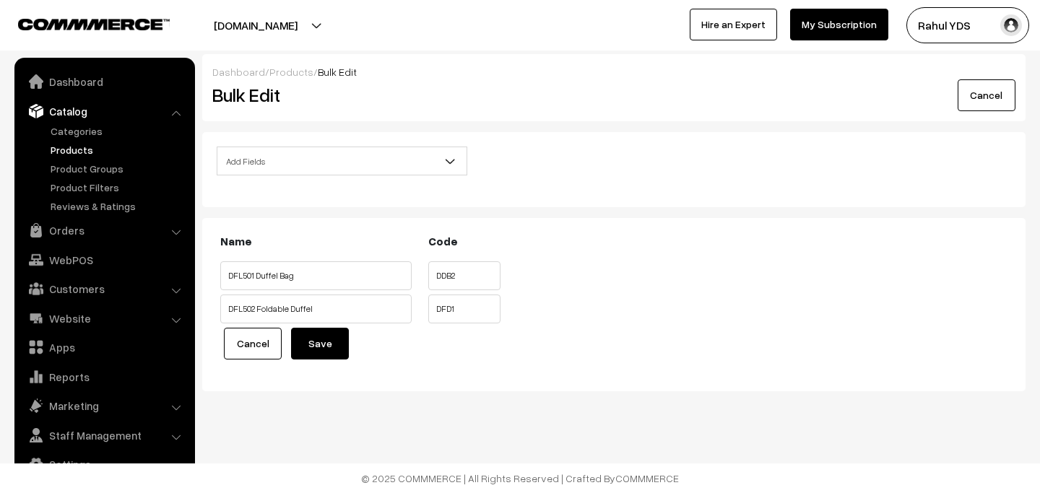
click at [347, 158] on span "Add Fields" at bounding box center [341, 161] width 249 height 25
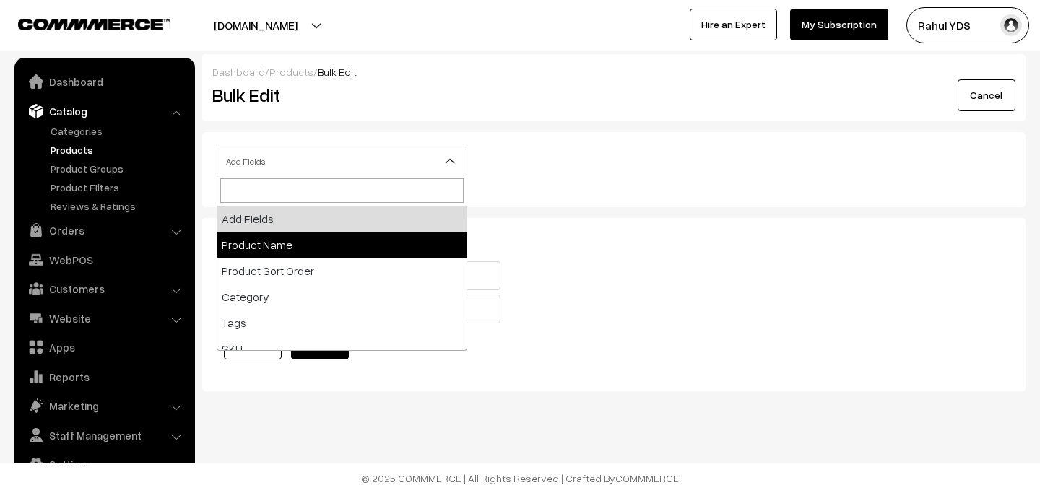
select select "name"
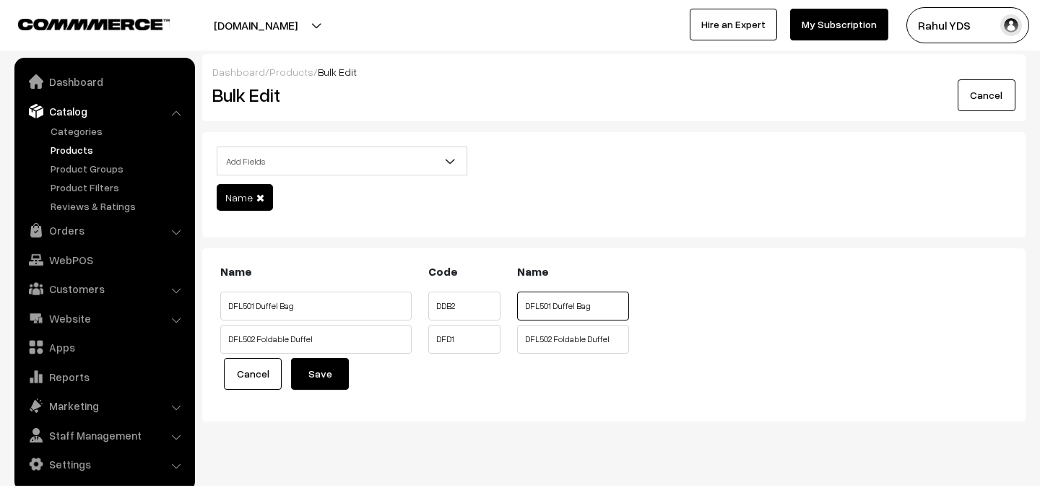
click at [536, 297] on input "DFL501 Duffel Bag" at bounding box center [573, 306] width 112 height 29
paste input "MOOSARIO"
type input "MOOSARIO DFL501 Duffel Bag"
click at [570, 342] on input "DFL502 Foldable Duffel" at bounding box center [573, 339] width 112 height 29
paste input "MOOSARIO"
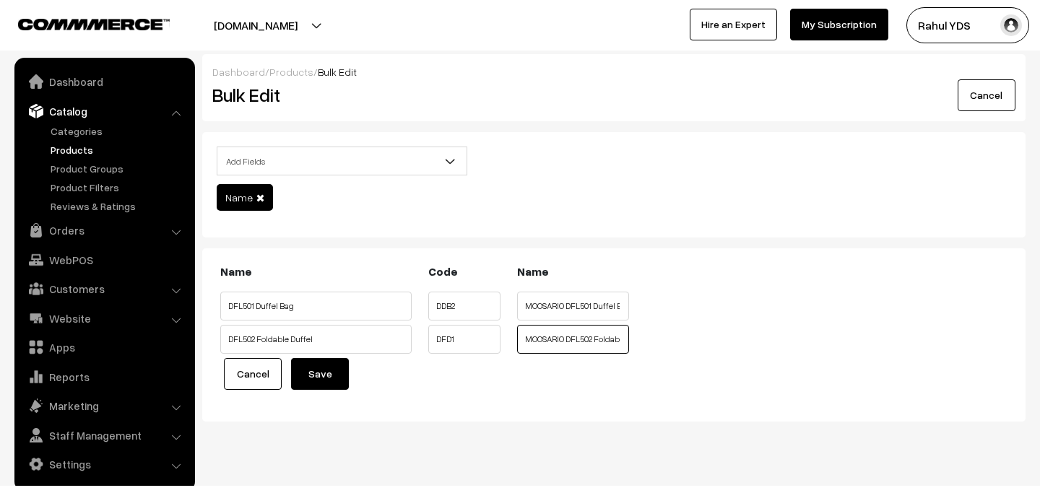
type input "MOOSARIO DFL502 Foldable Duffel"
click at [320, 371] on button "Save" at bounding box center [320, 374] width 58 height 32
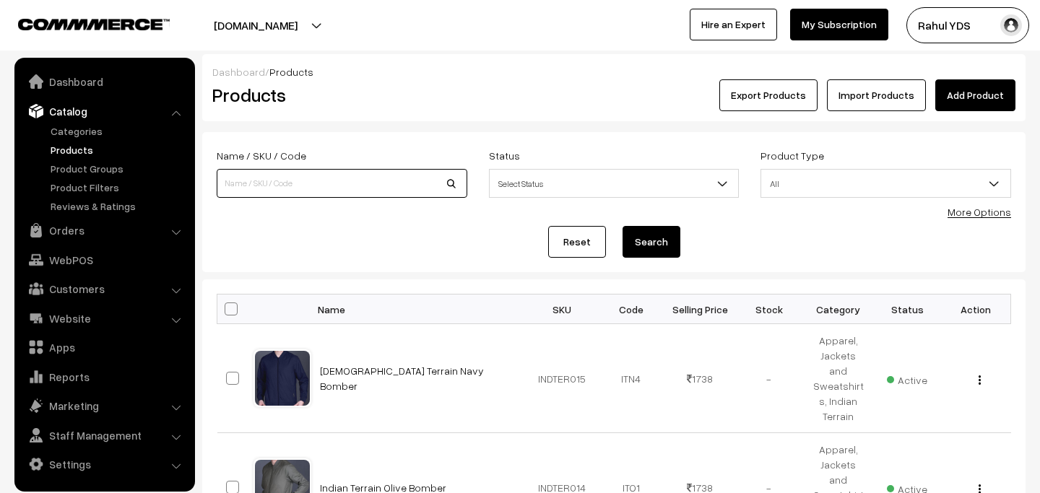
click at [396, 190] on input at bounding box center [342, 183] width 251 height 29
click at [992, 211] on link "More Options" at bounding box center [979, 212] width 64 height 12
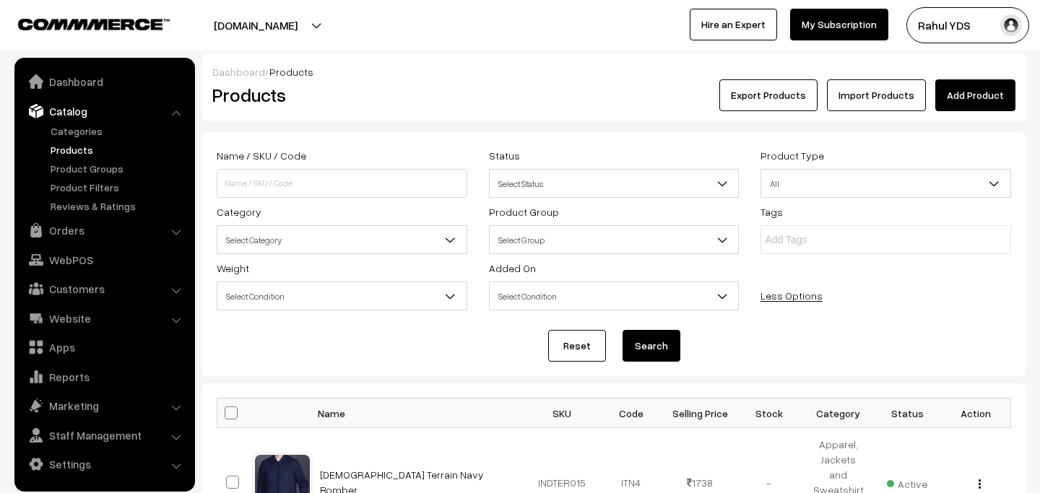
click at [334, 241] on span "Select Category" at bounding box center [341, 239] width 249 height 25
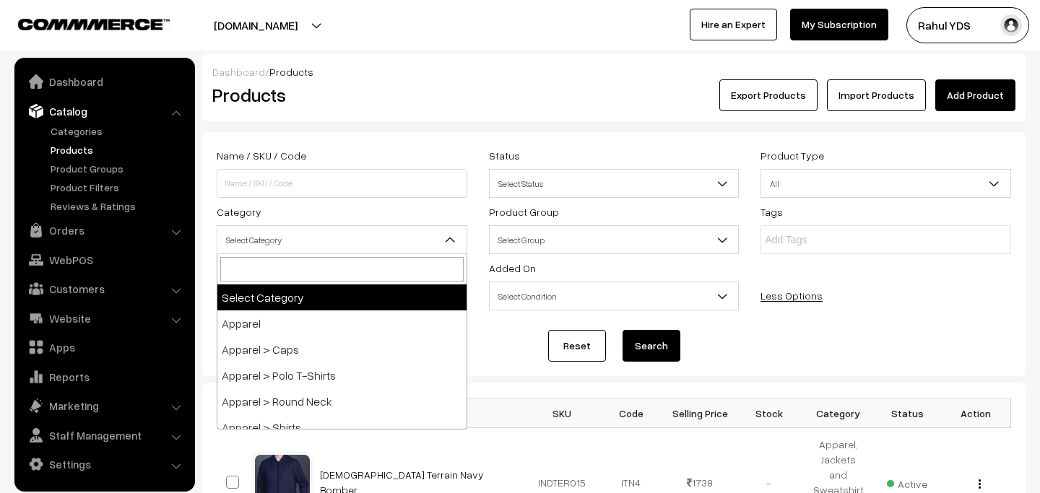
type input "MOOSARIO"
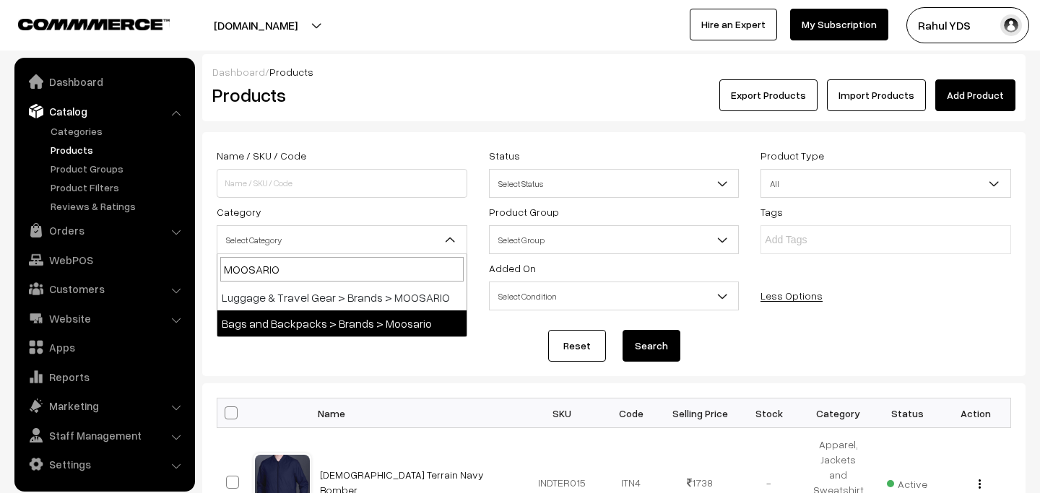
select select "72"
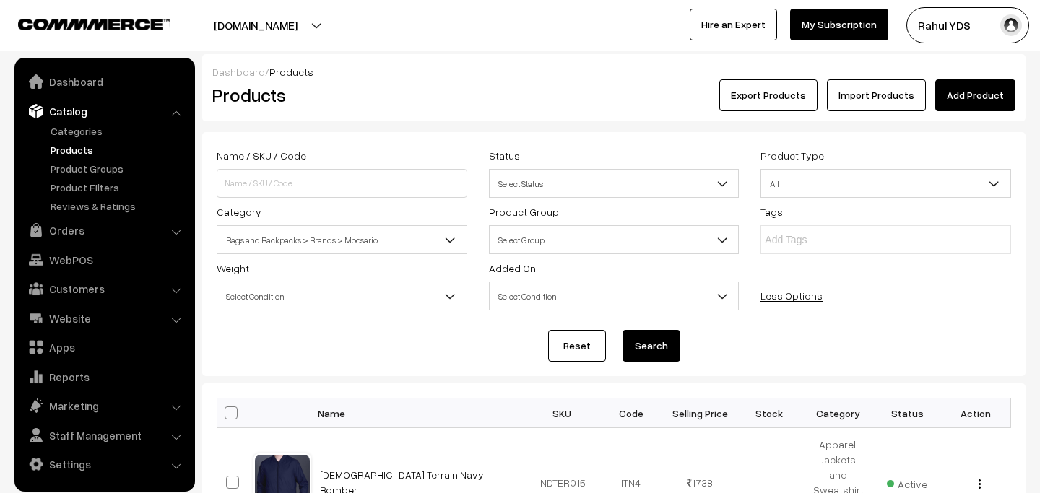
click at [651, 342] on button "Search" at bounding box center [651, 346] width 58 height 32
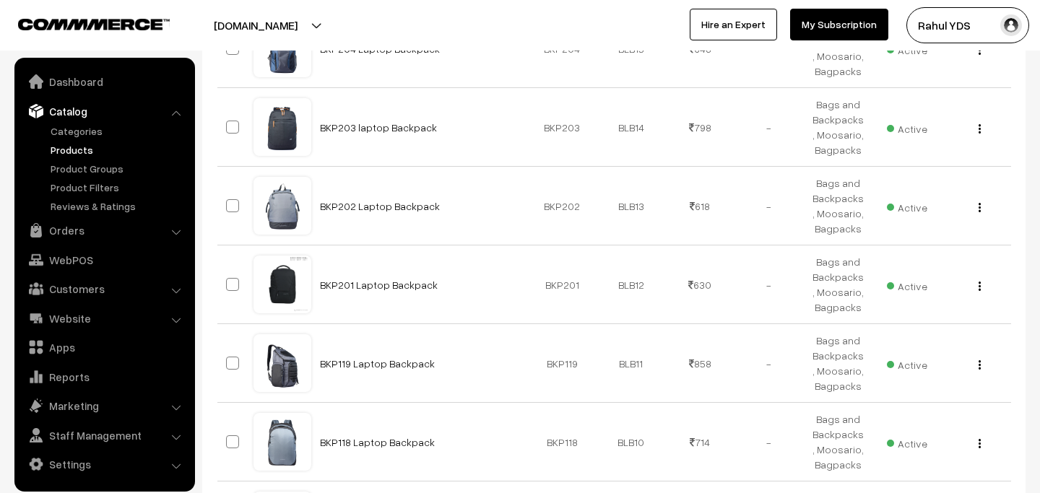
scroll to position [903, 0]
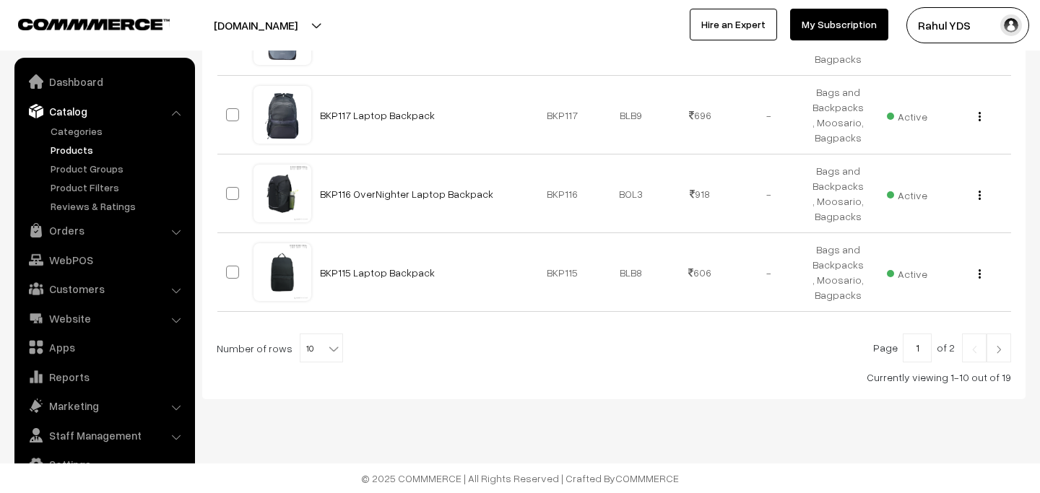
click at [313, 353] on span "10" at bounding box center [321, 348] width 42 height 29
select select "40"
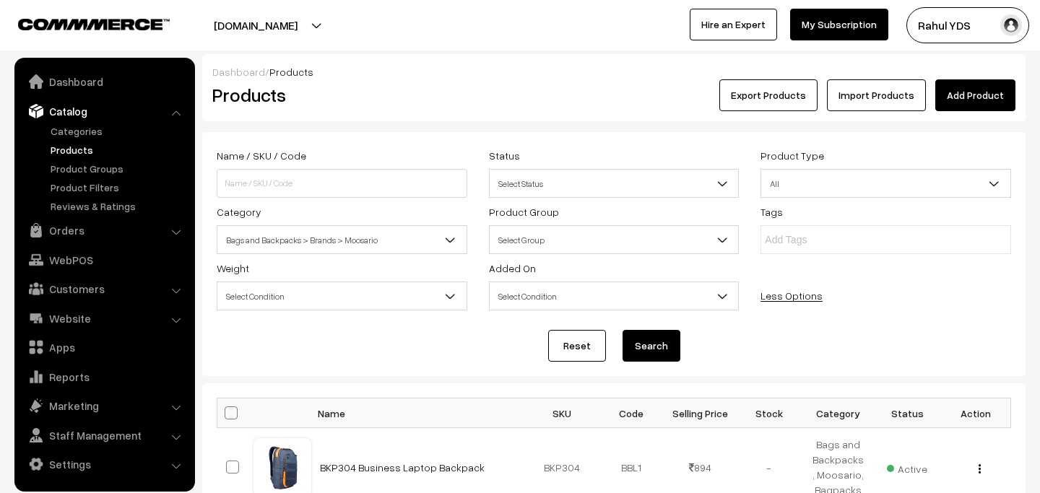
click at [233, 412] on span at bounding box center [231, 413] width 13 height 13
click at [227, 412] on input "checkbox" at bounding box center [221, 412] width 9 height 9
checkbox input "true"
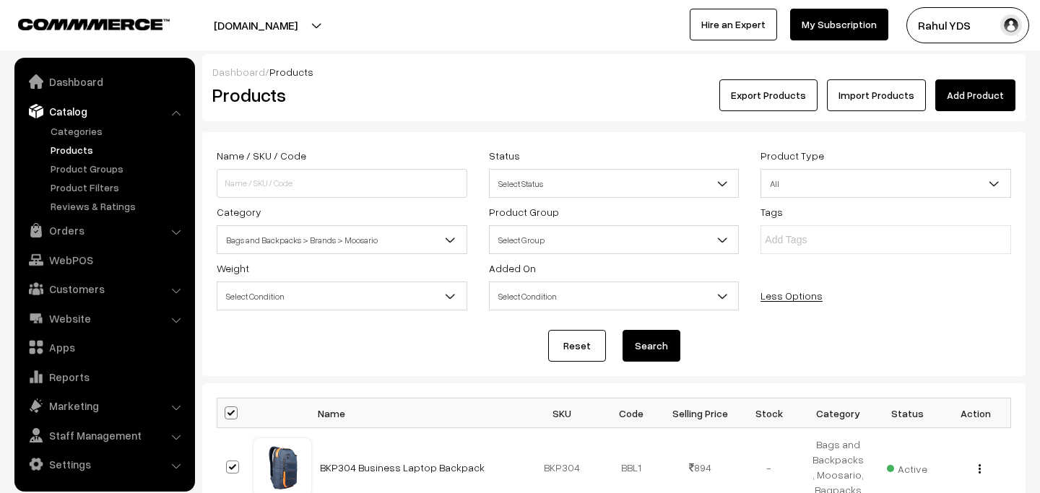
checkbox input "true"
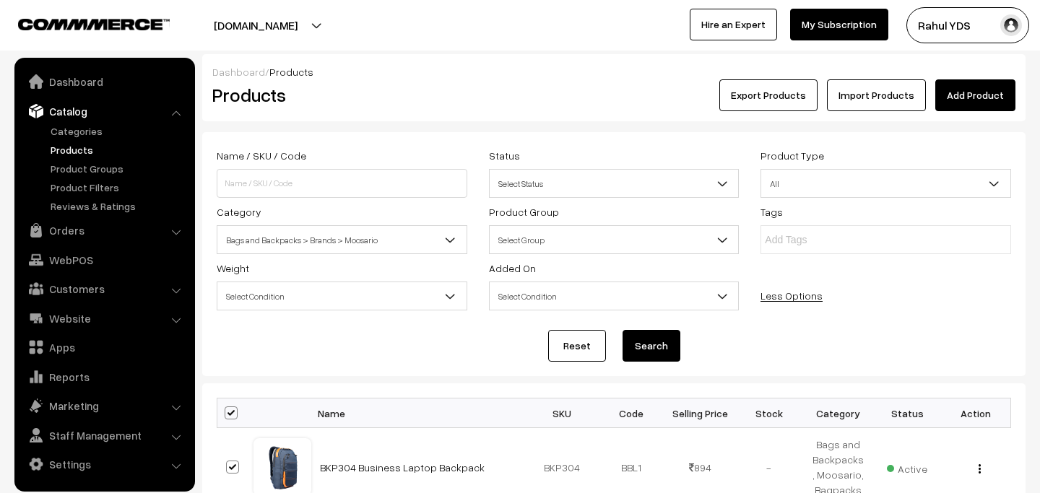
checkbox input "true"
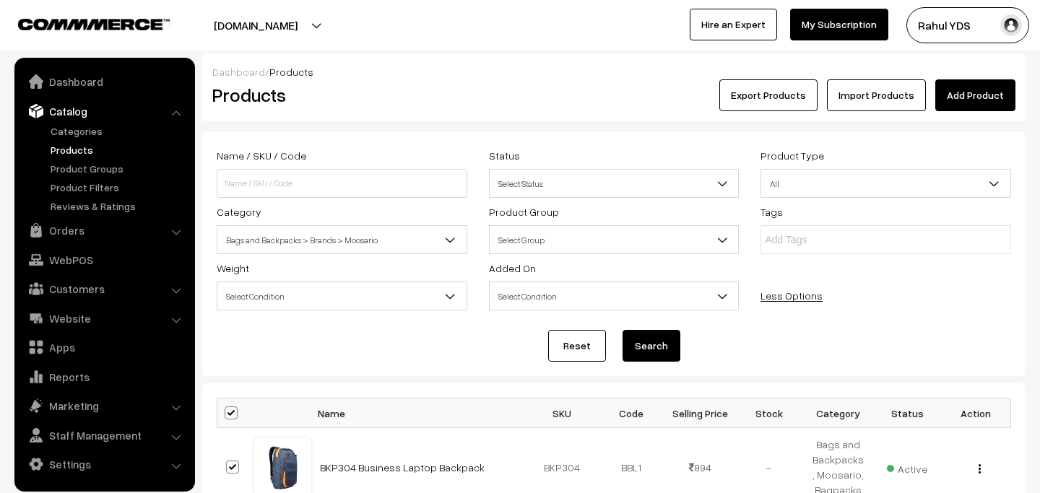
checkbox input "true"
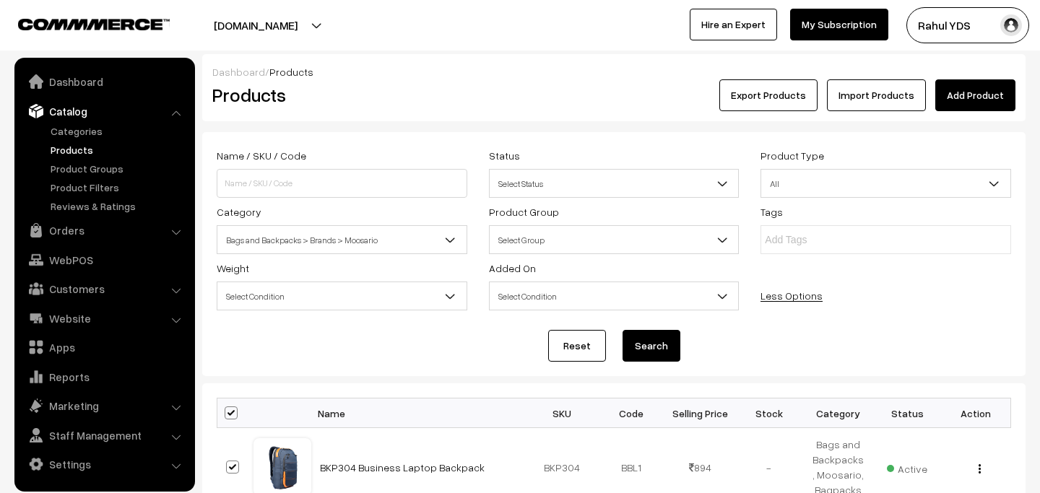
checkbox input "true"
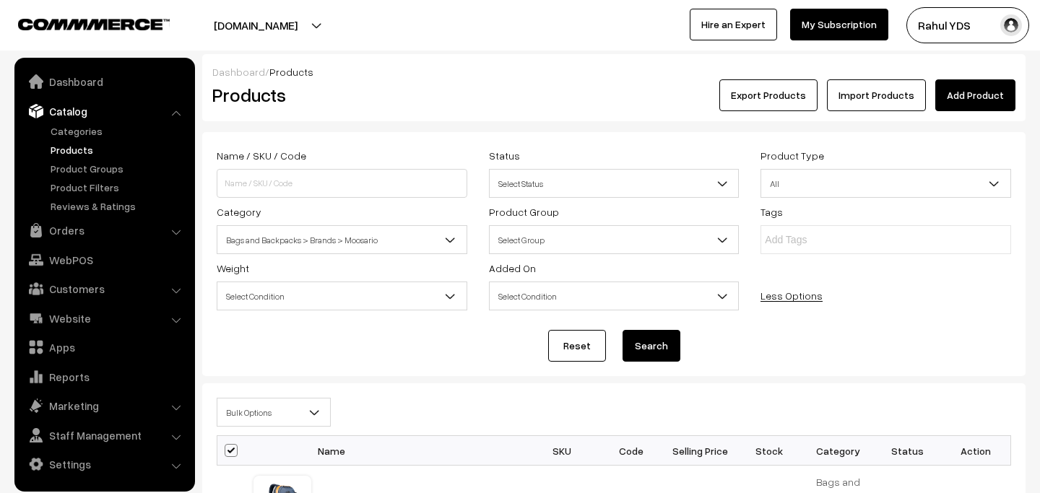
click at [267, 412] on span "Bulk Options" at bounding box center [273, 412] width 113 height 25
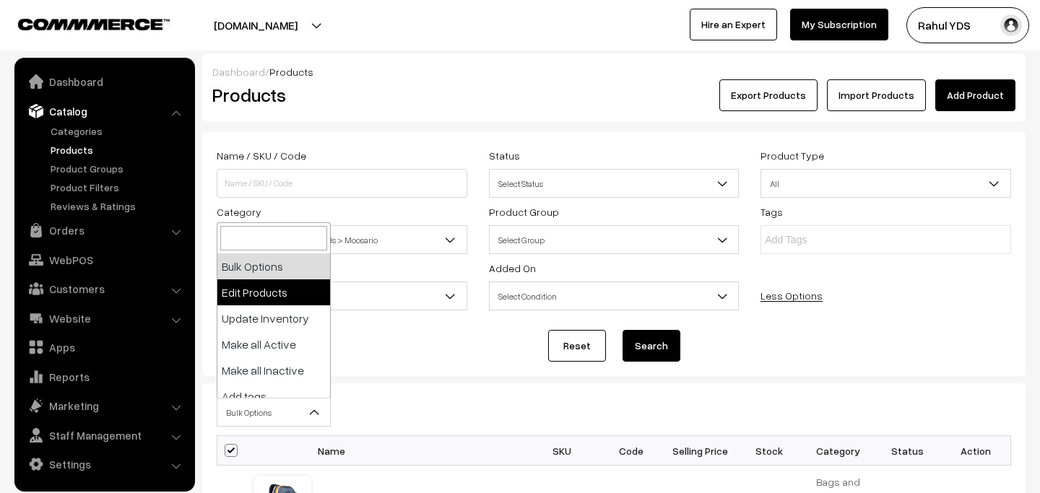
select select "editProduct"
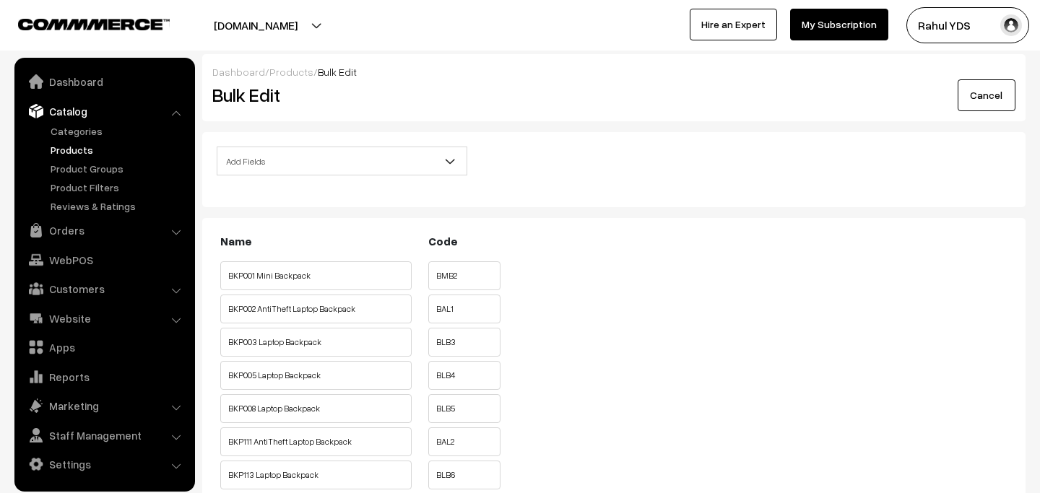
click at [348, 171] on span "Add Fields" at bounding box center [341, 161] width 249 height 25
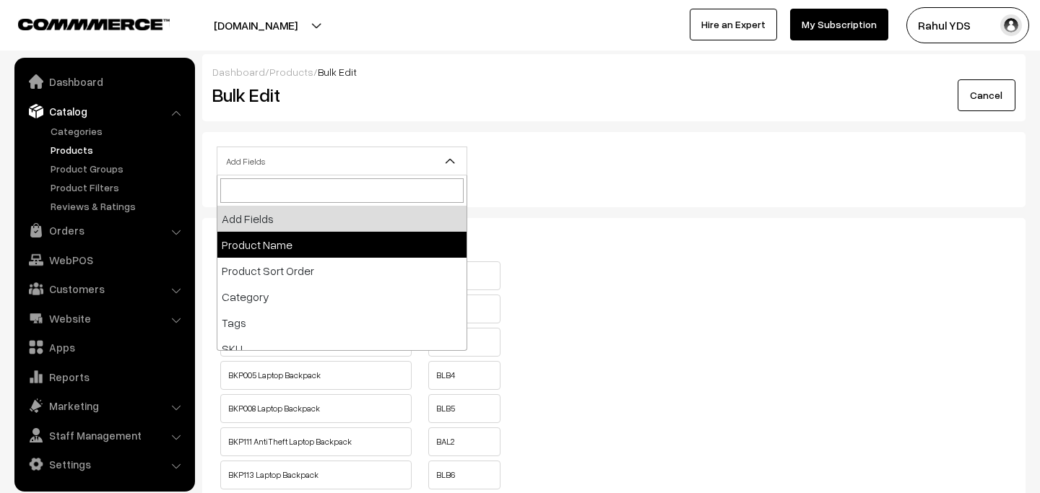
select select "name"
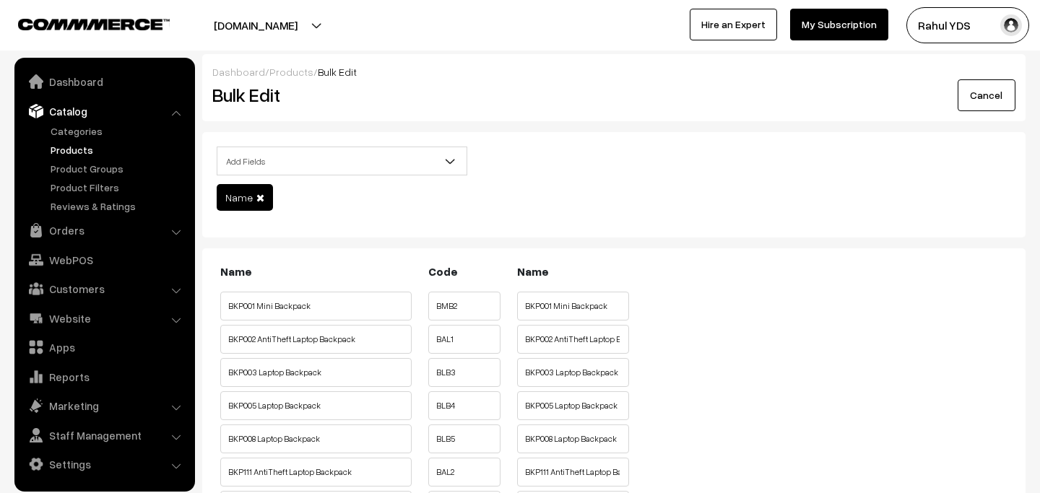
click at [363, 301] on input "BKP001 Mini Backpack" at bounding box center [315, 306] width 191 height 29
click at [542, 299] on input "BKP001 Mini Backpack" at bounding box center [573, 306] width 112 height 29
paste input "MOOSARIO"
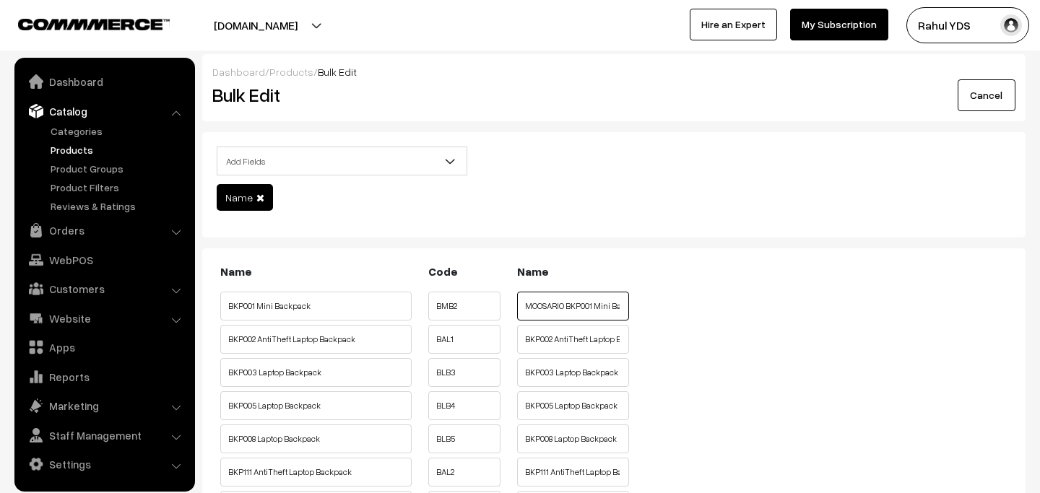
type input "MOOSARIO BKP001 Mini Backpack"
paste input "MOOSARIO"
type input "MOOSARIO BKP002 AntiTheft Laptop Backpack"
paste input "MOOSARIO"
type input "MOOSARIO BKP003 Laptop Backpack"
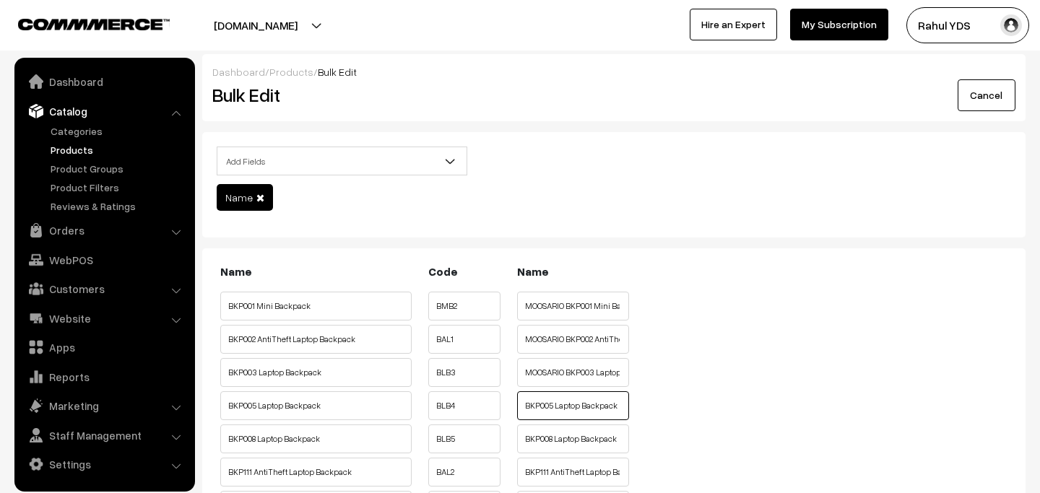
paste input "MOOSARIO"
type input "MOOSARIO BKP005 Laptop Backpack"
paste input "MOOSARIO"
type input "MOOSARIO BKP008 Laptop Backpack"
paste input "MOOSARIO"
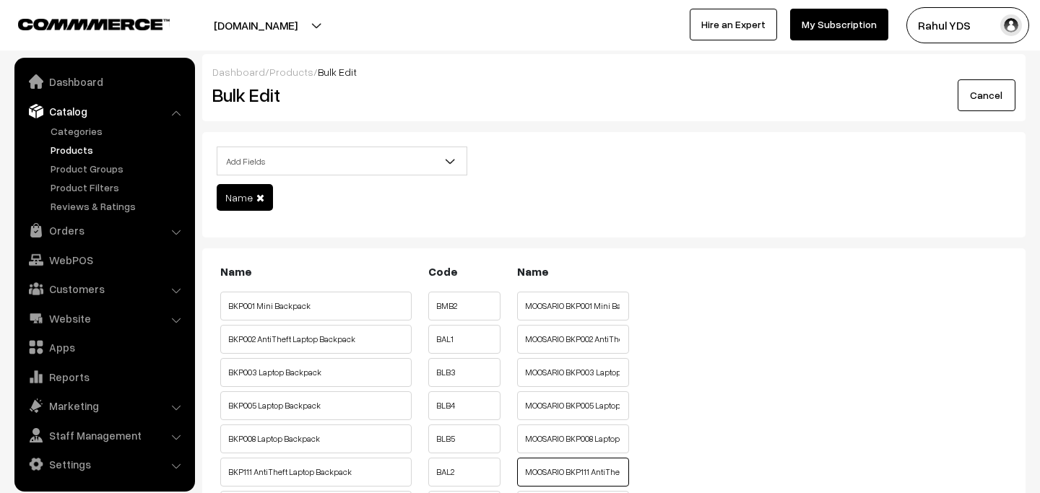
type input "MOOSARIO BKP111 AntiTheft Laptop Backpack"
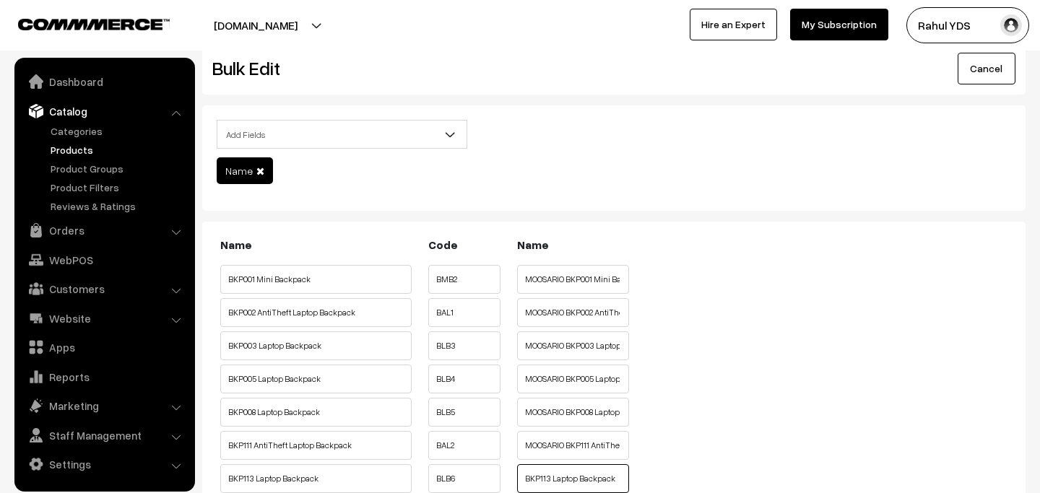
paste input "MOOSARIO"
type input "MOOSARIO BKP113 Laptop Backpack"
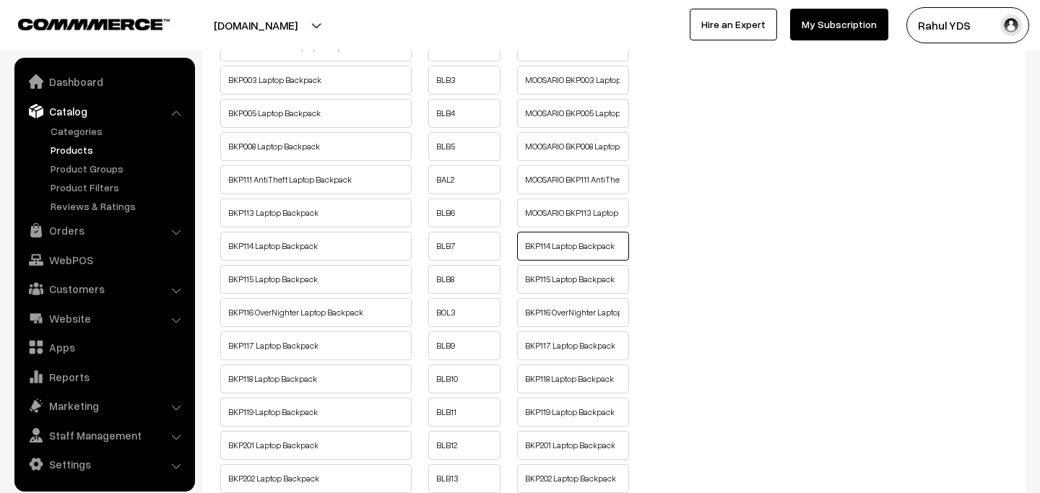
paste input "MOOSARIO"
type input "MOOSARIO BKP114 Laptop Backpack"
paste input "MOOSARIO"
type input "MOOSARIO BKP115 Laptop Backpack"
paste input "MOOSARIO"
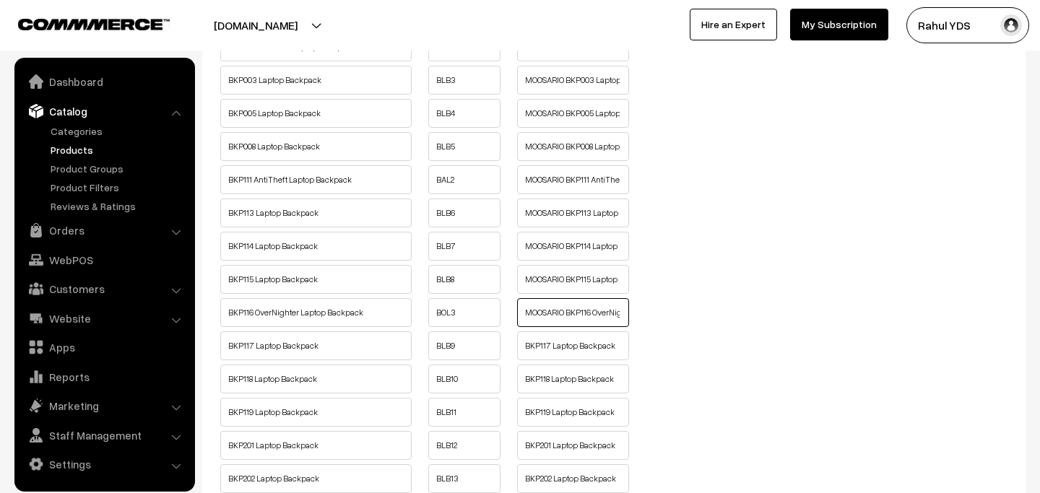
type input "MOOSARIO BKP116 OverNighter Laptop Backpack"
paste input "MOOSARIO"
type input "MOOSARIO BKP117 Laptop Backpack"
paste input "MOOSARIO"
type input "MOOSARIO BKP118 Laptop Backpack"
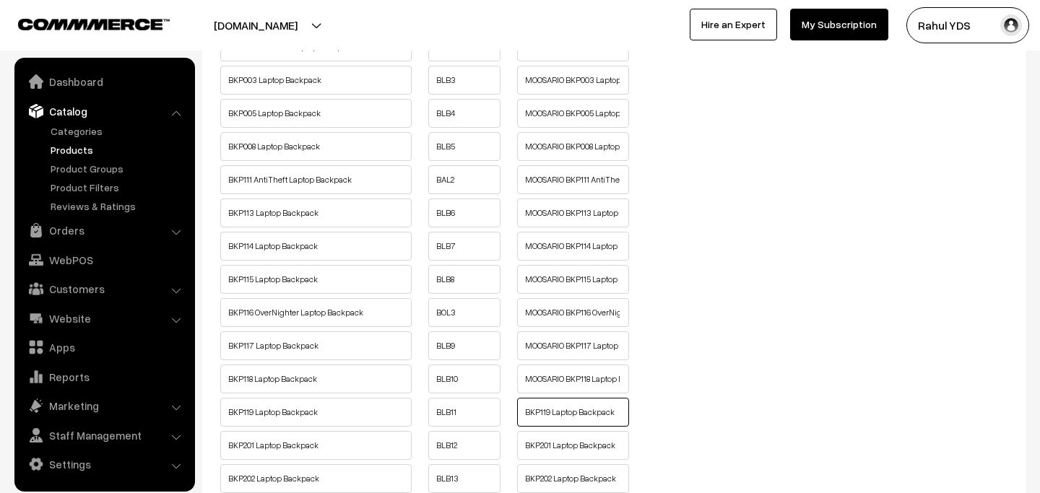
paste input "MOOSARIO"
type input "MOOSARIO BKP119 Laptop Backpack"
paste input "MOOSARIO"
type input "MOOSARIO BKP201 Laptop Backpack"
paste input "MOOSARIO"
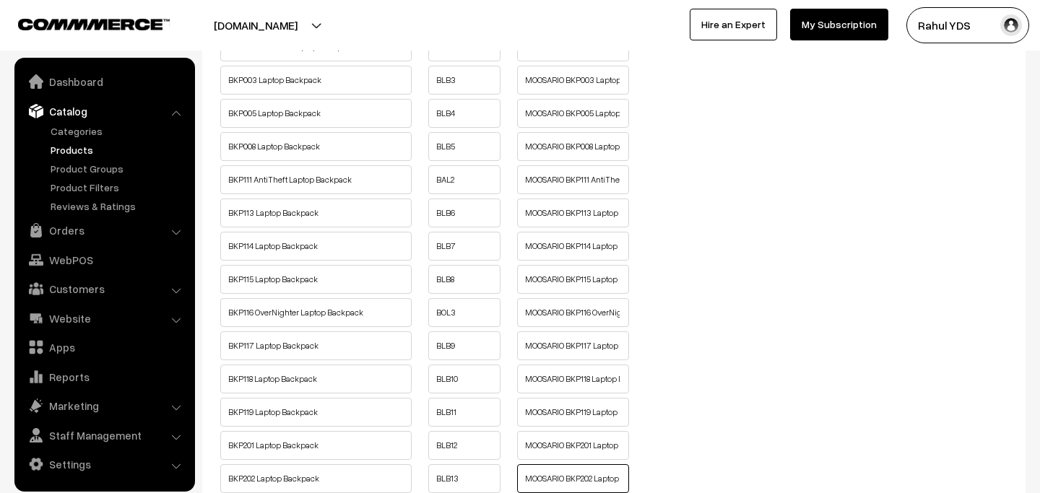
type input "MOOSARIO BKP202 Laptop Backpack"
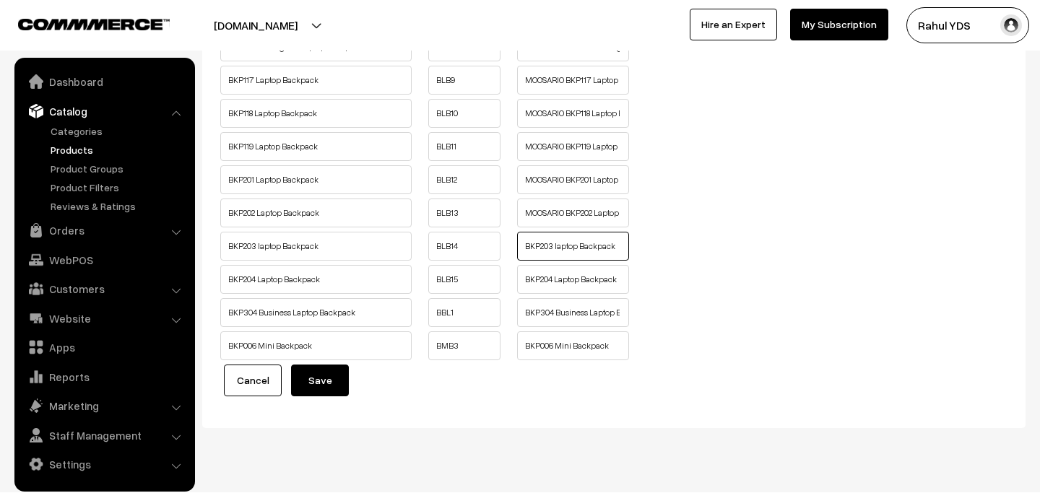
paste input "MOOSARIO"
type input "MOOSARIO BKP203 laptop Backpack"
paste input "MOOSARIO"
type input "MOOSARIO BKP204 Laptop Backpack"
paste input "MOOSARIO"
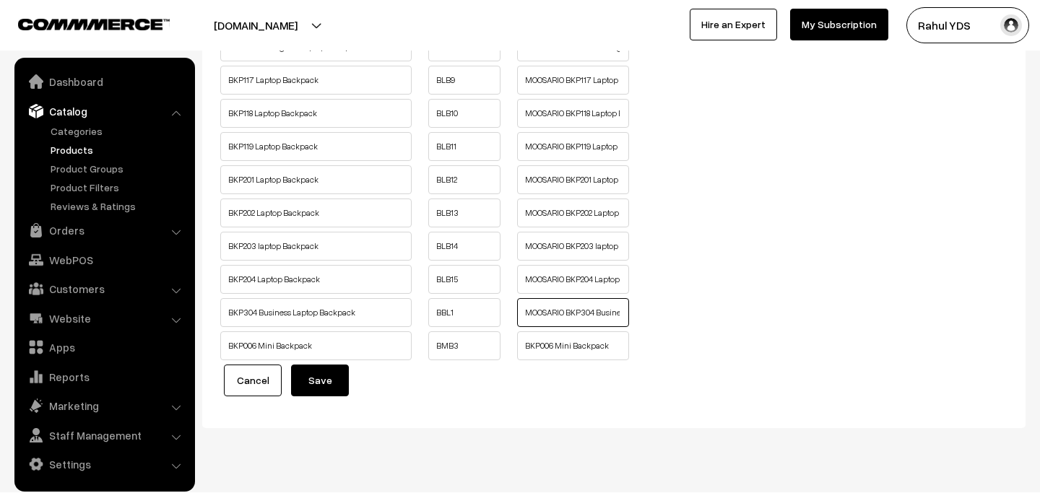
type input "MOOSARIO BKP304 Business Laptop Backpack"
paste input "MOOSARIO"
type input "MOOSARIO BKP006 Mini Backpack"
click at [325, 382] on button "Save" at bounding box center [320, 381] width 58 height 32
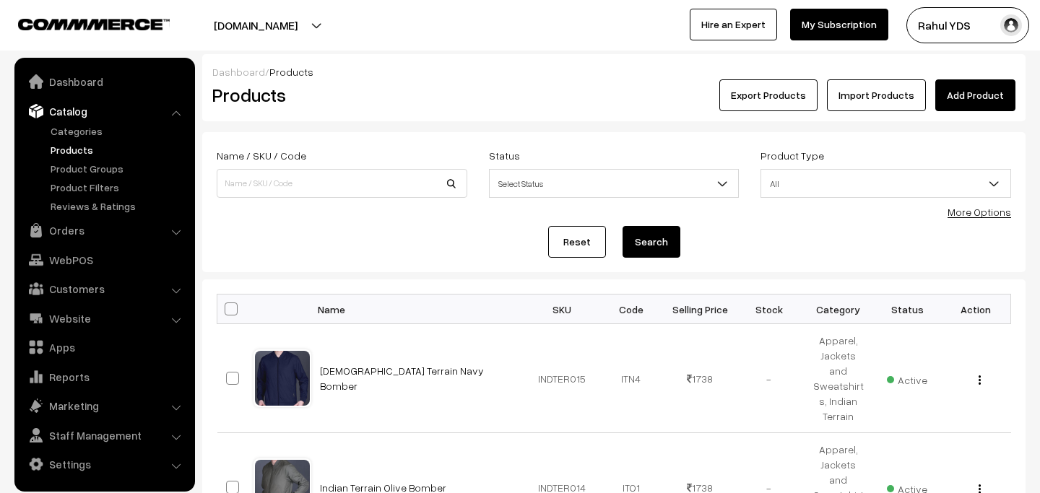
click at [983, 217] on link "More Options" at bounding box center [979, 212] width 64 height 12
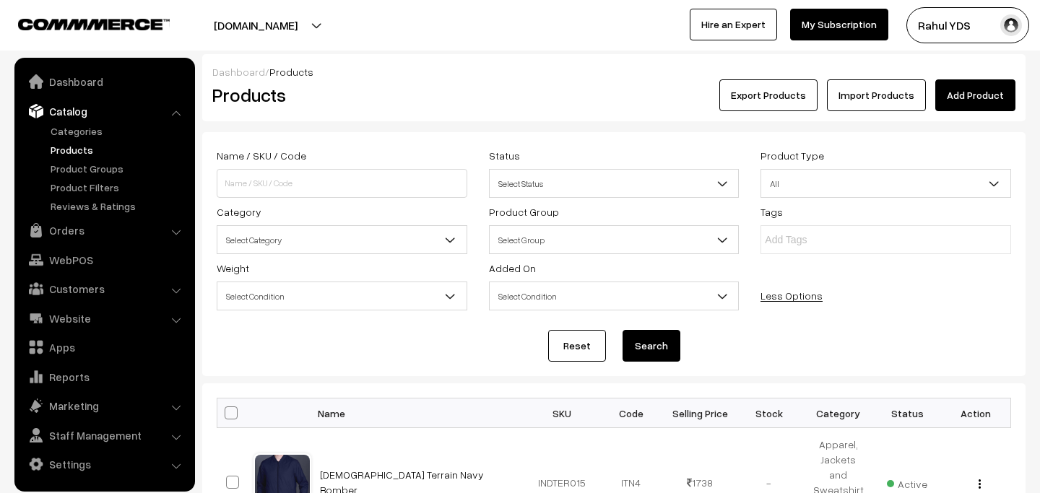
click at [315, 255] on div "Name / SKU / Code Status Select Status Active Inactive Select Status Product Ty…" at bounding box center [614, 231] width 816 height 169
click at [310, 225] on span "Select Category" at bounding box center [342, 239] width 251 height 29
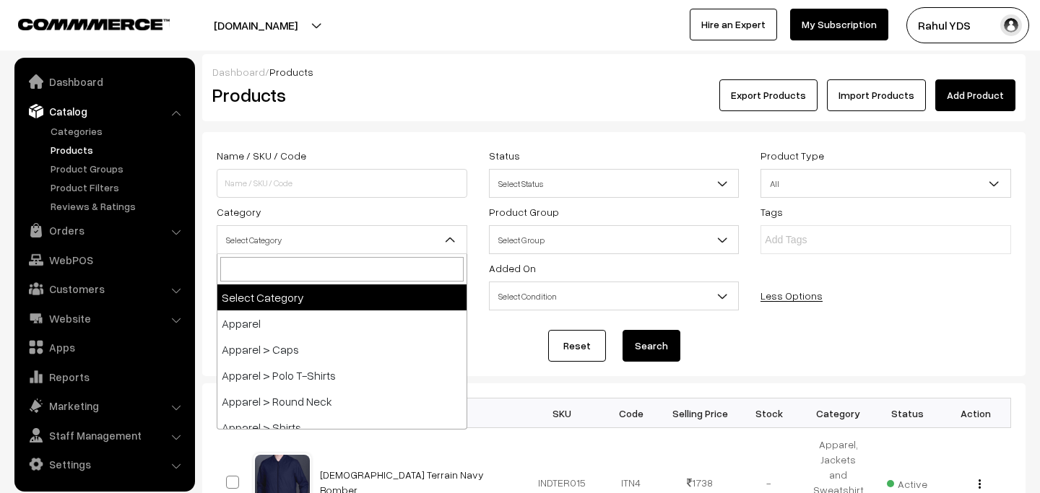
type input "TUCAO"
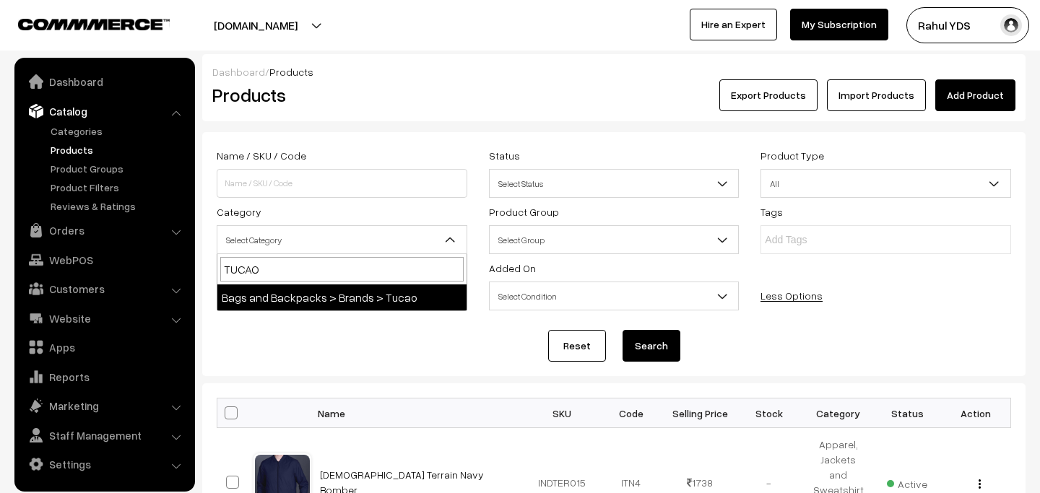
select select "90"
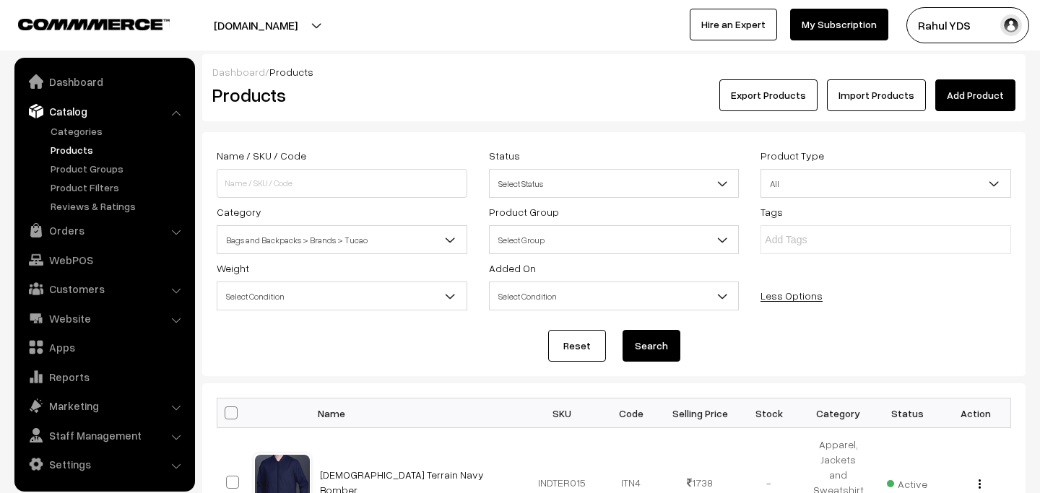
click at [649, 338] on button "Search" at bounding box center [651, 346] width 58 height 32
click at [231, 416] on span at bounding box center [231, 413] width 13 height 13
click at [227, 416] on input "checkbox" at bounding box center [221, 412] width 9 height 9
checkbox input "true"
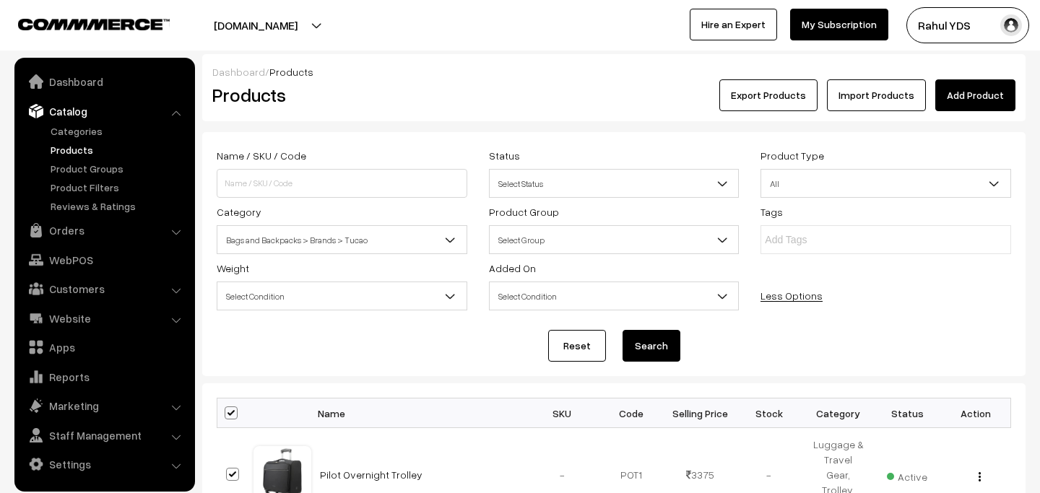
checkbox input "true"
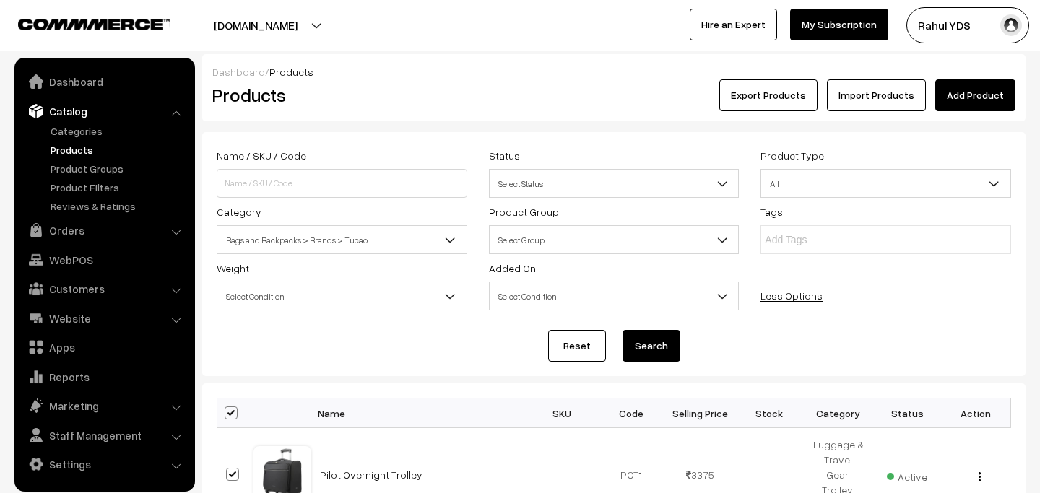
checkbox input "true"
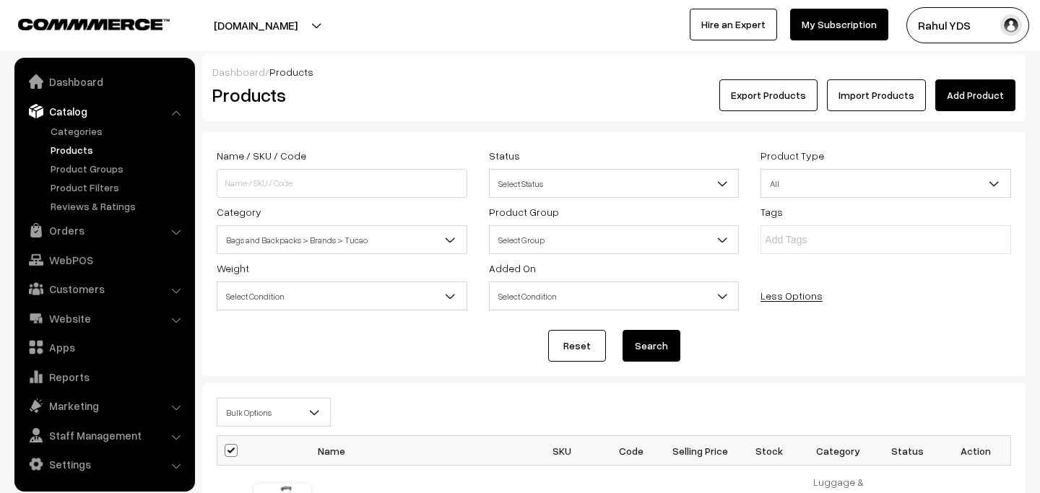
click at [285, 420] on span "Bulk Options" at bounding box center [273, 412] width 113 height 25
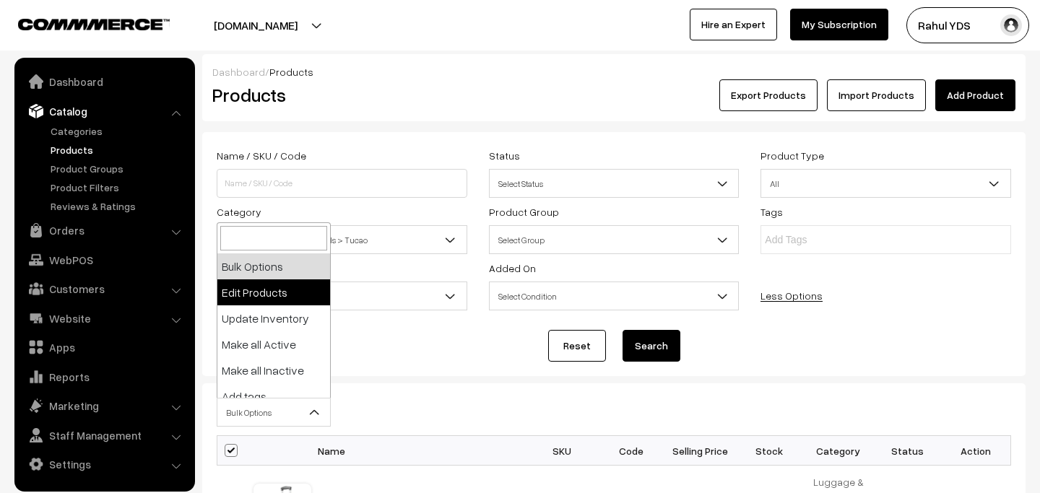
select select "editProduct"
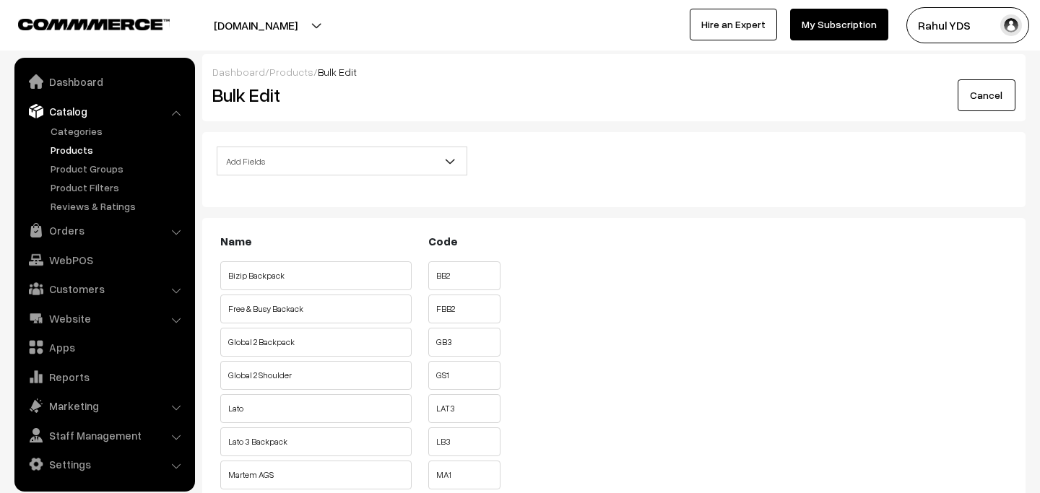
click at [371, 168] on span "Add Fields" at bounding box center [341, 161] width 249 height 25
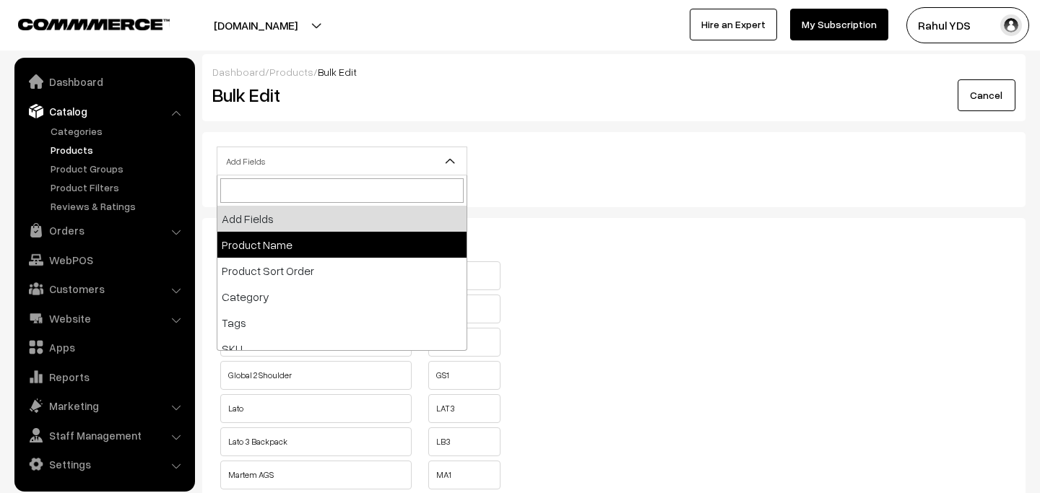
select select "name"
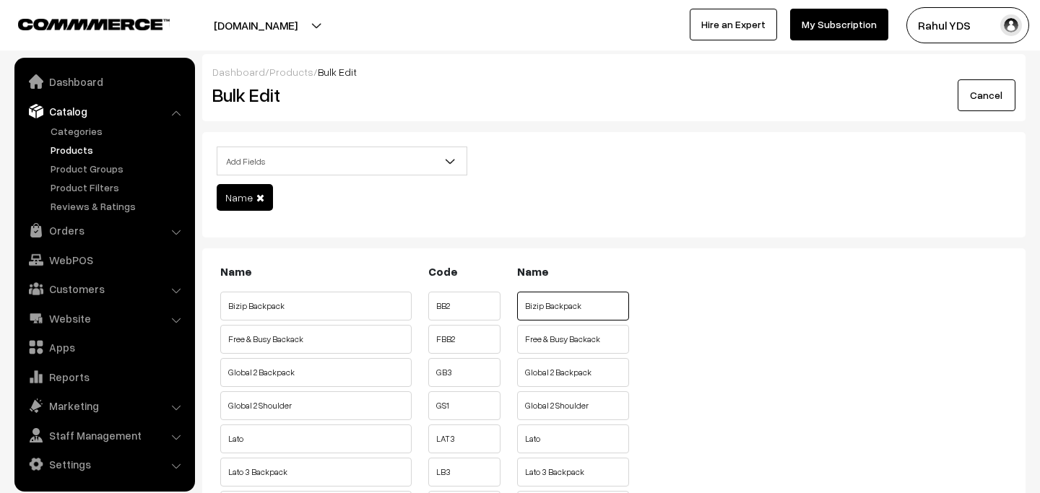
click at [544, 310] on input "Bizip Backpack" at bounding box center [573, 306] width 112 height 29
paste input "TUCAO"
type input "TUCAO Bizip Backpack"
paste input "TUCAO"
type input "TUCAO Free & Busy Backack"
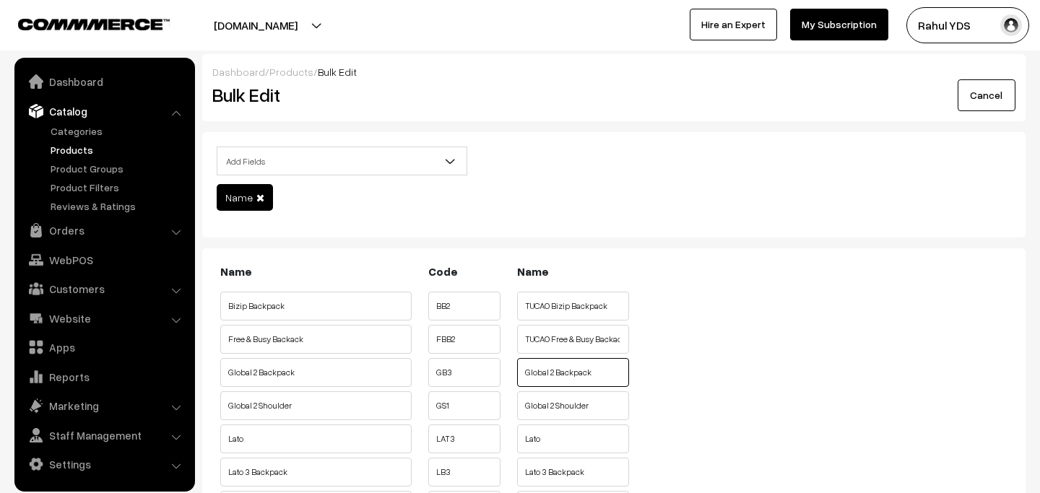
paste input "TUCAO"
type input "TUCAO Global 2 Backpack"
paste input "TUCAO"
type input "TUCAO Global 2 Shoulder"
paste input "TUCAO"
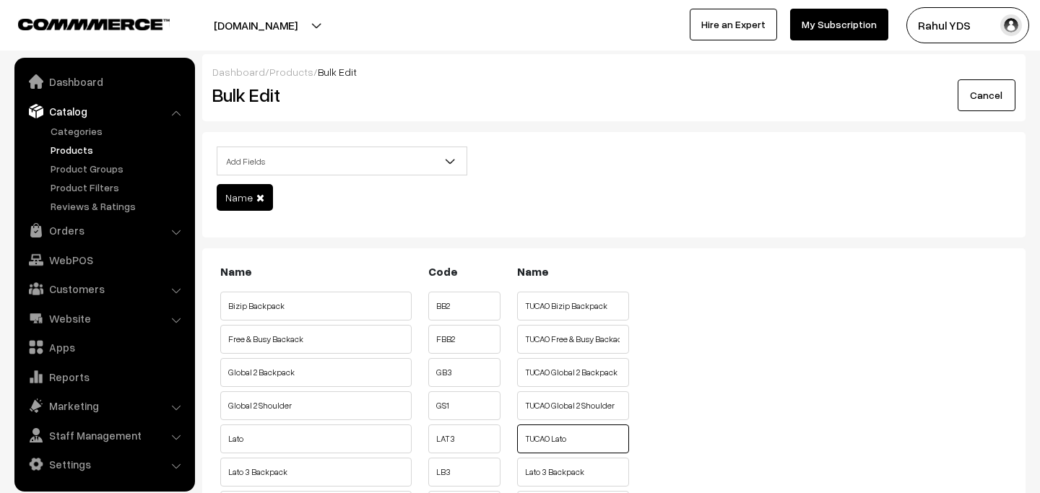
type input "TUCAO Lato"
paste input "TUCAO"
type input "TUCAO Lato 3 Backpack"
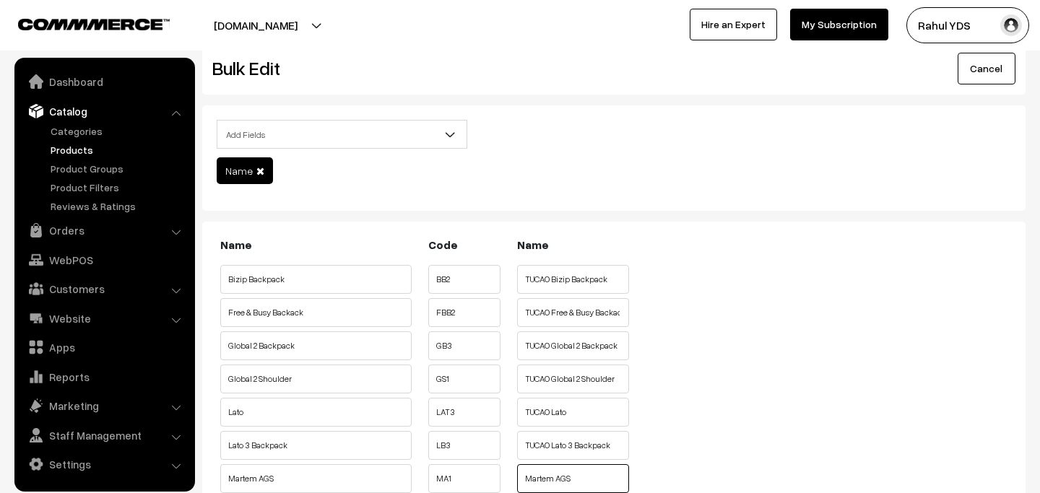
paste input "TUCAO"
type input "TUCAO Martem AGS"
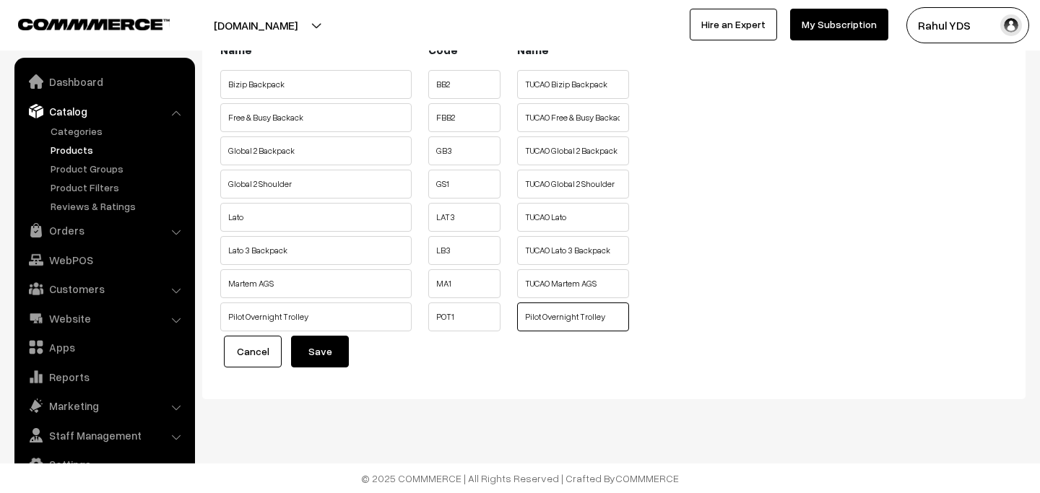
paste input "TUCAO"
type input "TUCAO Pilot Overnight Trolley"
click at [318, 356] on button "Save" at bounding box center [320, 352] width 58 height 32
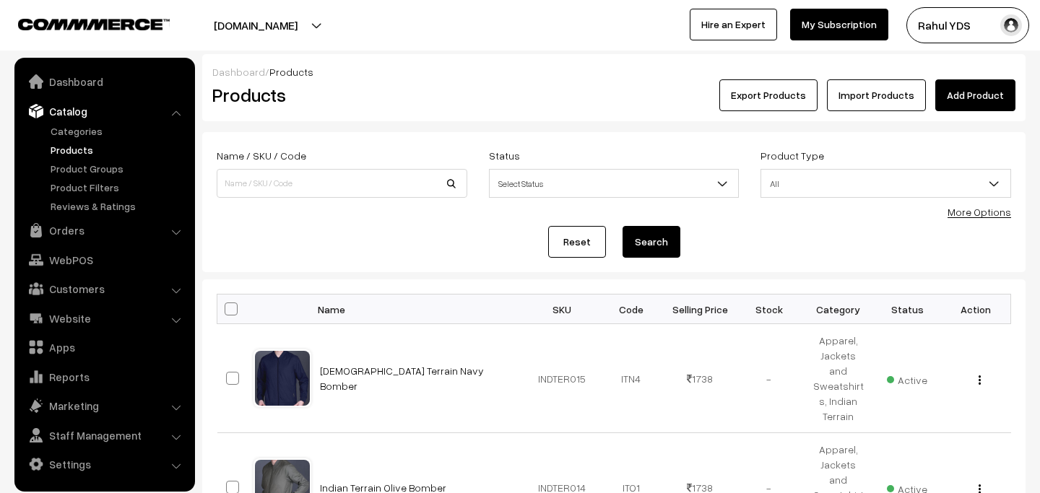
click at [981, 213] on link "More Options" at bounding box center [979, 212] width 64 height 12
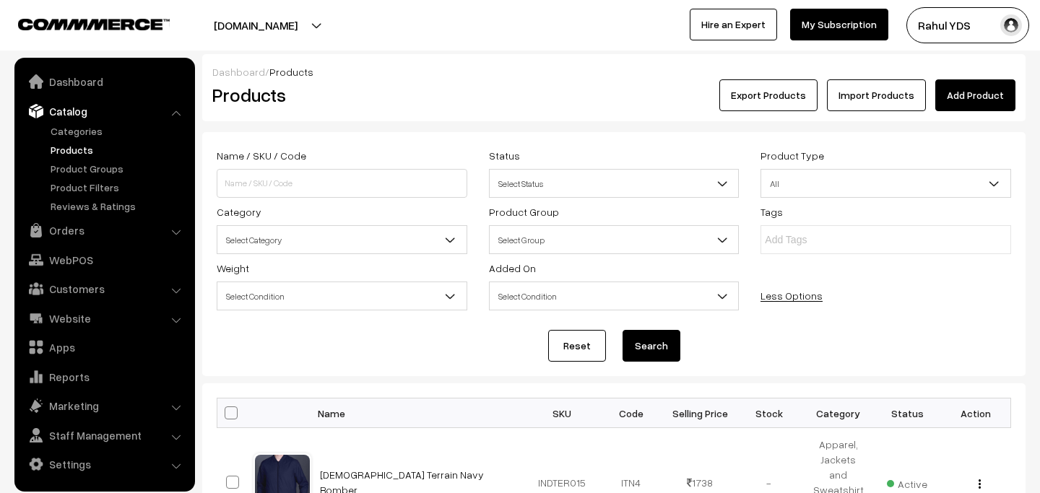
click at [407, 248] on span "Select Category" at bounding box center [341, 239] width 249 height 25
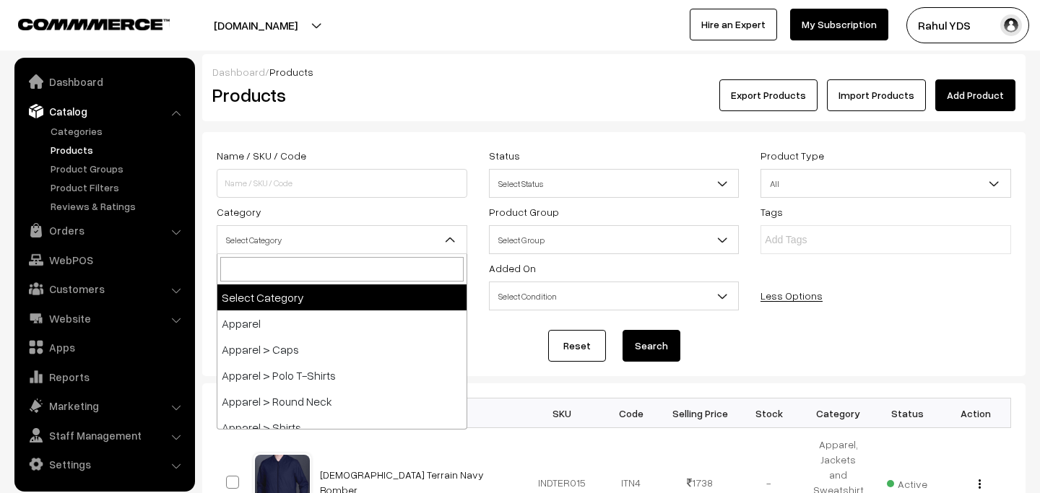
type input "WENGER"
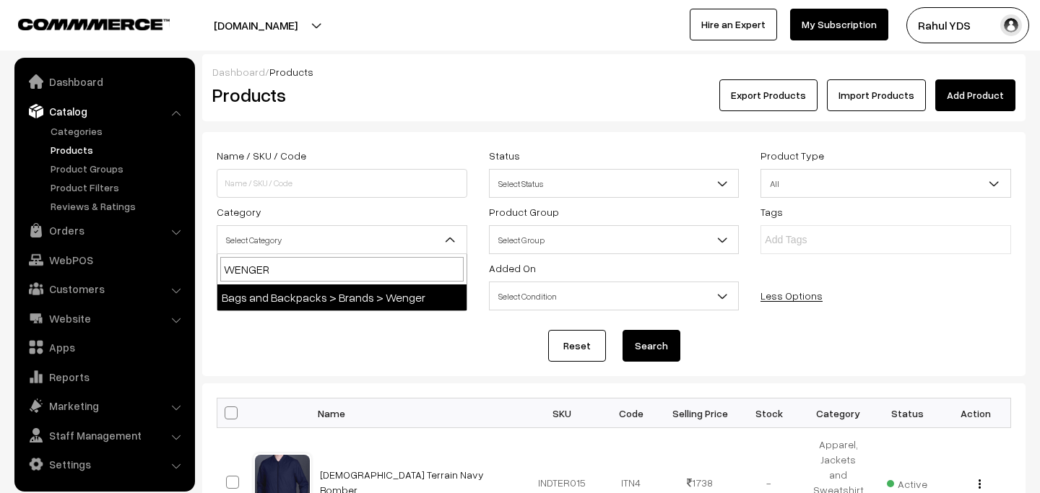
select select "106"
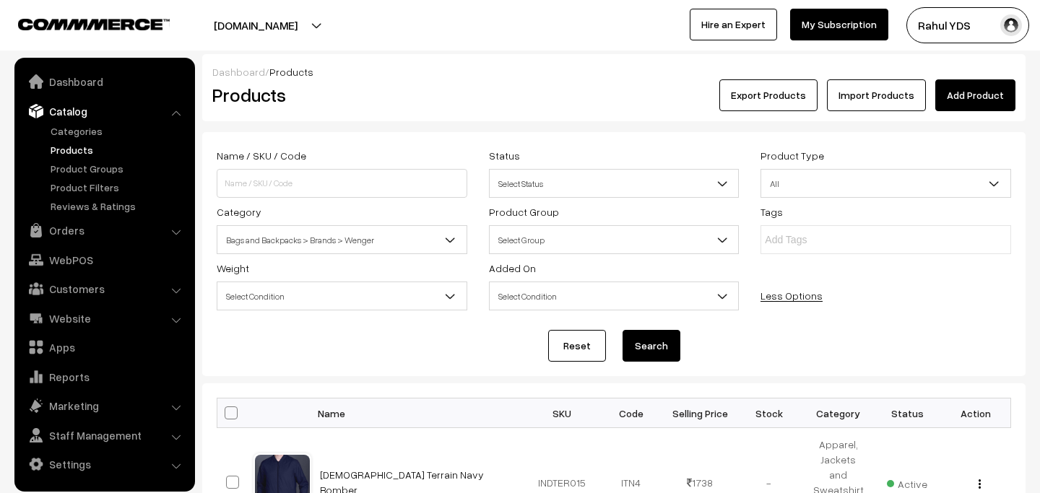
click at [628, 339] on button "Search" at bounding box center [651, 346] width 58 height 32
click at [231, 414] on span at bounding box center [231, 413] width 13 height 13
click at [227, 414] on input "checkbox" at bounding box center [221, 412] width 9 height 9
checkbox input "true"
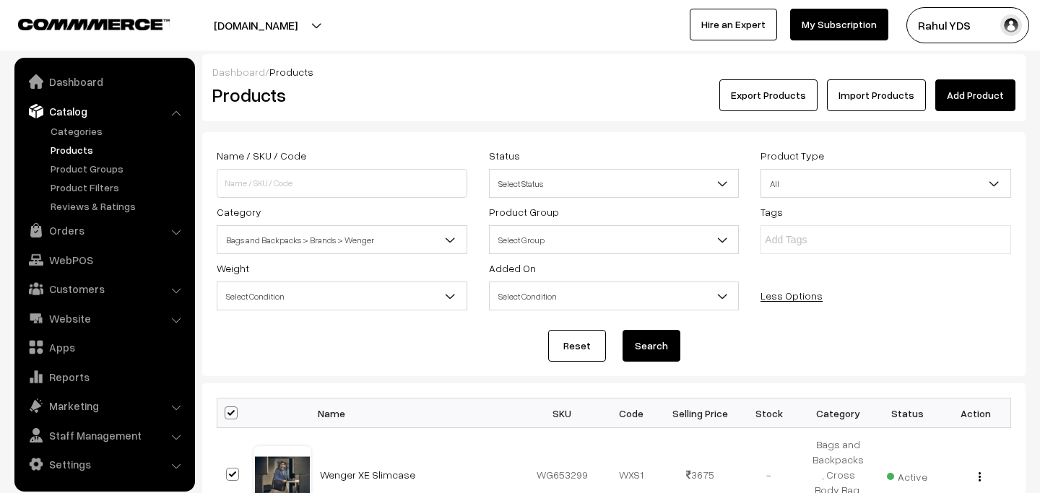
checkbox input "true"
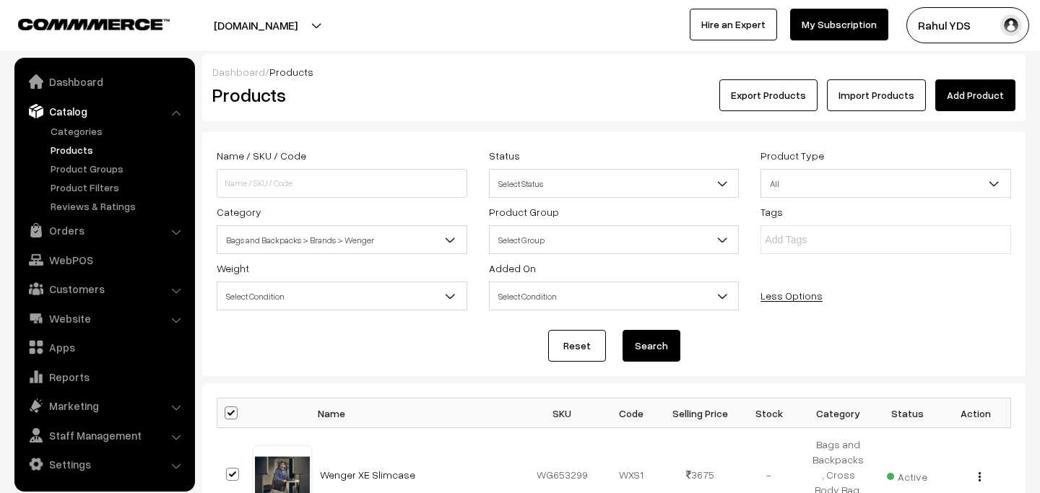
checkbox input "true"
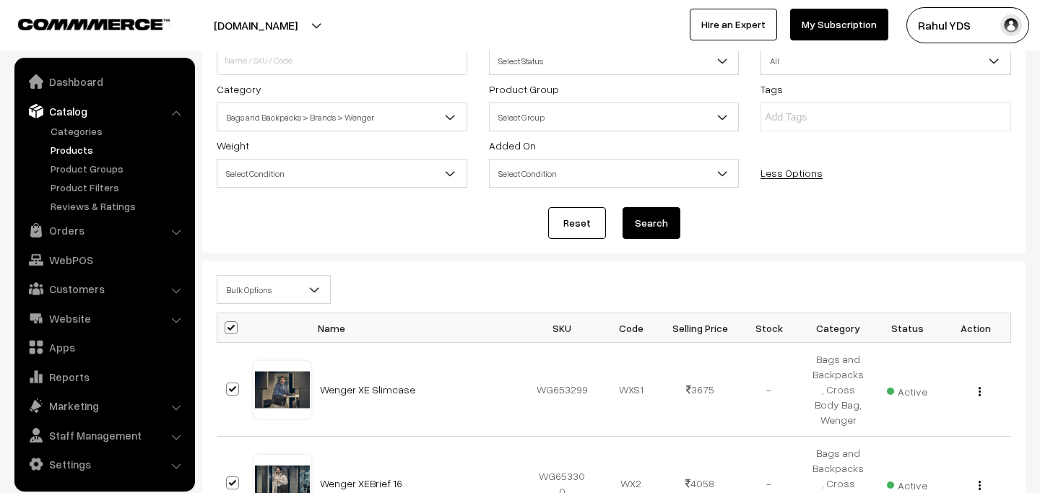
scroll to position [25, 0]
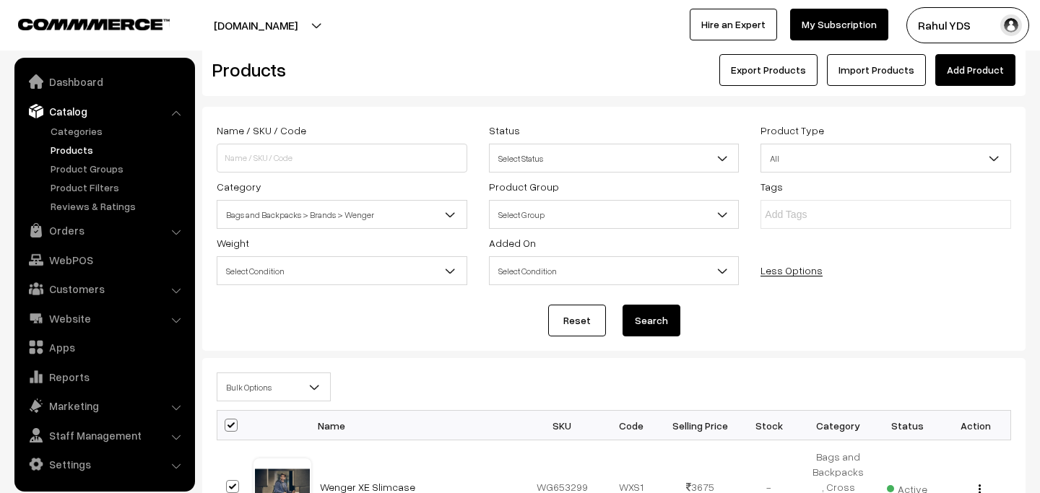
click at [295, 401] on span "Bulk Options" at bounding box center [274, 387] width 114 height 29
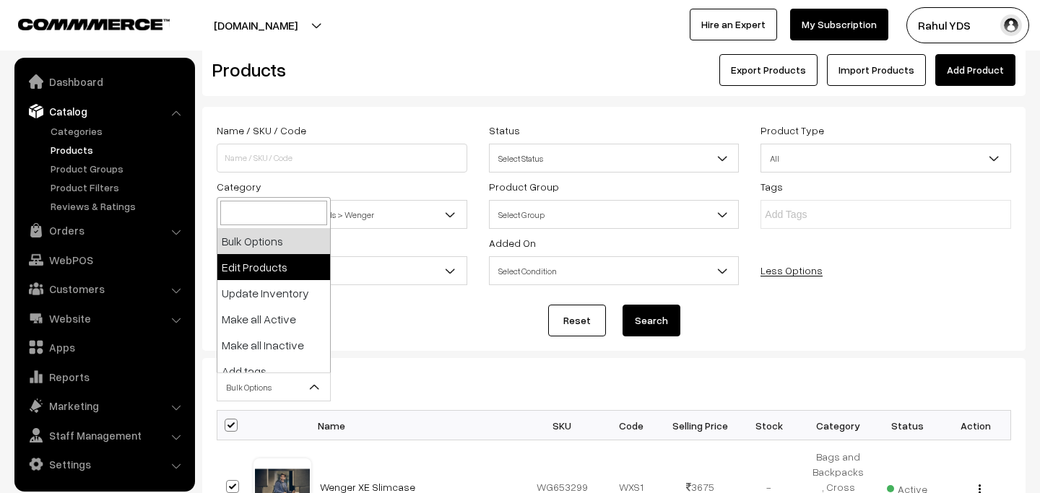
select select "editProduct"
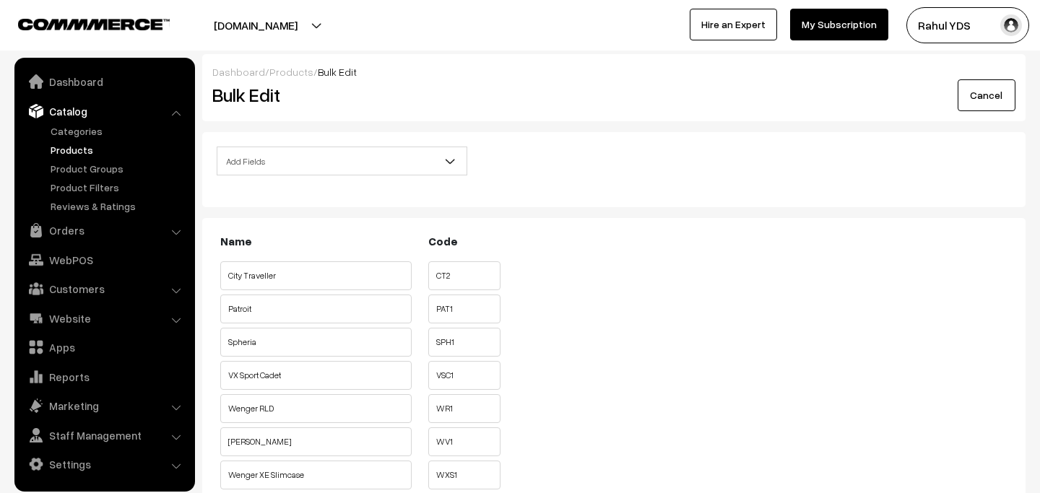
click at [358, 168] on span "Add Fields" at bounding box center [341, 161] width 249 height 25
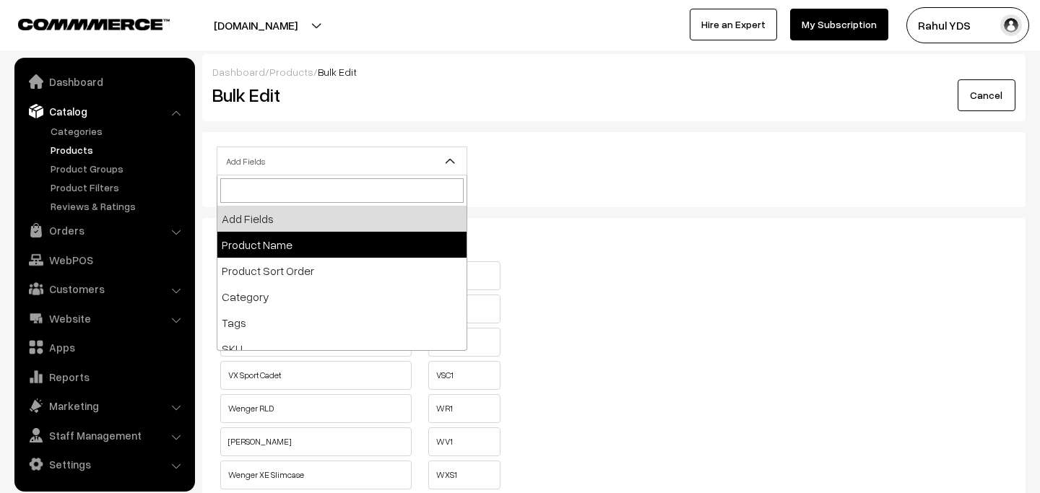
select select "name"
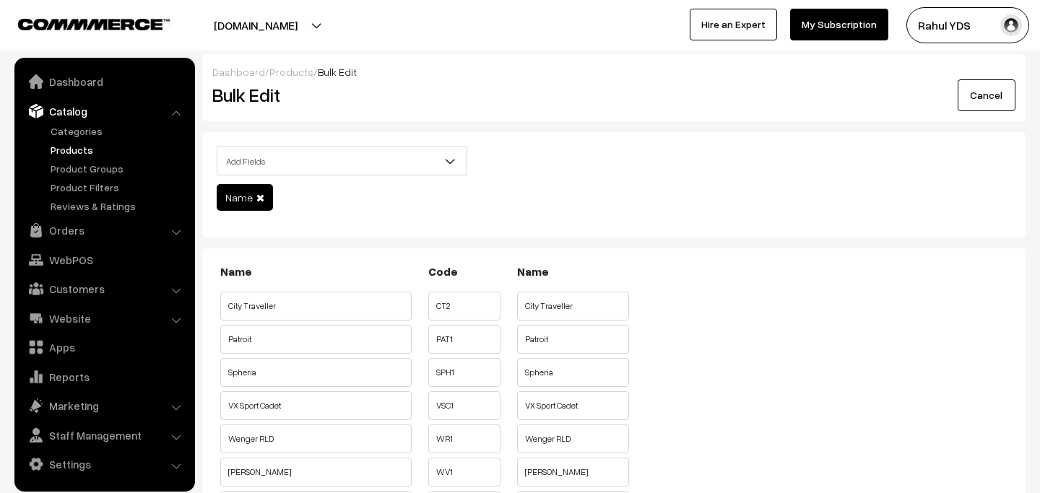
click at [421, 313] on div "Name Code Name City Traveller CT2 PAT1" at bounding box center [614, 438] width 794 height 350
click at [578, 306] on input "City Traveller" at bounding box center [573, 306] width 112 height 29
paste input "WENGER"
type input "WENGER City Traveller"
paste input "WENGER"
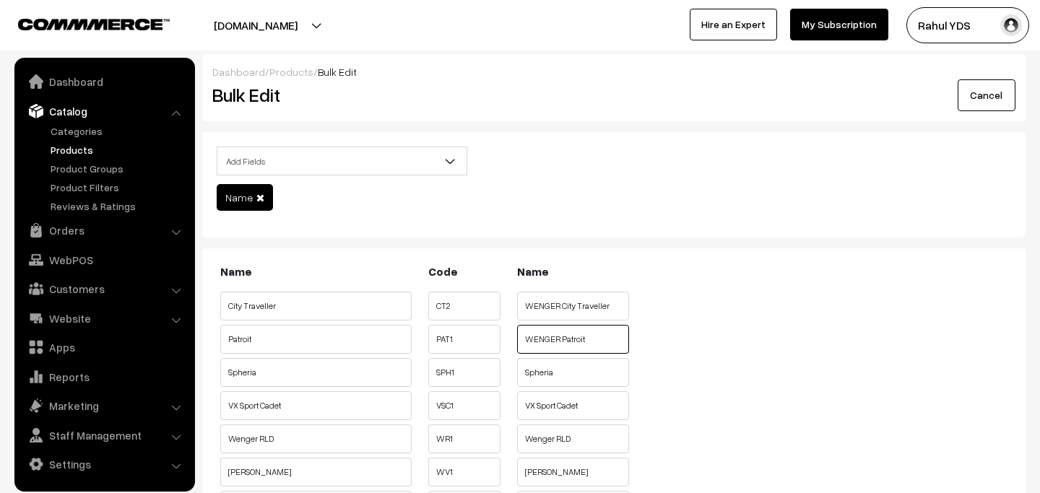
type input "WENGER Patroit"
paste input "WENGER"
type input "WENGER Spheria"
paste input "WENGER"
type input "WENGER VX Sport Cadet"
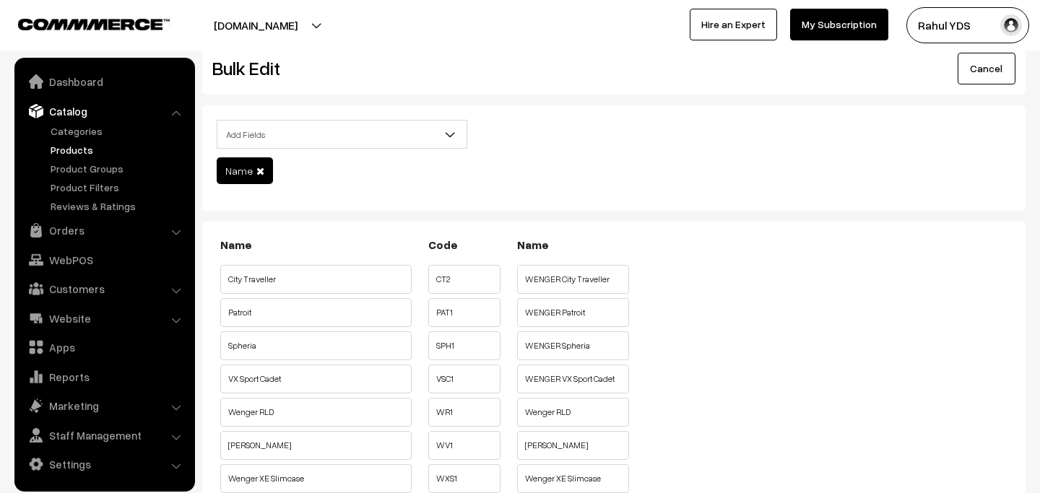
scroll to position [288, 0]
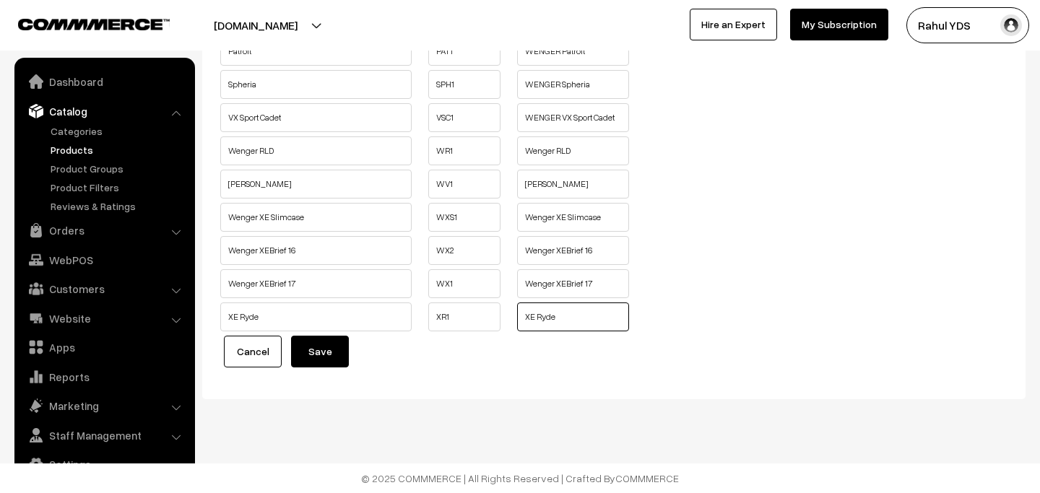
click at [600, 315] on input "XE Ryde" at bounding box center [573, 317] width 112 height 29
paste input "WENGER"
type input "WENGER XE Ryde"
click at [312, 362] on button "Save" at bounding box center [320, 352] width 58 height 32
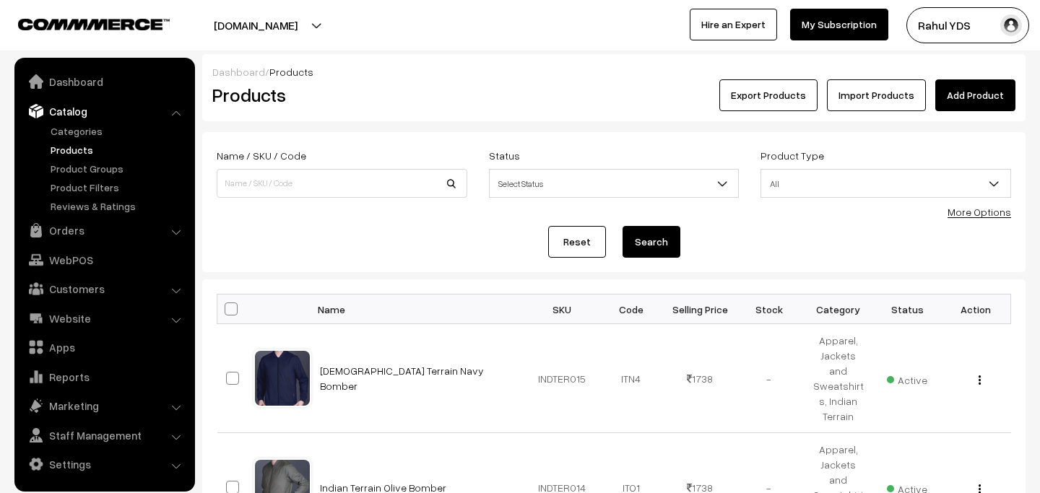
click at [971, 217] on link "More Options" at bounding box center [979, 212] width 64 height 12
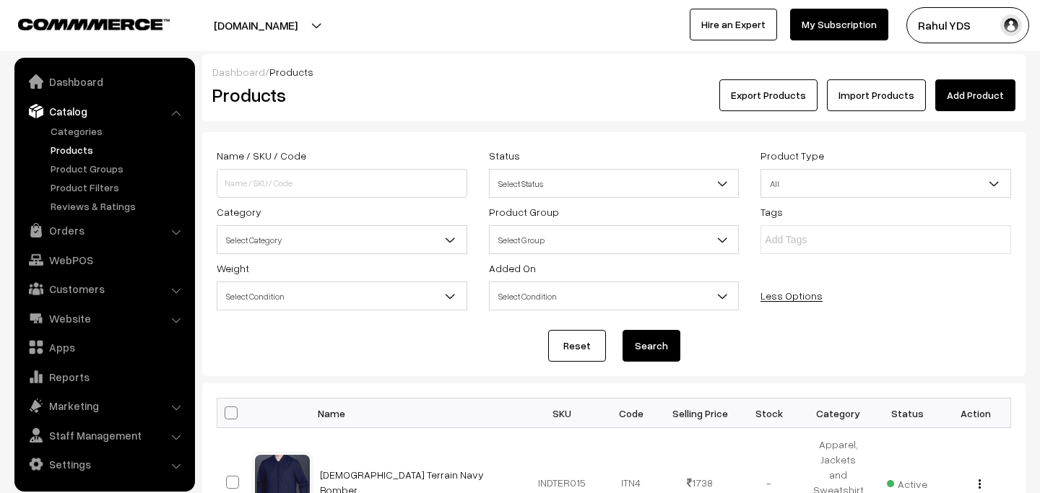
click at [363, 242] on span "Select Category" at bounding box center [341, 239] width 249 height 25
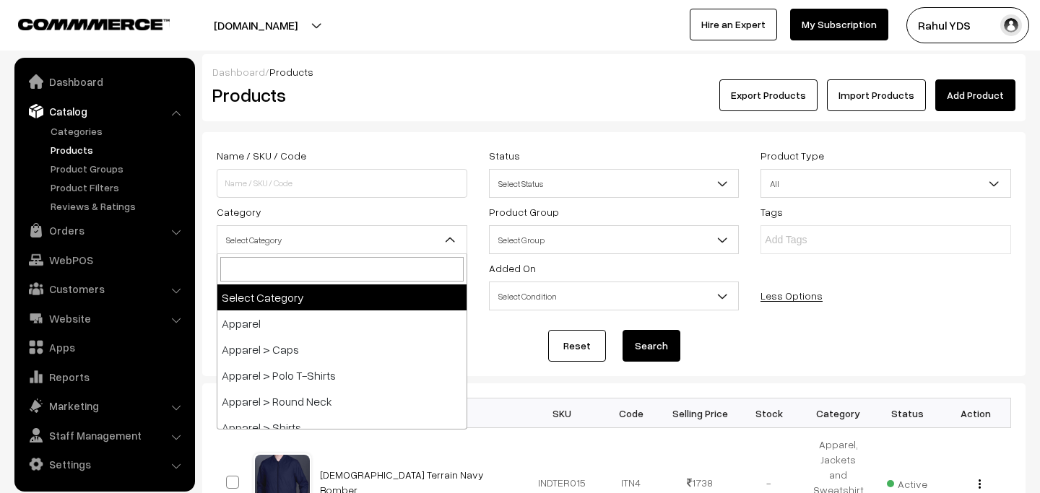
type input "ASSEMBLY"
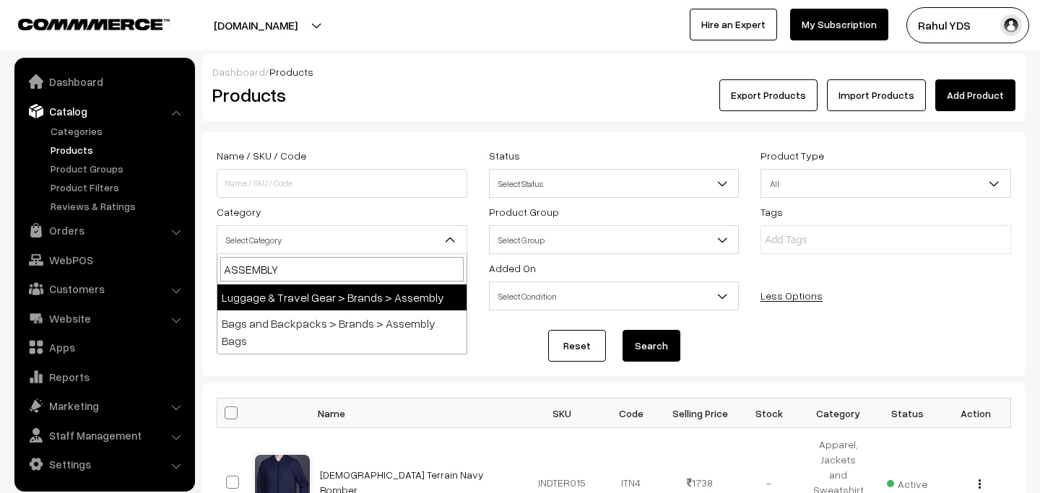
select select "107"
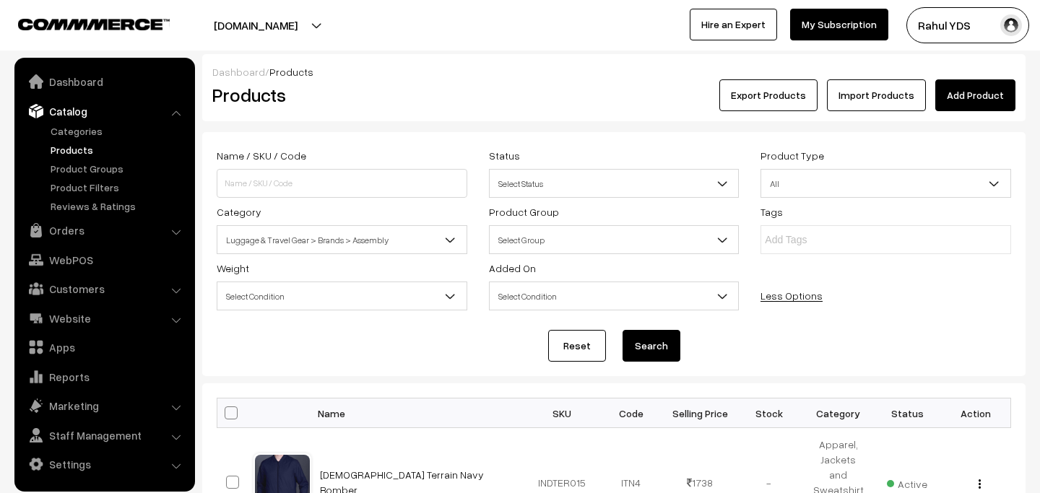
click at [662, 337] on button "Search" at bounding box center [651, 346] width 58 height 32
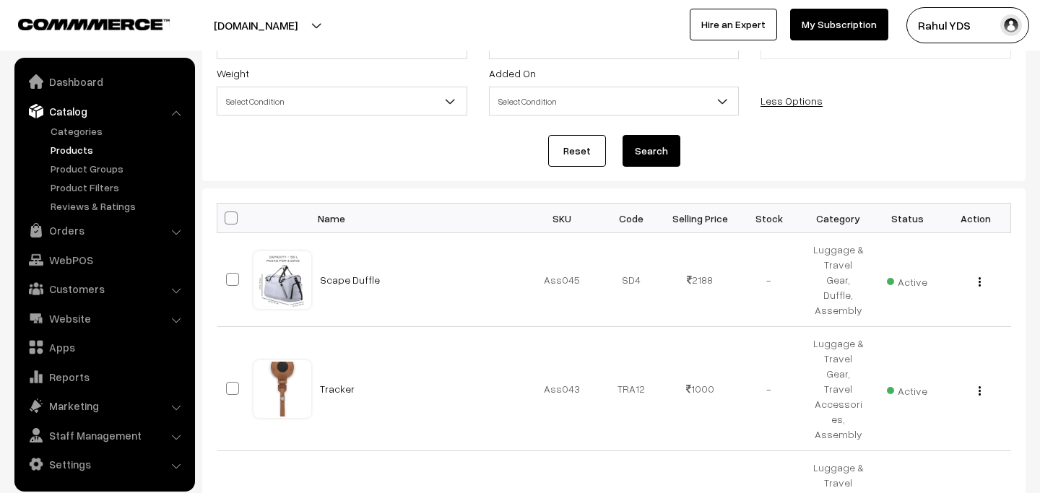
scroll to position [216, 0]
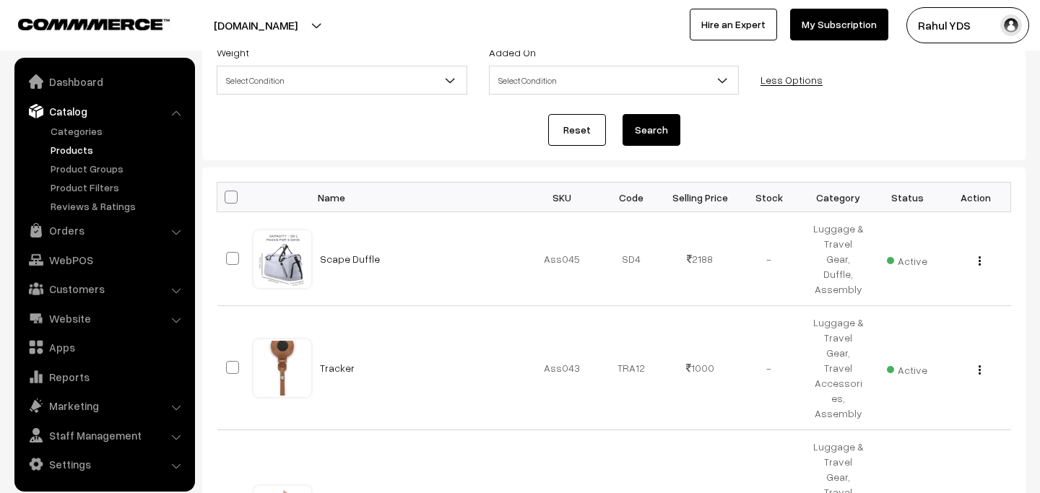
click at [230, 200] on span at bounding box center [231, 197] width 13 height 13
click at [227, 200] on input "checkbox" at bounding box center [221, 196] width 9 height 9
checkbox input "true"
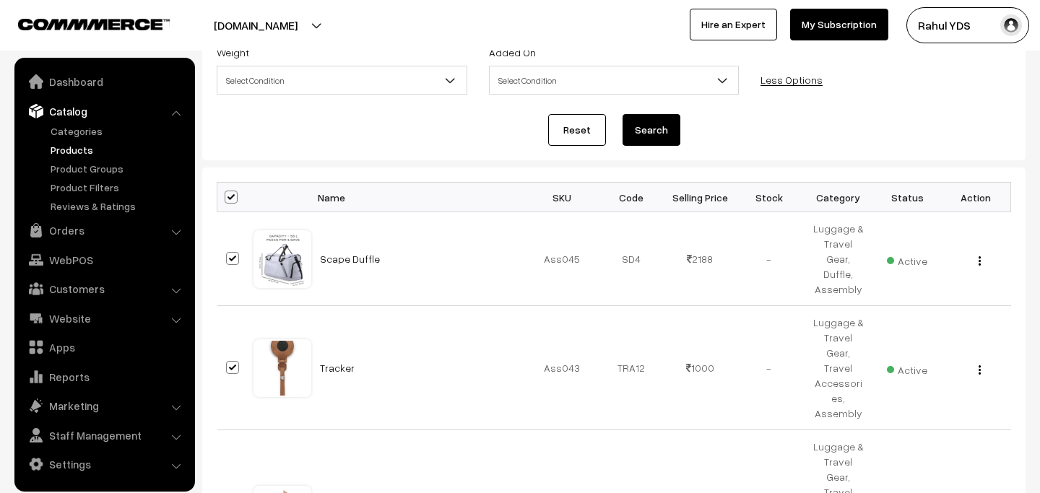
checkbox input "true"
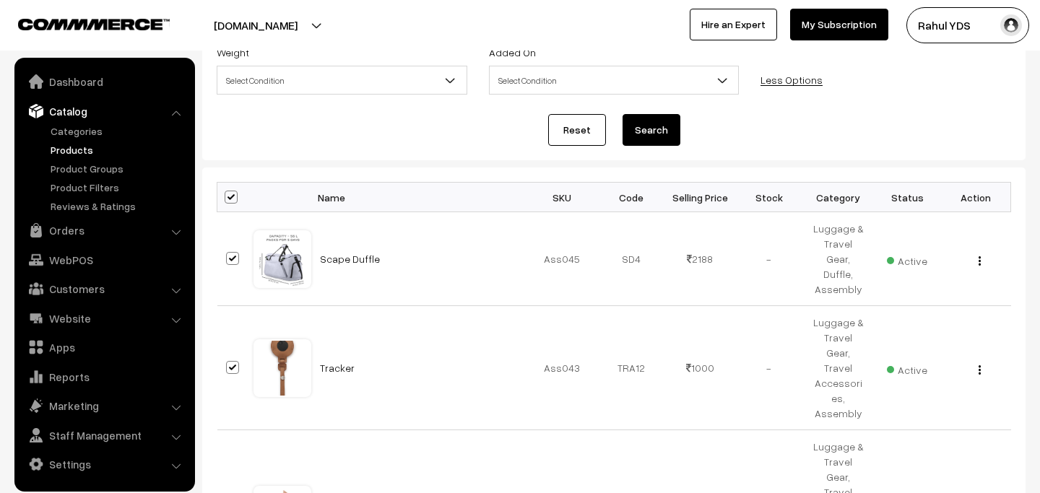
checkbox input "true"
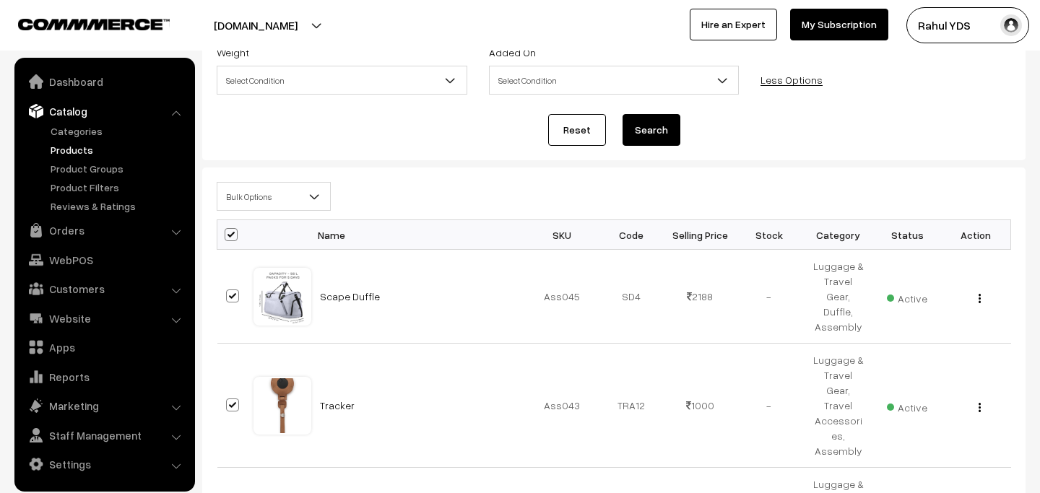
click at [261, 189] on span "Bulk Options" at bounding box center [273, 196] width 113 height 25
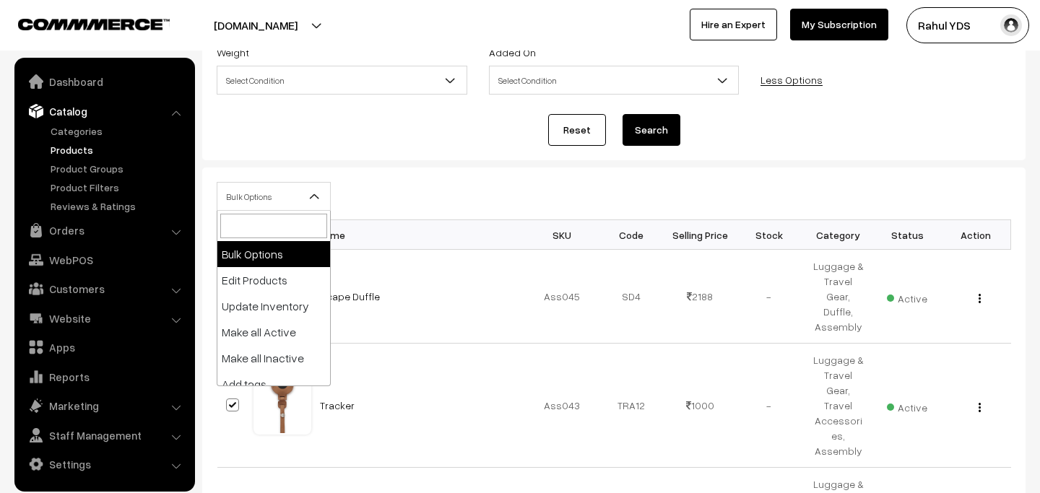
click at [412, 203] on div "Bulk Options Edit Products Update Inventory Make all Active Make all Inactive A…" at bounding box center [614, 201] width 816 height 38
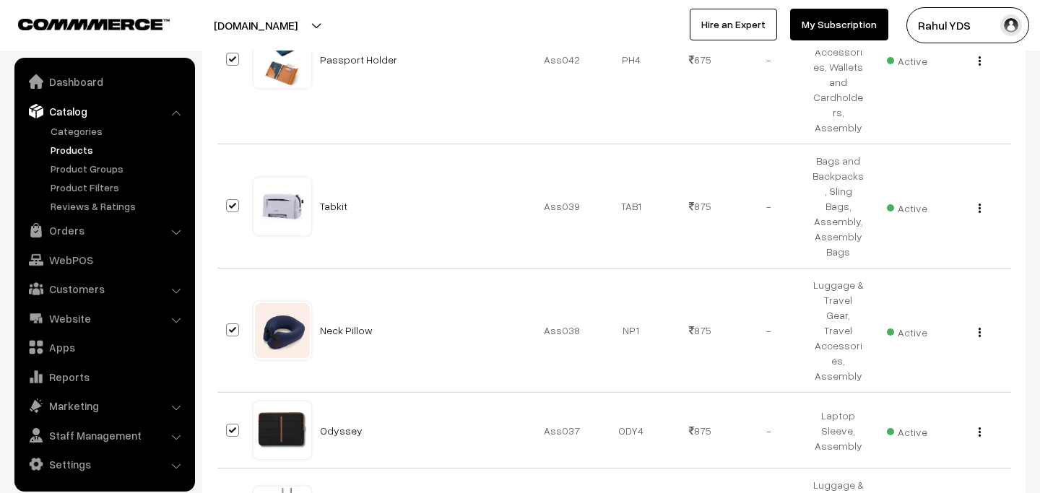
scroll to position [1059, 0]
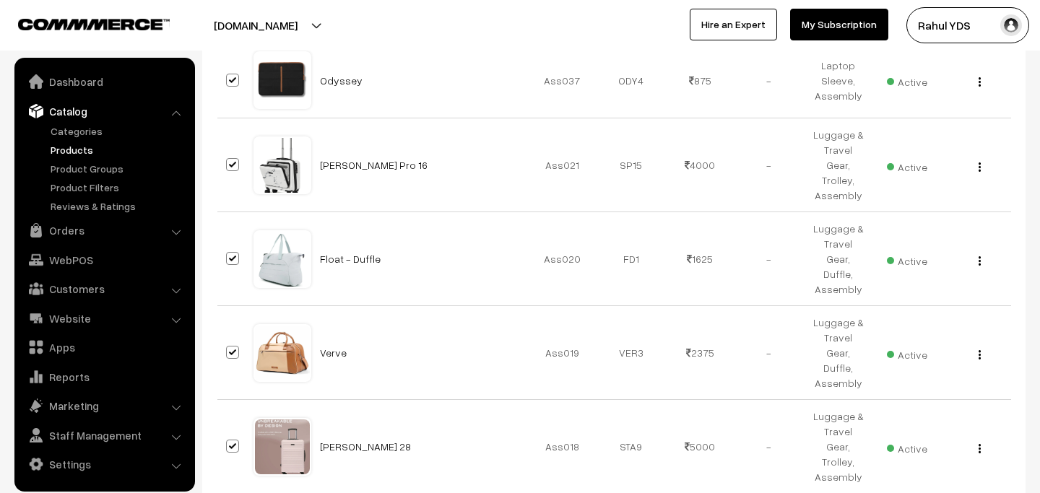
select select "50"
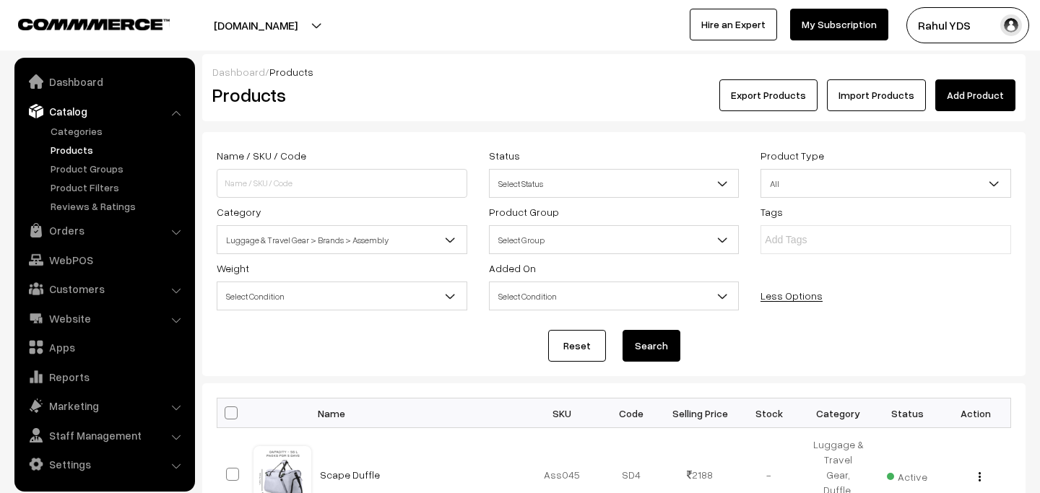
click at [230, 415] on span at bounding box center [231, 413] width 13 height 13
click at [227, 415] on input "checkbox" at bounding box center [221, 412] width 9 height 9
checkbox input "true"
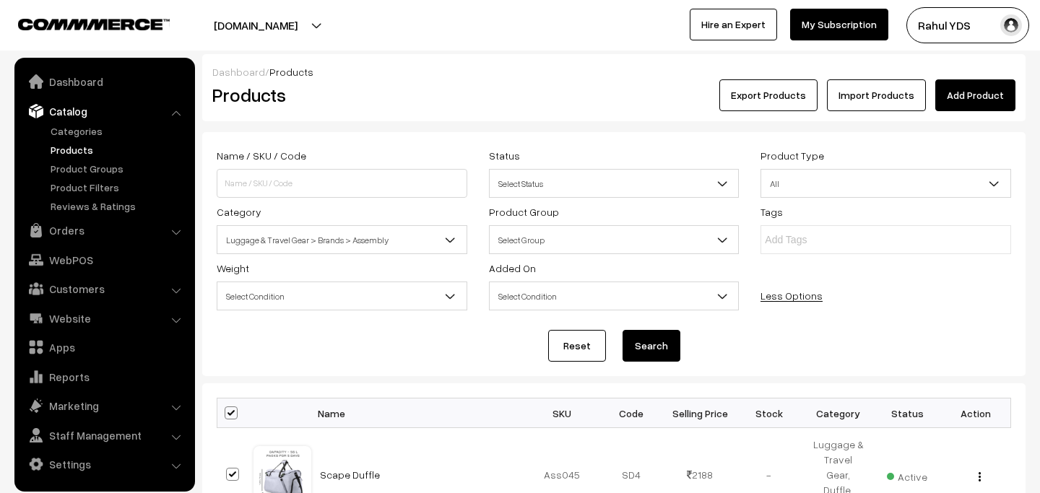
checkbox input "true"
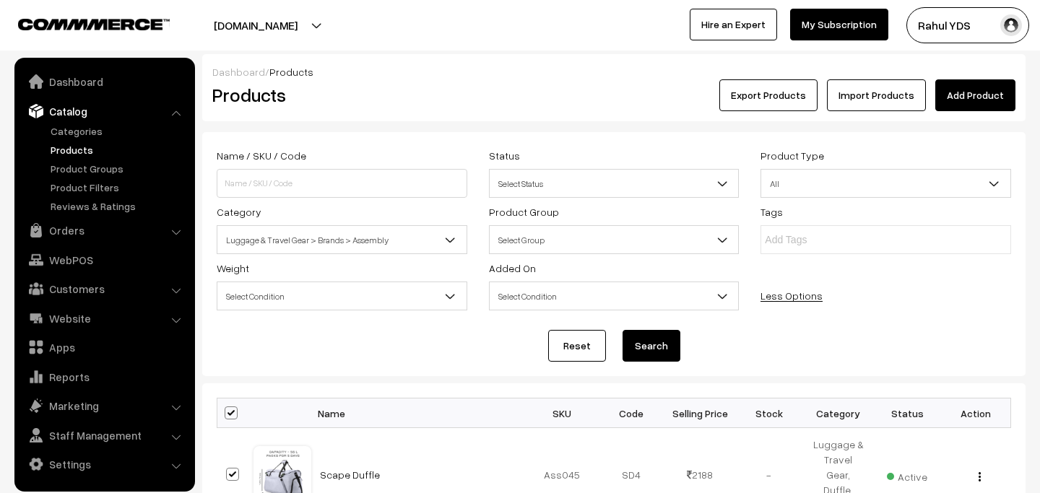
checkbox input "true"
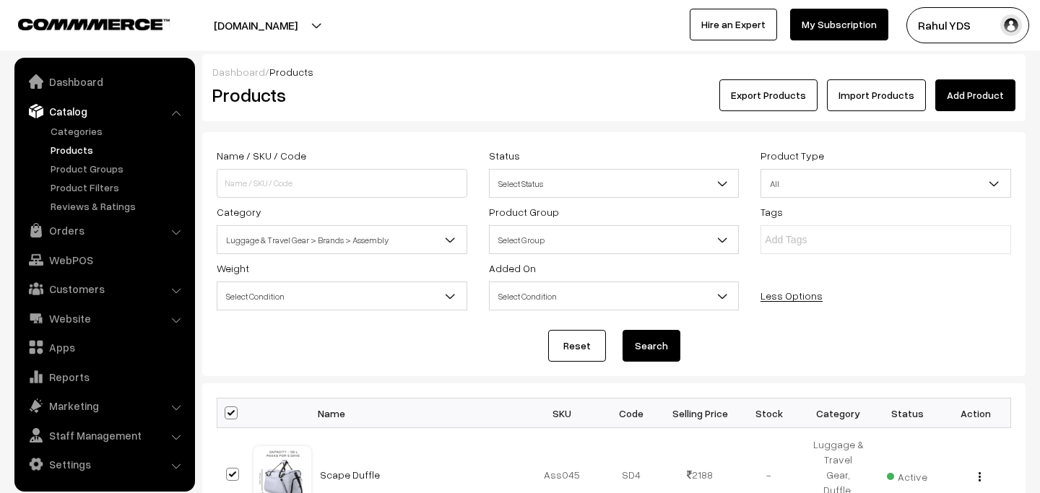
checkbox input "true"
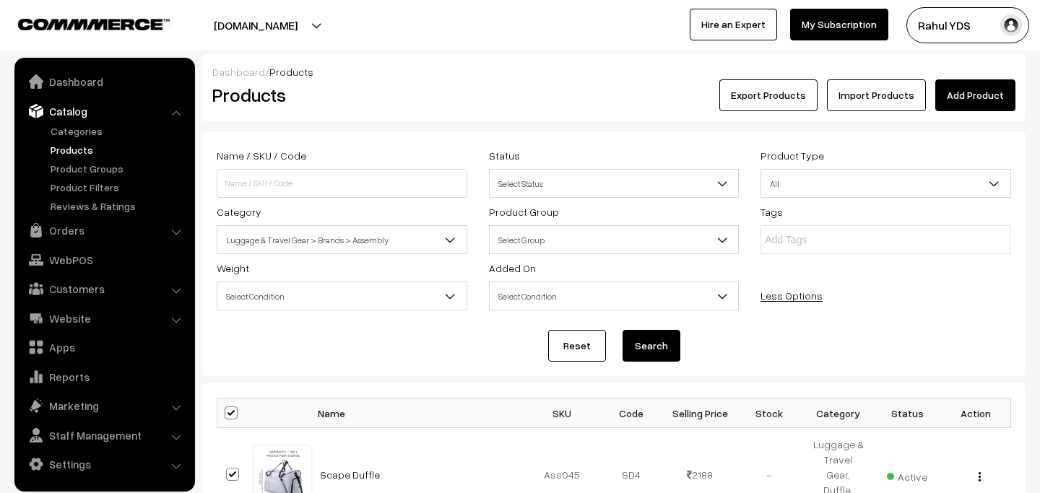
checkbox input "true"
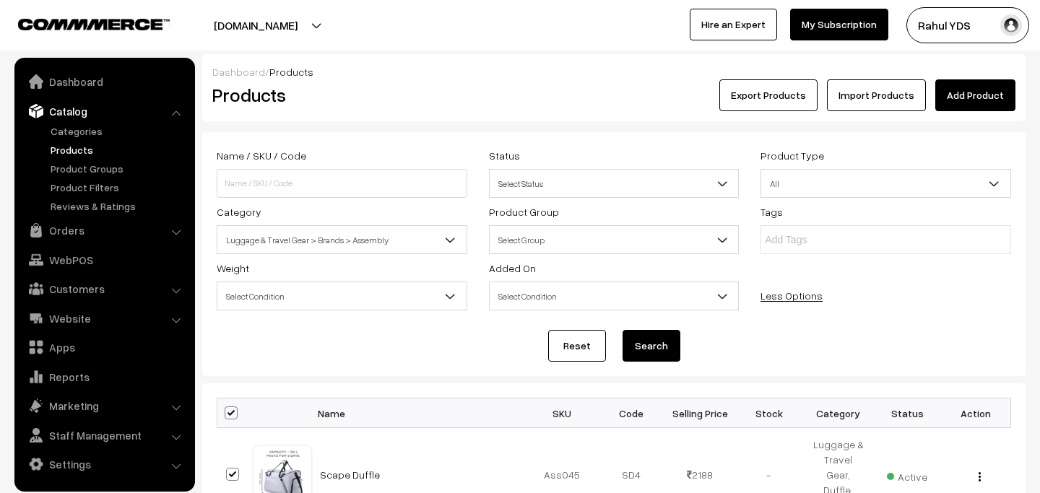
checkbox input "true"
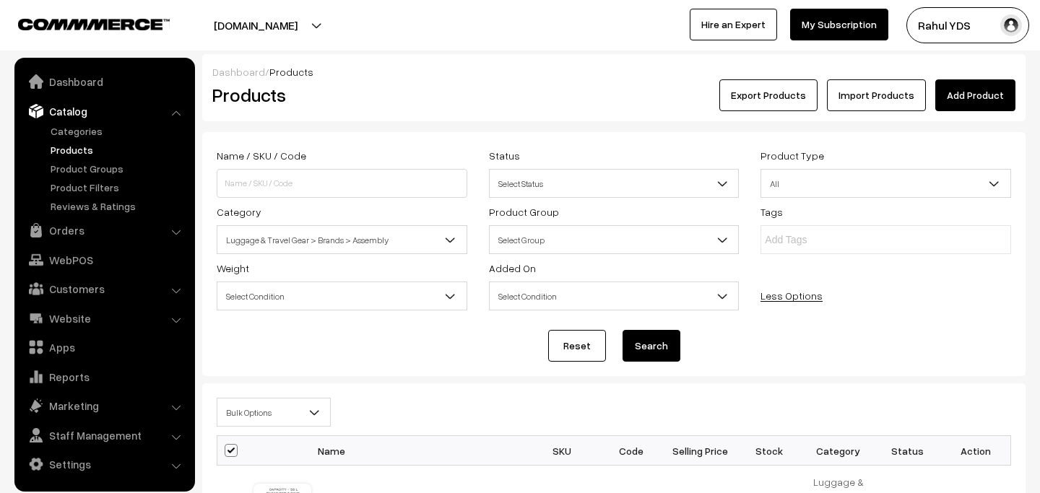
click at [291, 412] on span "Bulk Options" at bounding box center [273, 412] width 113 height 25
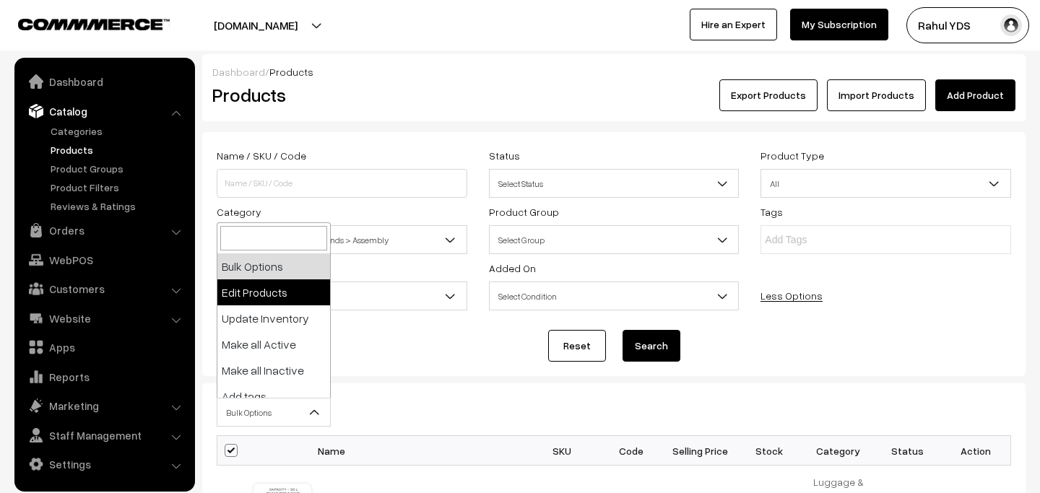
select select "editProduct"
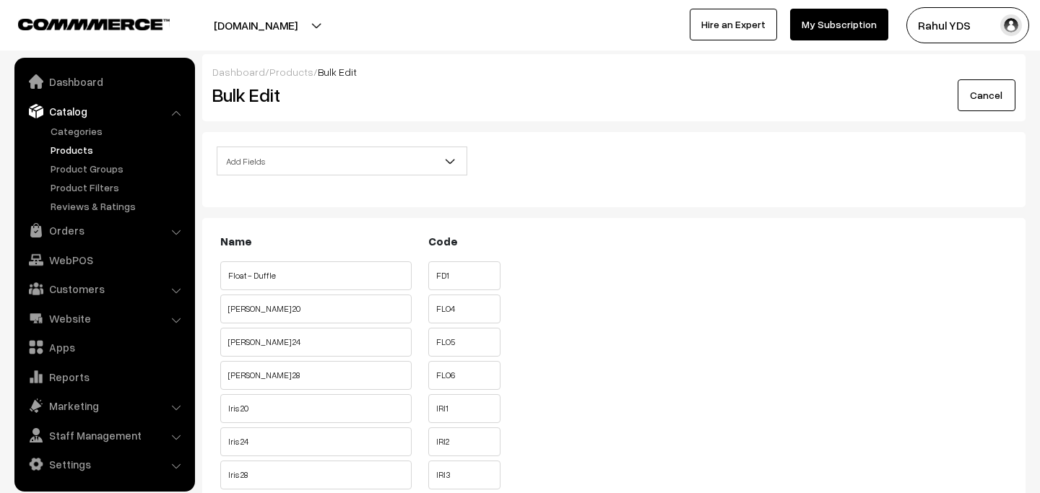
click at [370, 158] on span "Add Fields" at bounding box center [341, 161] width 249 height 25
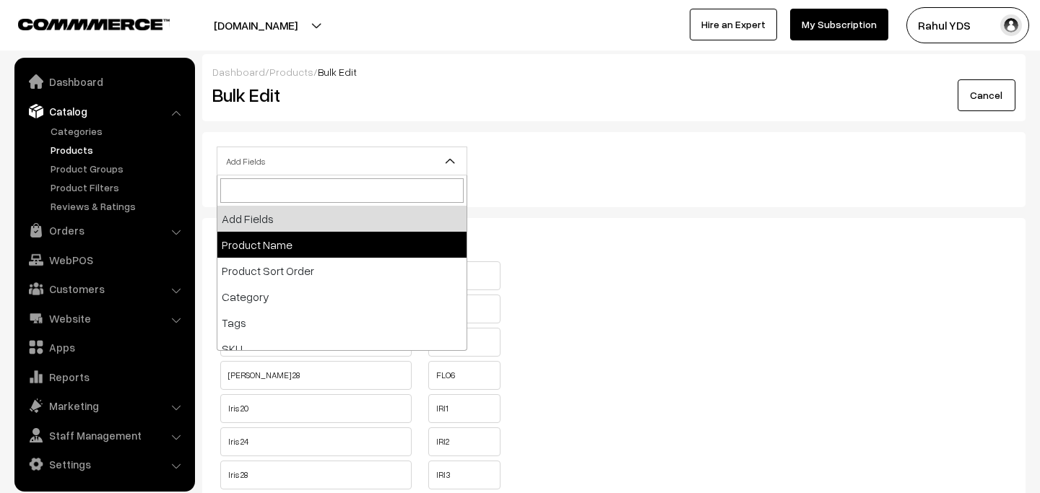
select select "name"
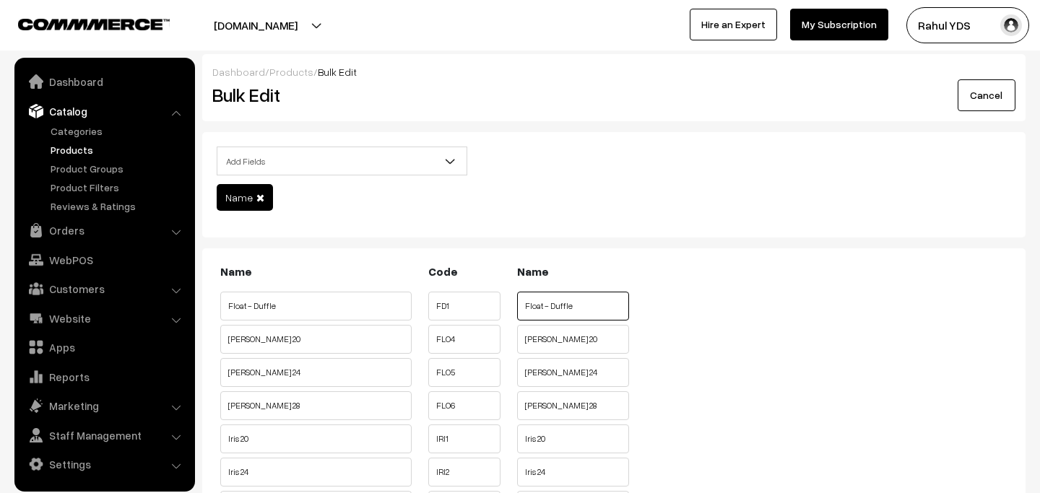
click at [543, 311] on input "Float - Duffle" at bounding box center [573, 306] width 112 height 29
paste input "ASSEMBLY"
type input "ASSEMBLY Float - [GEOGRAPHIC_DATA]"
click at [589, 338] on input "[PERSON_NAME] 20" at bounding box center [573, 339] width 112 height 29
paste input "ASSEMBLY"
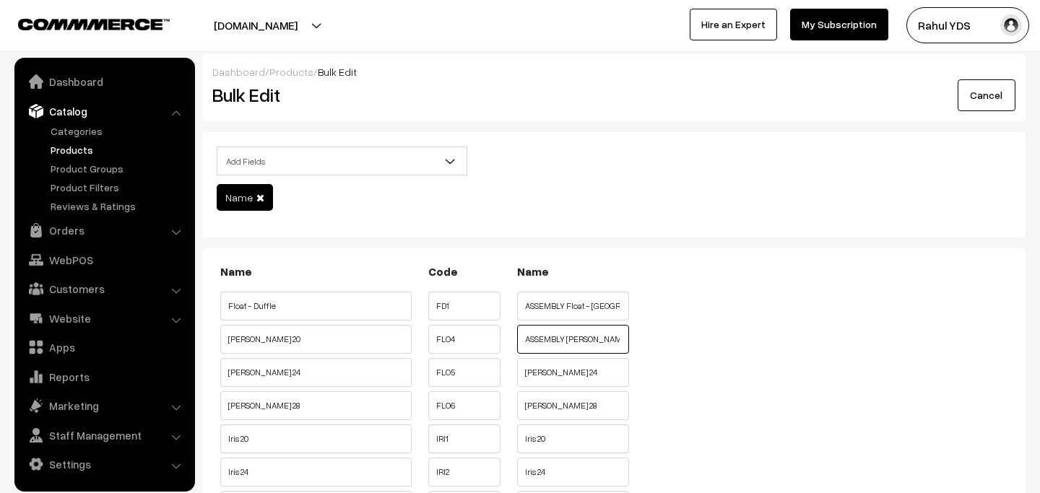
type input "ASSEMBLY [PERSON_NAME] 20"
paste input "ASSEMBLY"
type input "ASSEMBLY Flowe 24"
paste input "ASSEMBLY"
type input "ASSEMBLY Flowe 28"
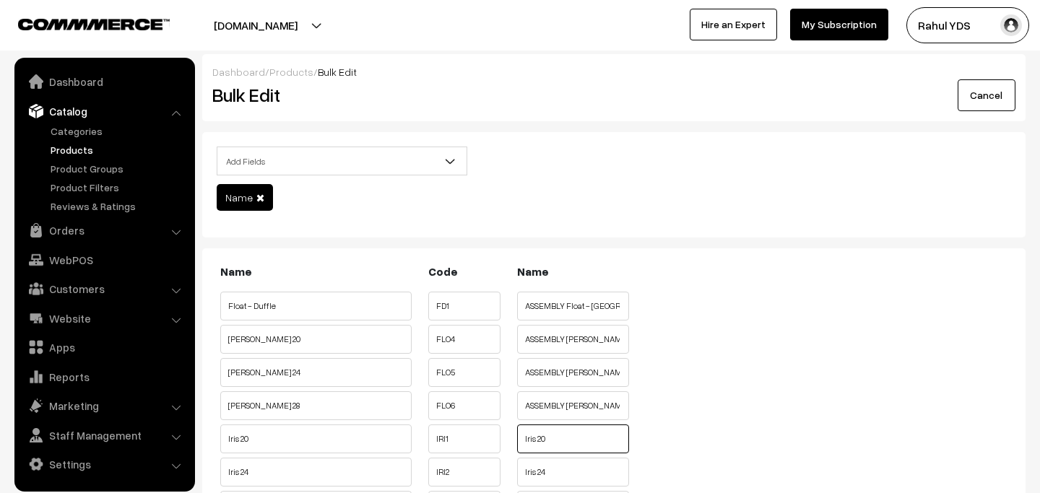
paste input "ASSEMBLY"
type input "ASSEMBLY Iris 20"
paste input "ASSEMBLY"
type input "ASSEMBLY Iris 24"
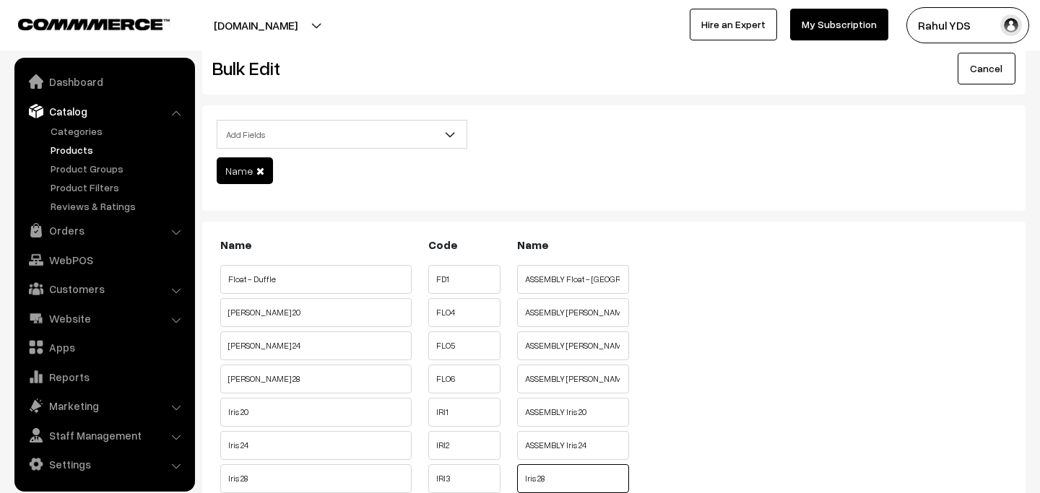
paste input "ASSEMBLY"
type input "ASSEMBLY Iris 28"
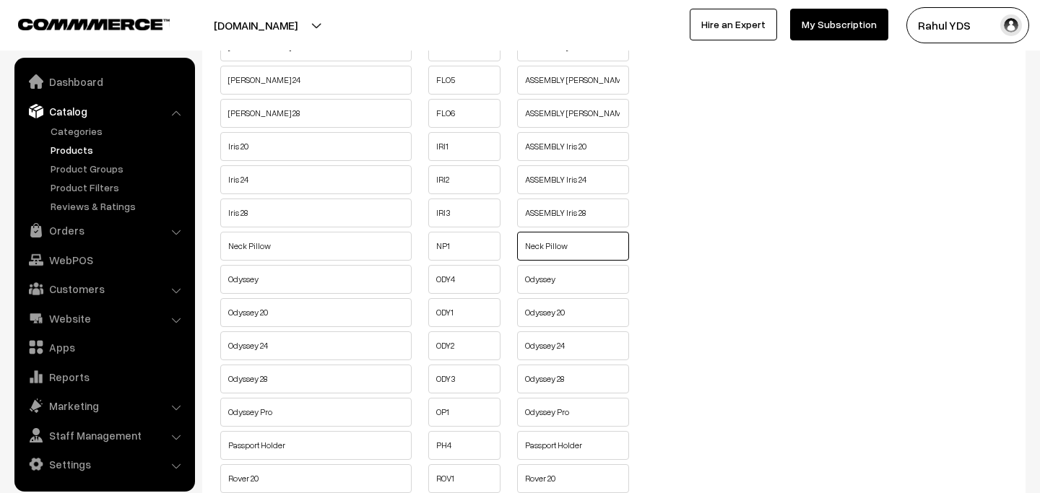
paste input "ASSEMBLY"
type input "ASSEMBLY Neck Pillow"
paste input "ASSEMBLY"
type input "ASSEMBLY Odyssey"
paste input "ASSEMBLY"
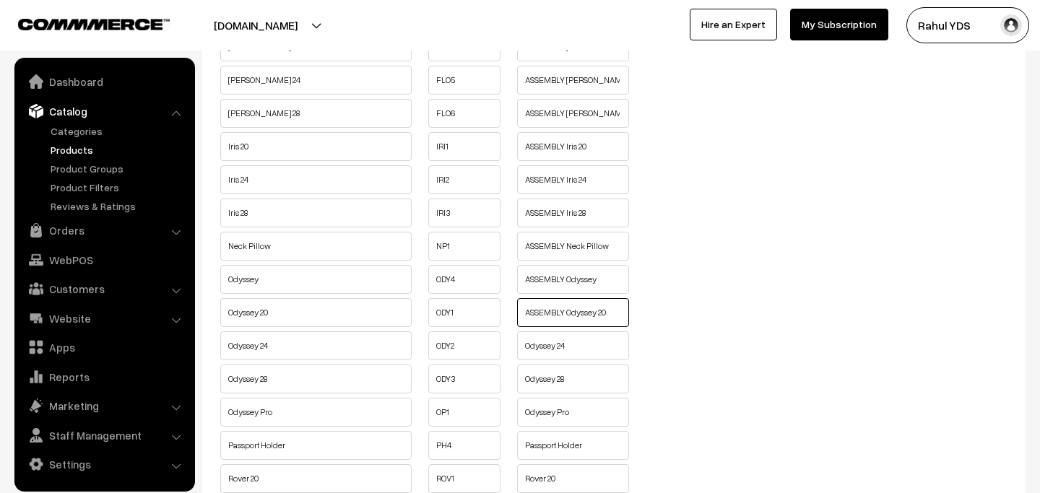
type input "ASSEMBLY Odyssey 20"
paste input "ASSEMBLY"
type input "ASSEMBLY Odyssey 24"
paste input "ASSEMBLY"
type input "ASSEMBLY Odyssey 28"
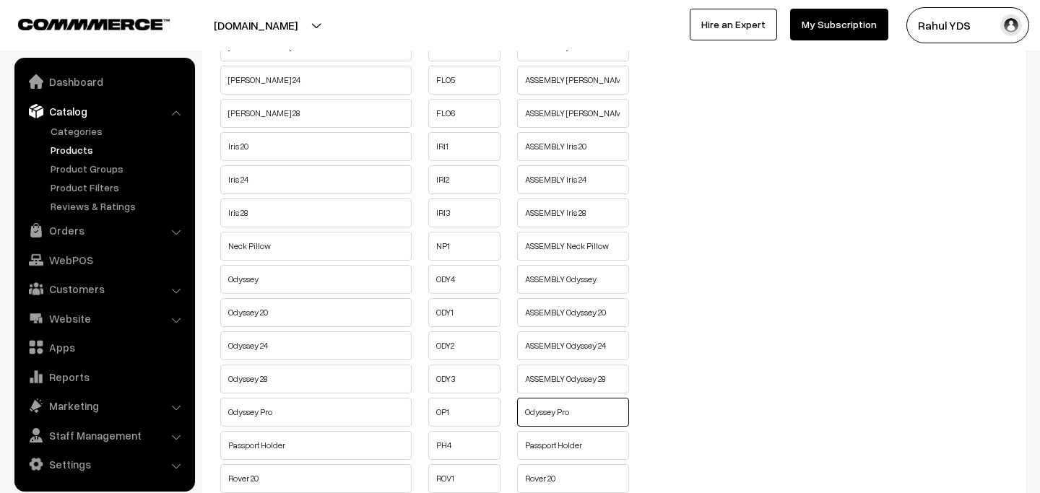
paste input "ASSEMBLY"
type input "ASSEMBLY Odyssey Pro"
paste input "ASSEMBLY"
type input "ASSEMBLY Passport Holder"
paste input "ASSEMBLY"
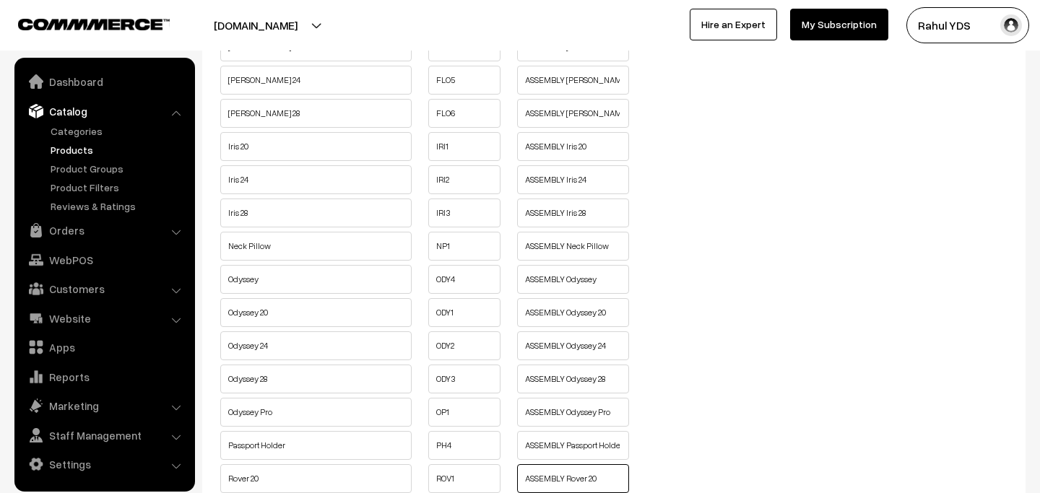
type input "ASSEMBLY Rover 20"
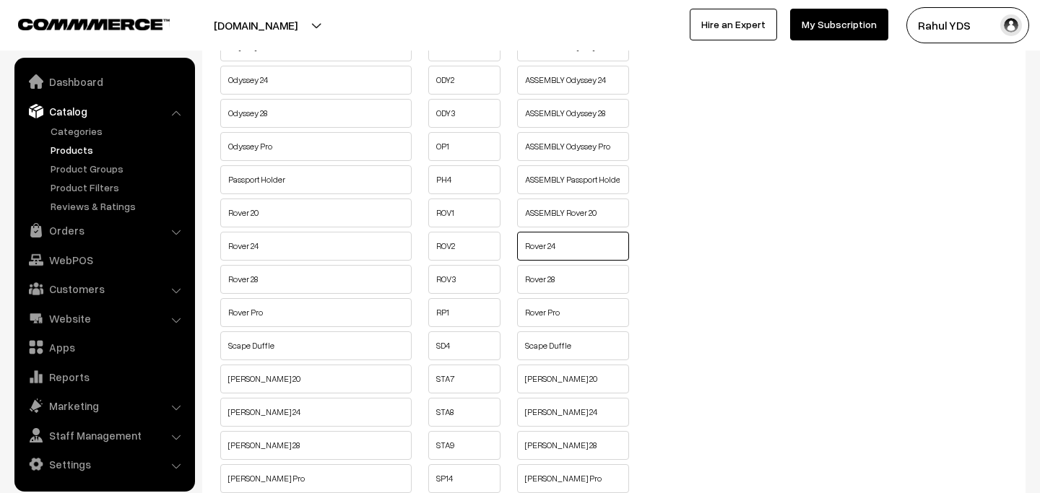
paste input "ASSEMBLY"
type input "ASSEMBLY Rover 24"
paste input "ASSEMBLY"
type input "ASSEMBLY Rover 28"
paste input "ASSEMBLY"
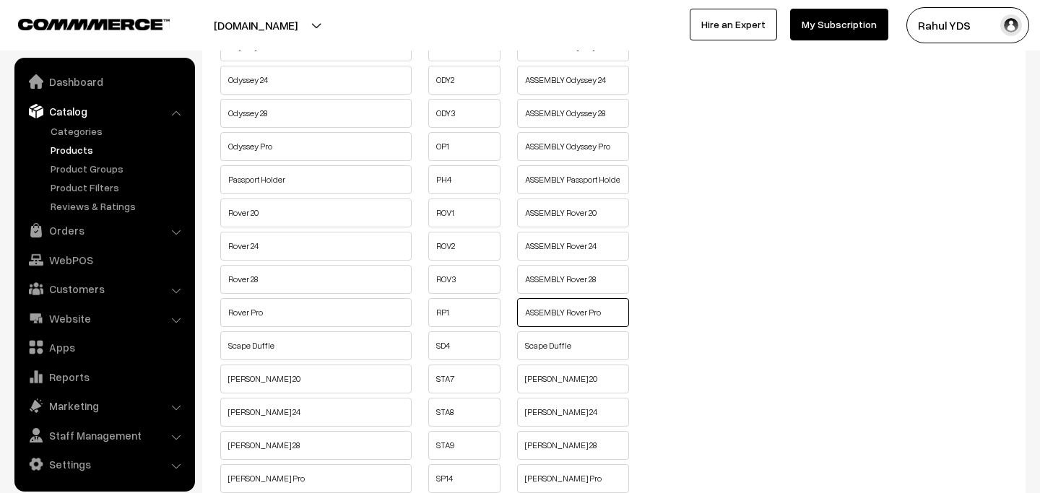
type input "ASSEMBLY Rover Pro"
paste input "ASSEMBLY"
type input "ASSEMBLY Scape Duffle"
paste input "ASSEMBLY"
type input "ASSEMBLY Stark 20"
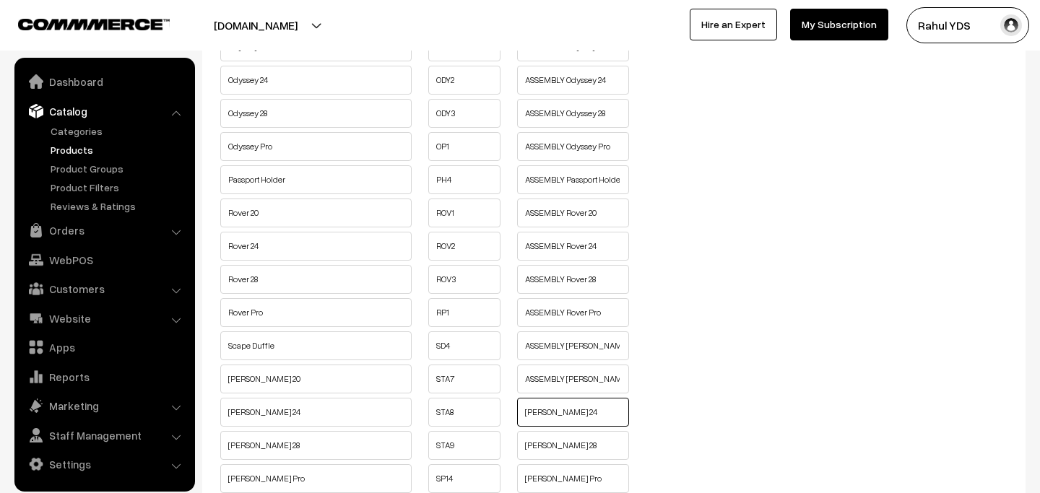
paste input "ASSEMBLY"
type input "ASSEMBLY Stark 24"
paste input "ASSEMBLY"
type input "ASSEMBLY Stark 28"
paste input "ASSEMBLY"
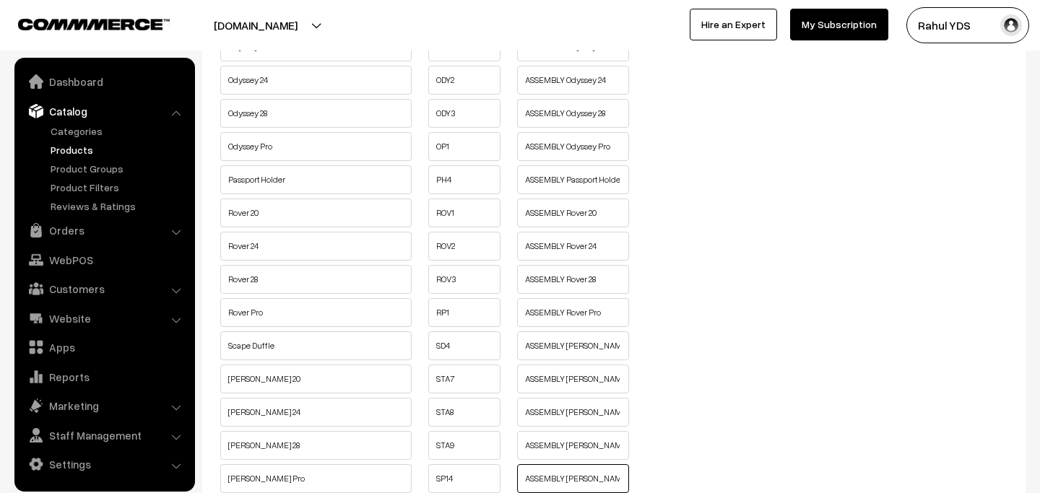
type input "ASSEMBLY Stark Pro"
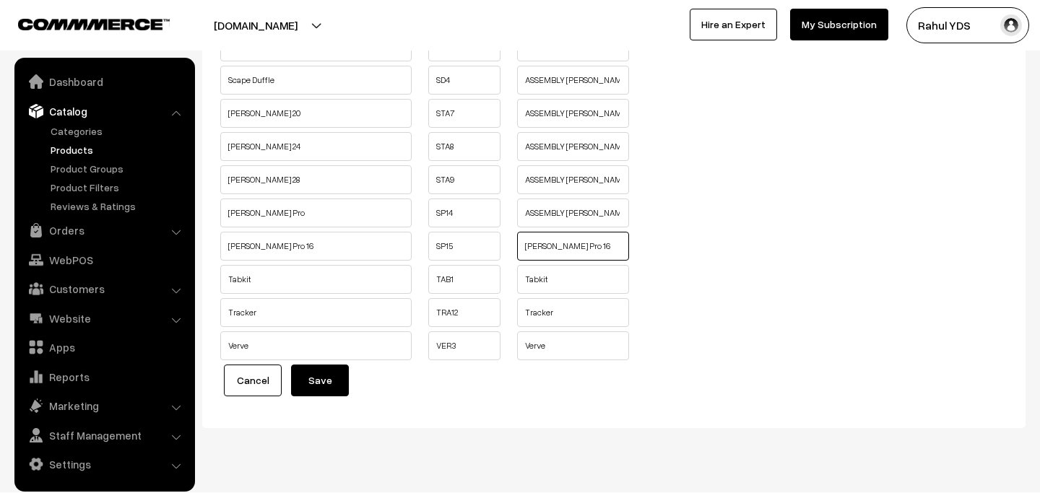
paste input "ASSEMBLY"
type input "ASSEMBLY Stark Pro 16"
paste input "ASSEMBLY"
type input "ASSEMBLY Tabkit"
paste input "ASSEMBLY"
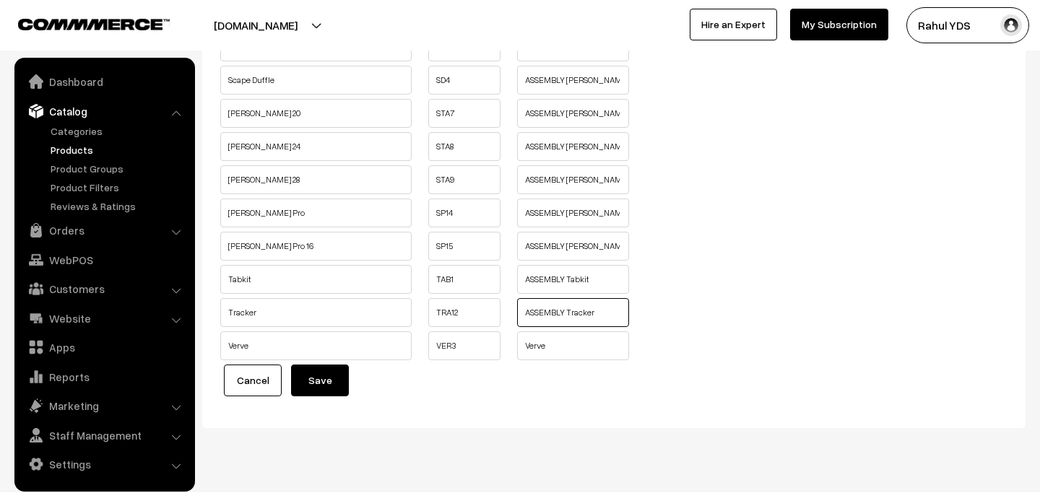
type input "ASSEMBLY Tracker"
paste input "ASSEMBLY"
type input "ASSEMBLY Verve"
click at [319, 383] on button "Save" at bounding box center [320, 381] width 58 height 32
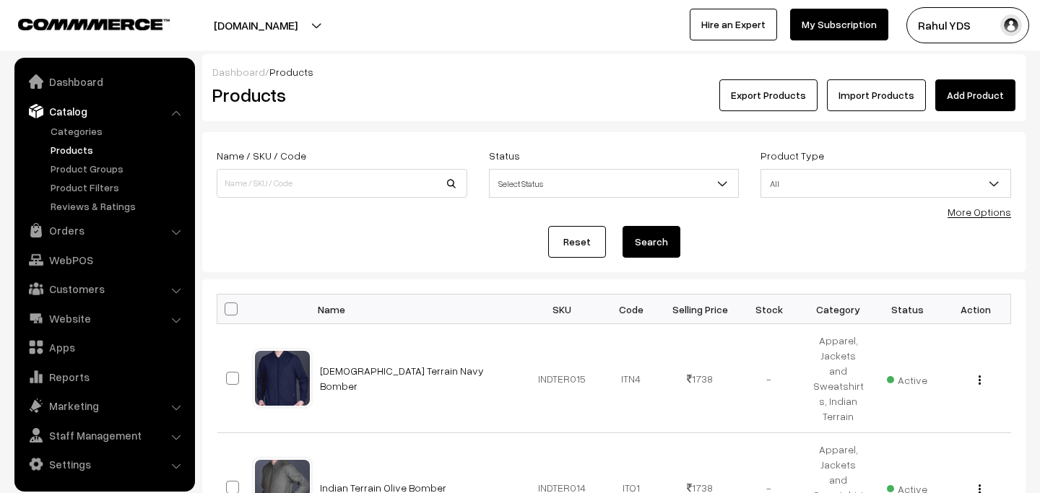
click at [978, 207] on link "More Options" at bounding box center [979, 212] width 64 height 12
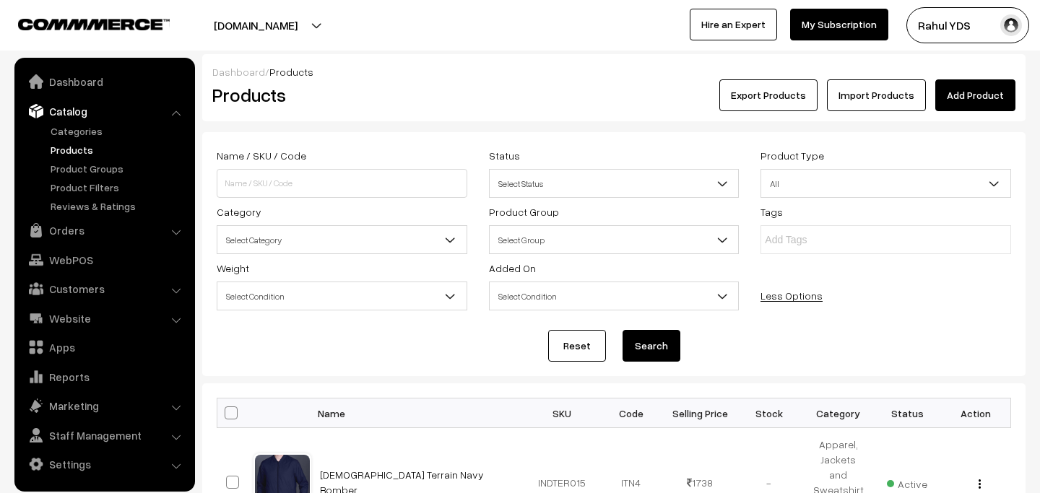
click at [319, 240] on span "Select Category" at bounding box center [341, 239] width 249 height 25
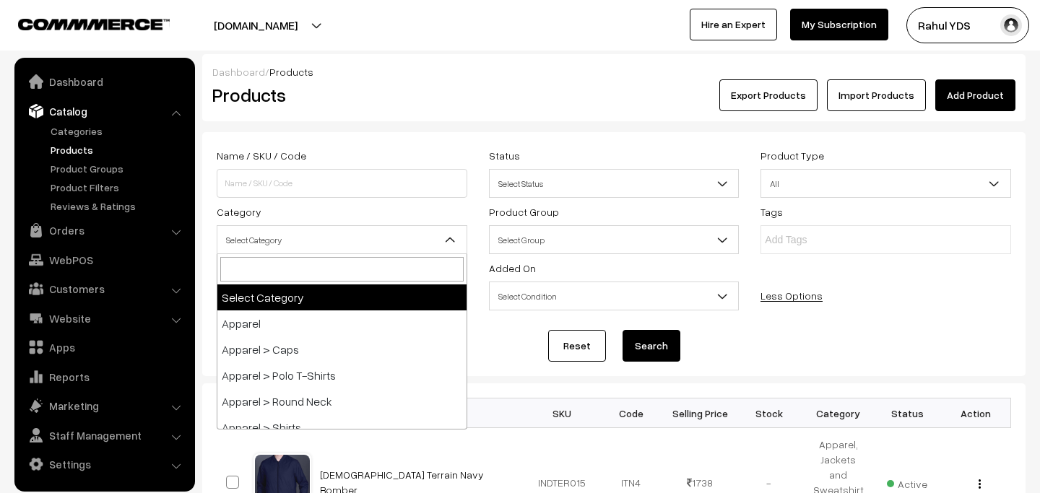
type input "ASSEMBLY"
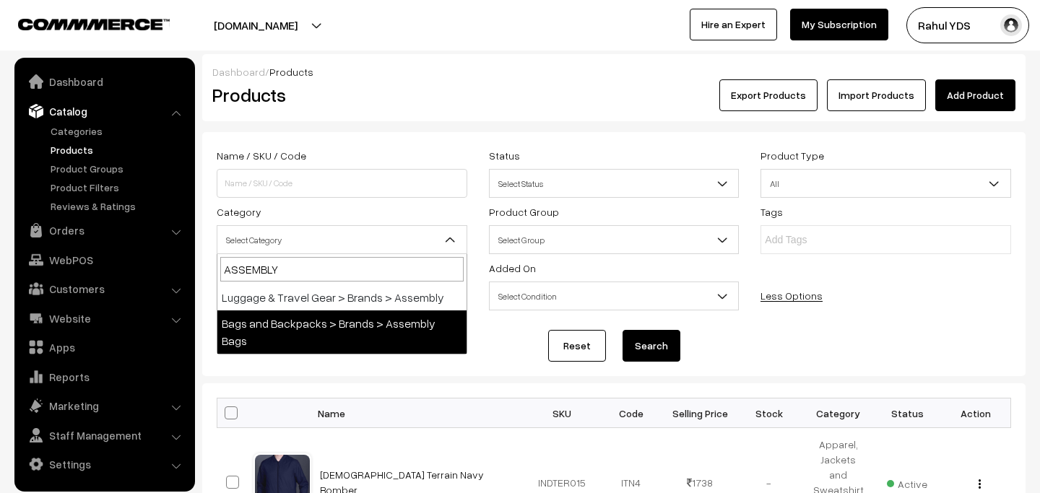
select select "108"
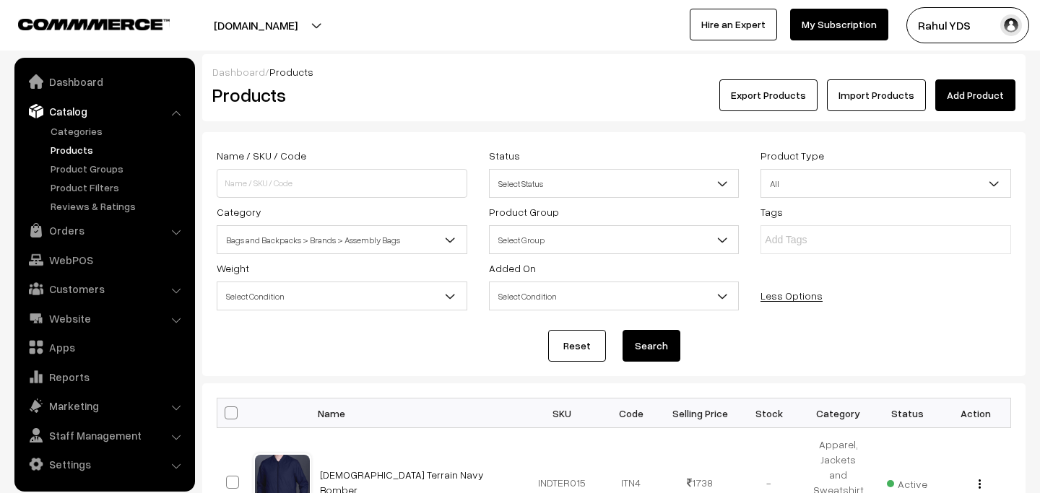
click at [636, 342] on button "Search" at bounding box center [651, 346] width 58 height 32
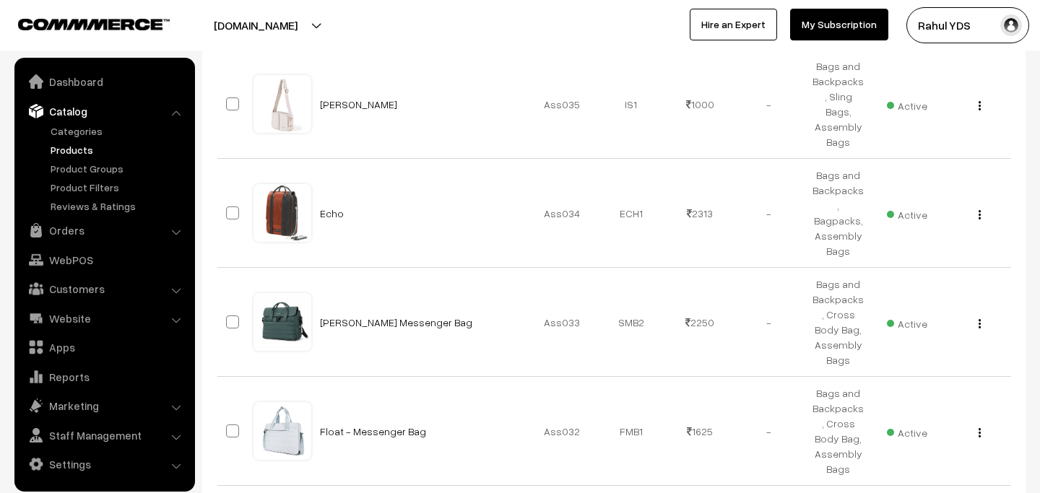
scroll to position [1101, 0]
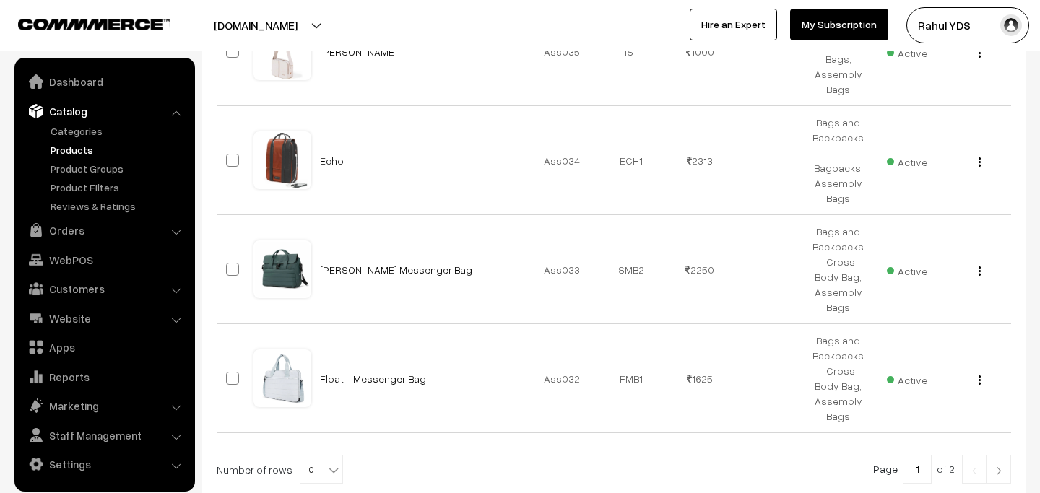
click at [326, 463] on b at bounding box center [333, 470] width 14 height 14
select select "50"
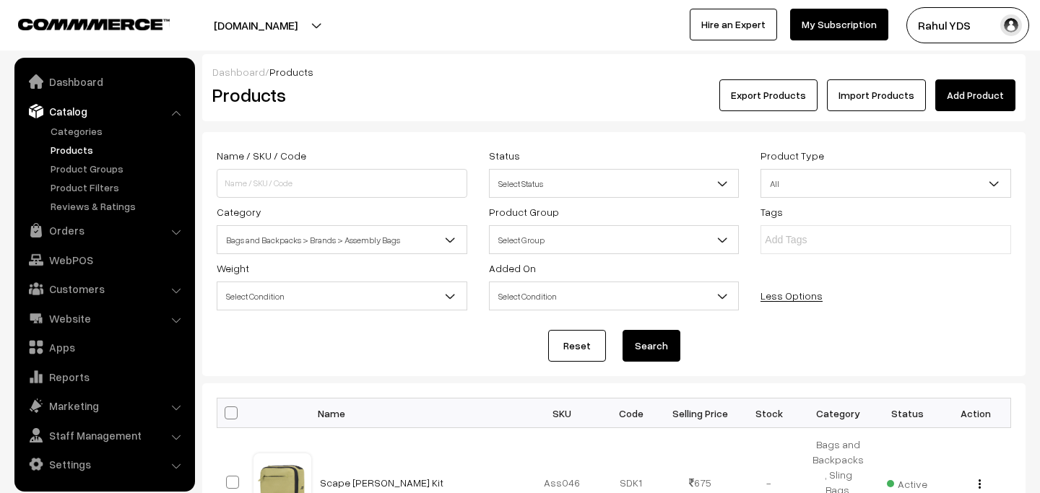
click at [227, 413] on span at bounding box center [231, 413] width 13 height 13
click at [227, 413] on input "checkbox" at bounding box center [221, 412] width 9 height 9
checkbox input "true"
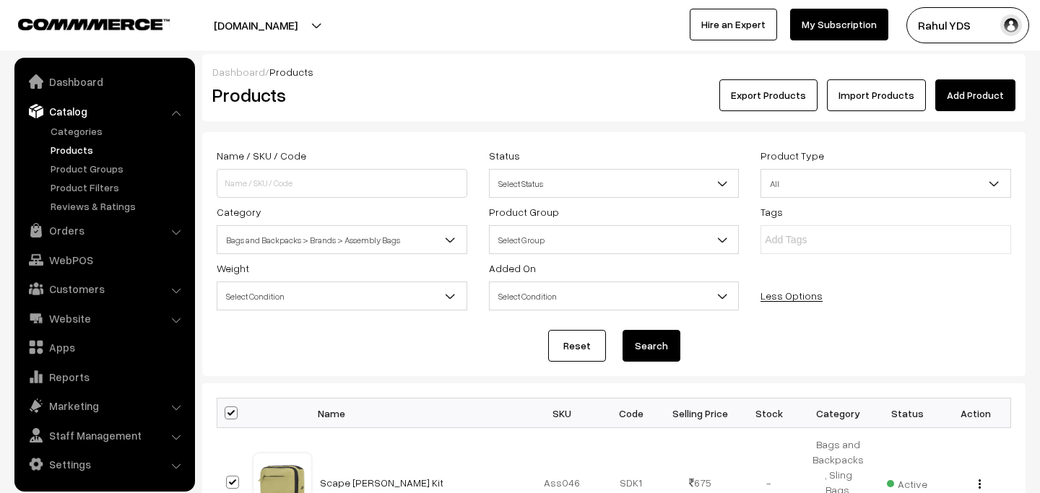
checkbox input "true"
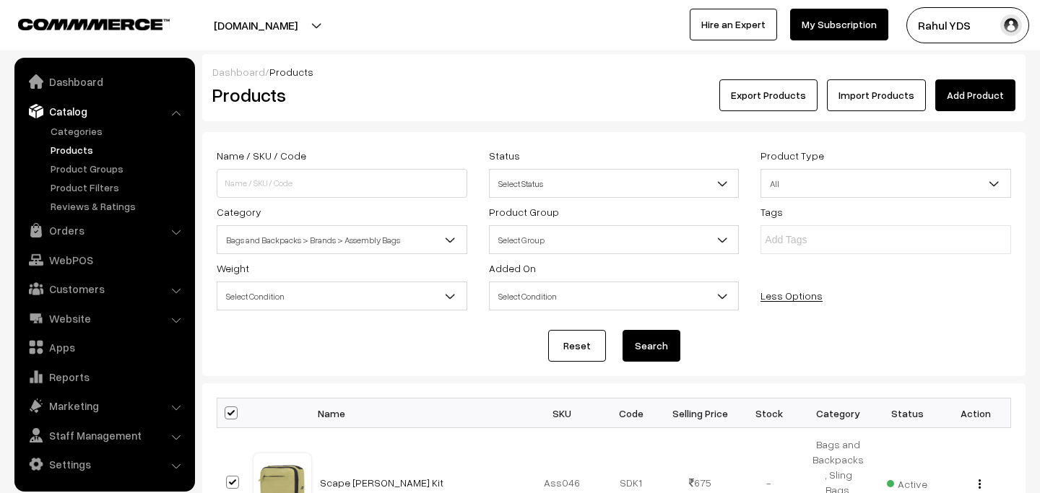
checkbox input "true"
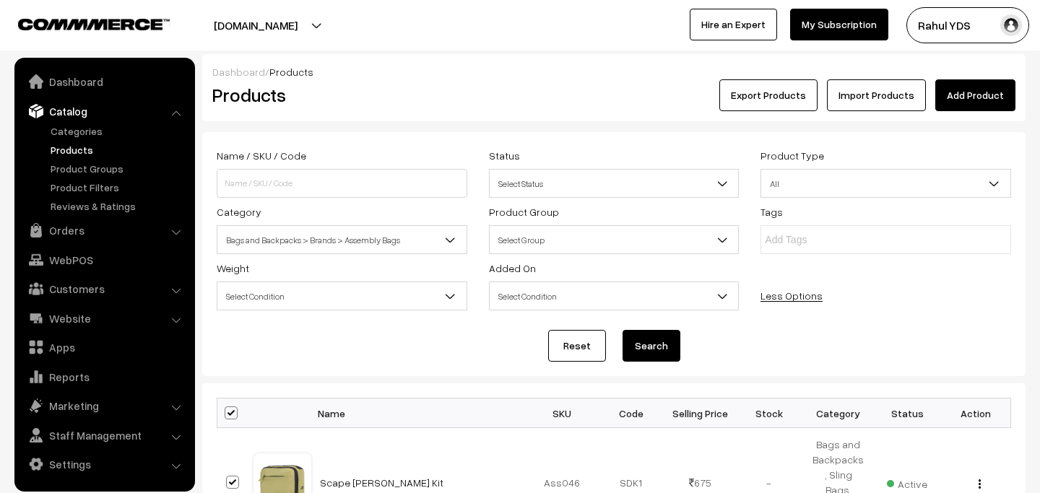
checkbox input "true"
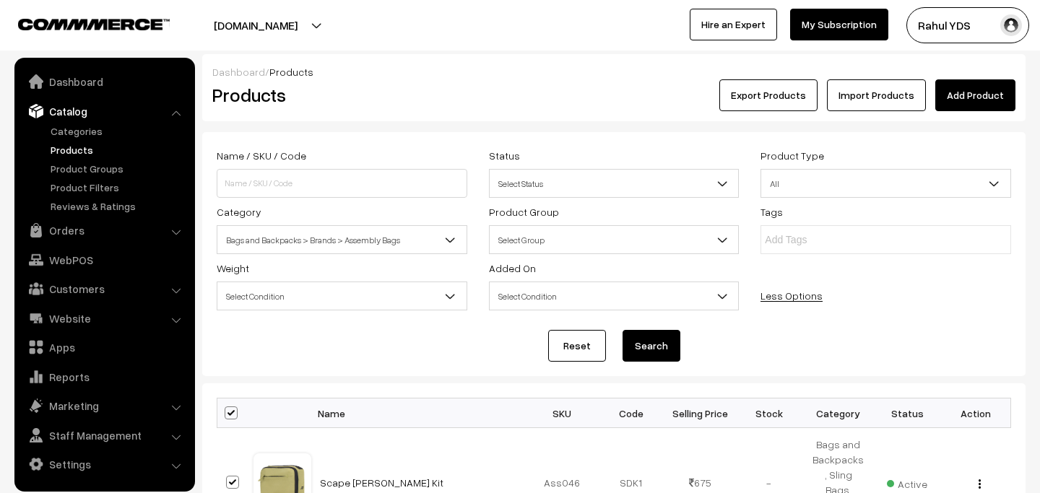
checkbox input "true"
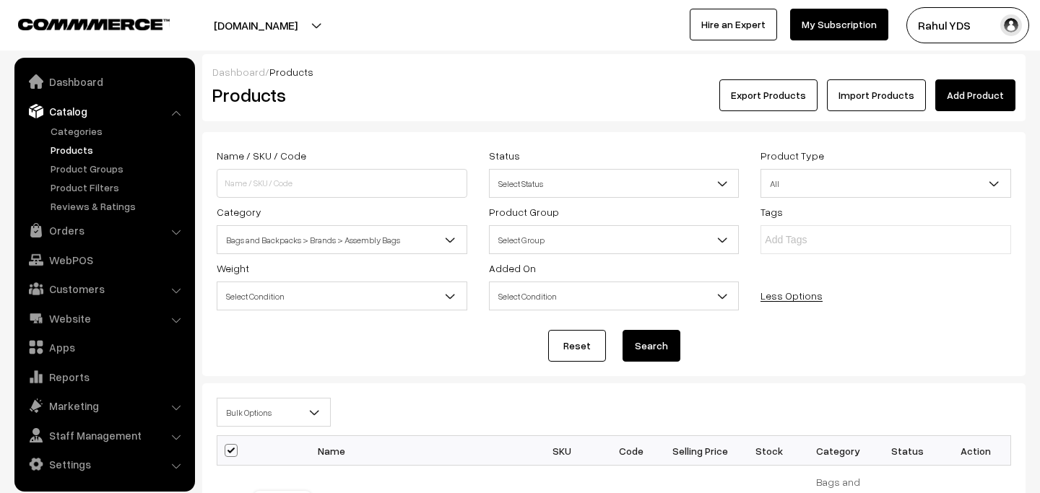
click at [287, 412] on span "Bulk Options" at bounding box center [273, 412] width 113 height 25
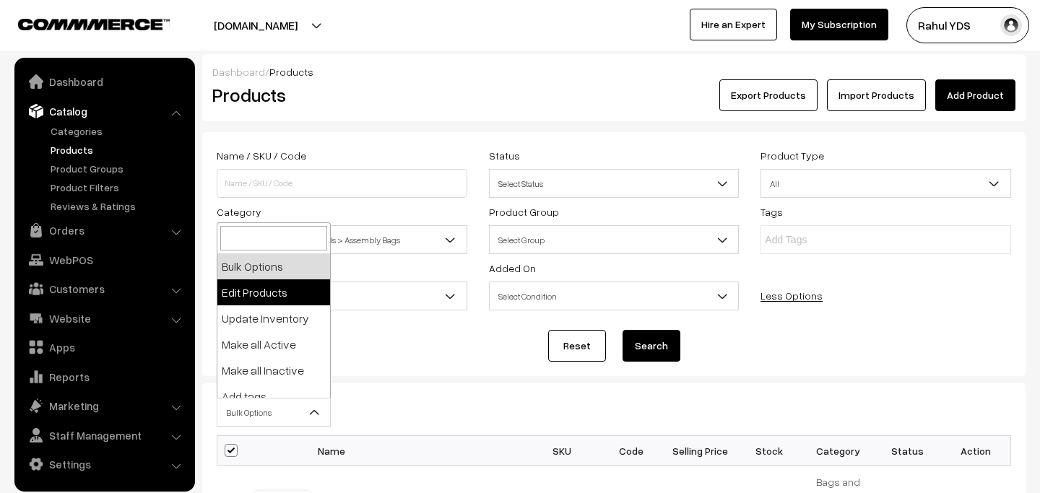
select select "editProduct"
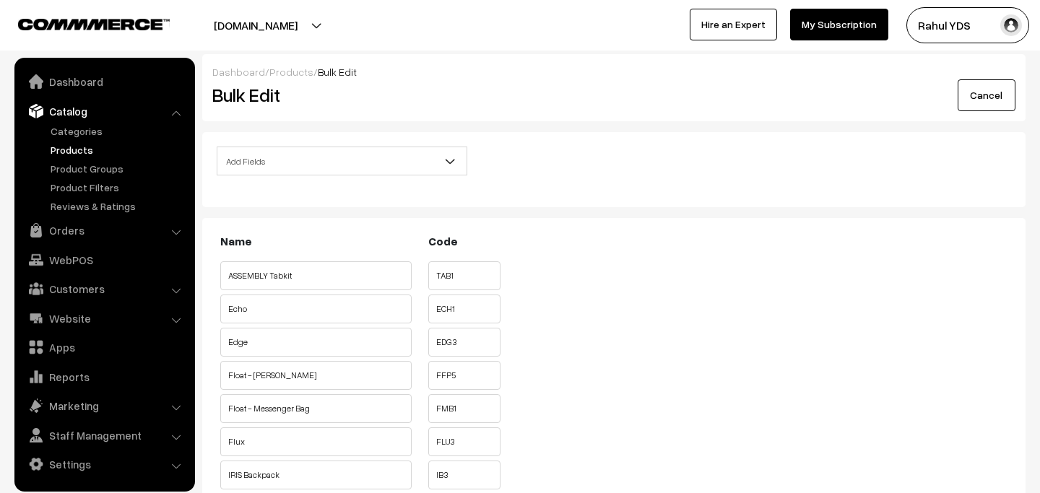
click at [347, 152] on span "Add Fields" at bounding box center [341, 161] width 249 height 25
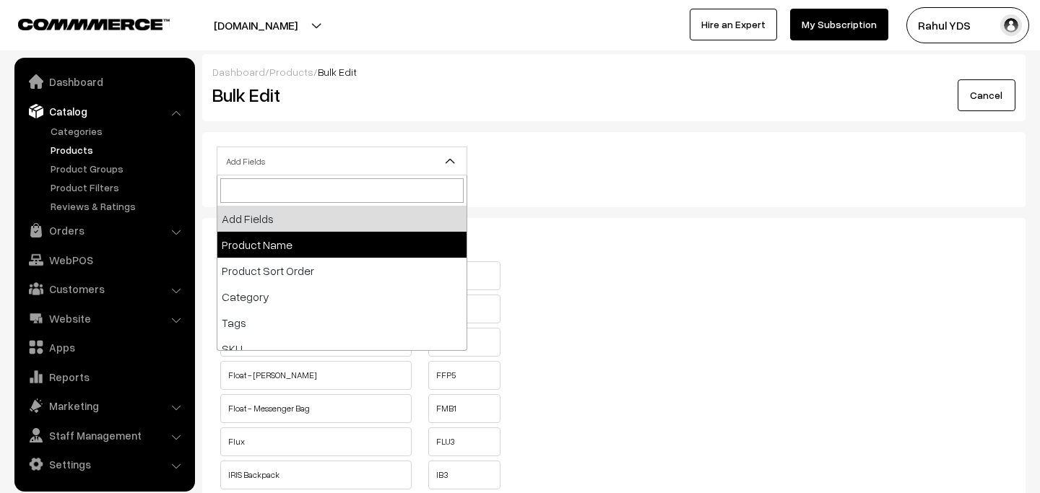
select select "name"
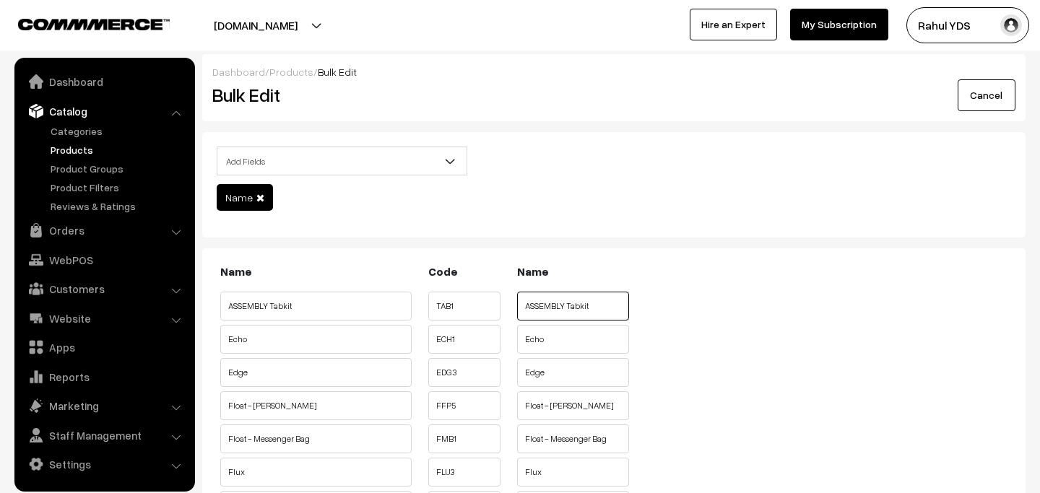
click at [544, 293] on input "ASSEMBLY Tabkit" at bounding box center [573, 306] width 112 height 29
paste input "ASSEMBLY"
type input "ASSEMBLY Echo"
paste input "ASSEMBLY"
type input "ASSEMBLY Edge"
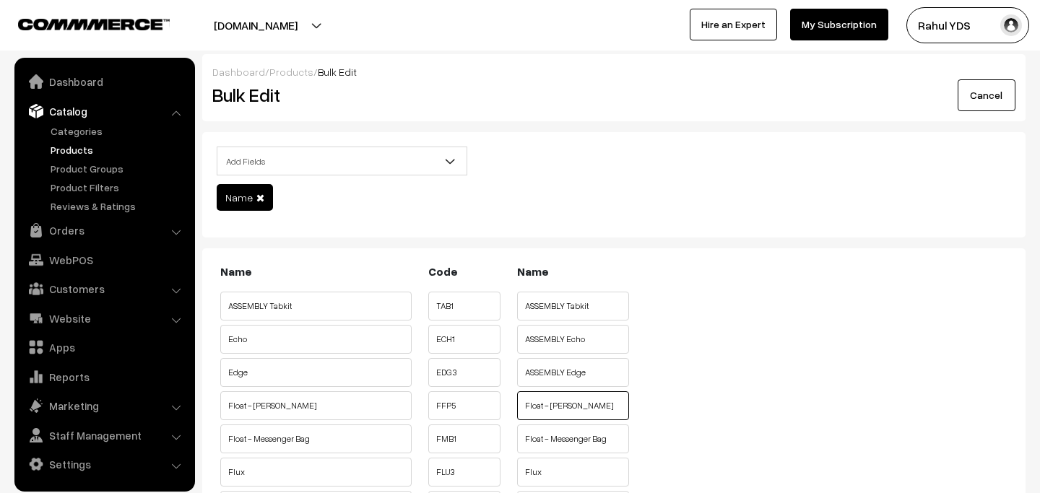
paste input "ASSEMBLY"
type input "ASSEMBLY Float - Fanny Pack"
paste input "ASSEMBLY"
type input "ASSEMBLY Float - Messenger Bag"
paste input "ASSEMBLY"
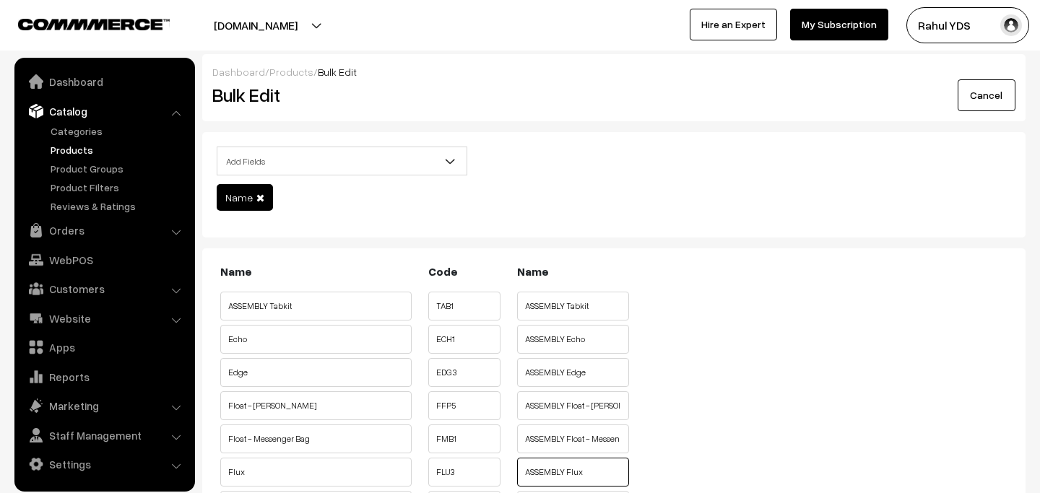
type input "ASSEMBLY Flux"
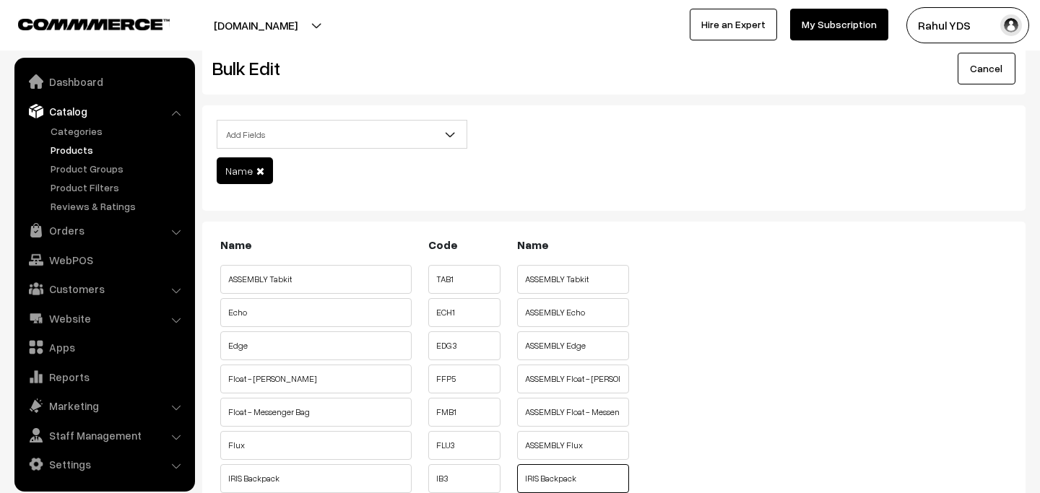
paste input "ASSEMBLY"
type input "ASSEMBLY IRIS Backpack"
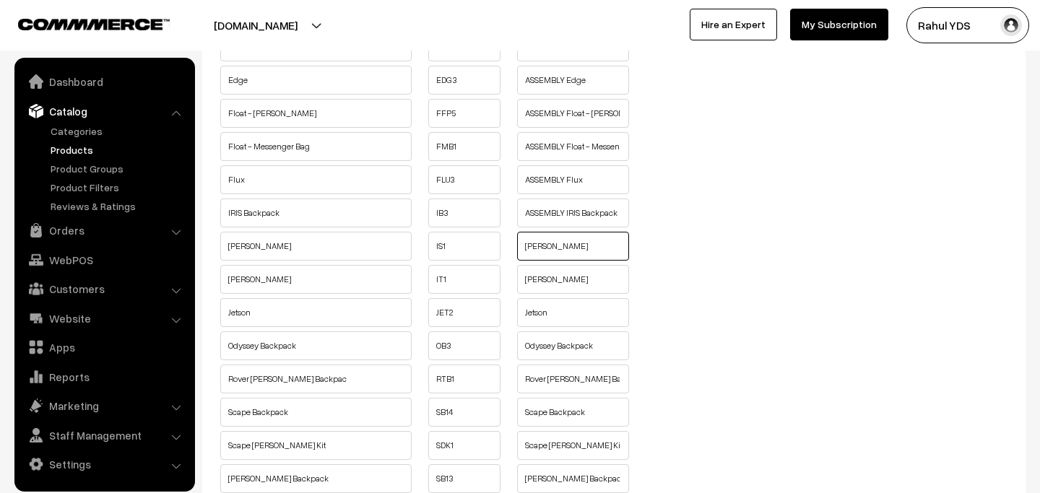
paste input "ASSEMBLY"
type input "ASSEMBLY IRIS Sling"
paste input "ASSEMBLY"
type input "ASSEMBLY IRIS Tote"
paste input "ASSEMBLY"
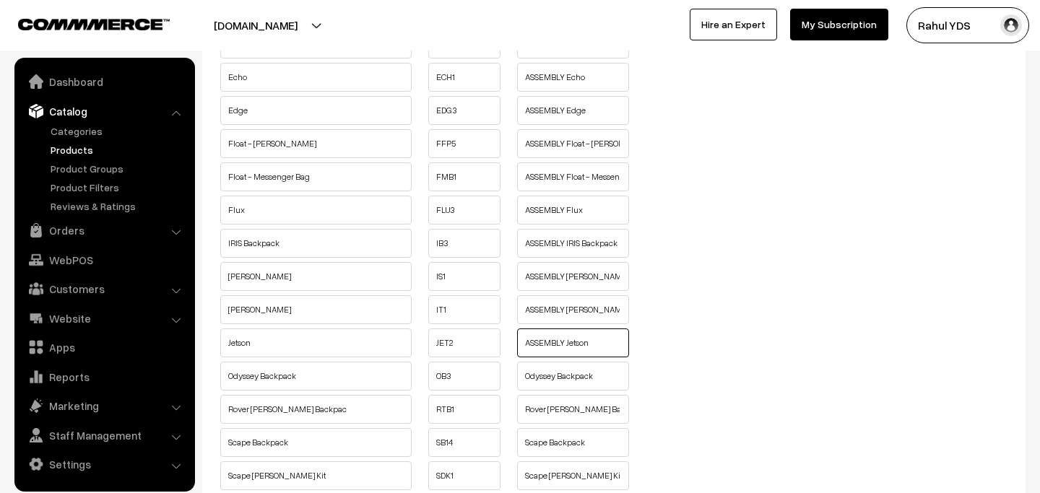
scroll to position [264, 0]
type input "ASSEMBLY Jetson"
paste input "ASSEMBLY"
type input "ASSEMBLY Odyssey Backpack"
paste input "ASSEMBLY"
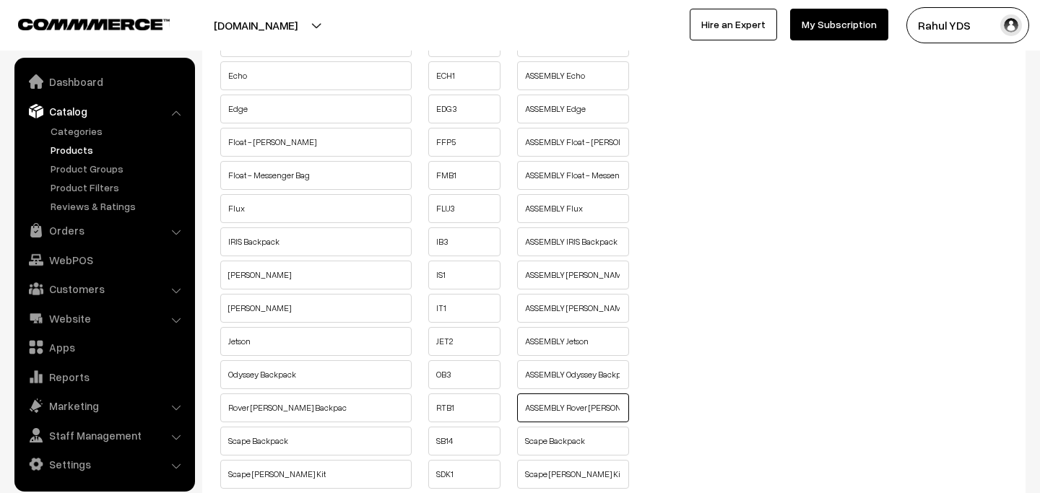
type input "ASSEMBLY Rover Tolley Backpac"
paste input "ASSEMBLY"
type input "ASSEMBLY Scape Backpack"
paste input "ASSEMBLY"
type input "ASSEMBLY Scape Dopp Kit"
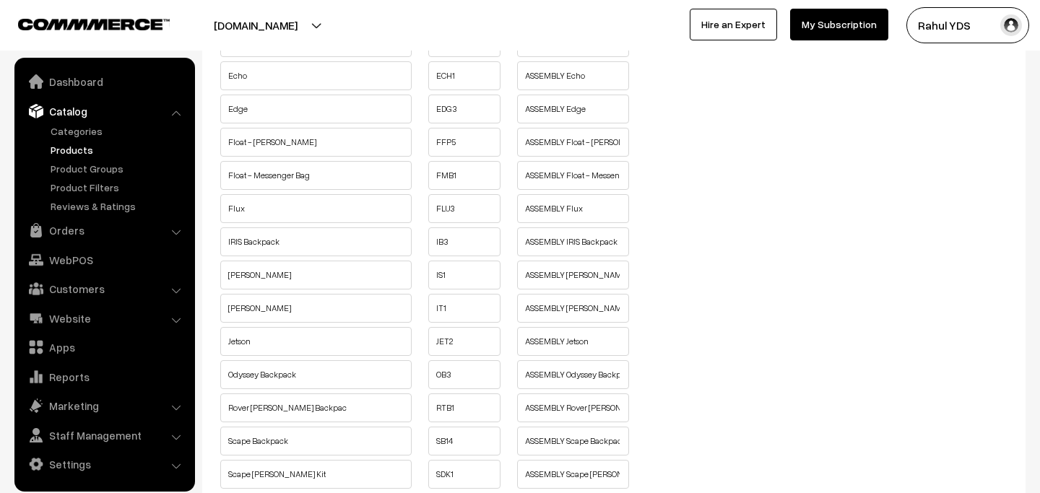
scroll to position [525, 0]
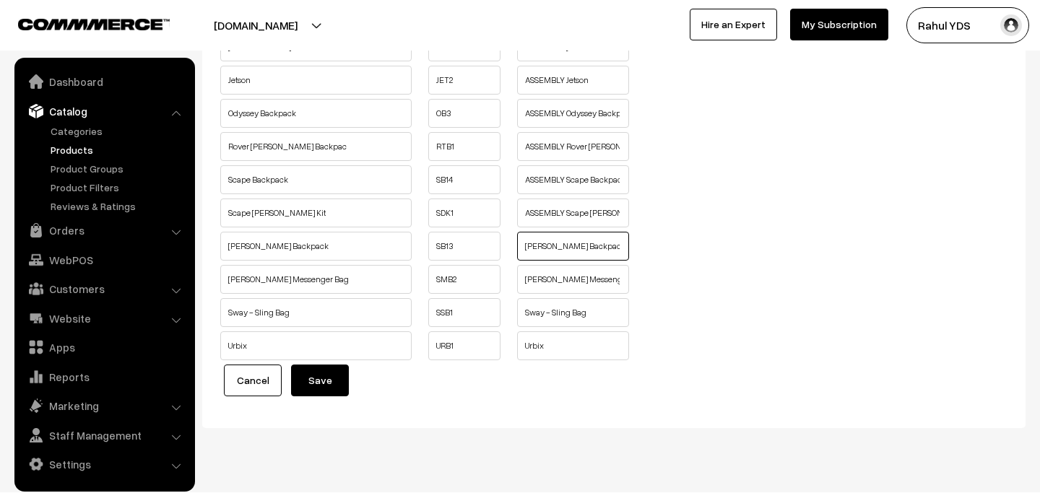
paste input "ASSEMBLY"
type input "ASSEMBLY Stark Backpack"
paste input "ASSEMBLY"
type input "ASSEMBLY Stark Messenger Bag"
paste input "ASSEMBLY"
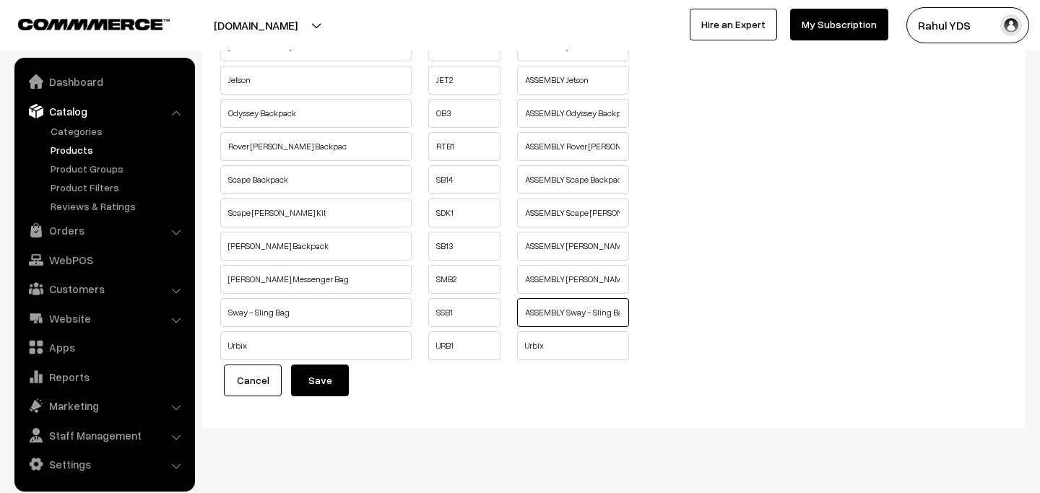
type input "ASSEMBLY Sway - Sling Bag"
paste input "ASSEMBLY"
type input "ASSEMBLY Urbix"
click at [320, 396] on button "Save" at bounding box center [320, 381] width 58 height 32
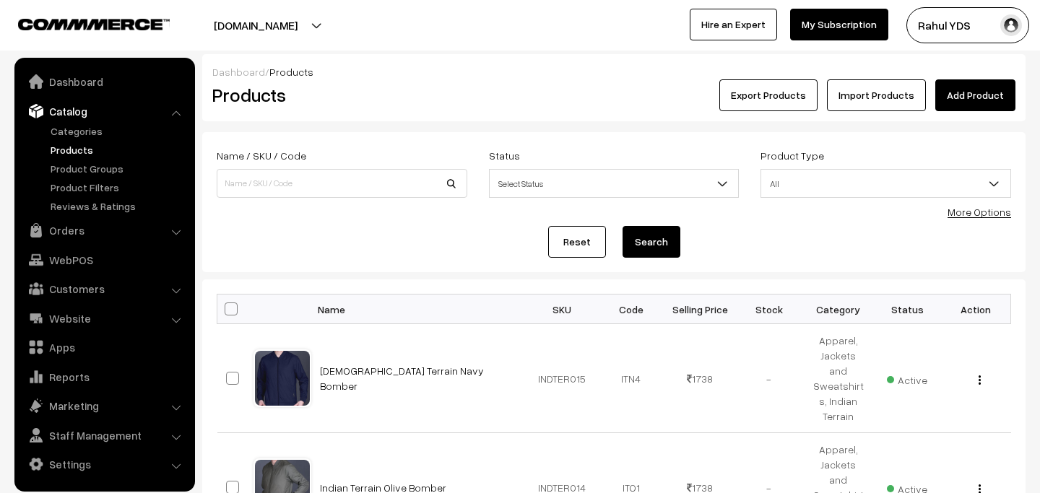
click at [980, 210] on link "More Options" at bounding box center [979, 212] width 64 height 12
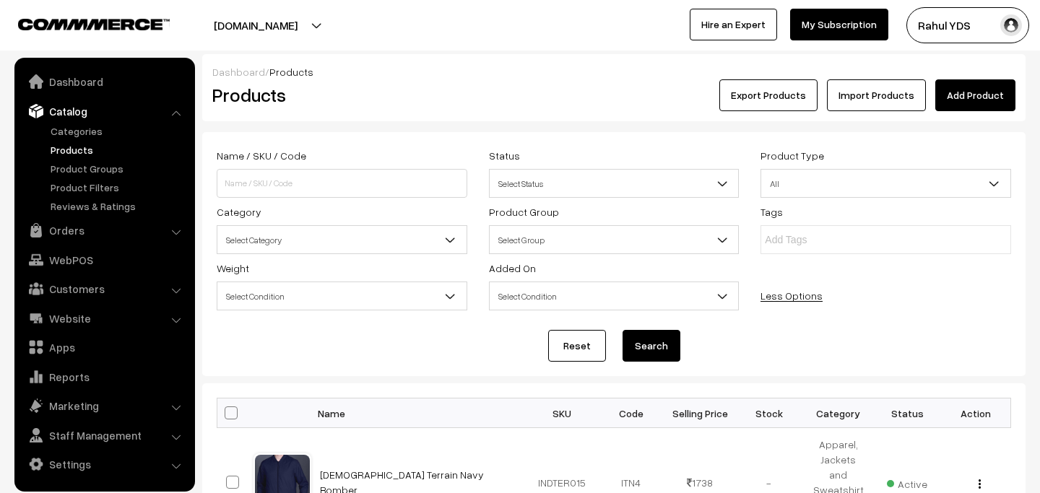
click at [433, 249] on span "Select Category" at bounding box center [341, 239] width 249 height 25
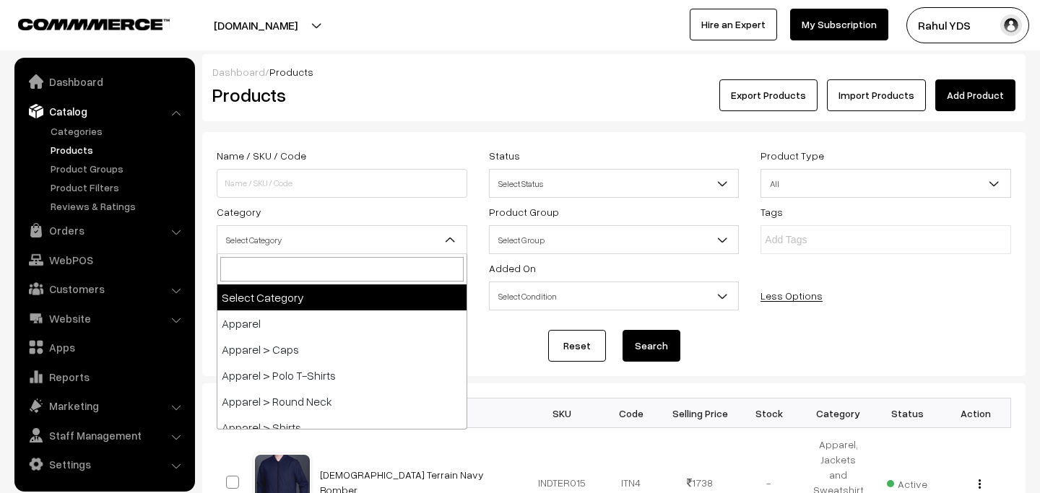
type input "Hamster"
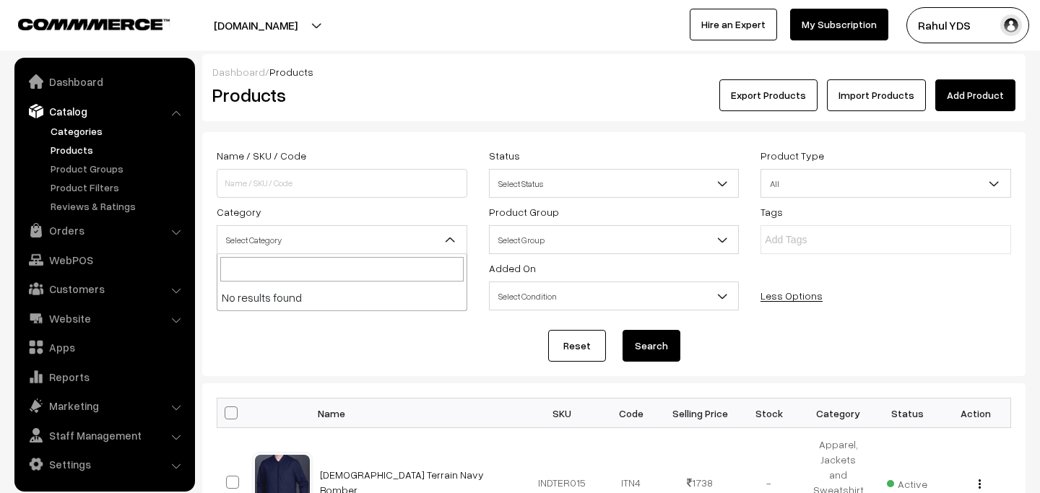
click at [75, 131] on link "Categories" at bounding box center [118, 130] width 143 height 15
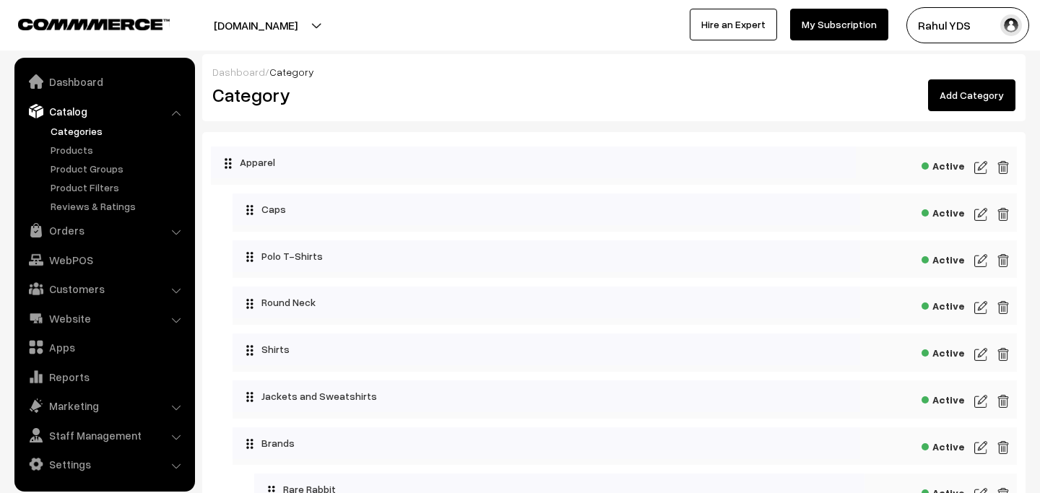
click at [963, 90] on link "Add Category" at bounding box center [971, 95] width 87 height 32
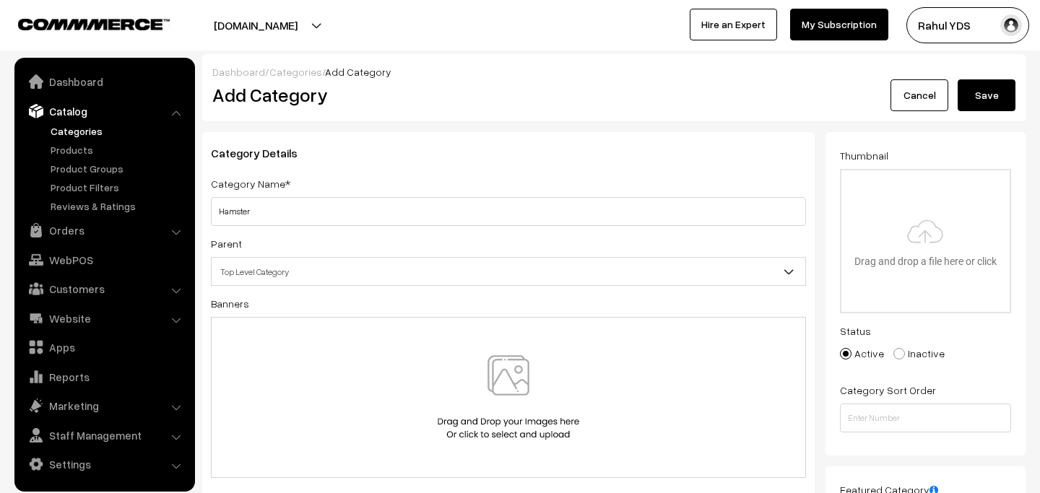
type input "Hamster"
click at [352, 278] on span "Top Level Category" at bounding box center [509, 271] width 594 height 25
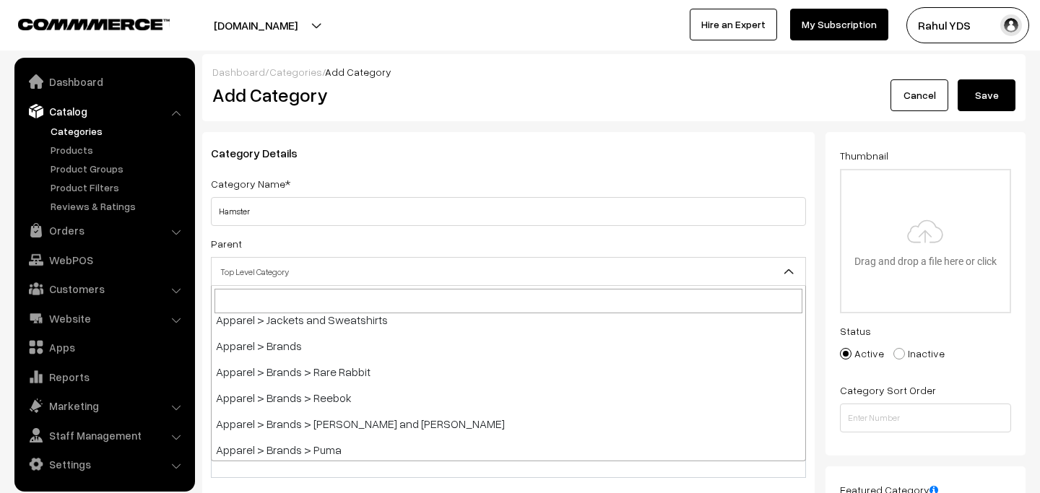
scroll to position [166, 0]
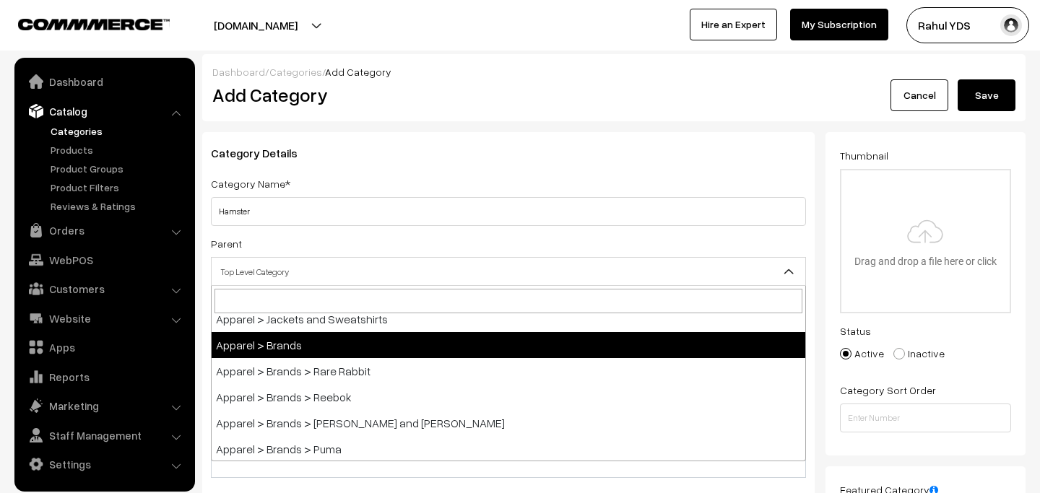
select select "64"
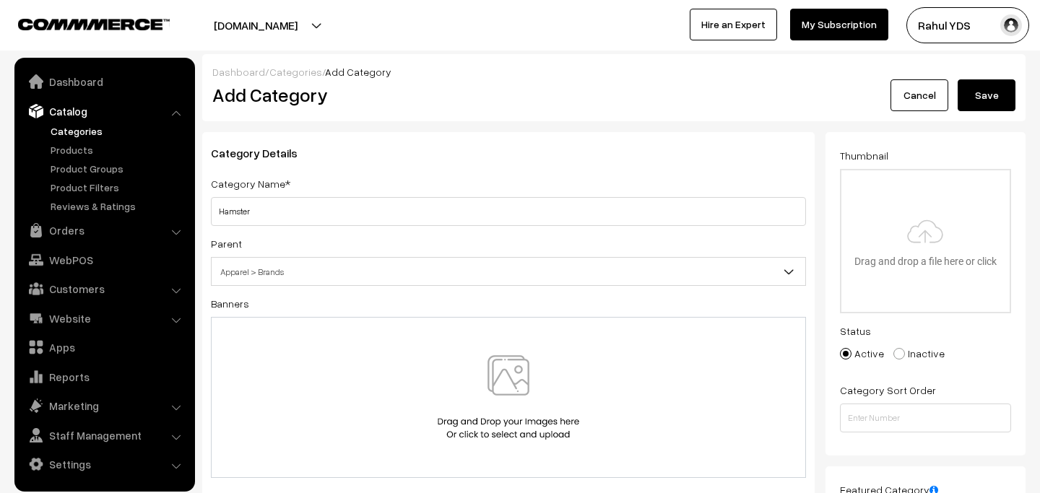
type input "C:\fakepath\img38.jpg"
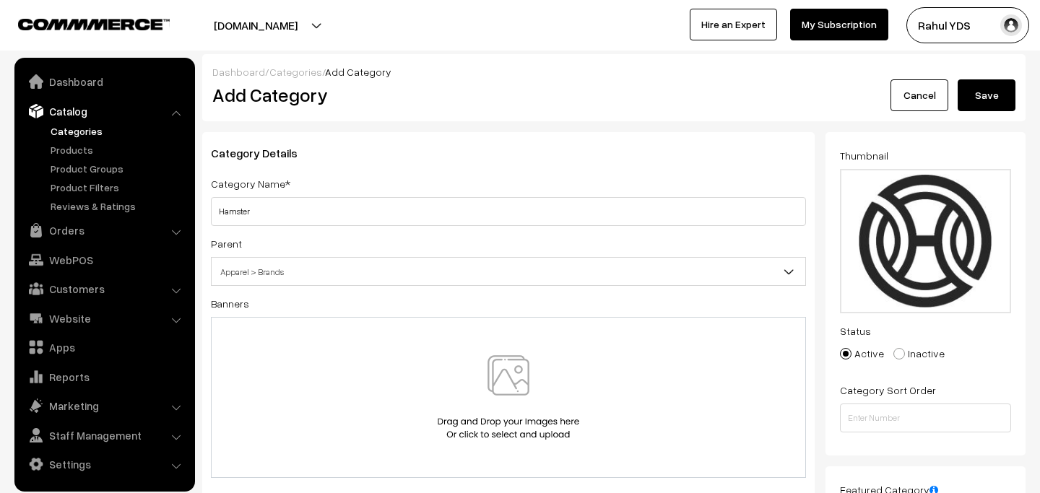
click at [997, 95] on button "Save" at bounding box center [987, 95] width 58 height 32
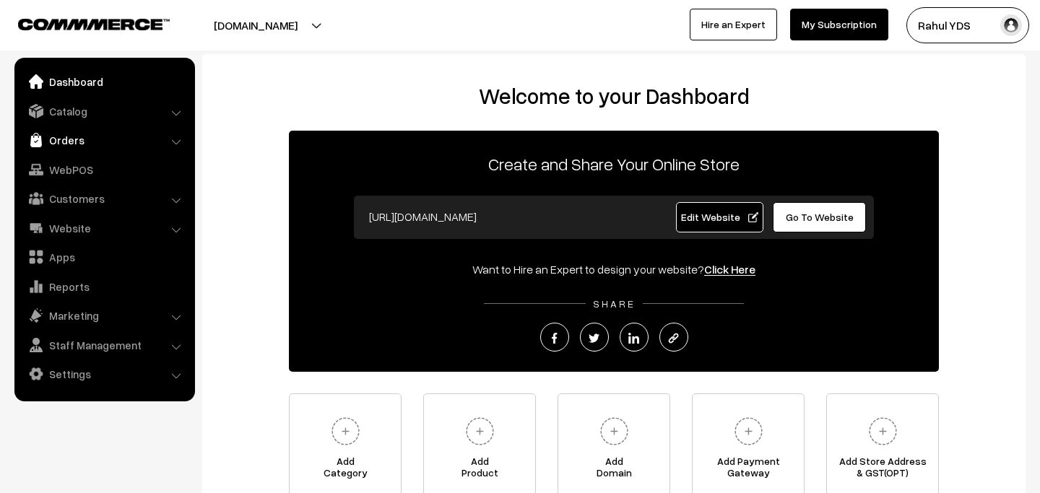
click at [101, 144] on link "Orders" at bounding box center [104, 140] width 172 height 26
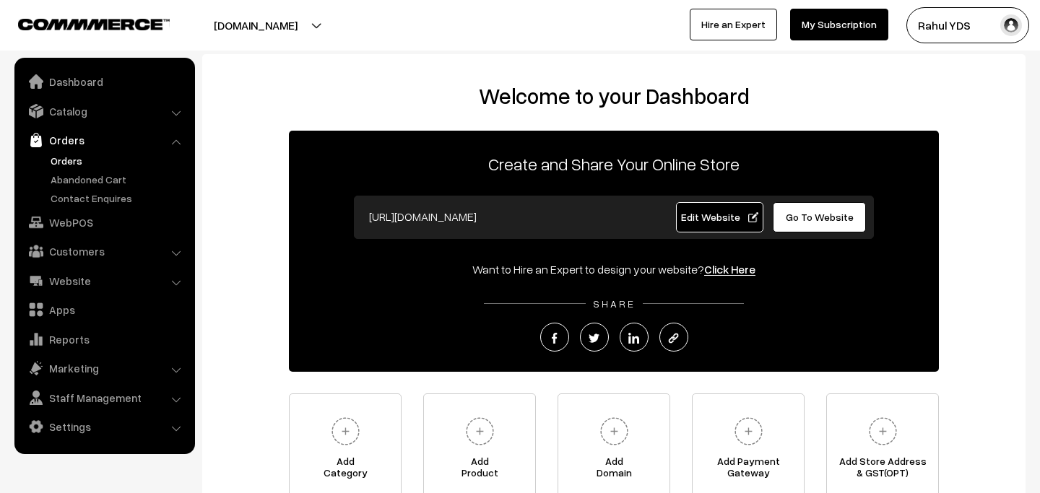
click at [63, 163] on link "Orders" at bounding box center [118, 160] width 143 height 15
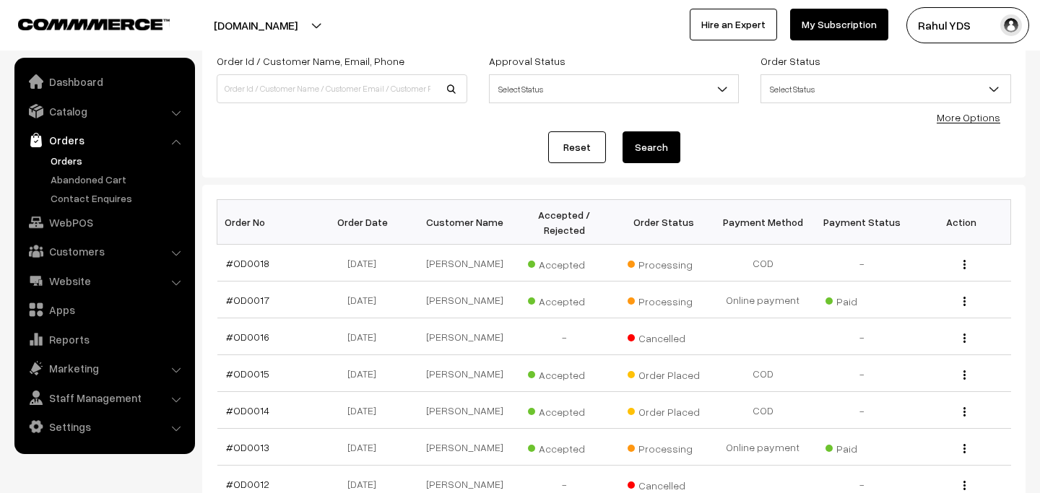
scroll to position [95, 0]
click at [245, 296] on link "#OD0017" at bounding box center [247, 299] width 43 height 12
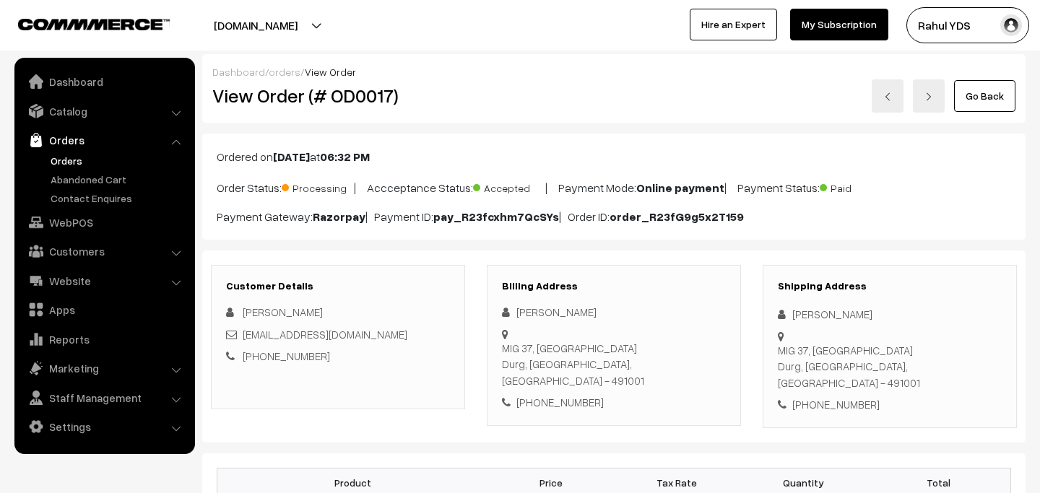
scroll to position [790, 0]
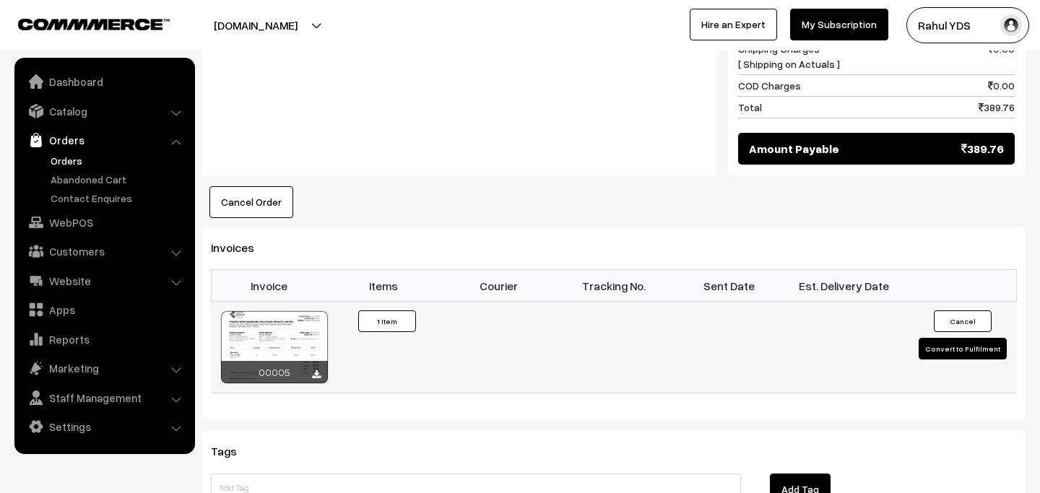
click at [972, 338] on button "Convert to Fulfilment" at bounding box center [963, 349] width 88 height 22
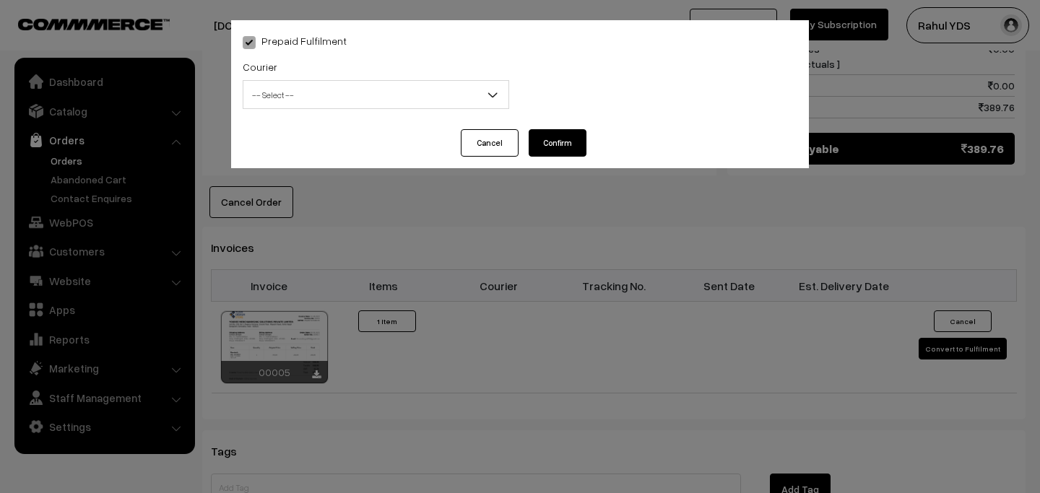
click at [399, 87] on span "-- Select --" at bounding box center [375, 94] width 265 height 25
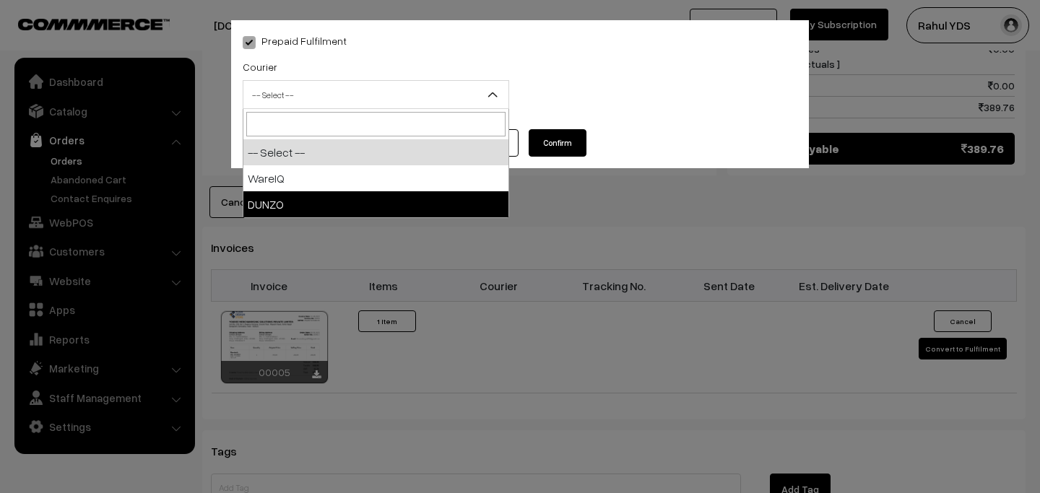
select select "2"
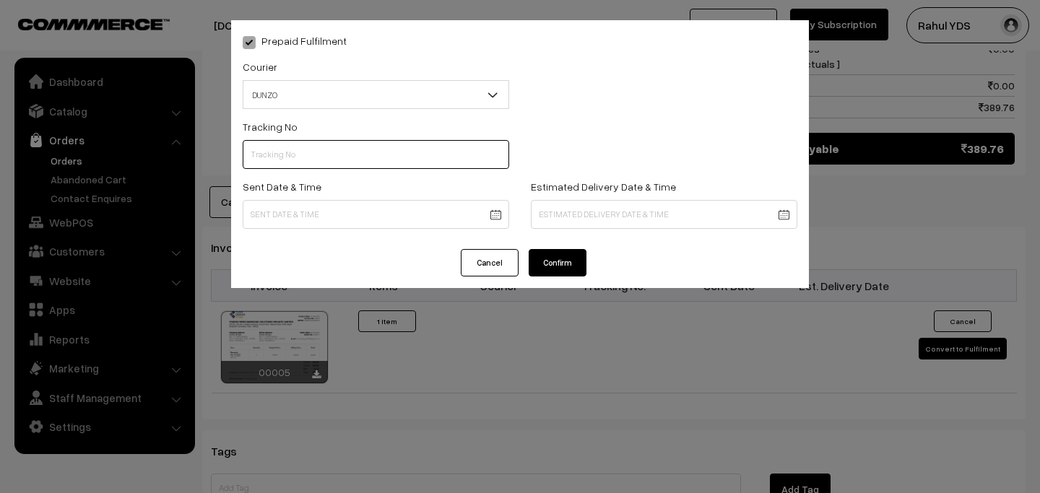
click at [316, 155] on input "text" at bounding box center [376, 154] width 266 height 29
type input "123456789"
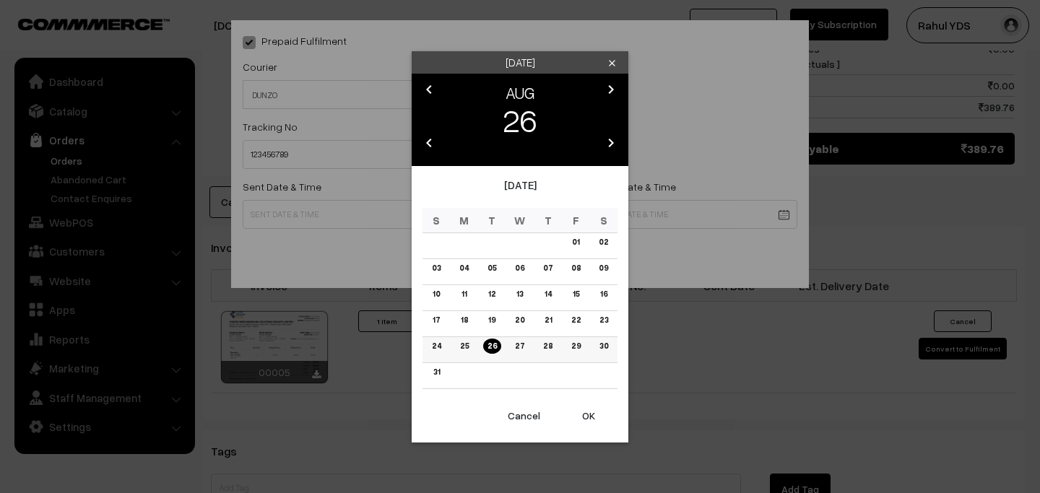
click at [494, 347] on link "26" at bounding box center [492, 346] width 18 height 15
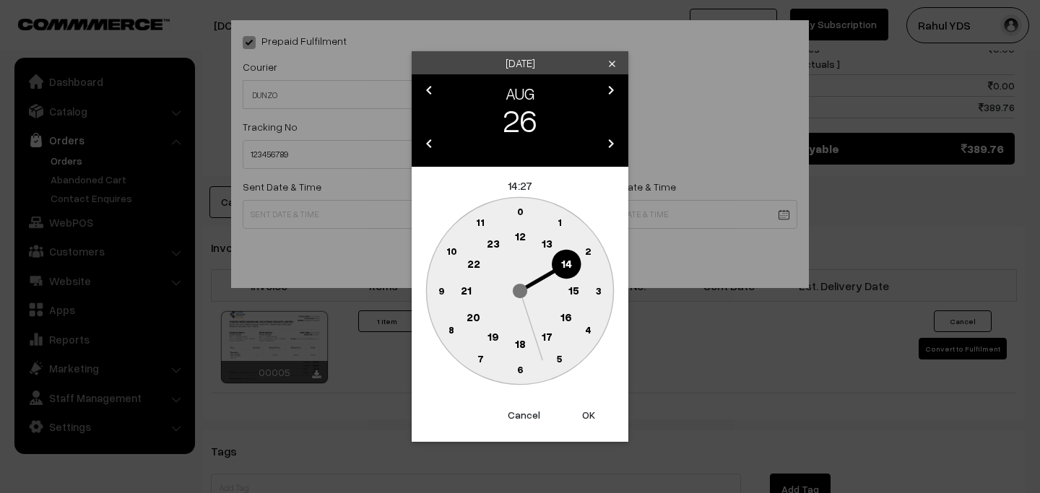
click at [586, 415] on button "OK" at bounding box center [589, 415] width 58 height 32
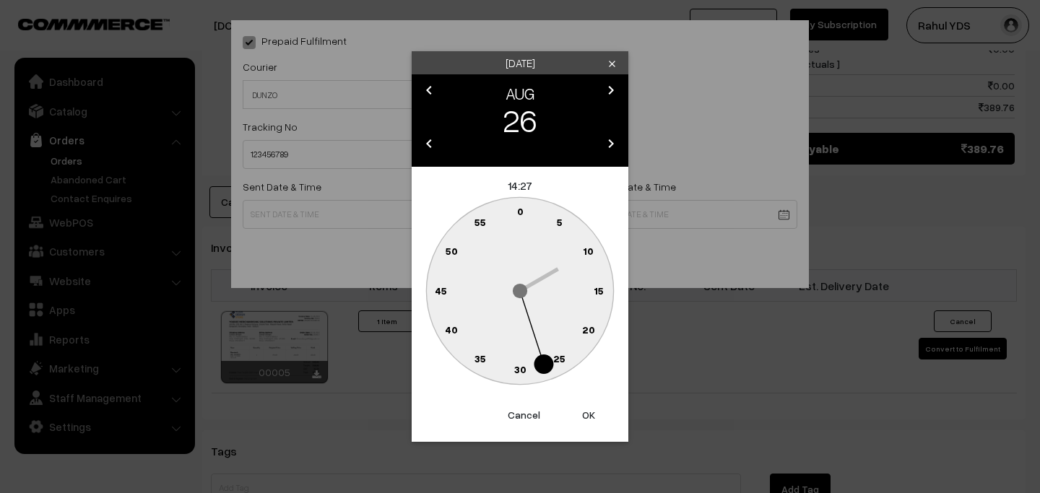
click at [586, 417] on button "OK" at bounding box center [589, 415] width 58 height 32
type input "26-08-2025 14:27"
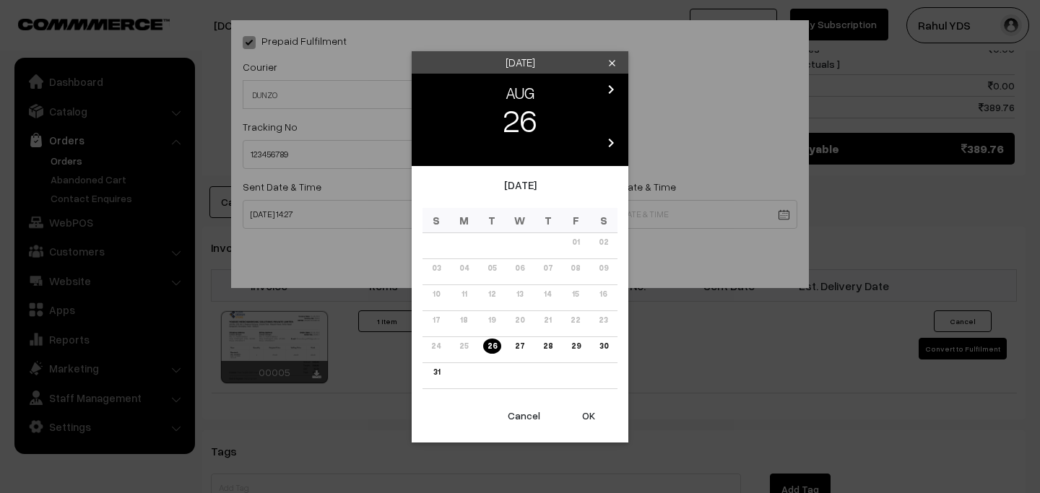
click at [584, 412] on button "OK" at bounding box center [589, 416] width 58 height 32
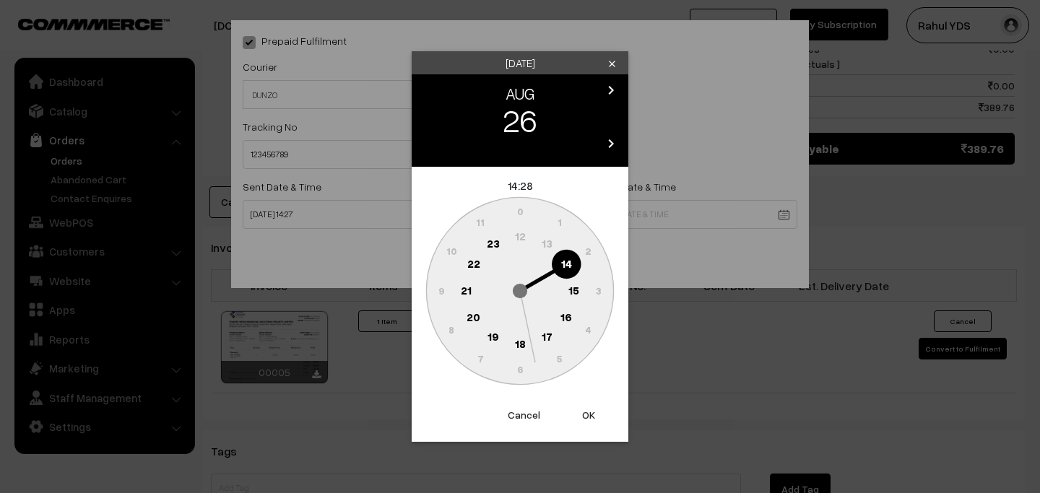
click at [598, 414] on button "OK" at bounding box center [589, 415] width 58 height 32
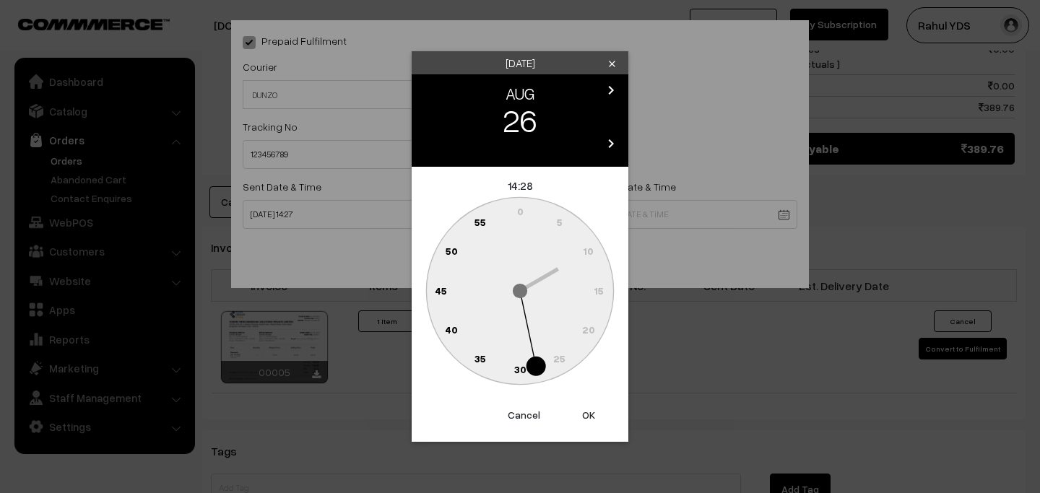
click at [594, 415] on button "OK" at bounding box center [589, 415] width 58 height 32
type input "26-08-2025 14:28"
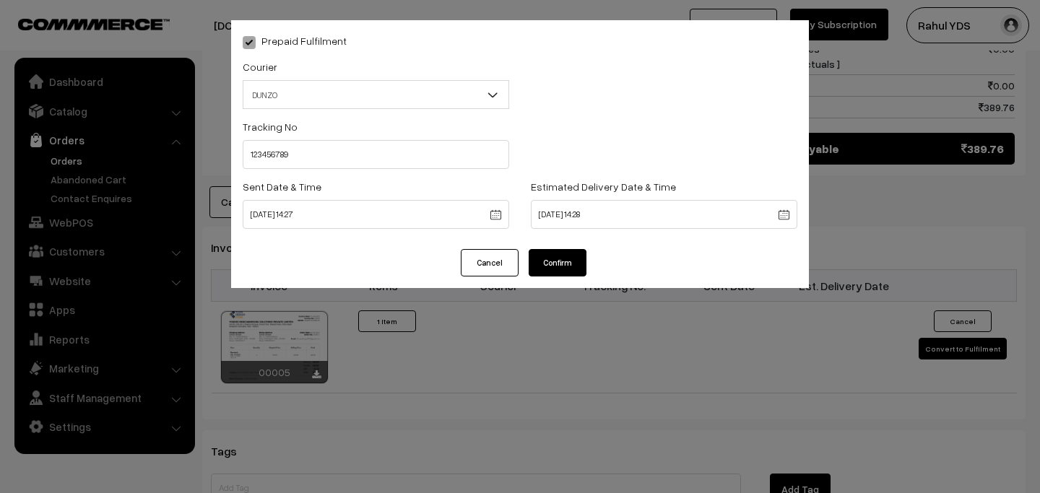
click at [547, 262] on button "Confirm" at bounding box center [558, 262] width 58 height 27
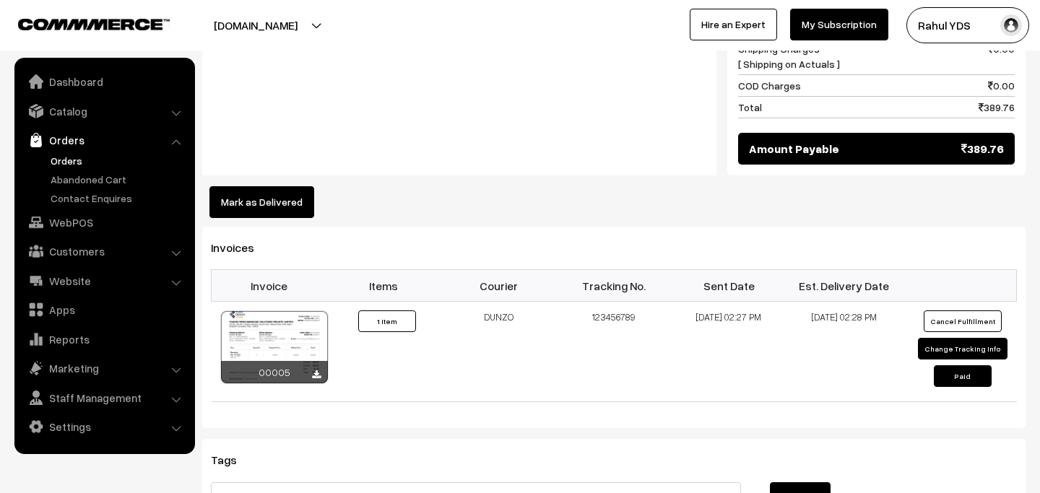
scroll to position [820, 0]
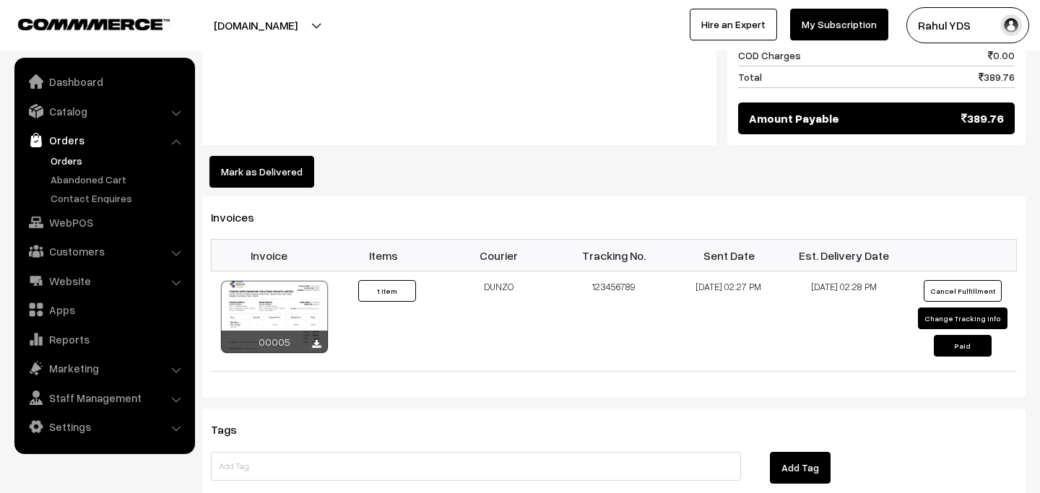
click at [259, 159] on button "Mark as Delivered" at bounding box center [261, 172] width 105 height 32
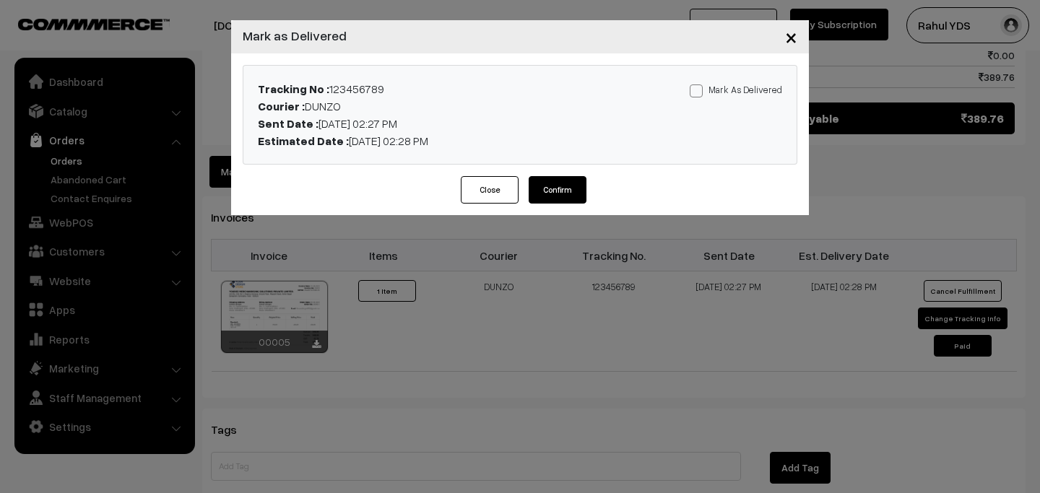
click at [701, 95] on span at bounding box center [696, 90] width 13 height 13
click at [699, 93] on input "Mark As Delivered" at bounding box center [694, 88] width 9 height 9
checkbox input "true"
click at [584, 184] on button "Confirm" at bounding box center [558, 189] width 58 height 27
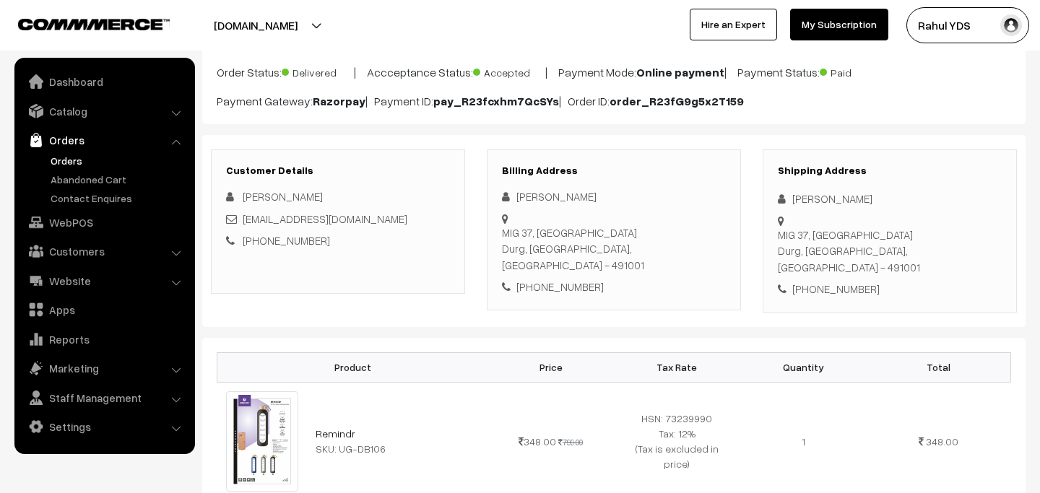
scroll to position [189, 0]
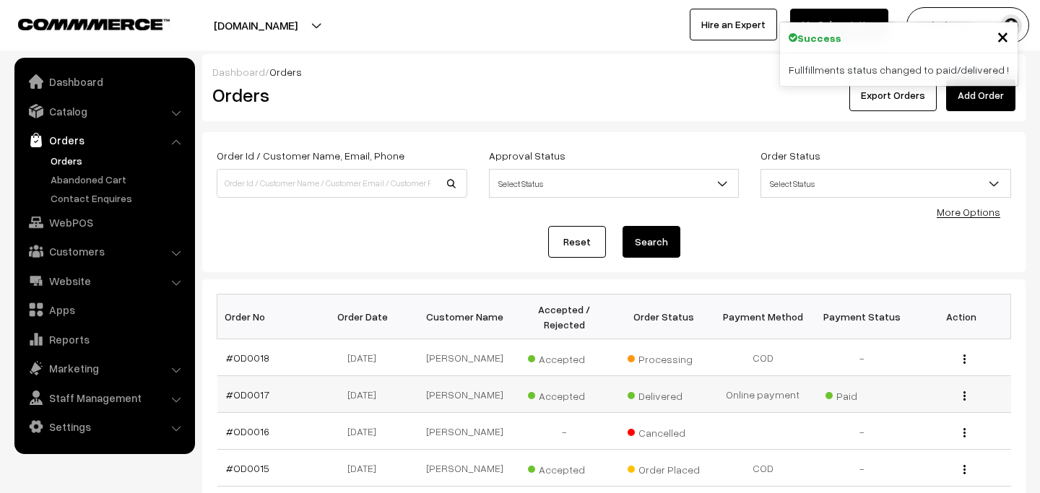
scroll to position [96, 0]
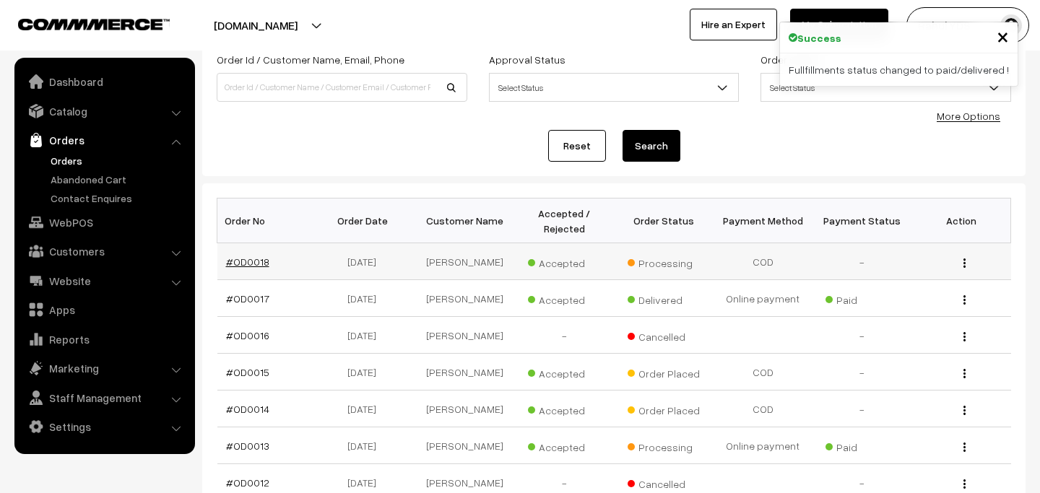
click at [247, 265] on link "#OD0018" at bounding box center [247, 262] width 43 height 12
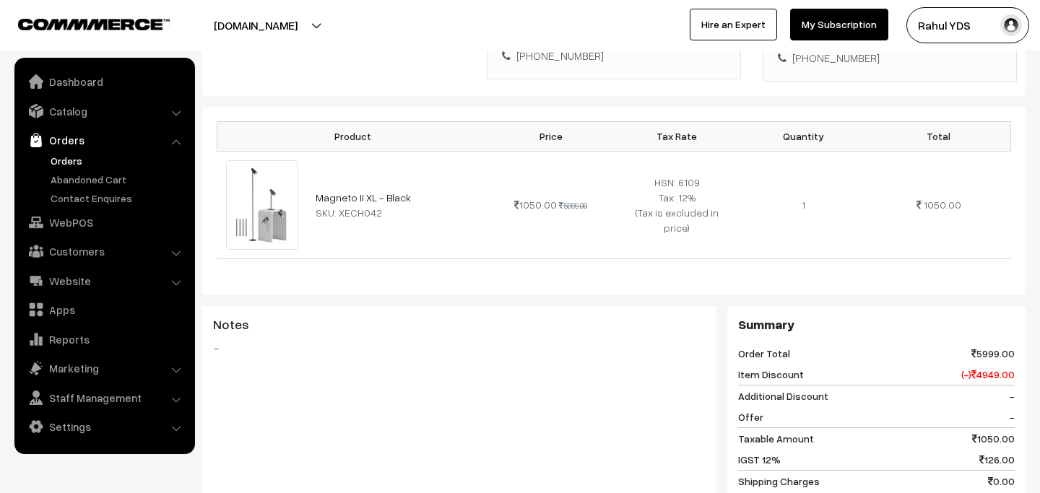
scroll to position [323, 0]
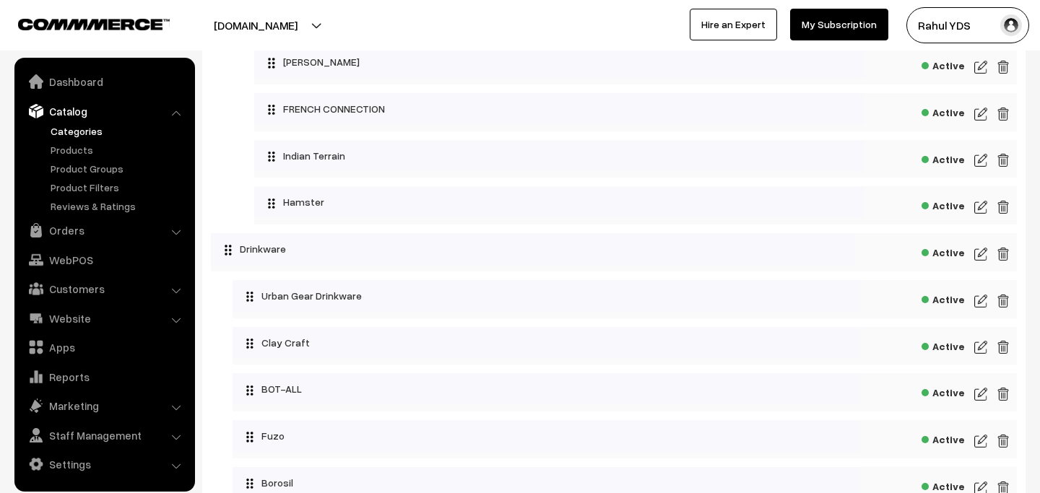
scroll to position [680, 0]
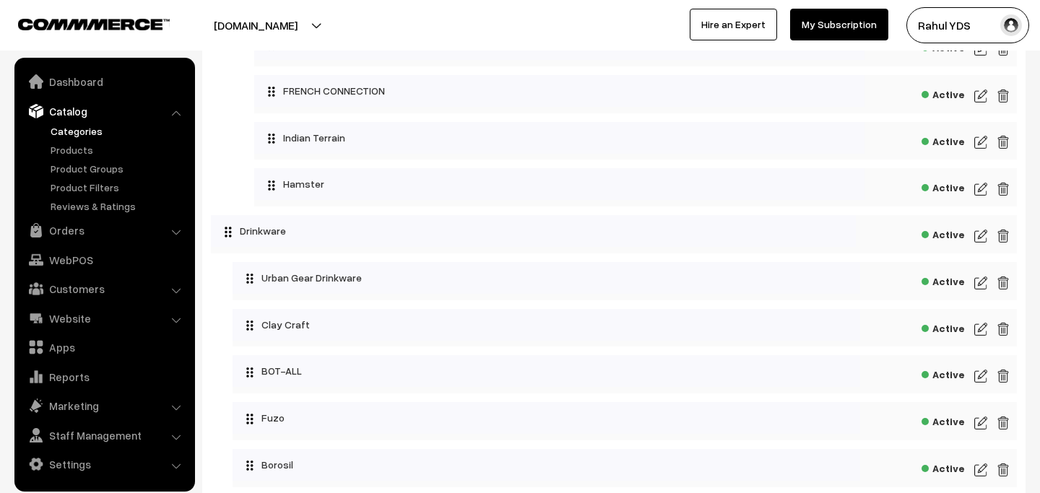
click at [983, 194] on img at bounding box center [980, 189] width 13 height 17
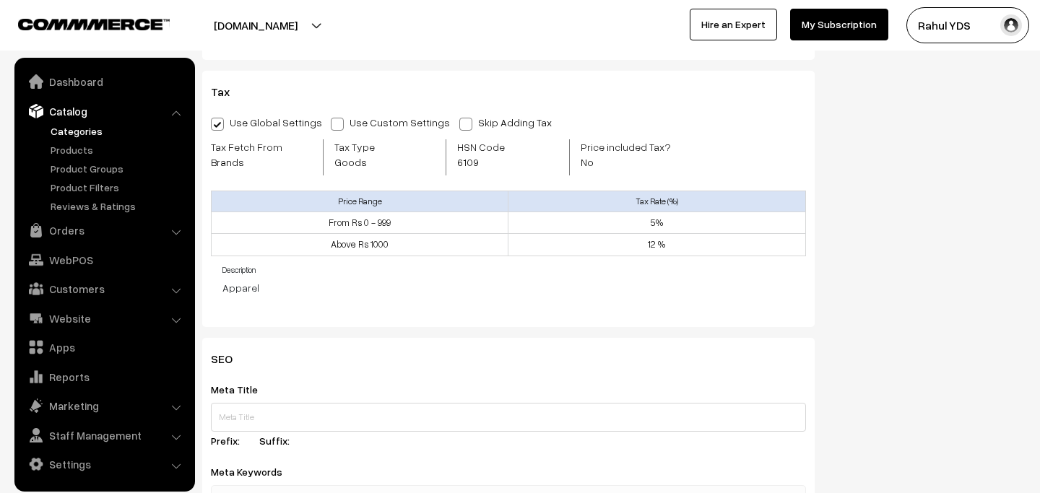
scroll to position [538, 0]
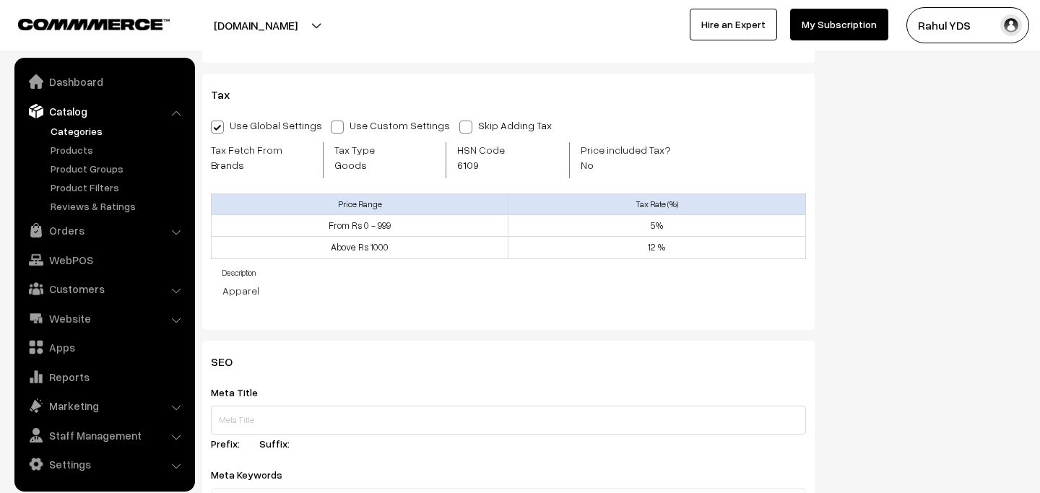
click at [467, 164] on span "6109" at bounding box center [491, 164] width 69 height 15
copy span "6109"
